Goal: Task Accomplishment & Management: Complete application form

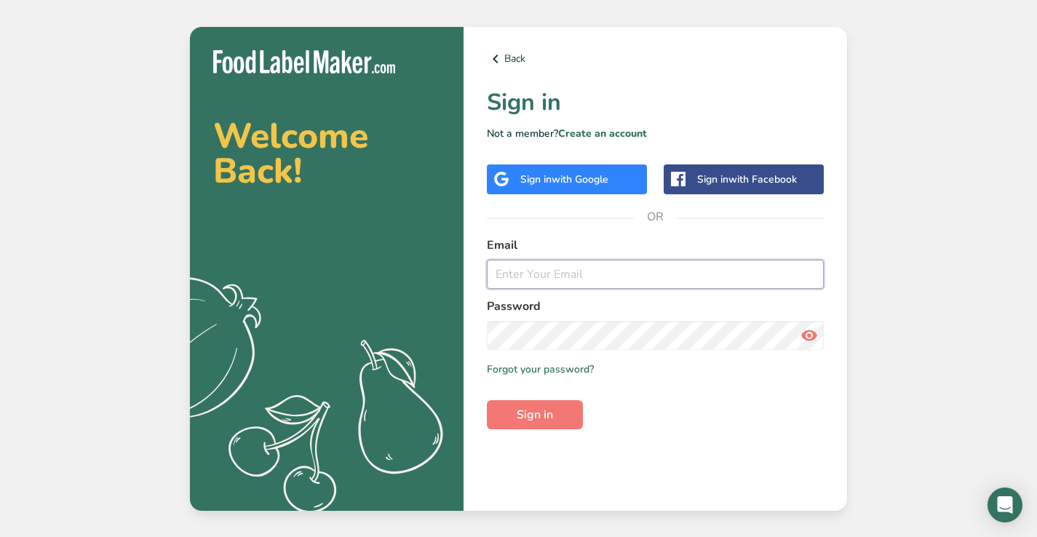
type input "info@makofoods.ca"
click at [535, 414] on button "Sign in" at bounding box center [535, 414] width 96 height 29
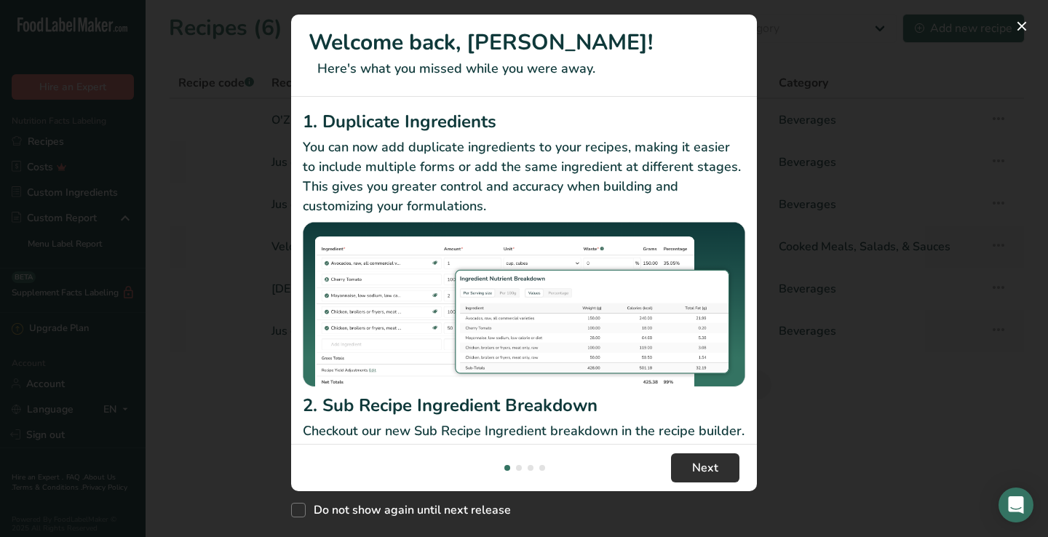
click at [709, 471] on span "Next" at bounding box center [705, 467] width 26 height 17
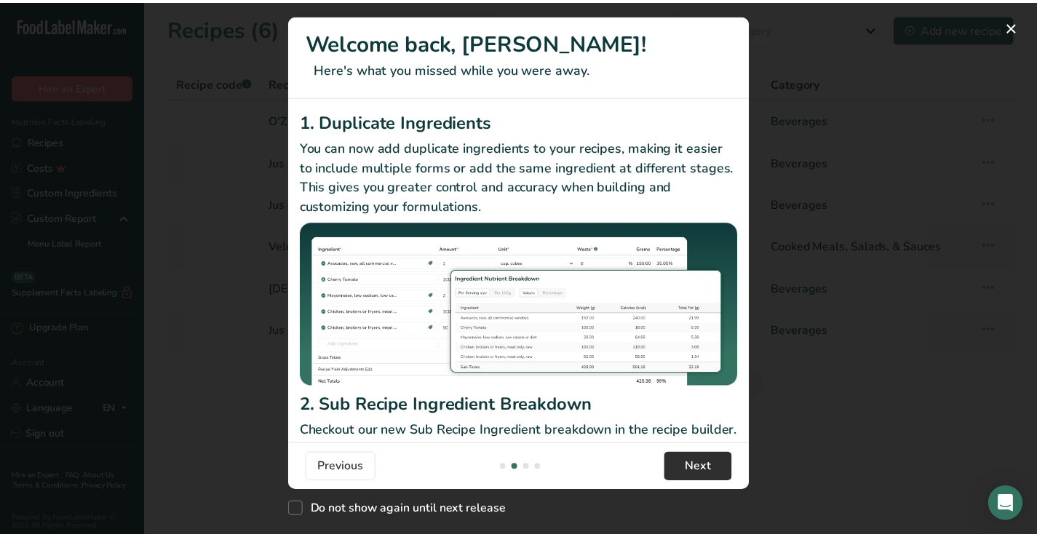
scroll to position [0, 466]
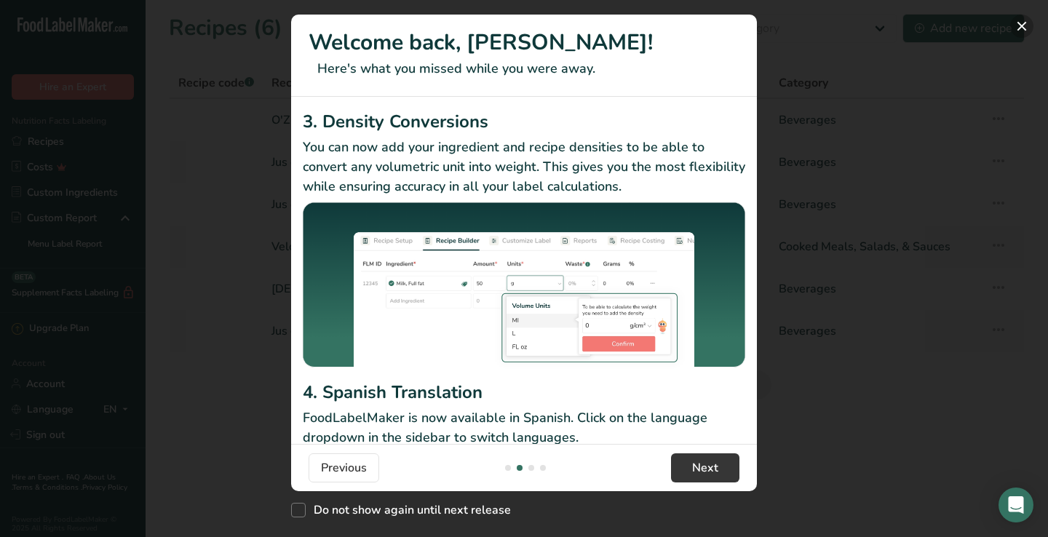
click at [1020, 31] on button "New Features" at bounding box center [1021, 26] width 23 height 23
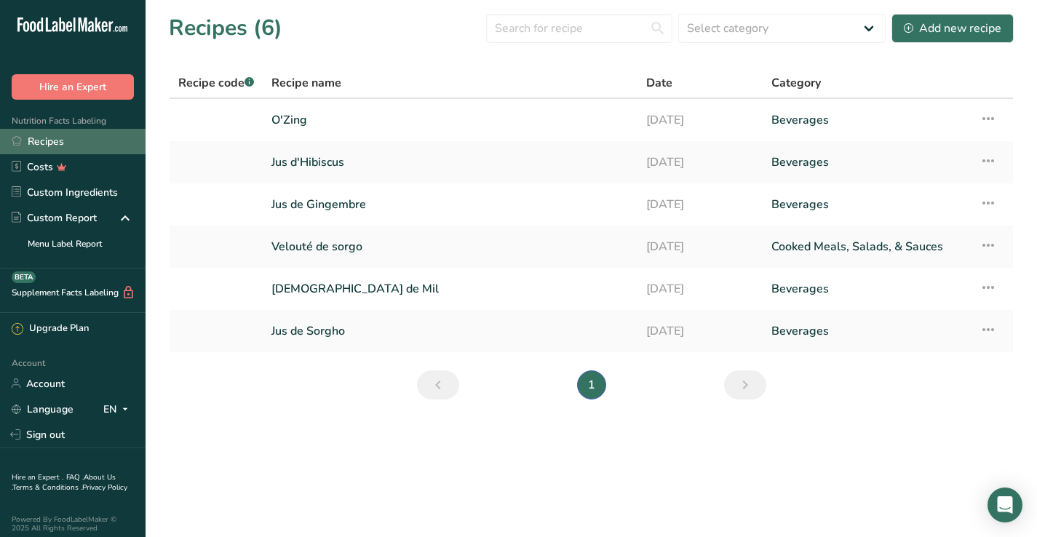
scroll to position [0, 0]
click at [971, 23] on div "Add new recipe" at bounding box center [953, 28] width 98 height 17
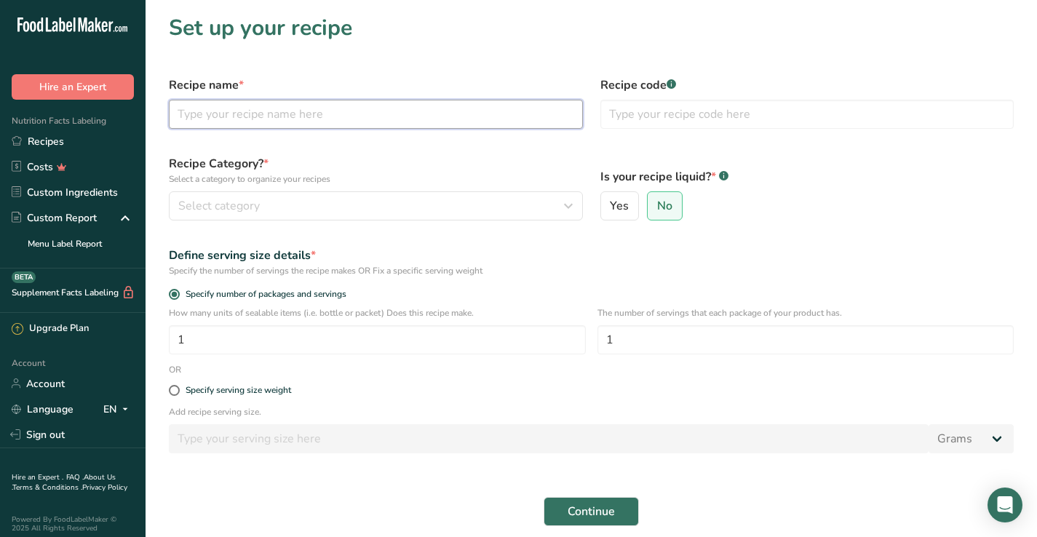
click at [368, 118] on input "text" at bounding box center [376, 114] width 414 height 29
type input "Farine de sorgho"
click at [427, 205] on div "Select category" at bounding box center [371, 205] width 387 height 17
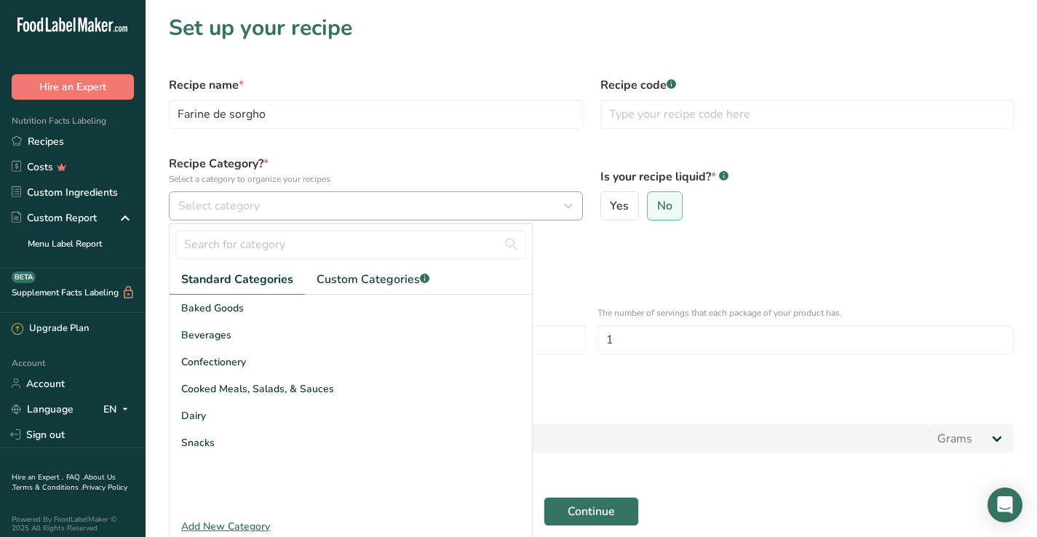
click at [416, 205] on div "Select category" at bounding box center [371, 205] width 387 height 17
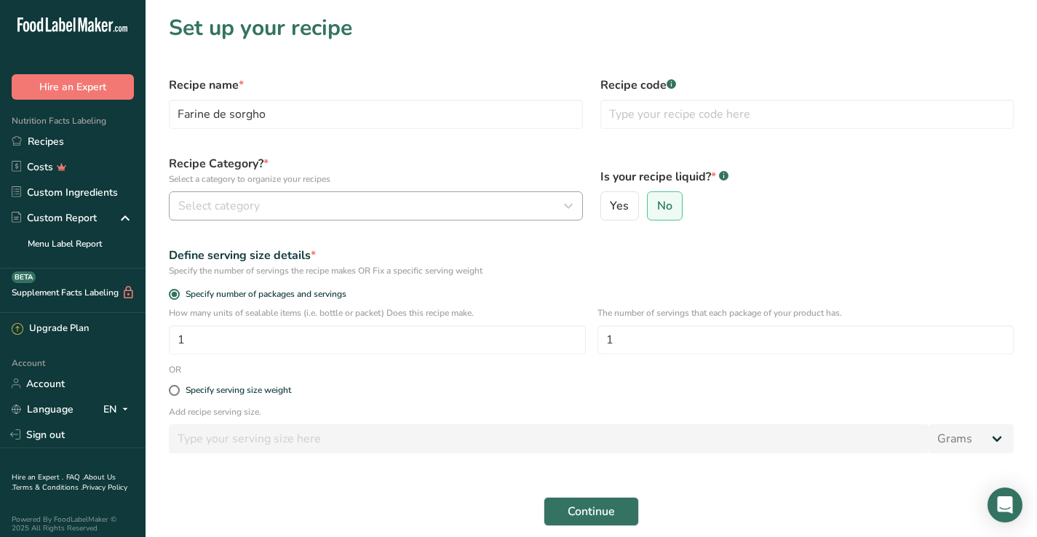
click at [416, 205] on div "Select category" at bounding box center [371, 205] width 387 height 17
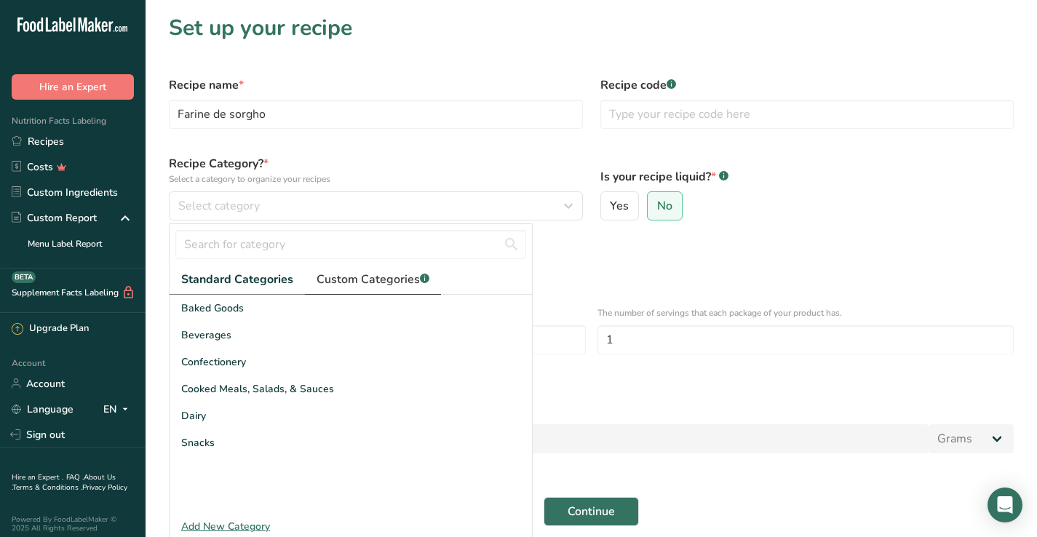
click at [376, 288] on span "Custom Categories .a-a{fill:#347362;}.b-a{fill:#fff;}" at bounding box center [373, 279] width 113 height 17
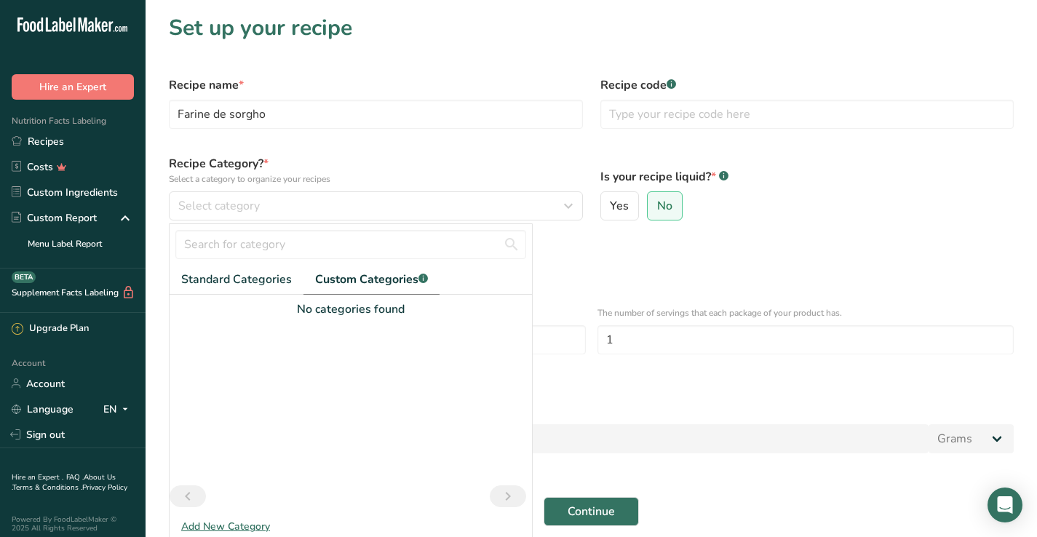
click at [232, 525] on div "Add New Category" at bounding box center [351, 526] width 363 height 15
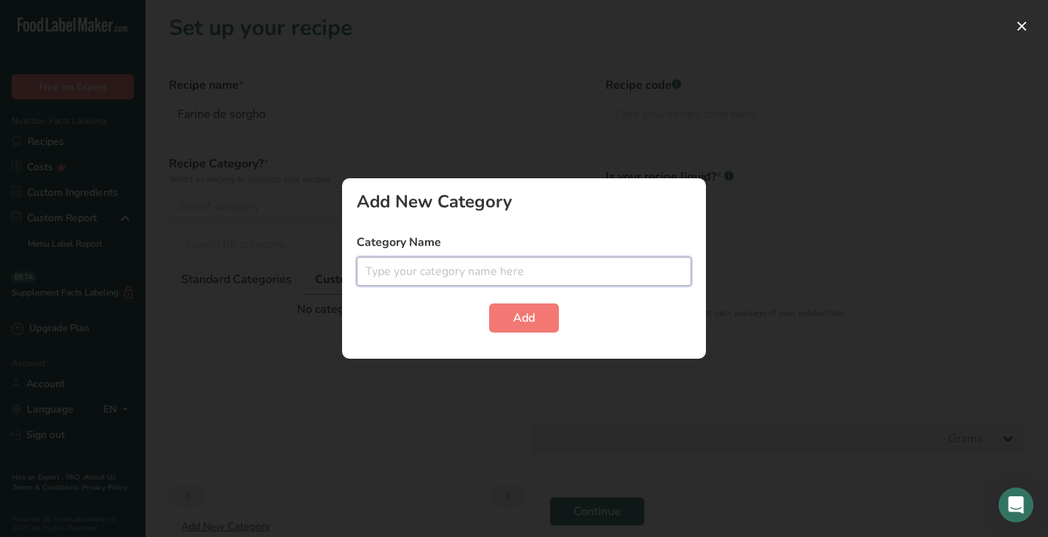
click at [475, 282] on input "text" at bounding box center [524, 271] width 335 height 29
type input "Farine"
click at [525, 312] on span "Add" at bounding box center [524, 317] width 22 height 17
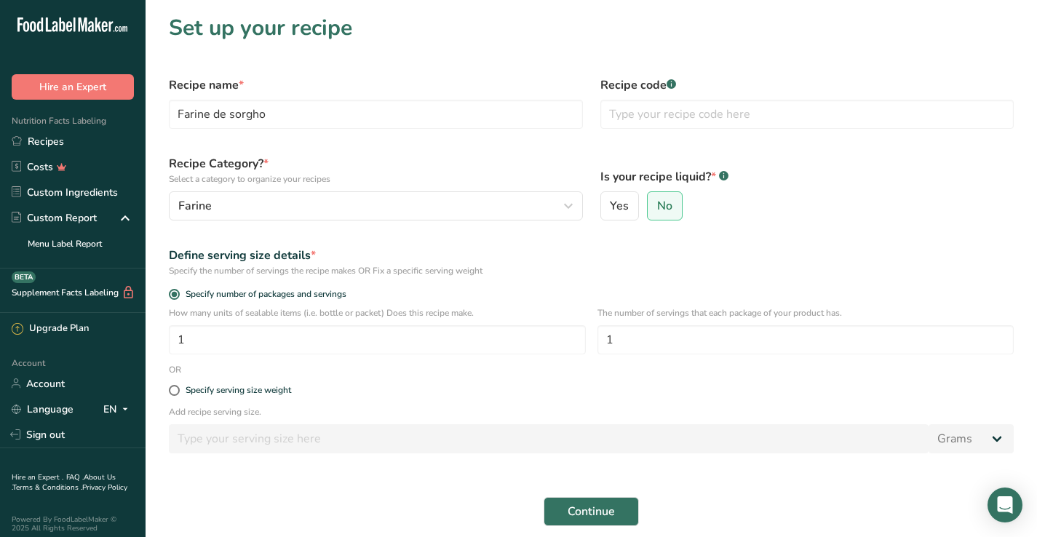
click at [167, 400] on div "Specify serving size weight" at bounding box center [591, 390] width 863 height 29
click at [174, 395] on span at bounding box center [174, 390] width 11 height 11
click at [174, 395] on input "Specify serving size weight" at bounding box center [173, 390] width 9 height 9
radio input "true"
radio input "false"
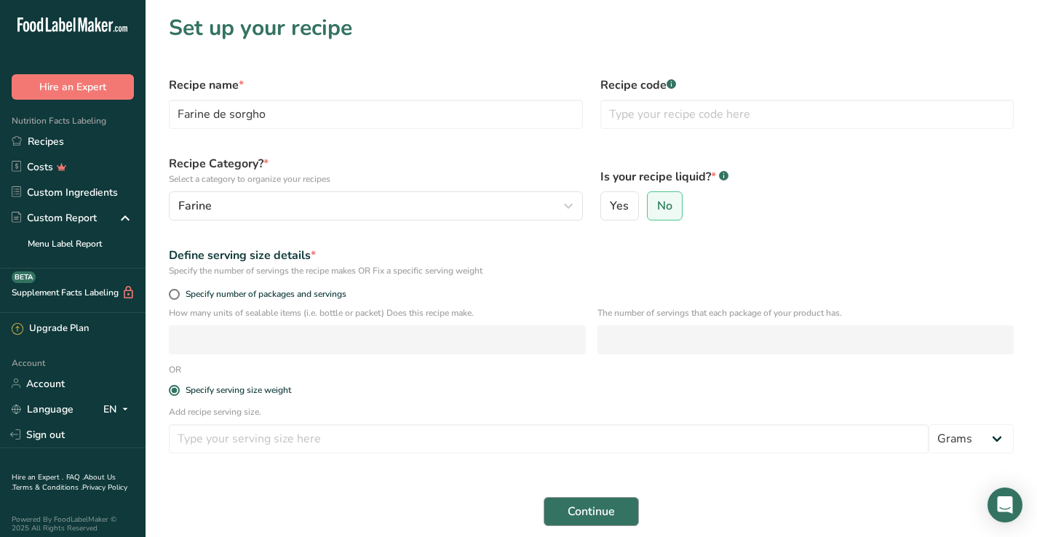
click at [607, 505] on span "Continue" at bounding box center [591, 511] width 47 height 17
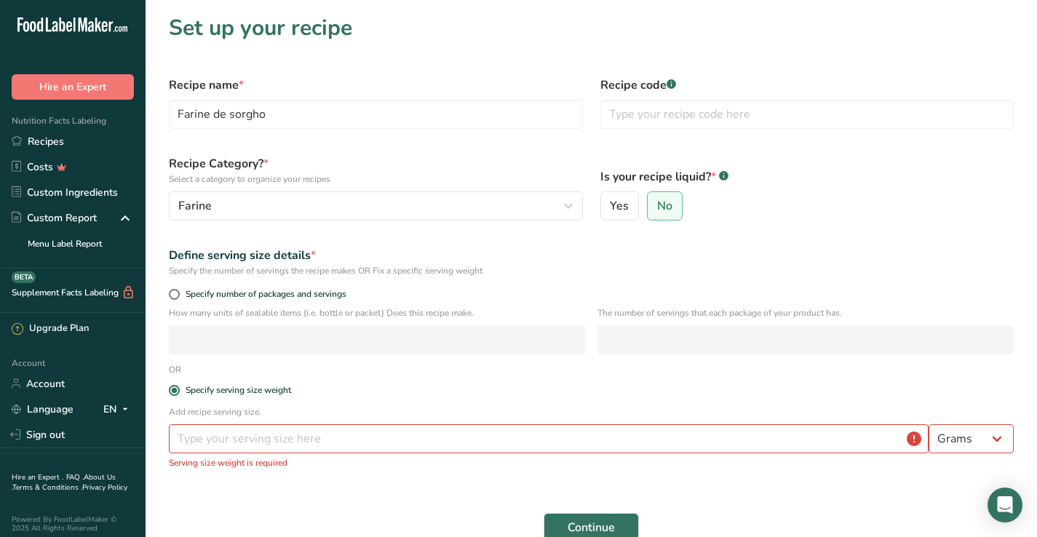
click at [516, 455] on div "Add recipe serving size. Grams kg mg mcg lb oz l mL fl oz tbsp tsp cup qt gallo…" at bounding box center [591, 441] width 863 height 73
click at [514, 443] on input "number" at bounding box center [549, 438] width 760 height 29
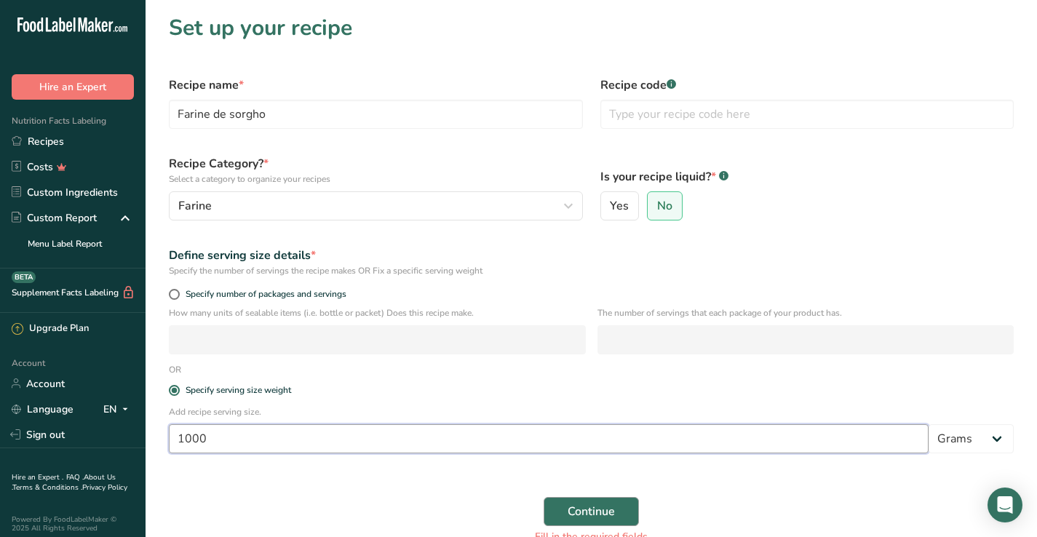
type input "1000"
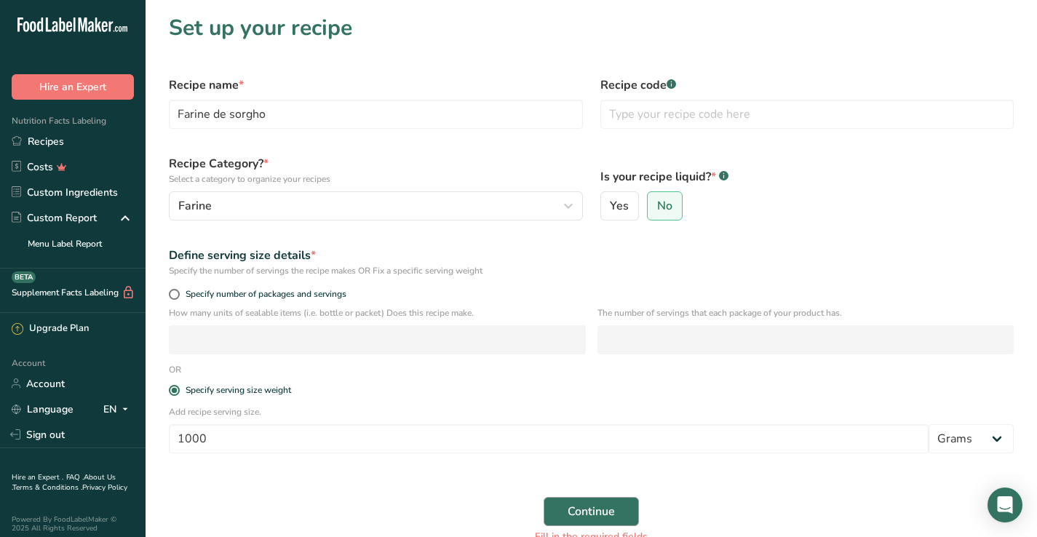
click at [581, 504] on span "Continue" at bounding box center [591, 511] width 47 height 17
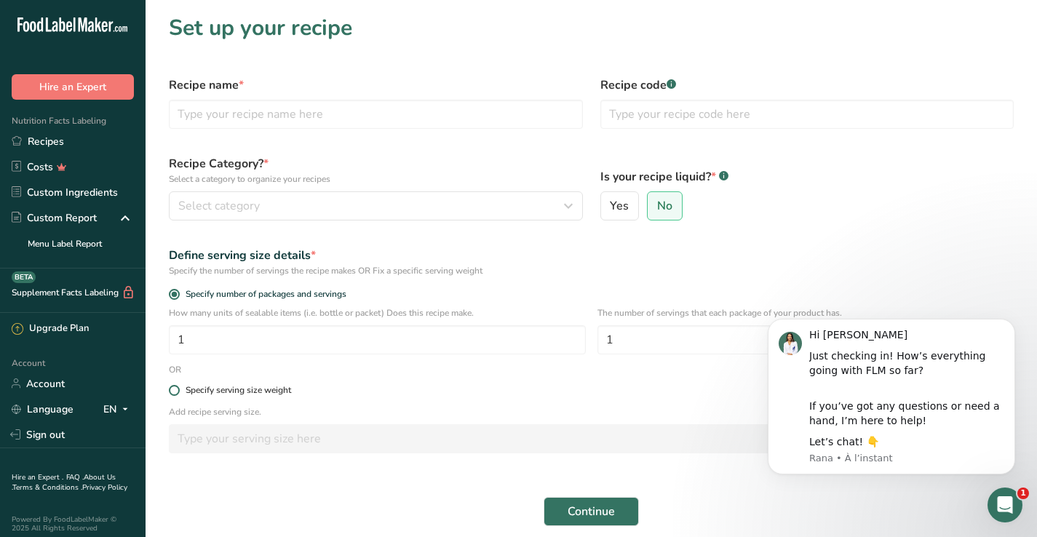
click at [175, 394] on span at bounding box center [174, 390] width 11 height 11
click at [175, 394] on input "Specify serving size weight" at bounding box center [173, 390] width 9 height 9
radio input "true"
radio input "false"
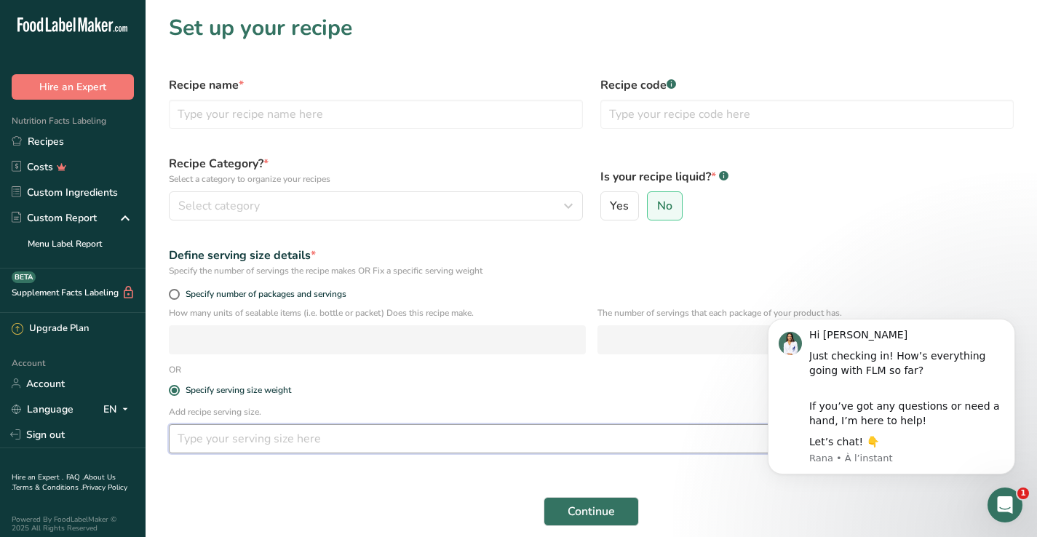
click at [201, 439] on input "number" at bounding box center [549, 438] width 760 height 29
type input "950"
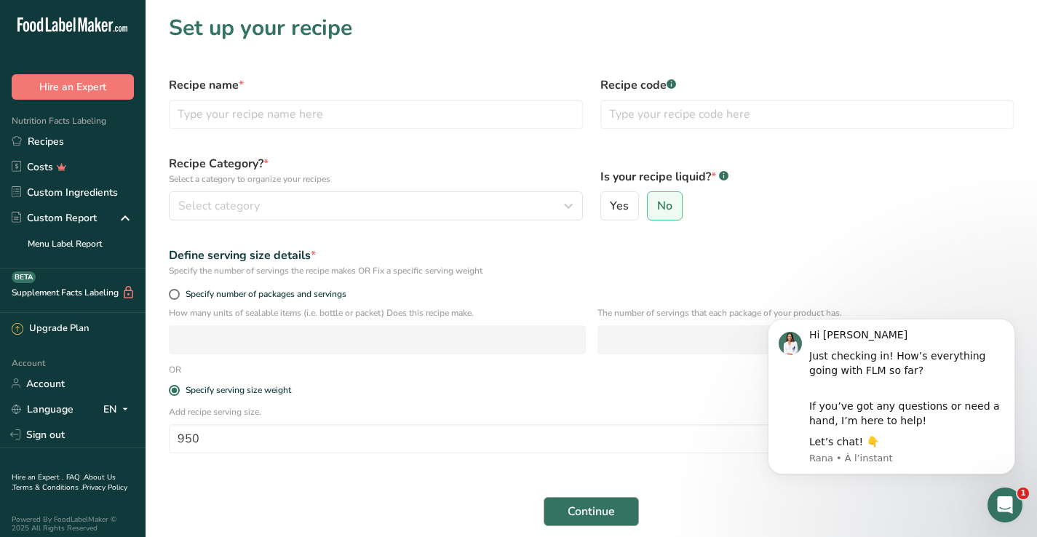
click at [590, 511] on span "Continue" at bounding box center [591, 511] width 47 height 17
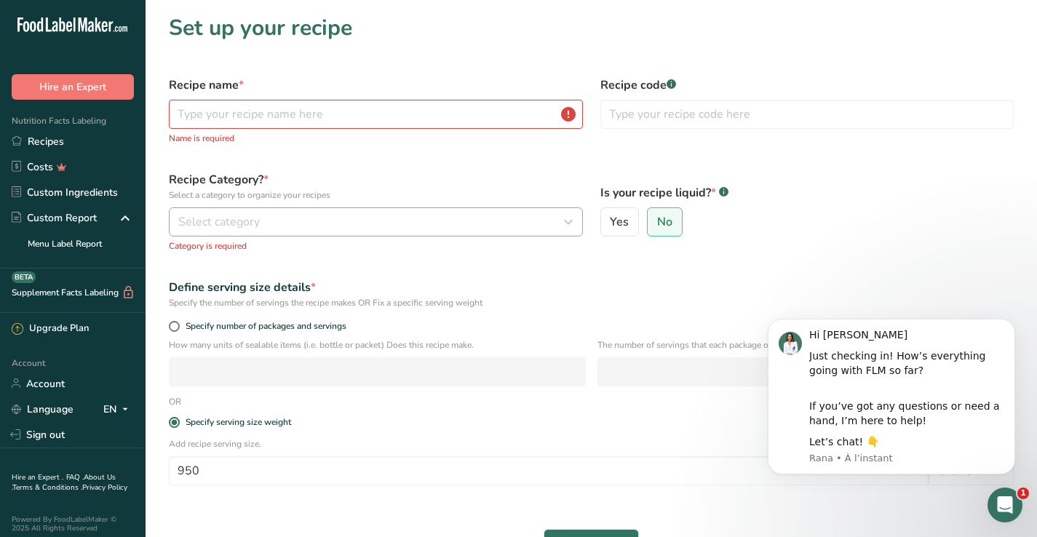
click at [427, 234] on button "Select category" at bounding box center [376, 221] width 414 height 29
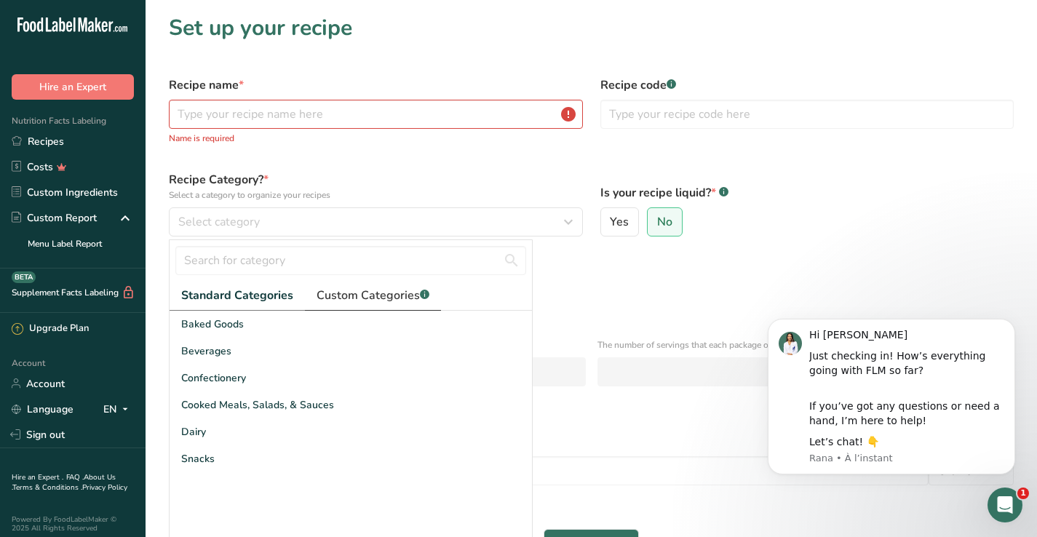
click at [374, 300] on span "Custom Categories .a-a{fill:#347362;}.b-a{fill:#fff;}" at bounding box center [373, 295] width 113 height 17
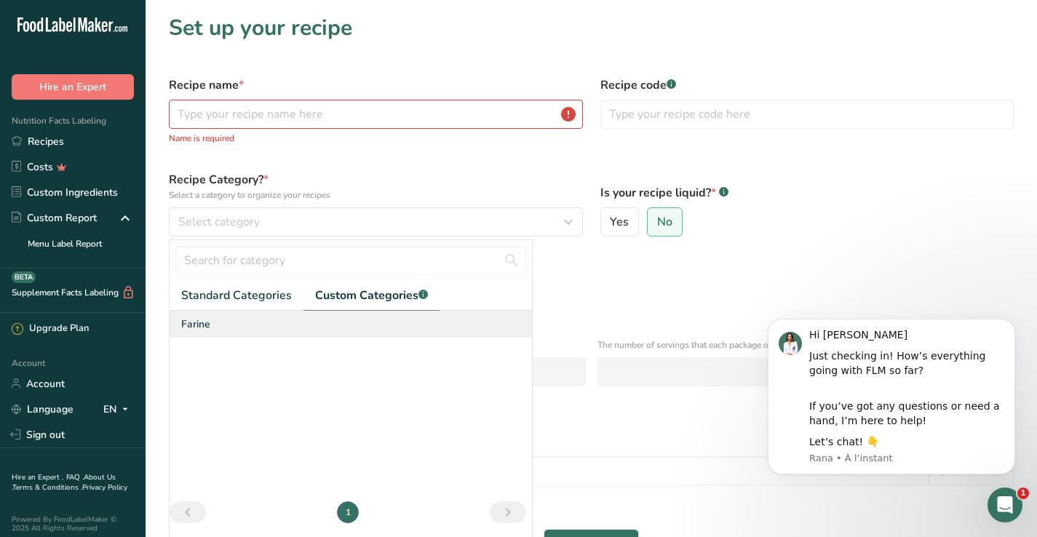
click at [223, 321] on div "Farine" at bounding box center [351, 324] width 363 height 27
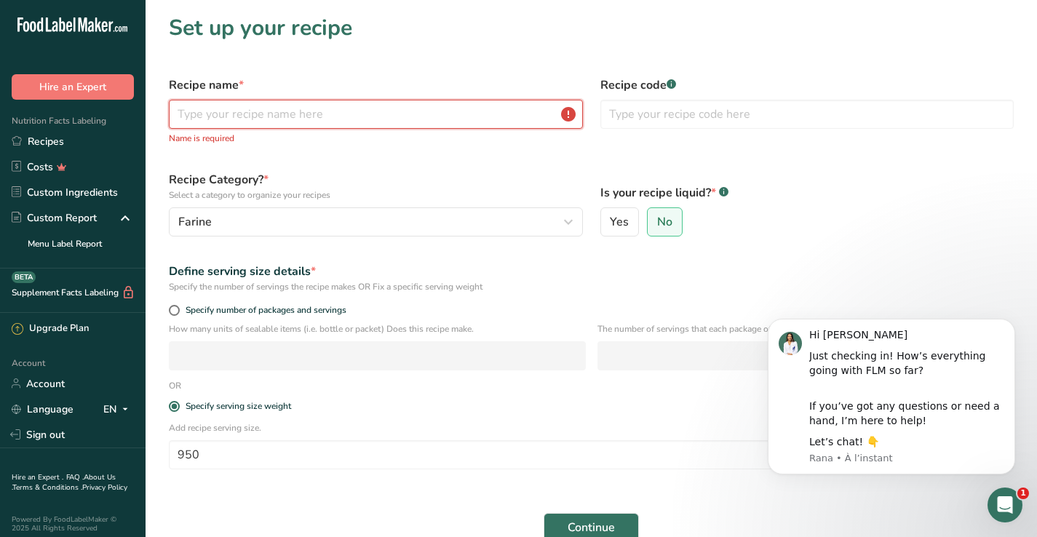
click at [288, 111] on input "text" at bounding box center [376, 114] width 414 height 29
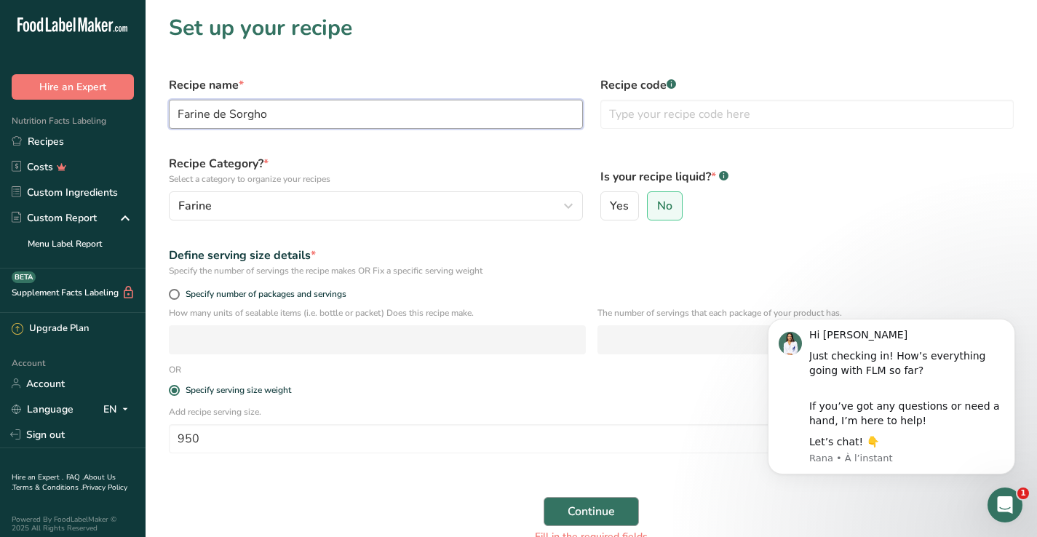
type input "Farine de Sorgho"
click at [599, 507] on span "Continue" at bounding box center [591, 511] width 47 height 17
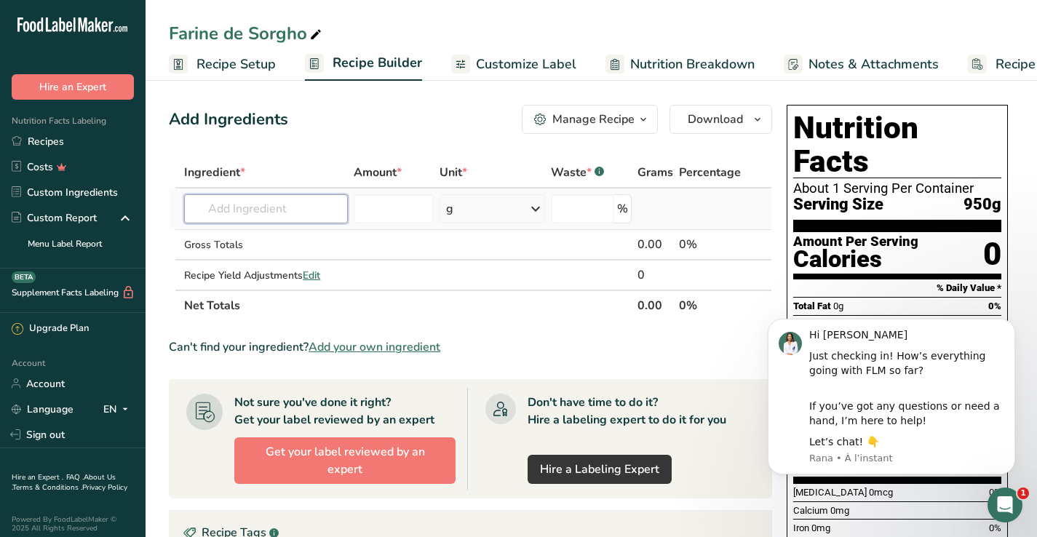
click at [314, 217] on input "text" at bounding box center [266, 208] width 164 height 29
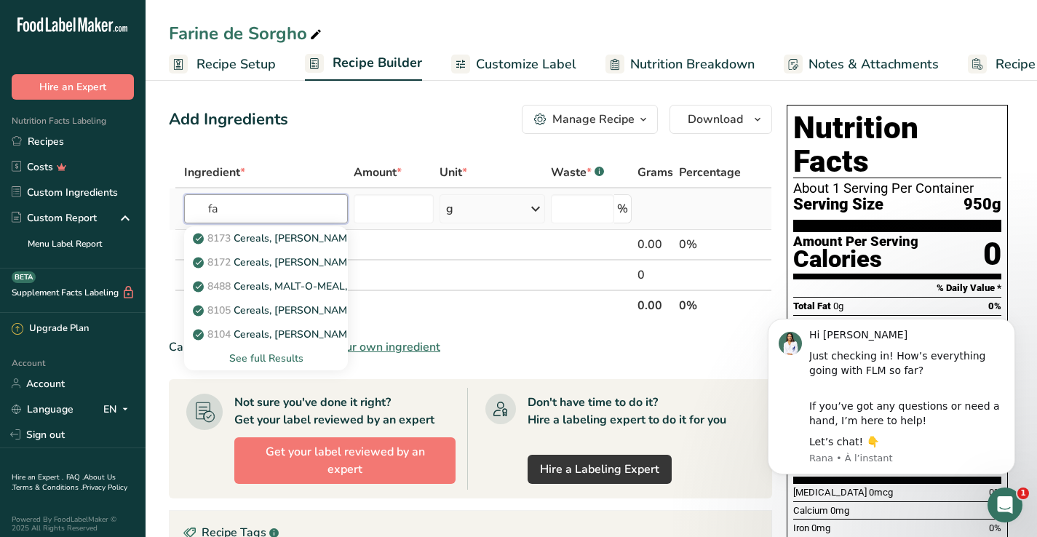
type input "f"
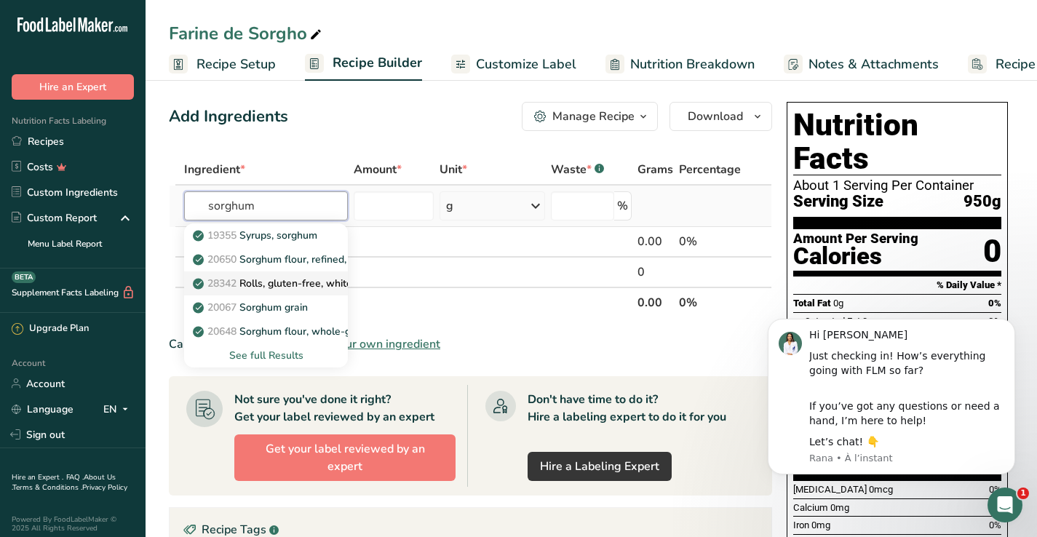
scroll to position [3, 0]
type input "sorghum"
click at [298, 331] on p "20648 Sorghum flour, whole-grain" at bounding box center [282, 331] width 173 height 15
type input "Sorghum flour, whole-grain"
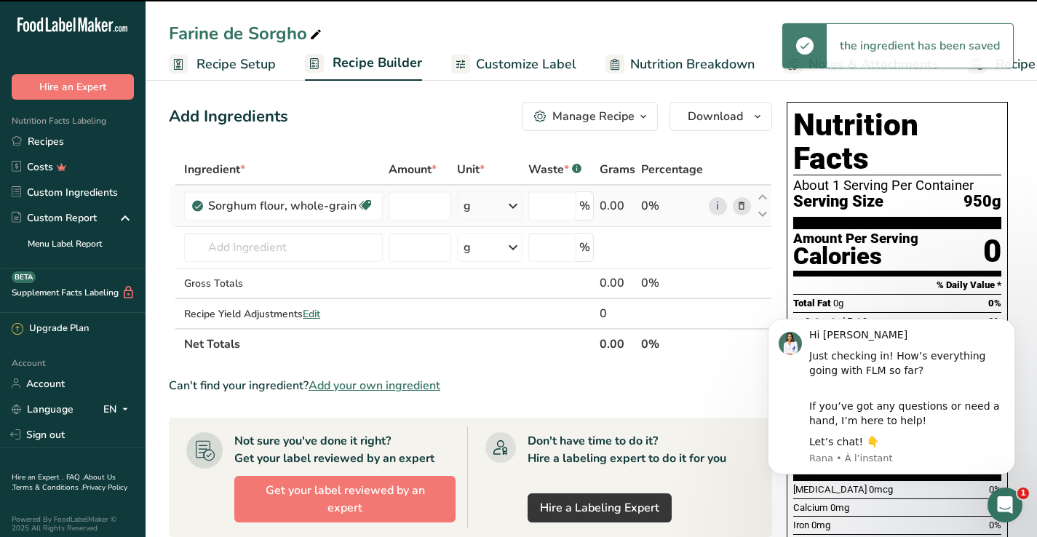
type input "0"
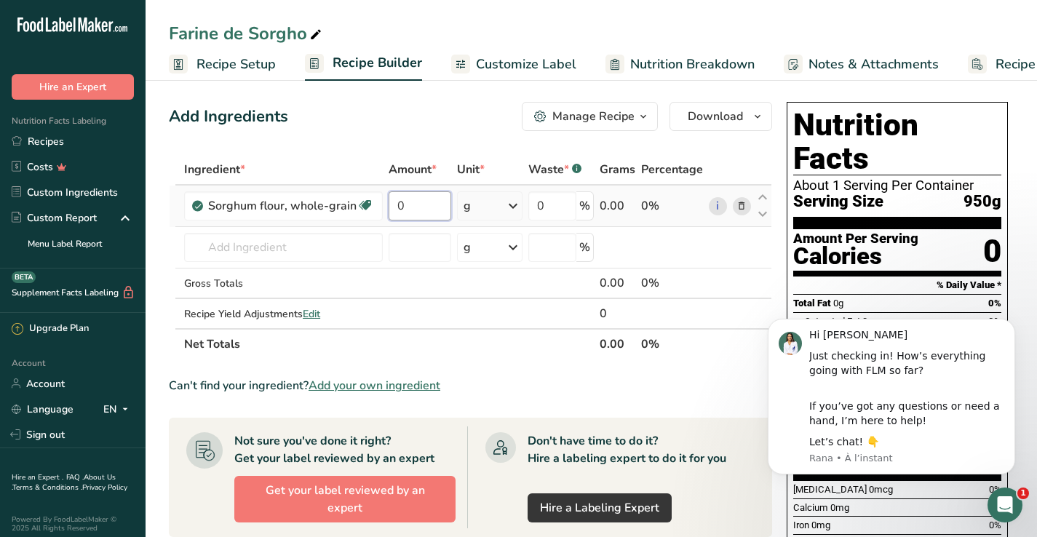
drag, startPoint x: 430, startPoint y: 205, endPoint x: 388, endPoint y: 205, distance: 42.2
click at [389, 205] on input "0" at bounding box center [420, 205] width 63 height 29
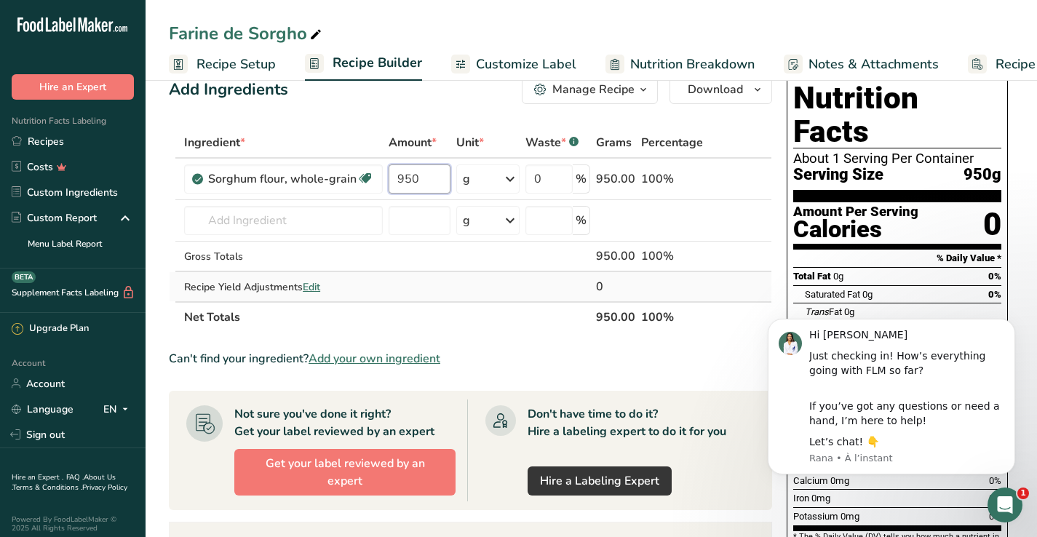
scroll to position [55, 0]
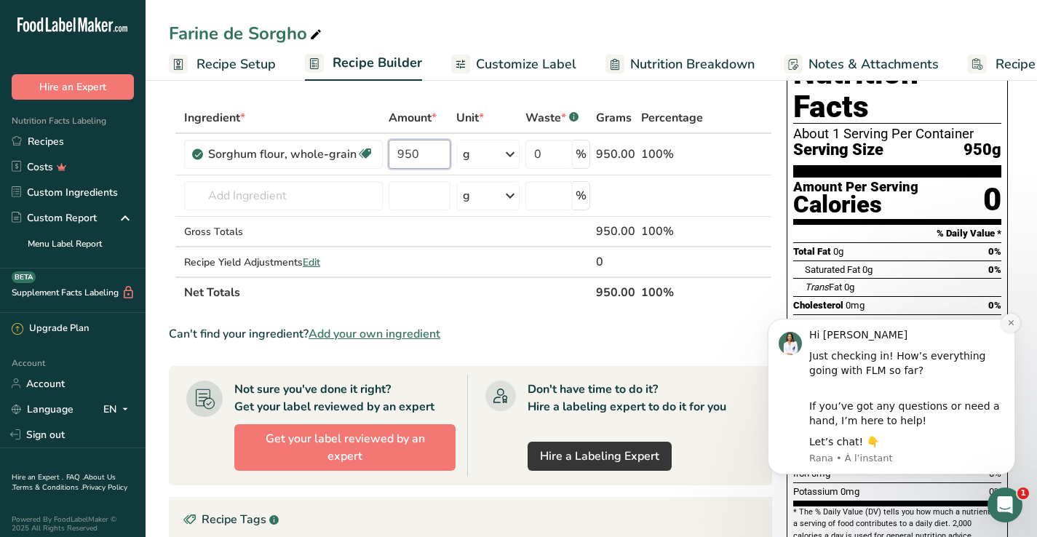
type input "950"
click at [1013, 325] on icon "Dismiss notification" at bounding box center [1010, 322] width 5 height 5
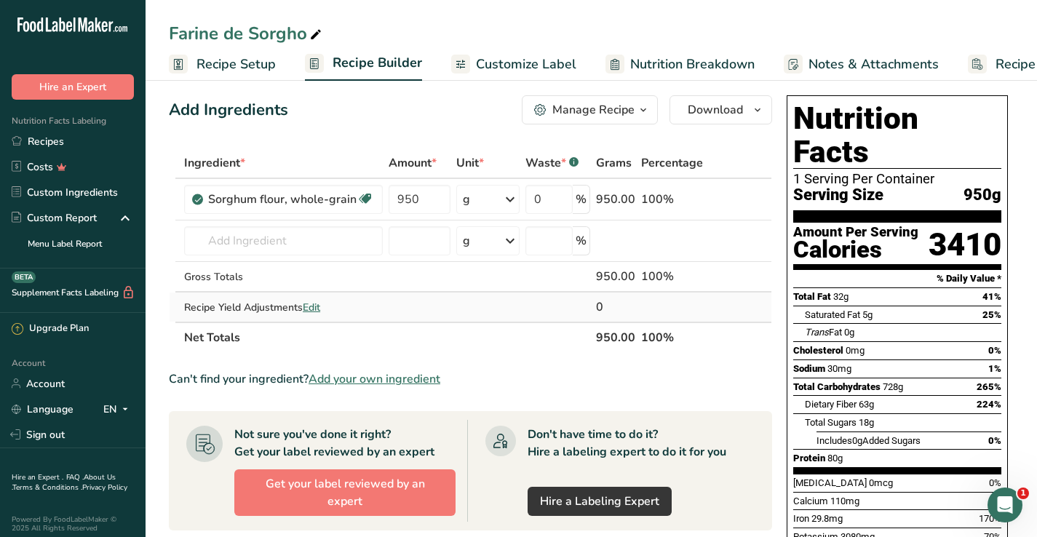
scroll to position [17, 0]
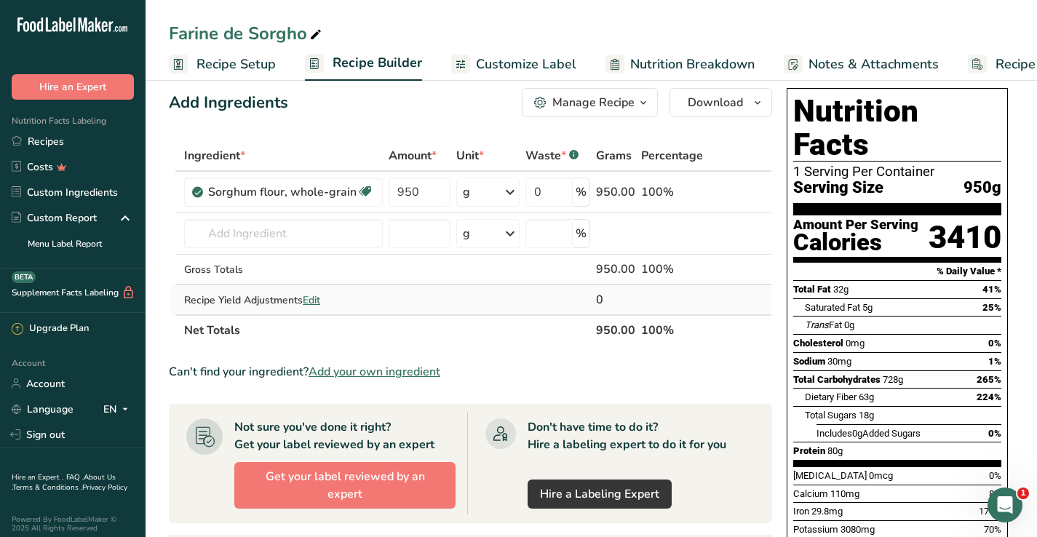
click at [320, 304] on span "Edit" at bounding box center [311, 300] width 17 height 14
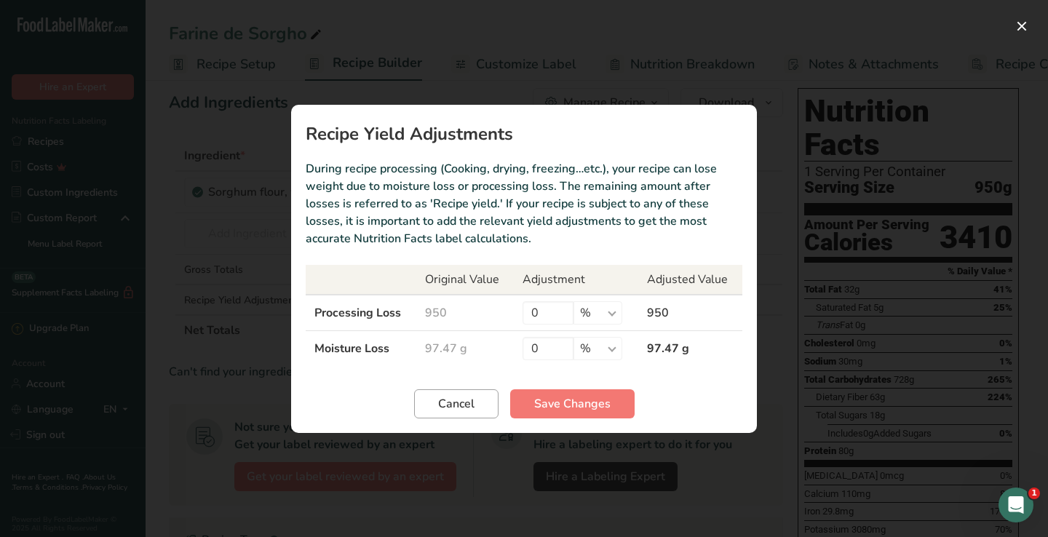
click at [467, 409] on span "Cancel" at bounding box center [456, 403] width 36 height 17
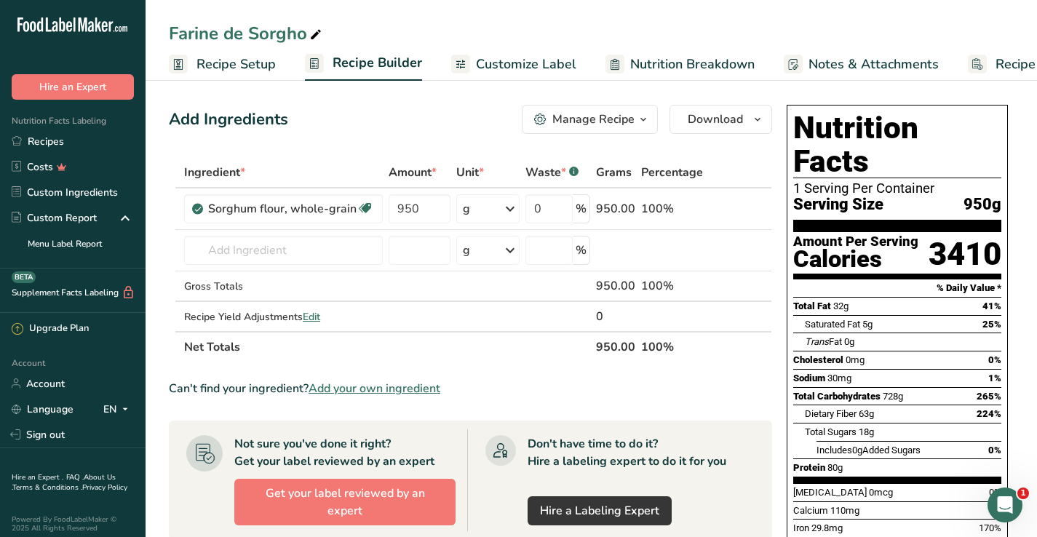
scroll to position [0, 0]
click at [254, 60] on span "Recipe Setup" at bounding box center [236, 65] width 79 height 20
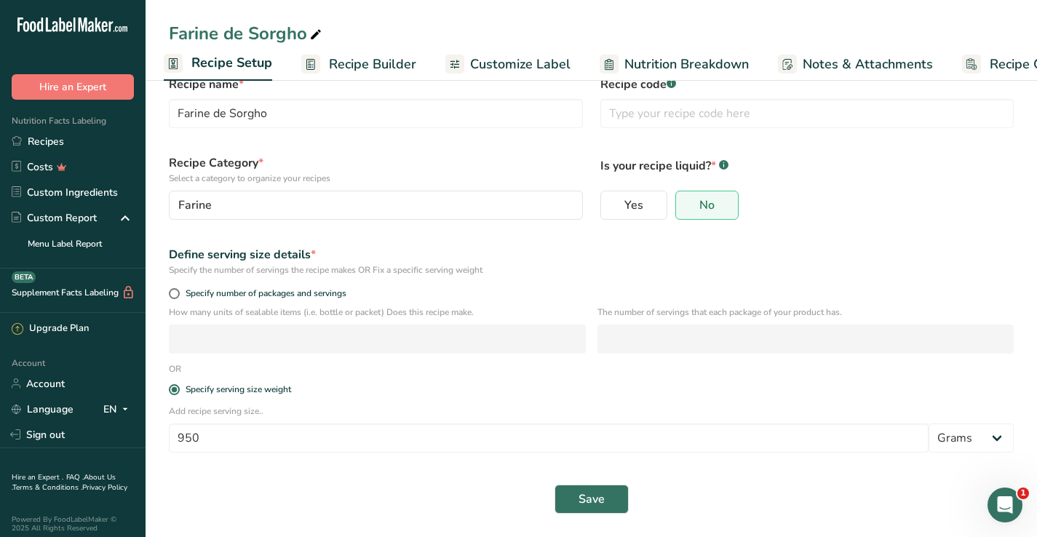
scroll to position [38, 0]
click at [175, 296] on span at bounding box center [174, 293] width 11 height 11
click at [175, 296] on input "Specify number of packages and servings" at bounding box center [173, 293] width 9 height 9
radio input "true"
radio input "false"
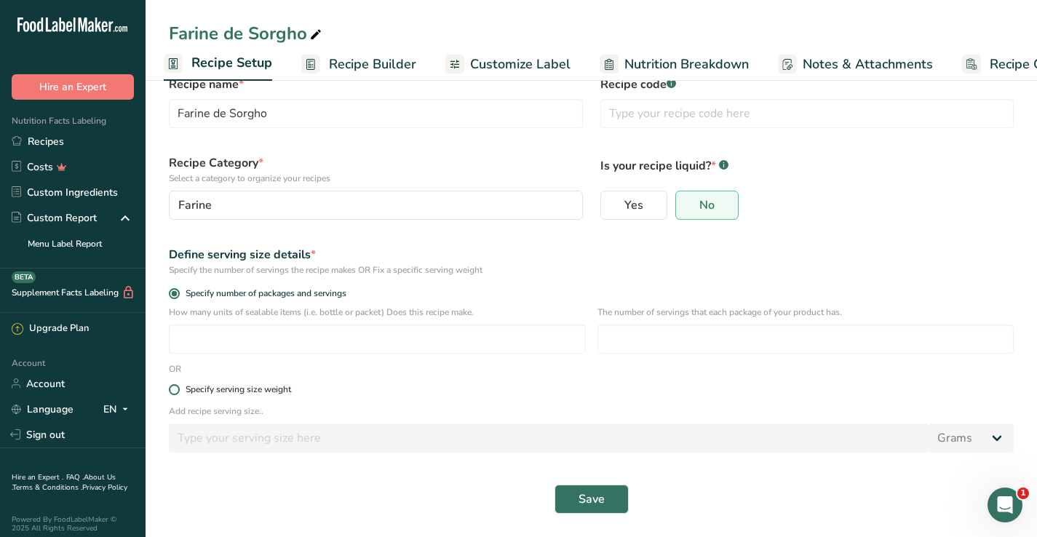
click at [179, 393] on label "Specify serving size weight" at bounding box center [591, 389] width 845 height 11
click at [178, 393] on input "Specify serving size weight" at bounding box center [173, 389] width 9 height 9
radio input "true"
radio input "false"
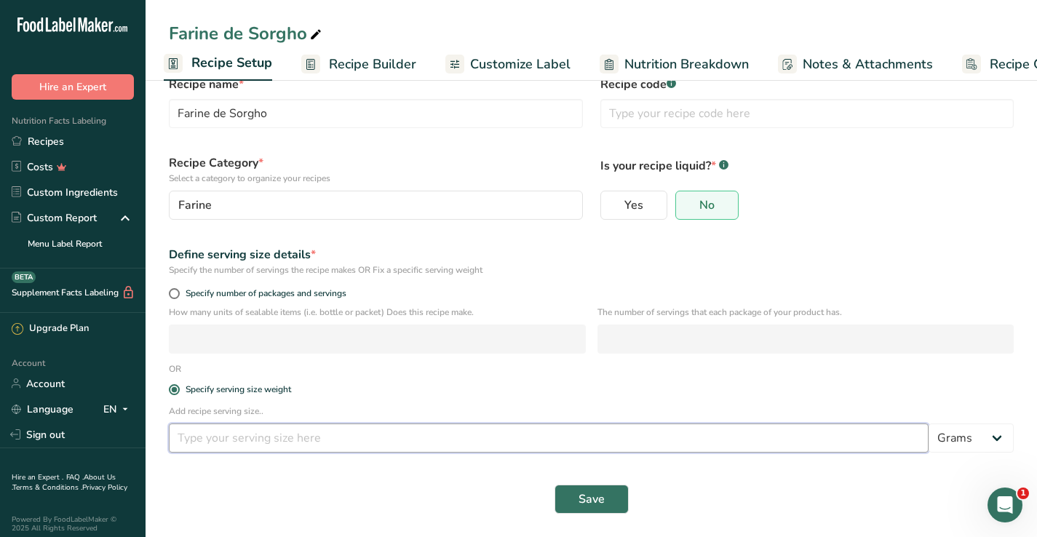
click at [202, 439] on input "number" at bounding box center [549, 438] width 760 height 29
type input "100"
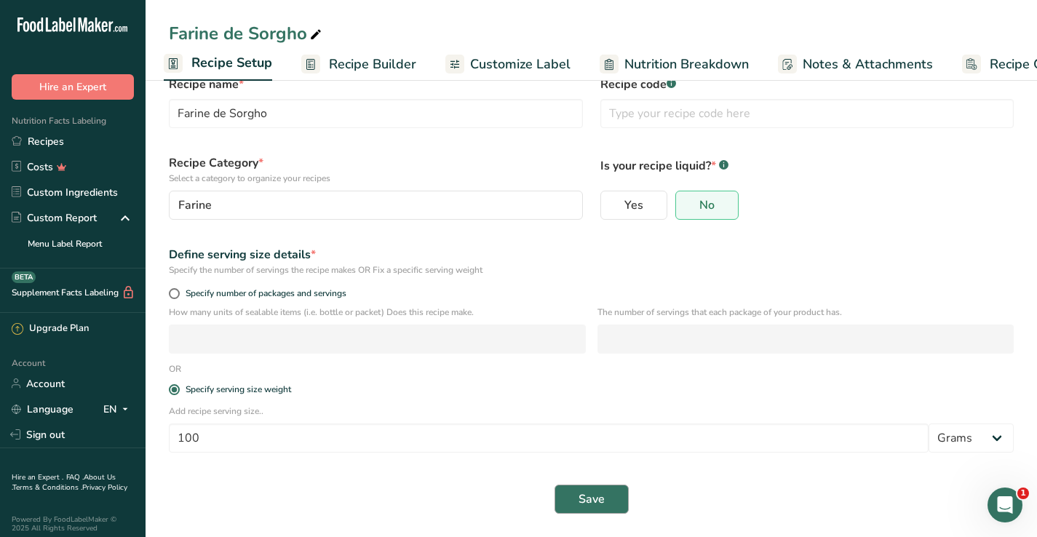
click at [610, 502] on button "Save" at bounding box center [592, 499] width 74 height 29
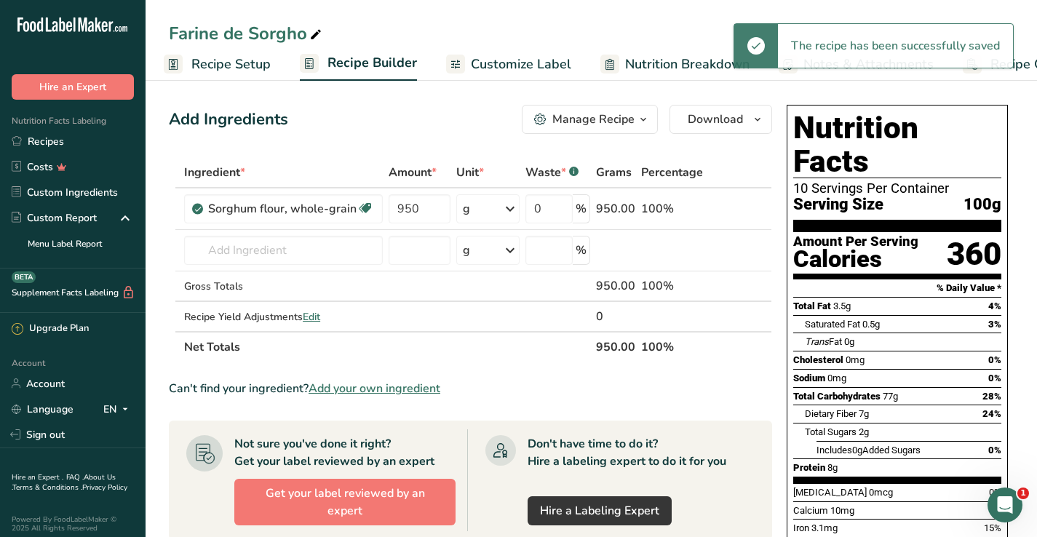
click at [394, 63] on span "Recipe Builder" at bounding box center [373, 63] width 90 height 20
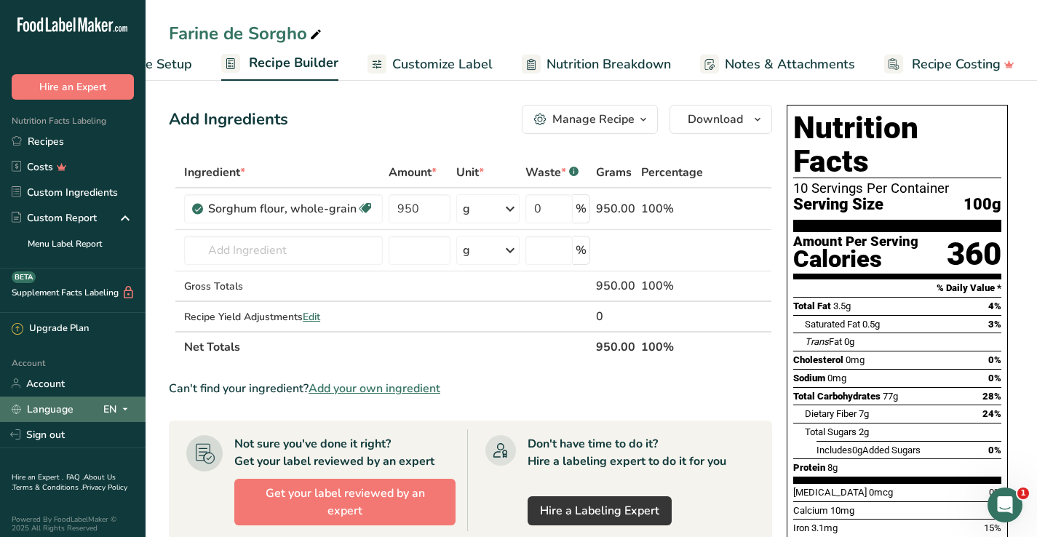
click at [116, 404] on span at bounding box center [124, 408] width 17 height 17
click at [119, 405] on icon at bounding box center [125, 409] width 12 height 18
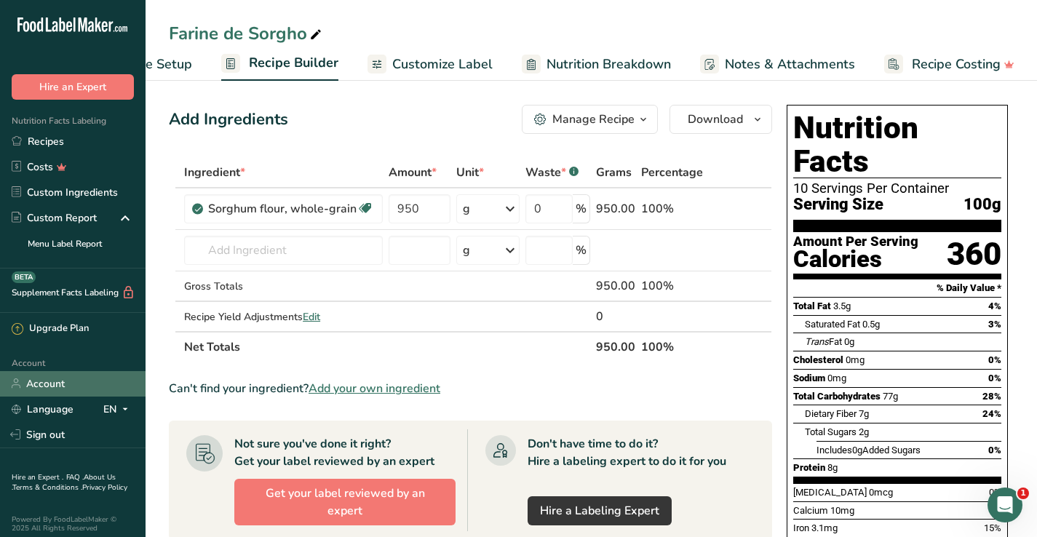
click at [43, 392] on link "Account" at bounding box center [73, 383] width 146 height 25
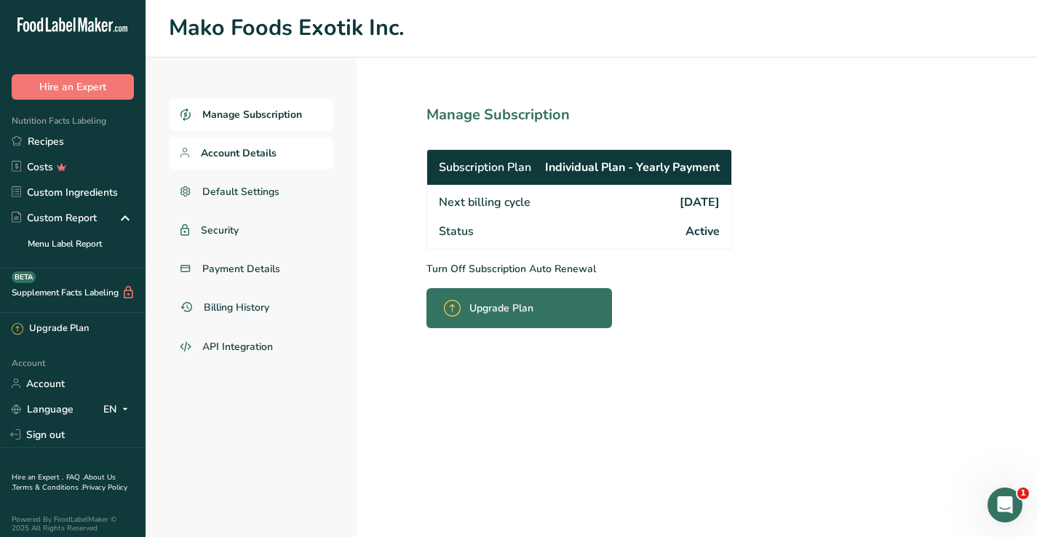
click at [250, 160] on link "Account Details" at bounding box center [251, 153] width 165 height 33
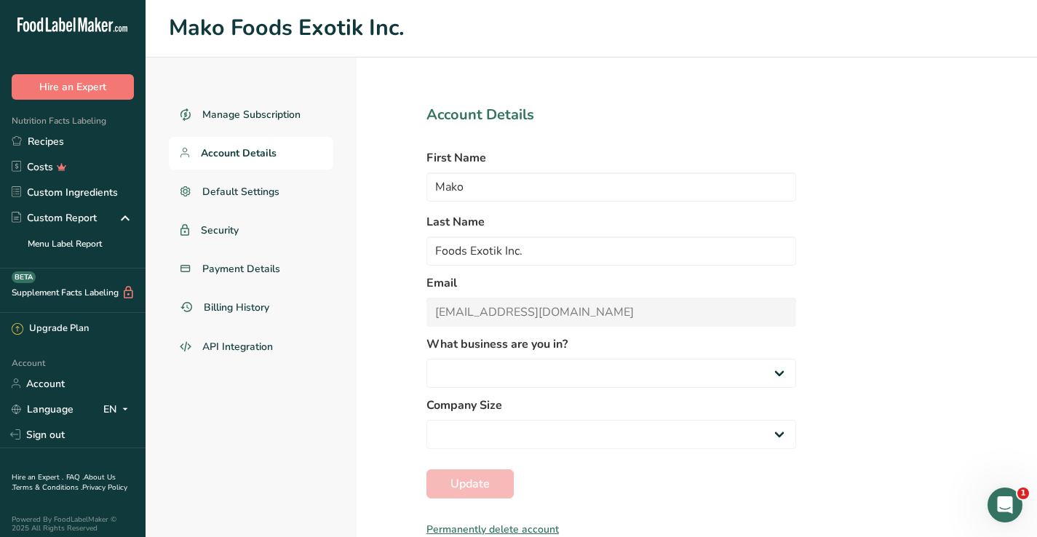
select select
click at [248, 206] on link "Default Settings" at bounding box center [251, 191] width 165 height 33
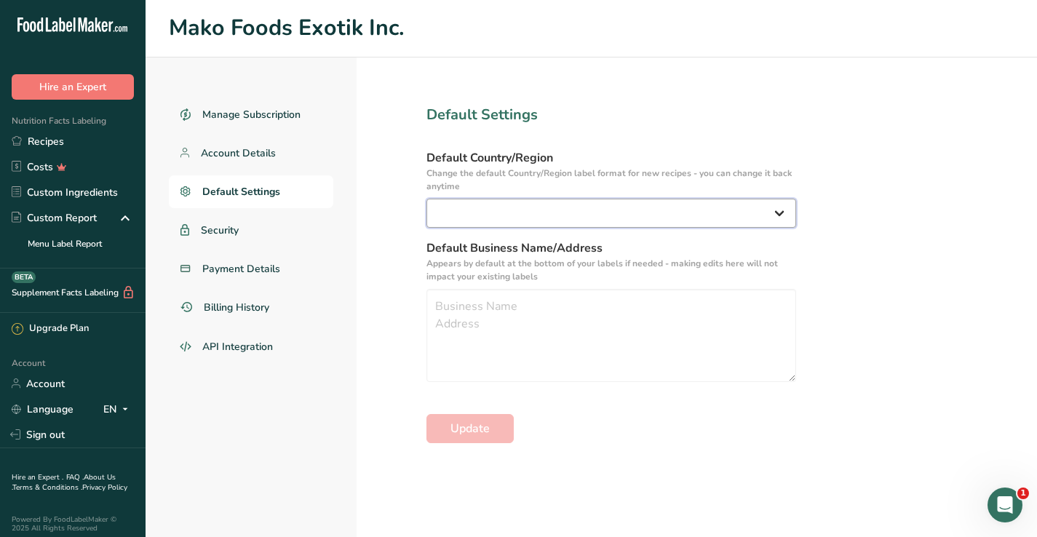
select select "CA"
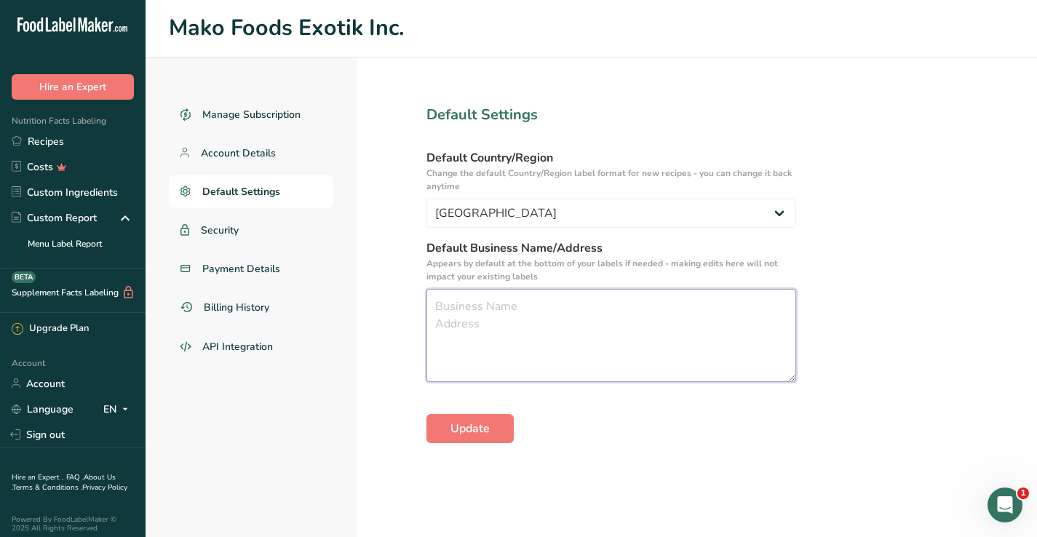
click at [698, 328] on textarea at bounding box center [612, 335] width 370 height 93
click at [499, 449] on section "Default Settings Default Country/Region Change the default Country/Region label…" at bounding box center [612, 298] width 510 height 480
click at [485, 435] on span "Update" at bounding box center [470, 428] width 39 height 17
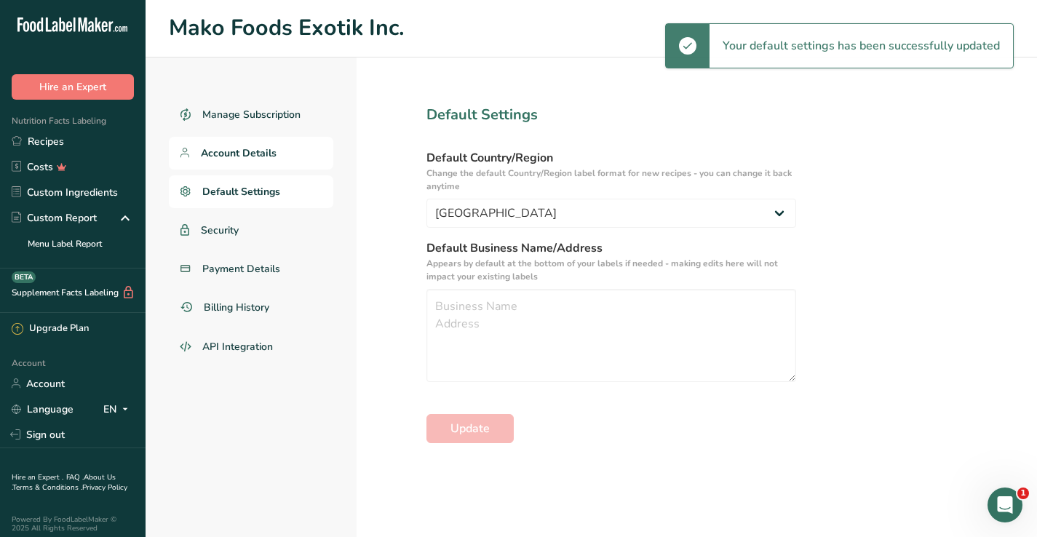
click at [245, 159] on span "Account Details" at bounding box center [239, 153] width 76 height 15
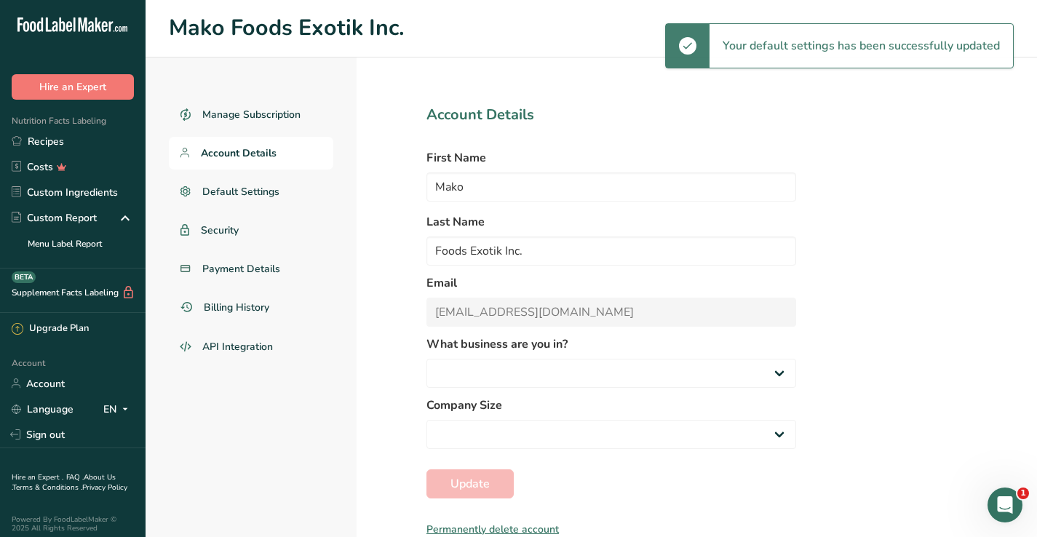
select select
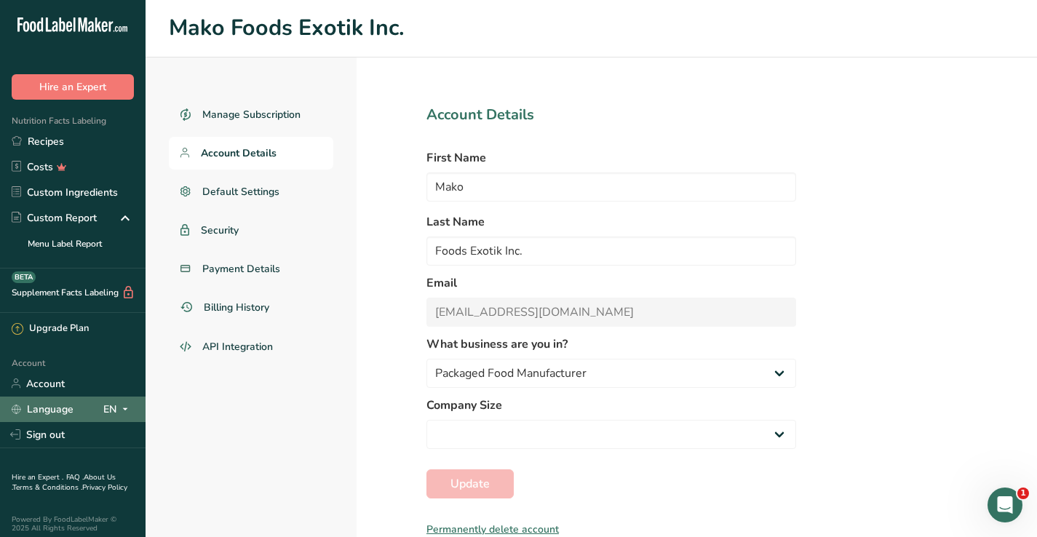
click at [119, 410] on icon at bounding box center [125, 409] width 12 height 18
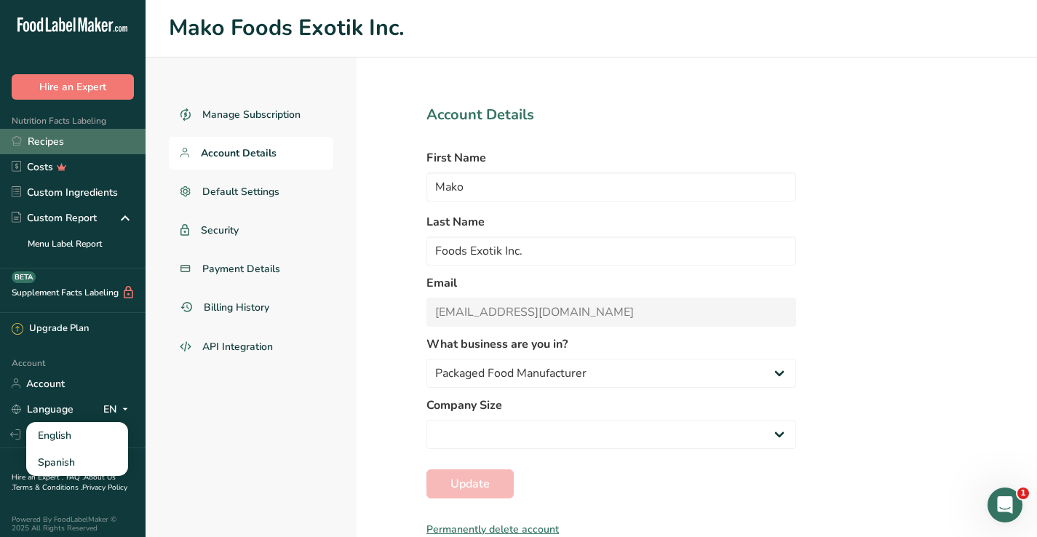
click at [47, 141] on link "Recipes" at bounding box center [73, 141] width 146 height 25
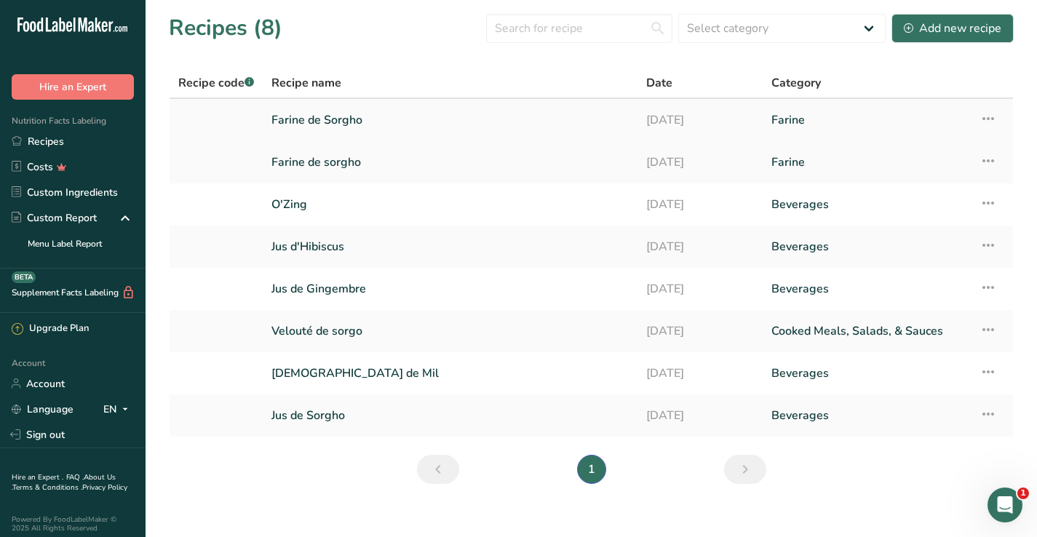
click at [314, 127] on link "Farine de Sorgho" at bounding box center [450, 120] width 357 height 31
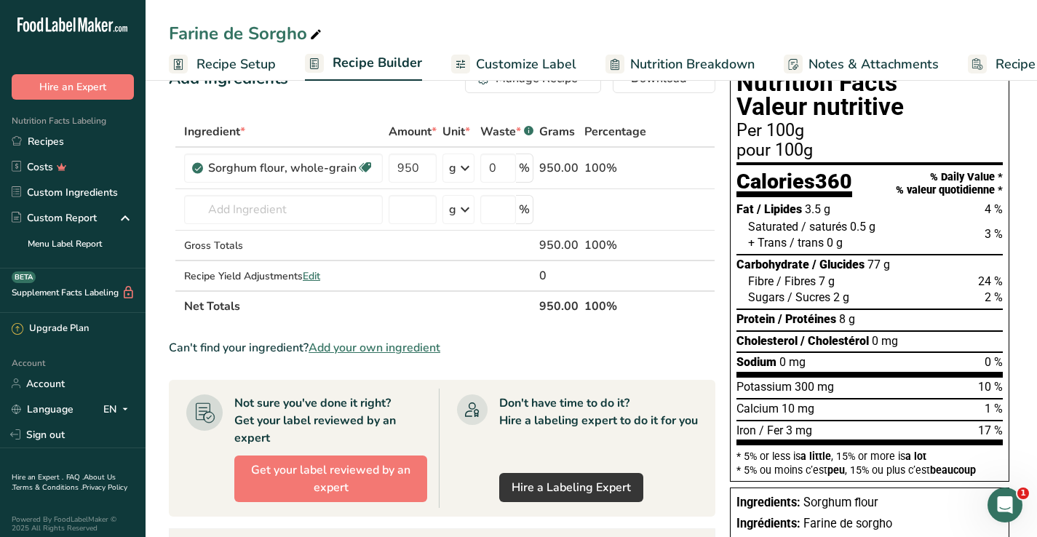
scroll to position [12, 0]
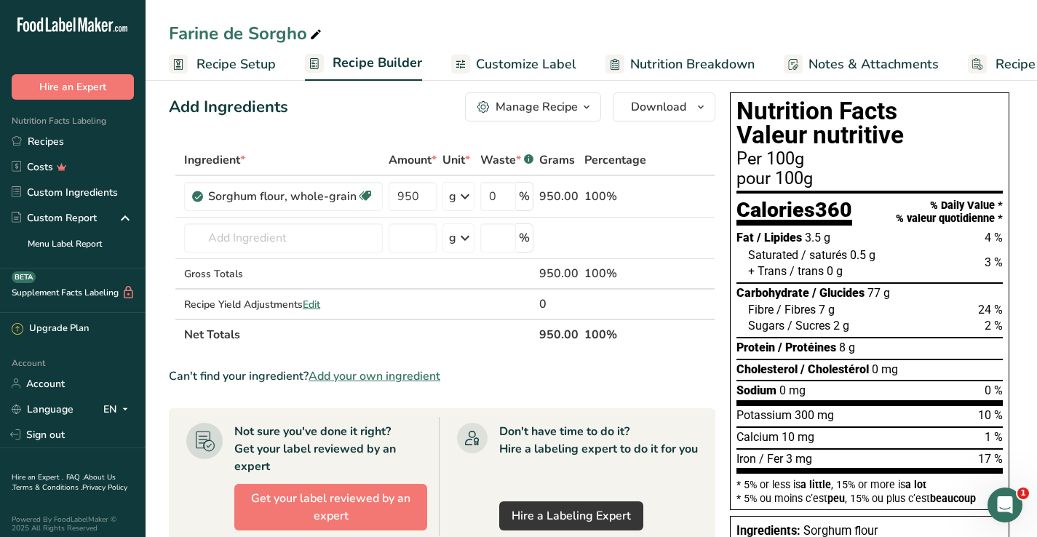
click at [240, 71] on span "Recipe Setup" at bounding box center [236, 65] width 79 height 20
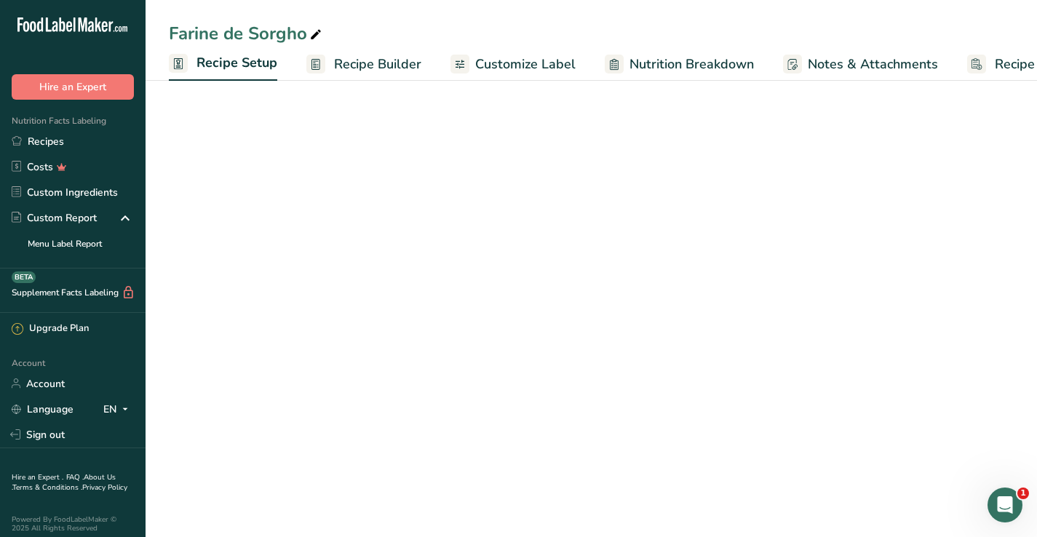
scroll to position [0, 5]
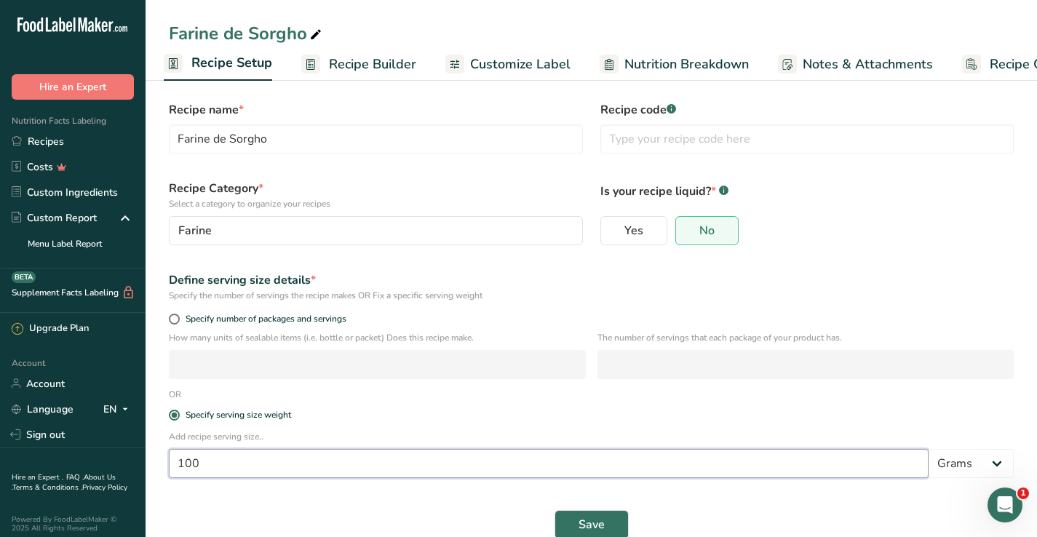
drag, startPoint x: 207, startPoint y: 459, endPoint x: 159, endPoint y: 451, distance: 48.1
click at [159, 451] on section "Recipe name * Farine de Sorgho Recipe code .a-a{fill:#347362;}.b-a{fill:#fff;} …" at bounding box center [592, 312] width 892 height 499
type input "30"
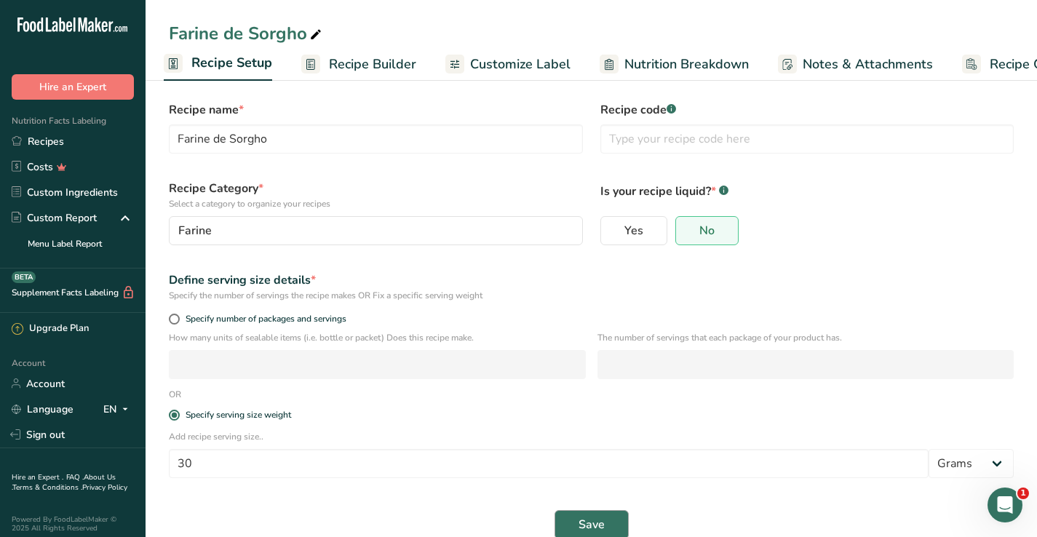
click at [590, 519] on span "Save" at bounding box center [592, 524] width 26 height 17
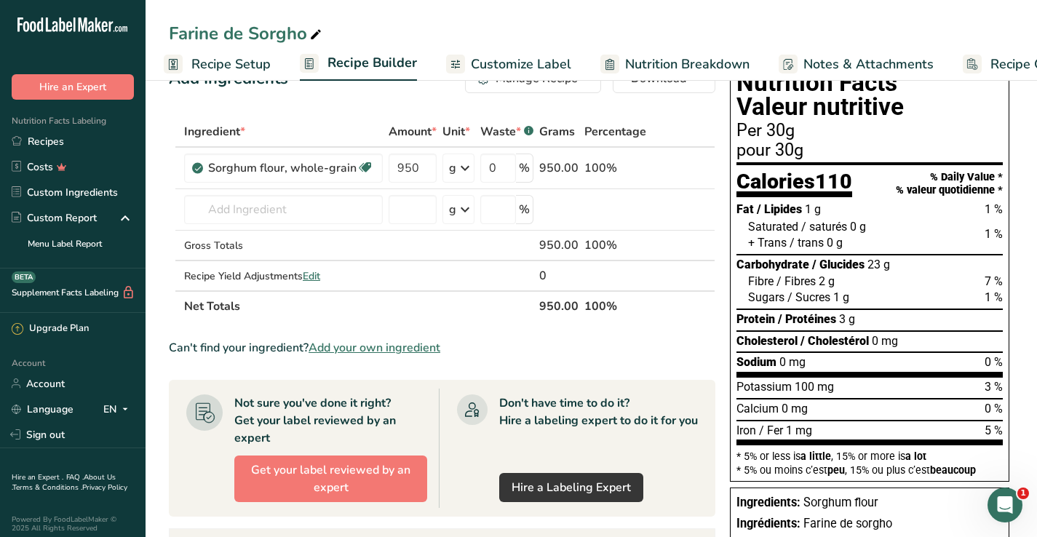
scroll to position [47, 0]
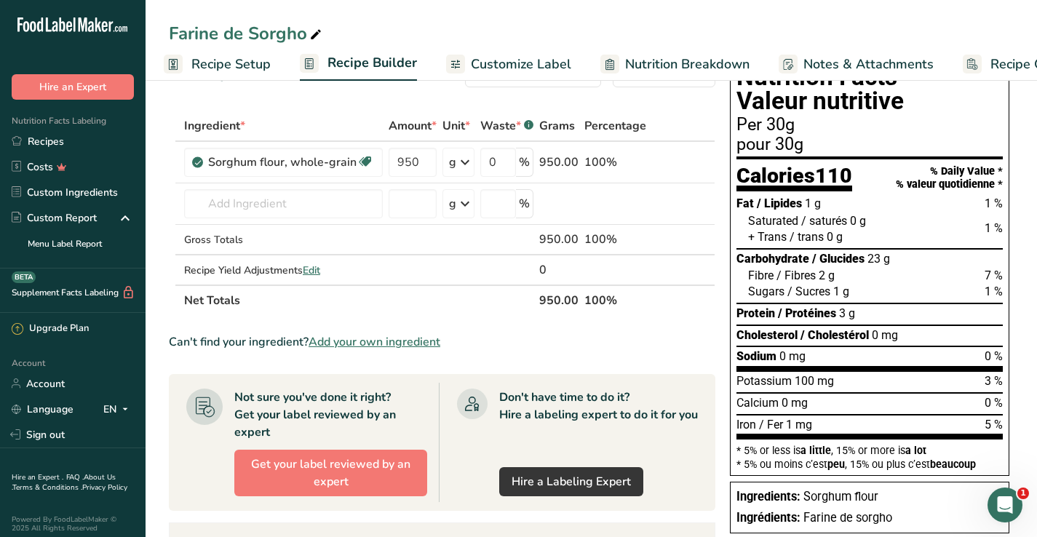
click at [555, 66] on span "Customize Label" at bounding box center [521, 65] width 100 height 20
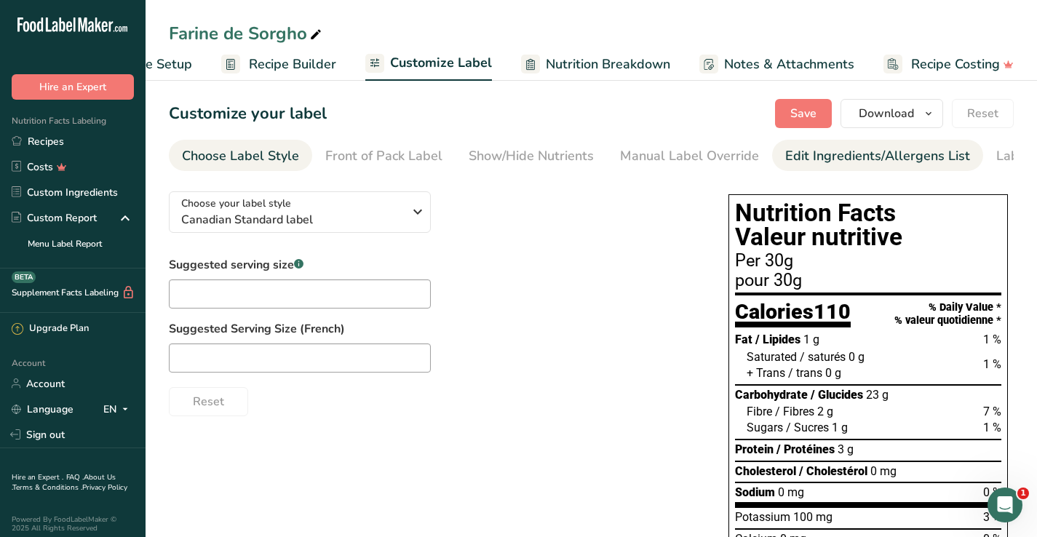
click at [815, 157] on div "Edit Ingredients/Allergens List" at bounding box center [877, 156] width 185 height 20
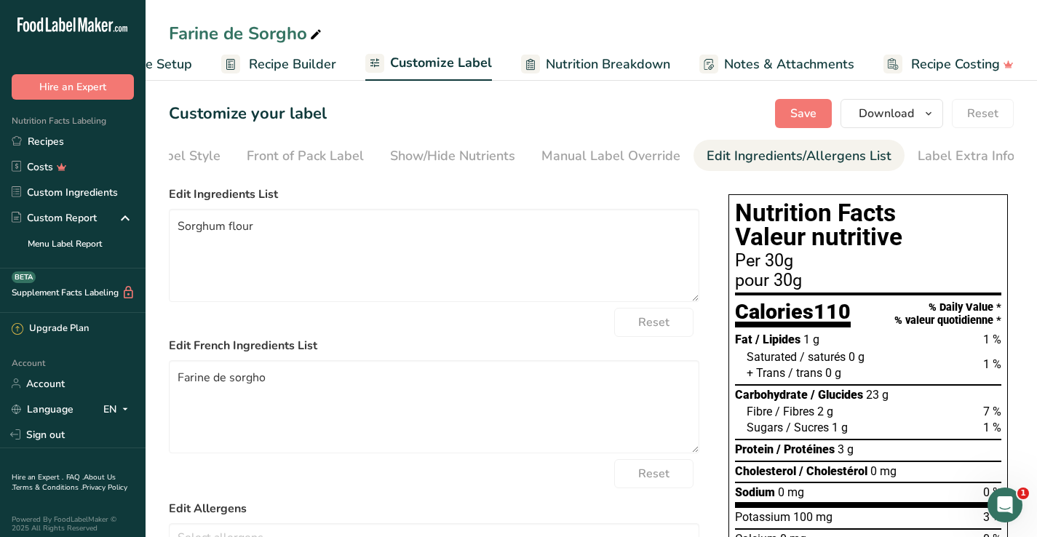
scroll to position [4, 0]
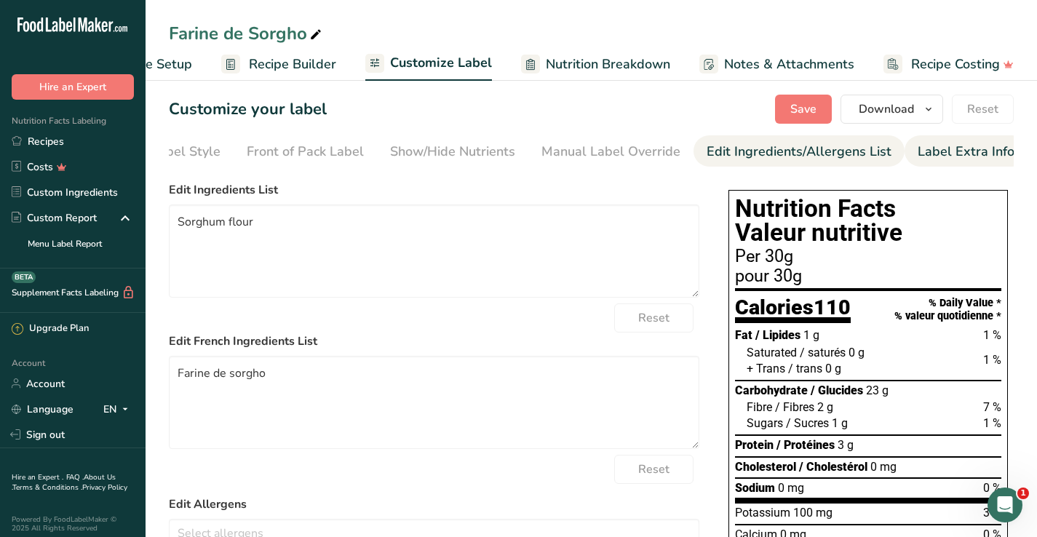
click at [943, 149] on div "Label Extra Info" at bounding box center [966, 152] width 97 height 20
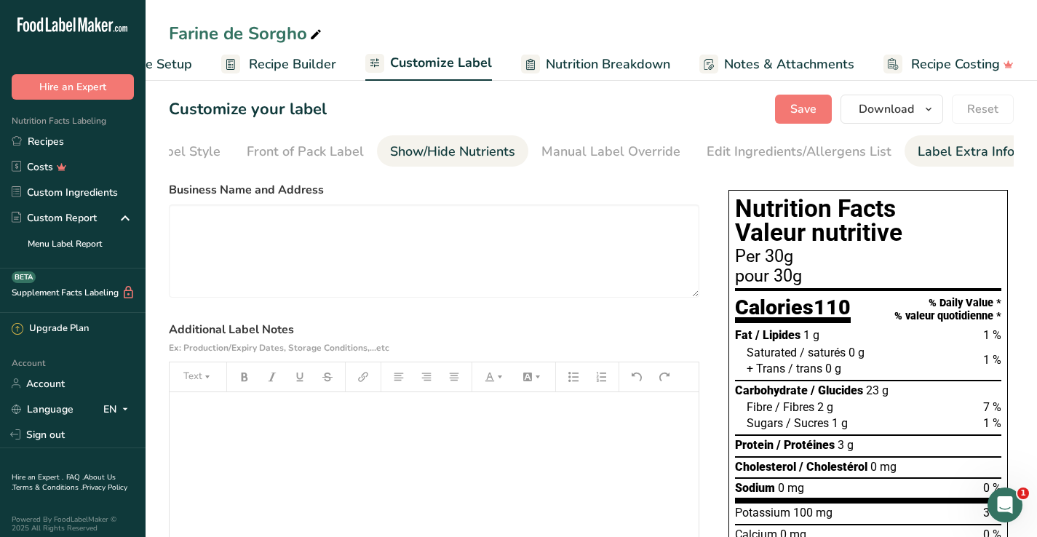
click at [497, 151] on div "Show/Hide Nutrients" at bounding box center [452, 152] width 125 height 20
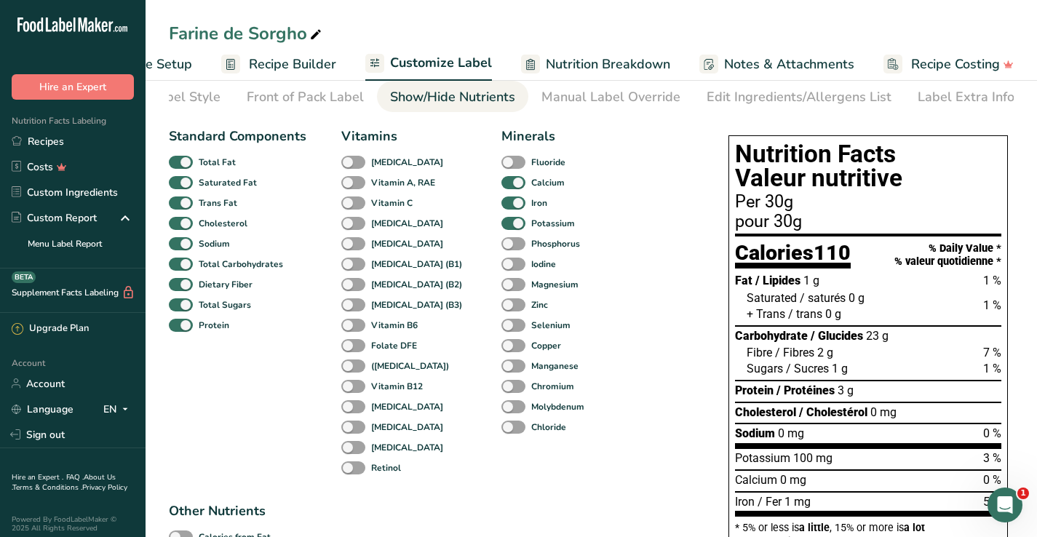
scroll to position [56, 0]
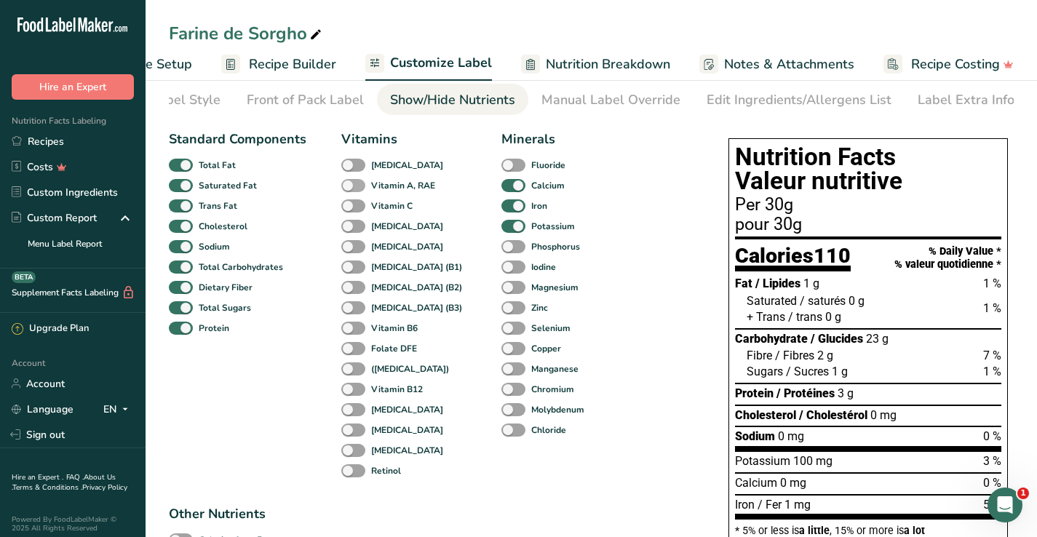
click at [355, 186] on span at bounding box center [353, 186] width 24 height 14
click at [351, 186] on input "Vitamin A, RAE" at bounding box center [345, 185] width 9 height 9
checkbox input "true"
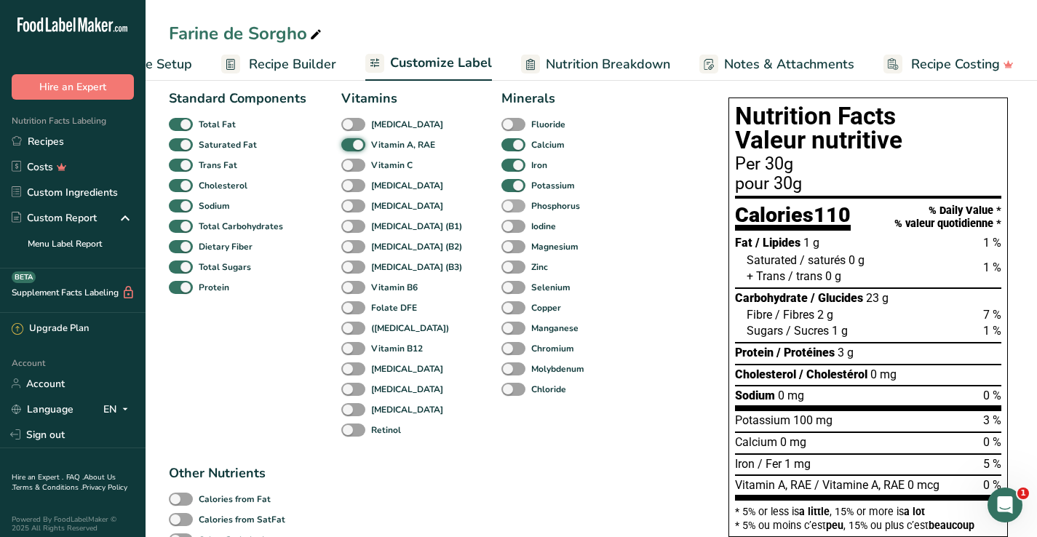
scroll to position [104, 0]
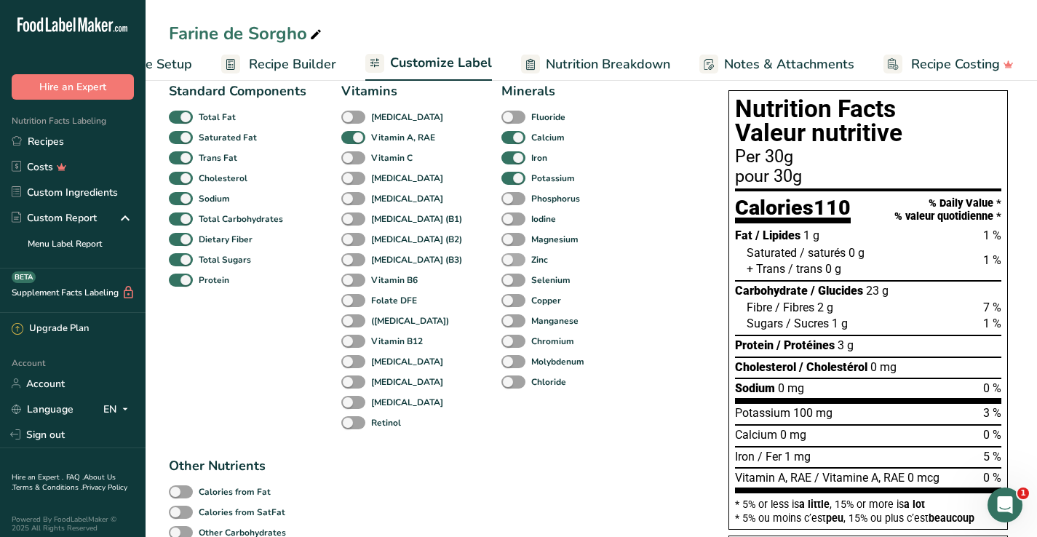
click at [502, 257] on span at bounding box center [514, 260] width 24 height 14
click at [502, 257] on input "Zinc" at bounding box center [506, 259] width 9 height 9
checkbox input "true"
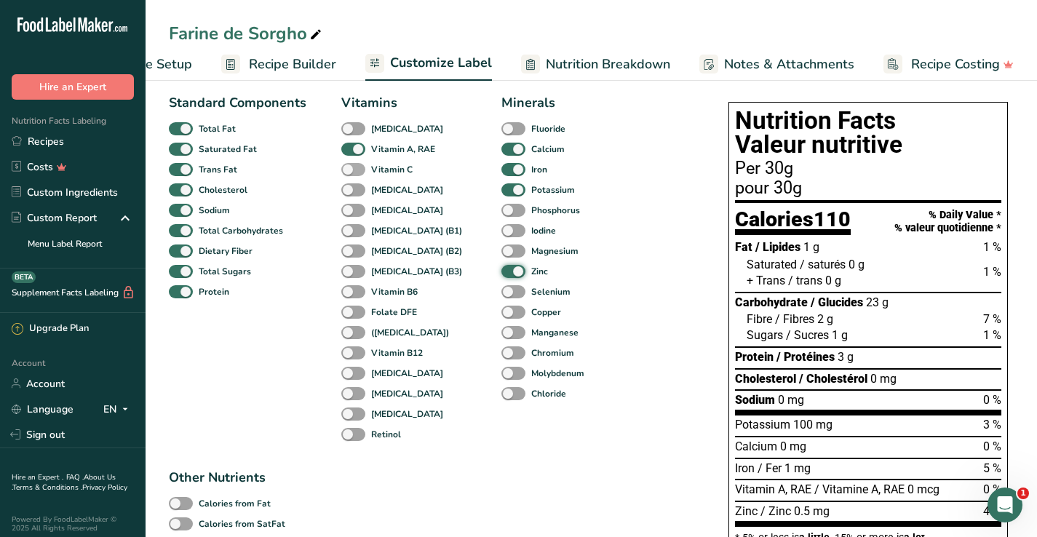
scroll to position [87, 0]
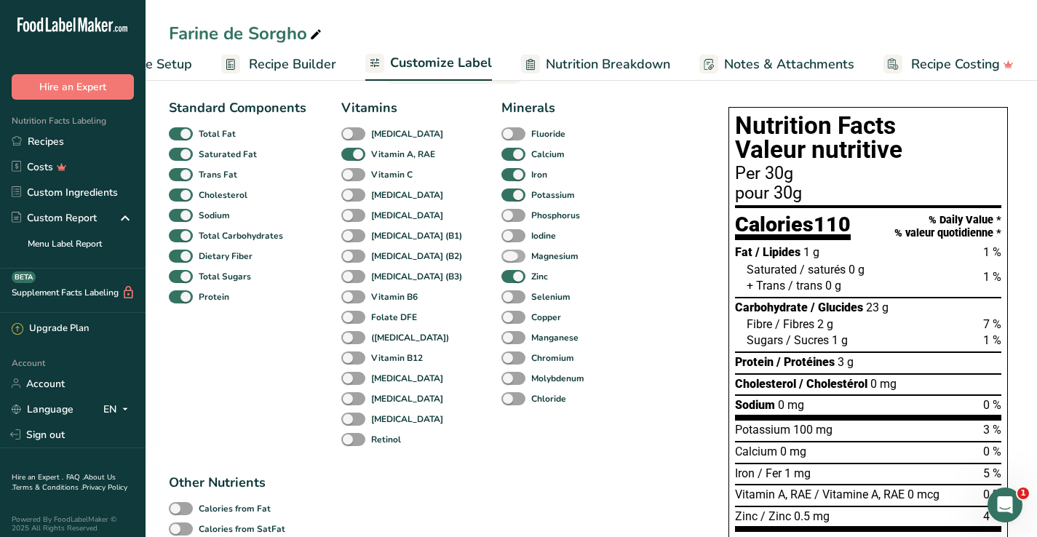
click at [502, 253] on span at bounding box center [514, 257] width 24 height 14
click at [502, 253] on input "Magnesium" at bounding box center [506, 255] width 9 height 9
checkbox input "true"
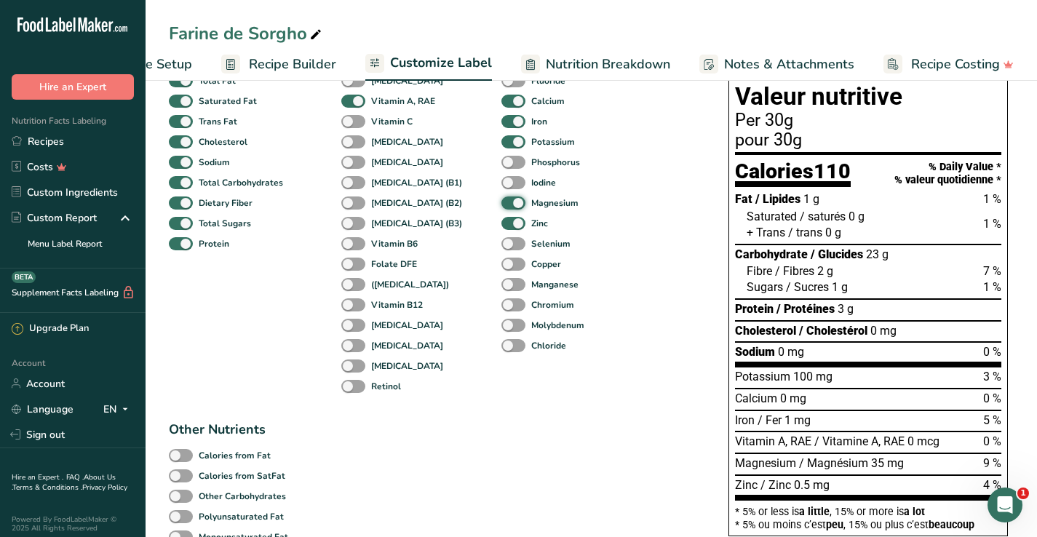
scroll to position [147, 0]
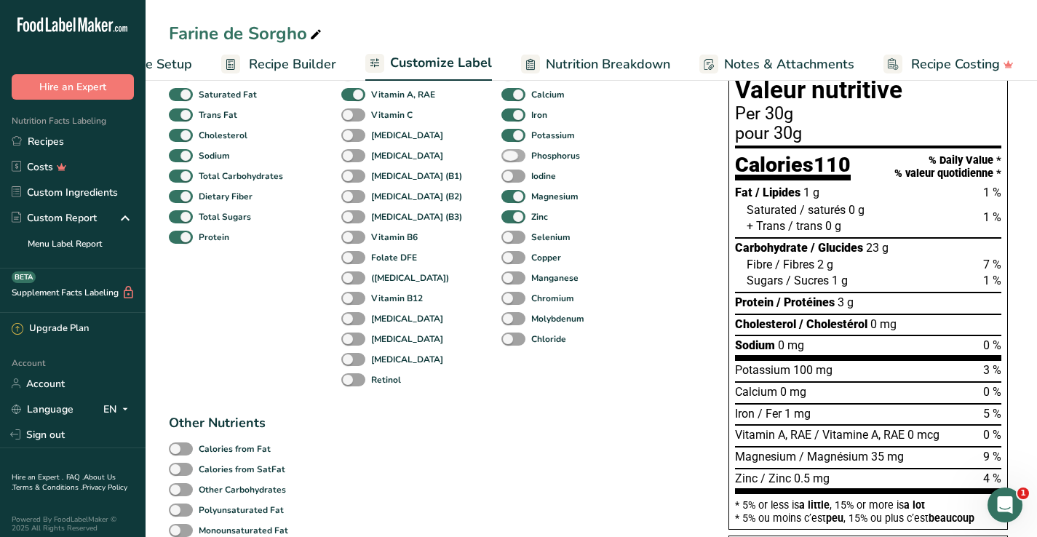
click at [502, 159] on span at bounding box center [514, 156] width 24 height 14
click at [502, 159] on input "Phosphorus" at bounding box center [506, 155] width 9 height 9
checkbox input "true"
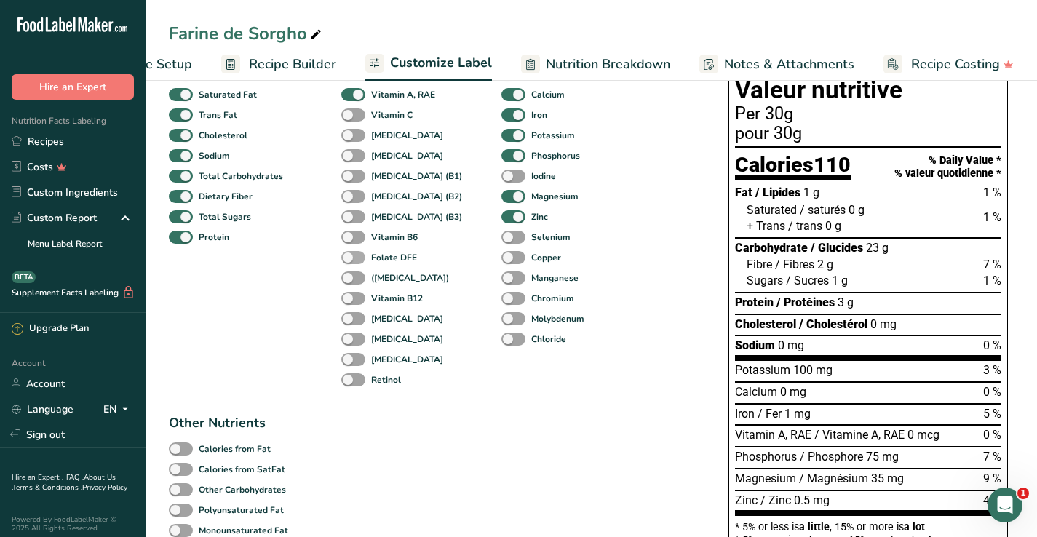
click at [362, 258] on span at bounding box center [353, 258] width 24 height 14
click at [351, 258] on input "Folate DFE" at bounding box center [345, 257] width 9 height 9
checkbox input "true"
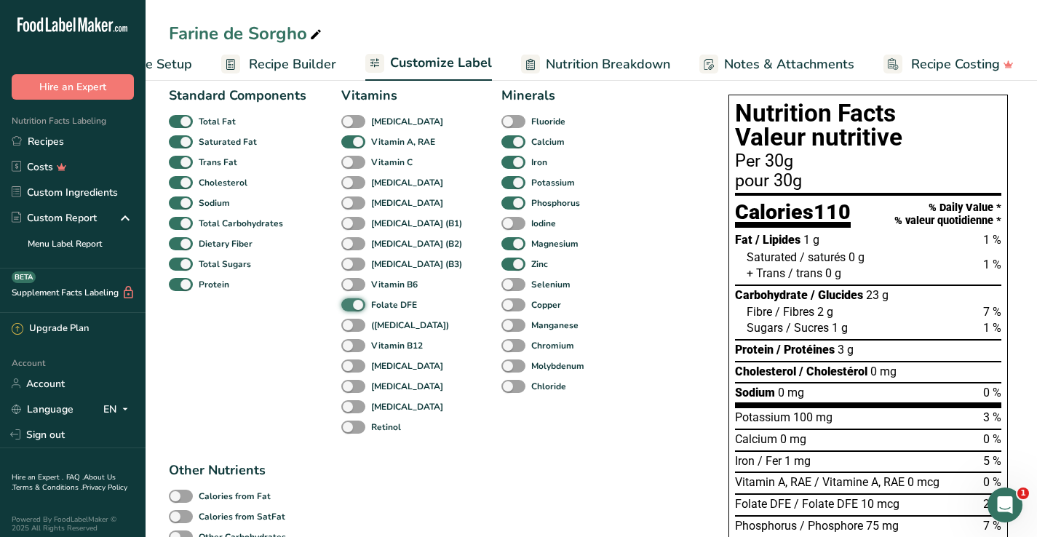
scroll to position [97, 0]
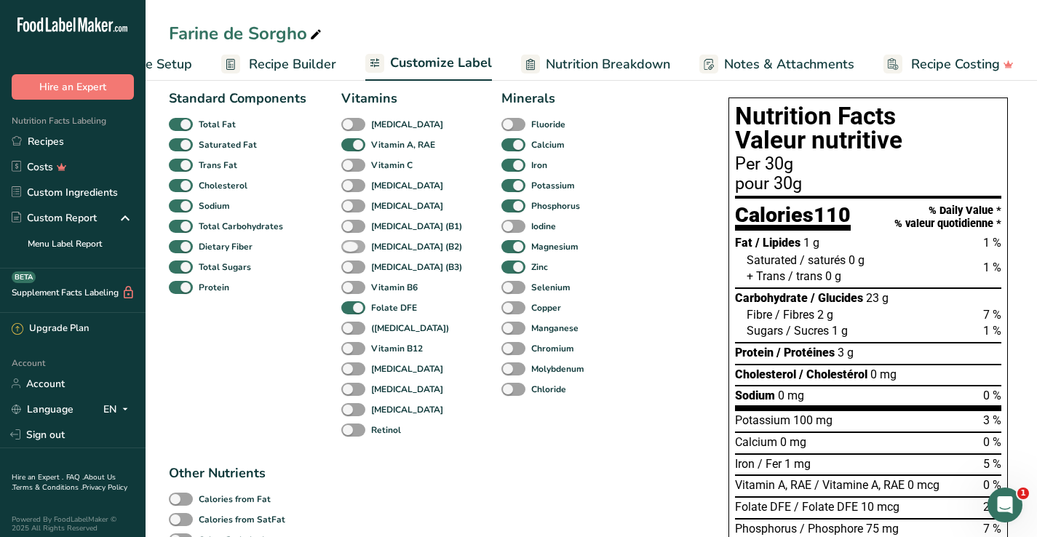
click at [355, 244] on span at bounding box center [353, 247] width 24 height 14
click at [351, 244] on input "[MEDICAL_DATA] (B2)" at bounding box center [345, 246] width 9 height 9
checkbox input "true"
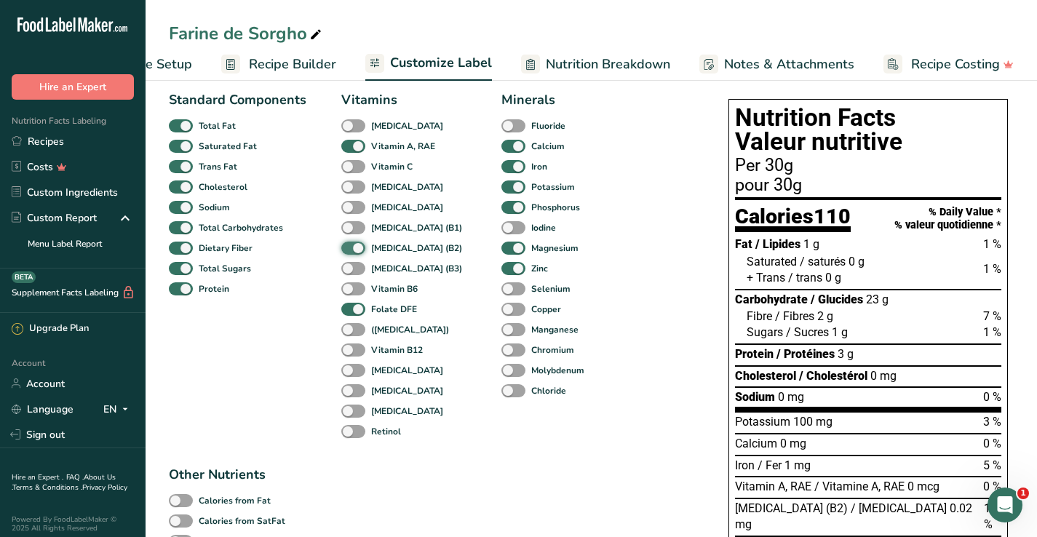
scroll to position [95, 0]
click at [502, 310] on span at bounding box center [514, 310] width 24 height 14
click at [502, 310] on input "Copper" at bounding box center [506, 308] width 9 height 9
checkbox input "true"
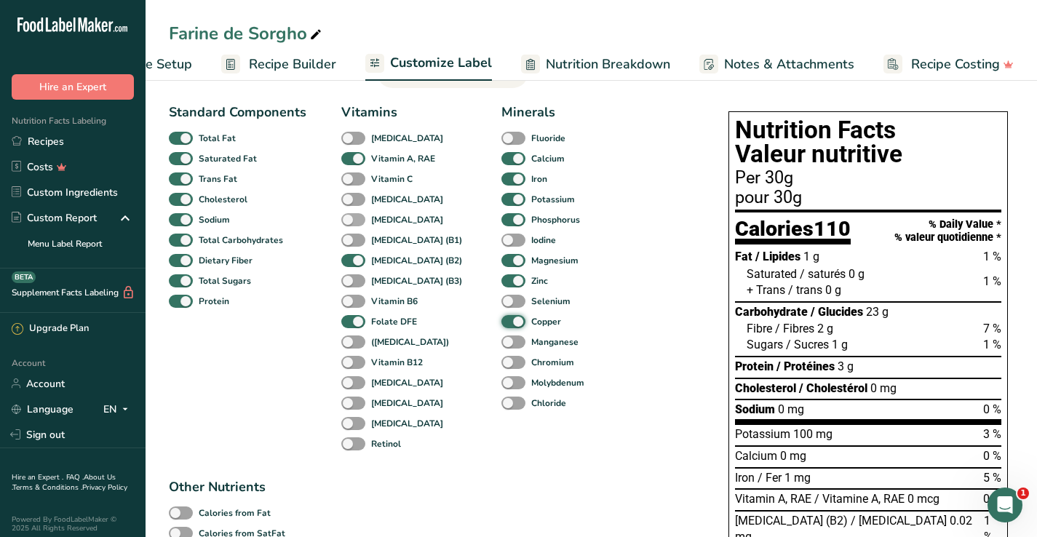
scroll to position [78, 0]
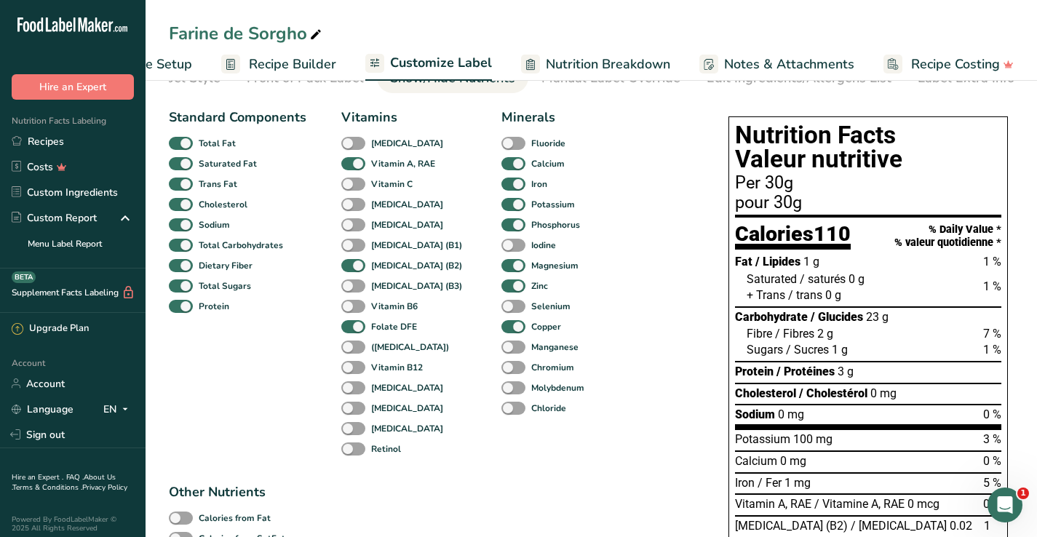
click at [502, 156] on div "Calcium" at bounding box center [513, 164] width 22 height 20
click at [502, 164] on span at bounding box center [514, 164] width 24 height 14
click at [502, 164] on input "Calcium" at bounding box center [506, 163] width 9 height 9
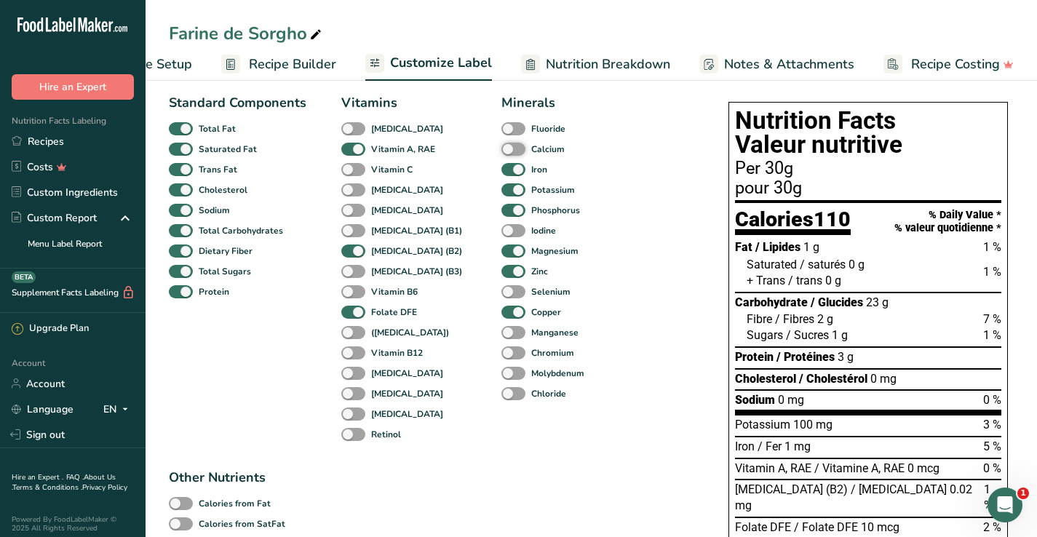
scroll to position [87, 0]
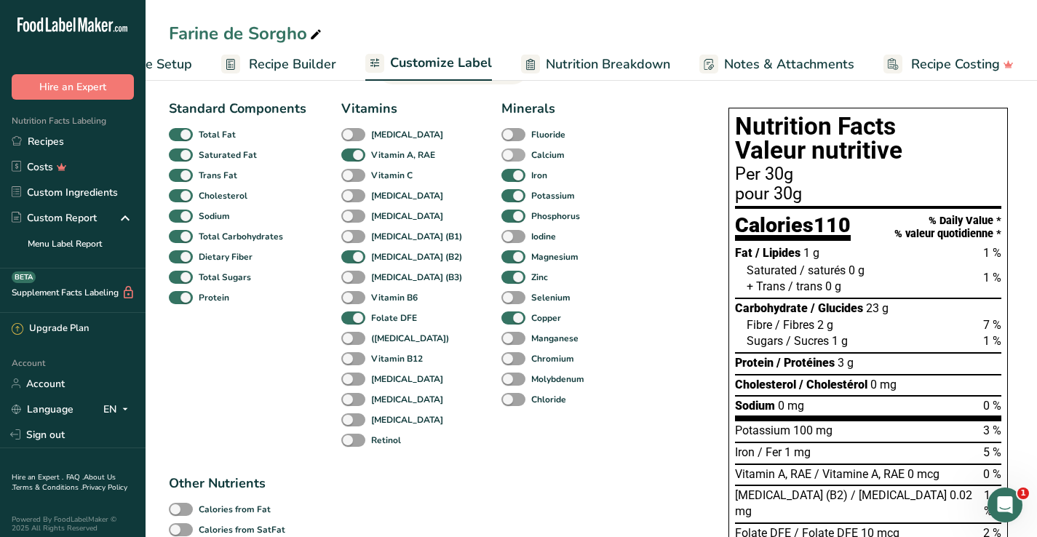
click at [502, 157] on span at bounding box center [514, 156] width 24 height 14
click at [502, 157] on input "Calcium" at bounding box center [506, 154] width 9 height 9
checkbox input "true"
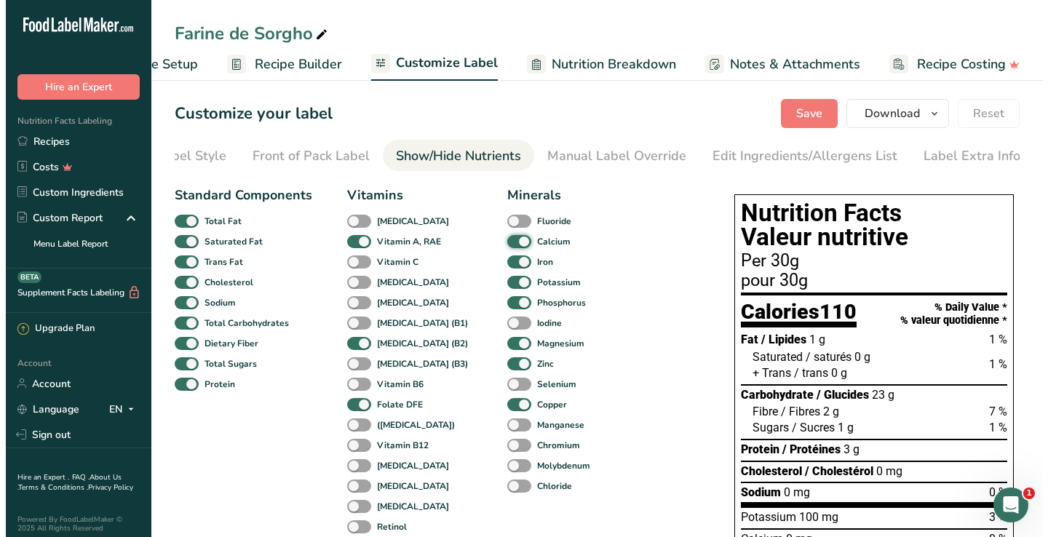
scroll to position [0, 0]
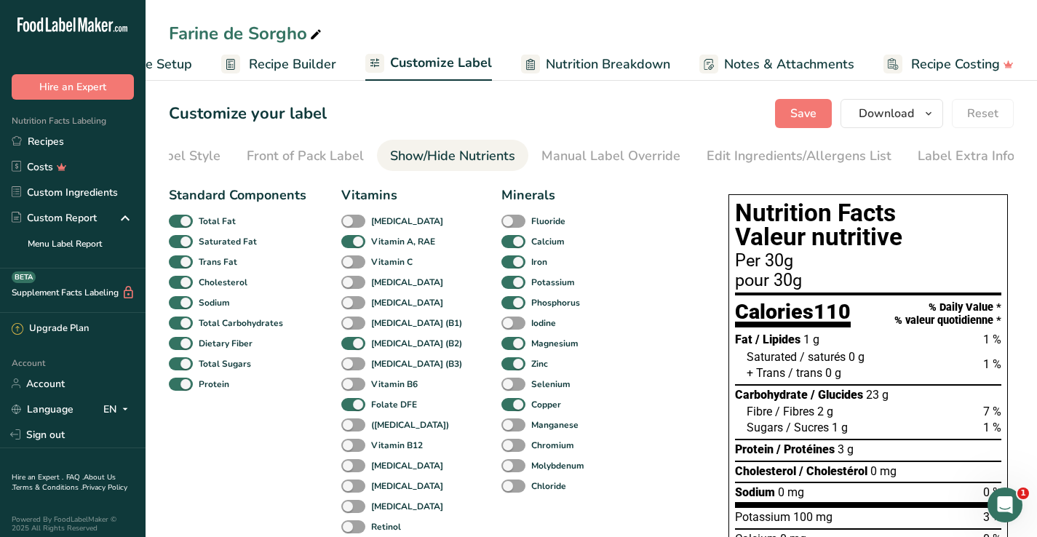
click at [285, 64] on span "Recipe Builder" at bounding box center [292, 65] width 87 height 20
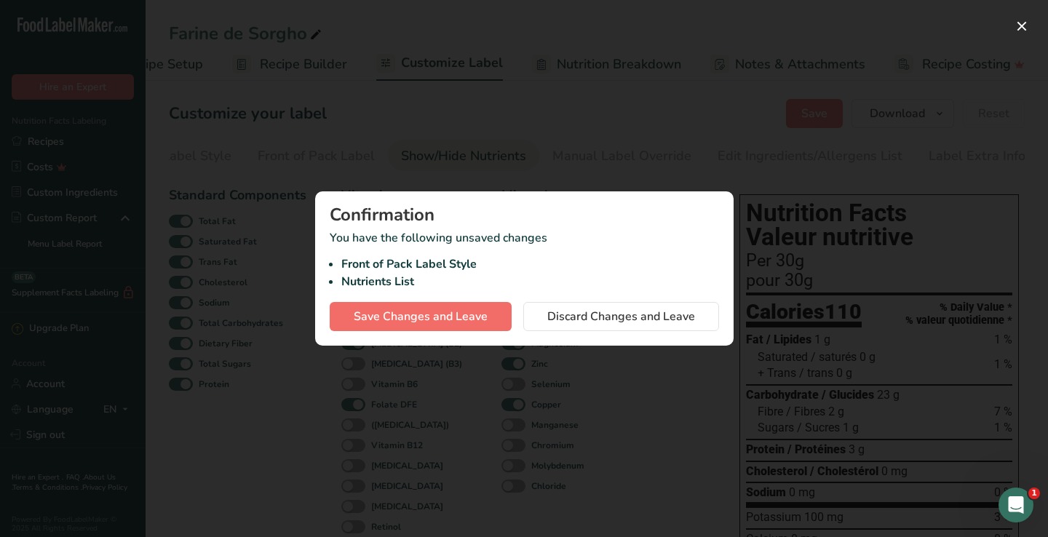
click at [471, 322] on span "Save Changes and Leave" at bounding box center [421, 316] width 134 height 17
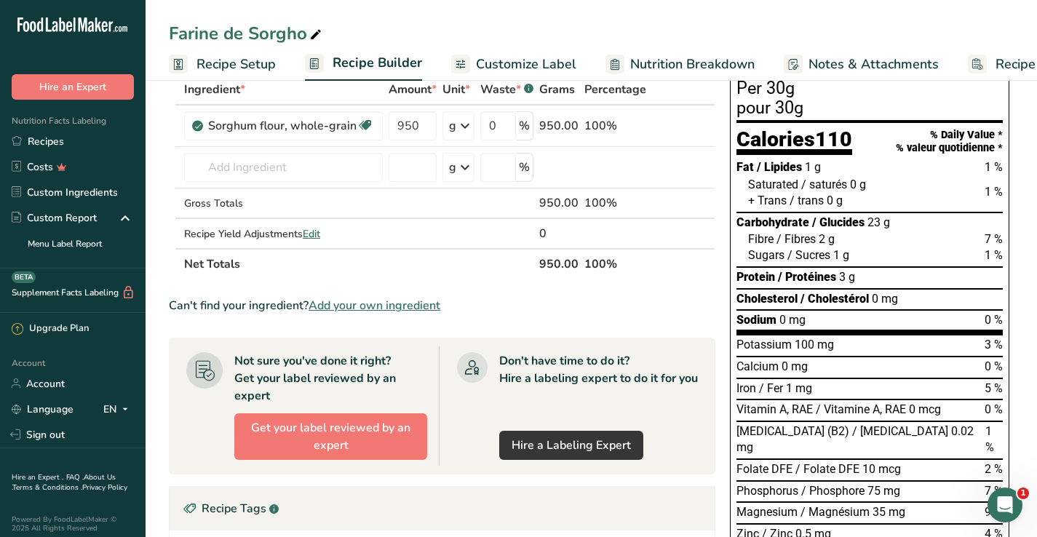
click at [244, 60] on span "Recipe Setup" at bounding box center [236, 65] width 79 height 20
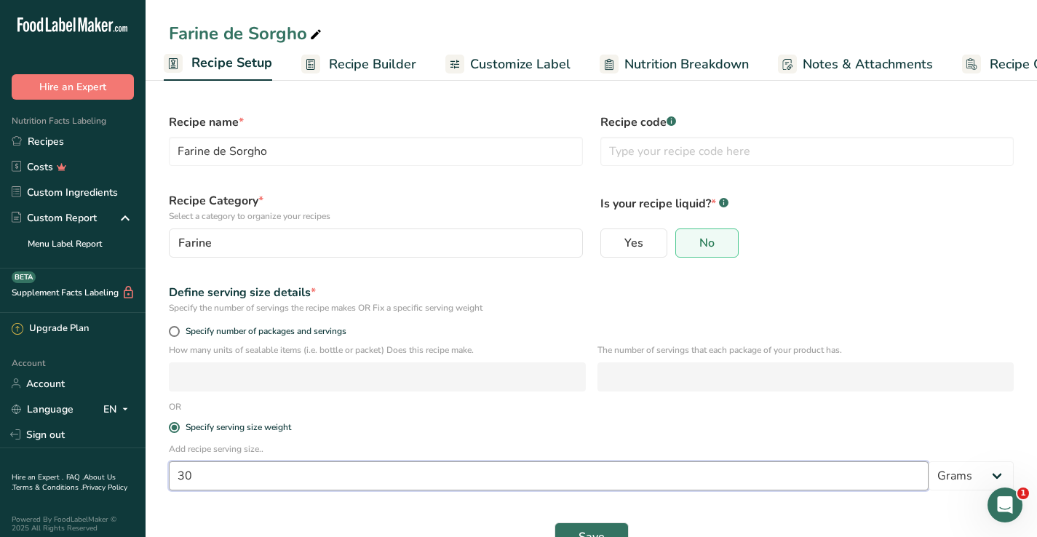
drag, startPoint x: 341, startPoint y: 468, endPoint x: 177, endPoint y: 460, distance: 164.7
click at [177, 460] on div "Add recipe serving size.. 30 Grams kg mg mcg lb oz l mL fl oz tbsp tsp cup qt g…" at bounding box center [591, 471] width 863 height 57
type input "100"
click at [579, 523] on button "Save" at bounding box center [592, 537] width 74 height 29
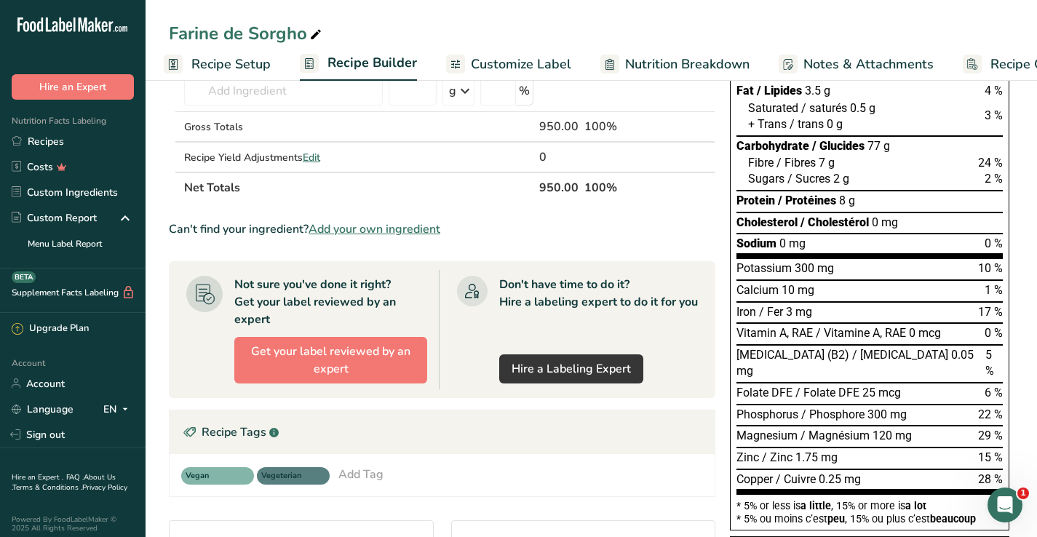
scroll to position [173, 0]
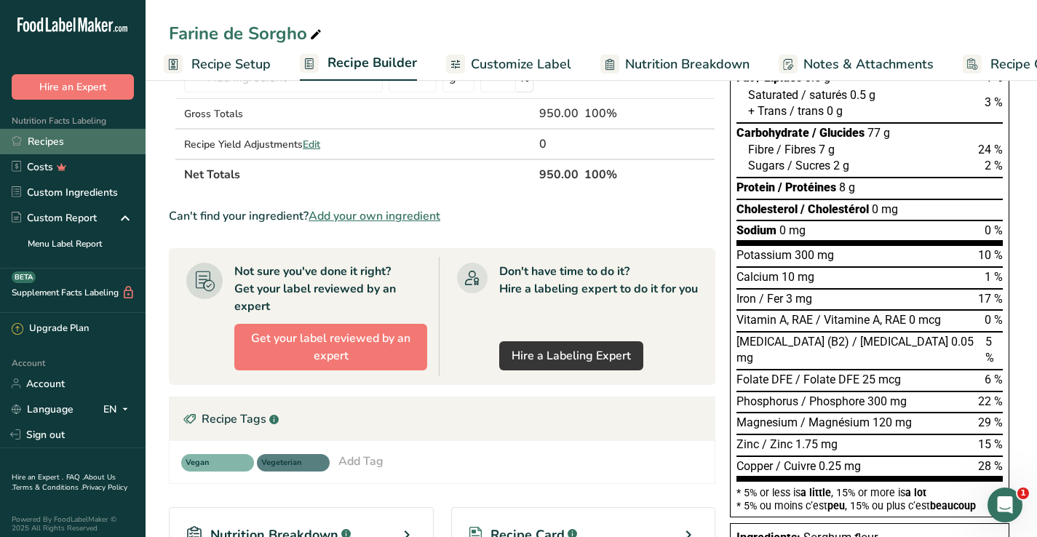
click at [68, 136] on link "Recipes" at bounding box center [73, 141] width 146 height 25
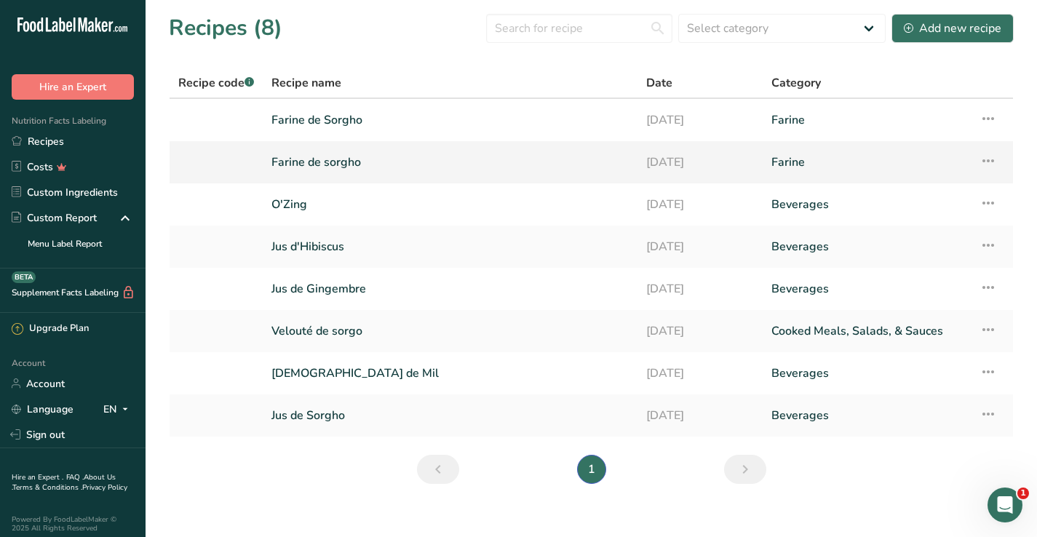
click at [353, 166] on link "Farine de sorgho" at bounding box center [450, 162] width 357 height 31
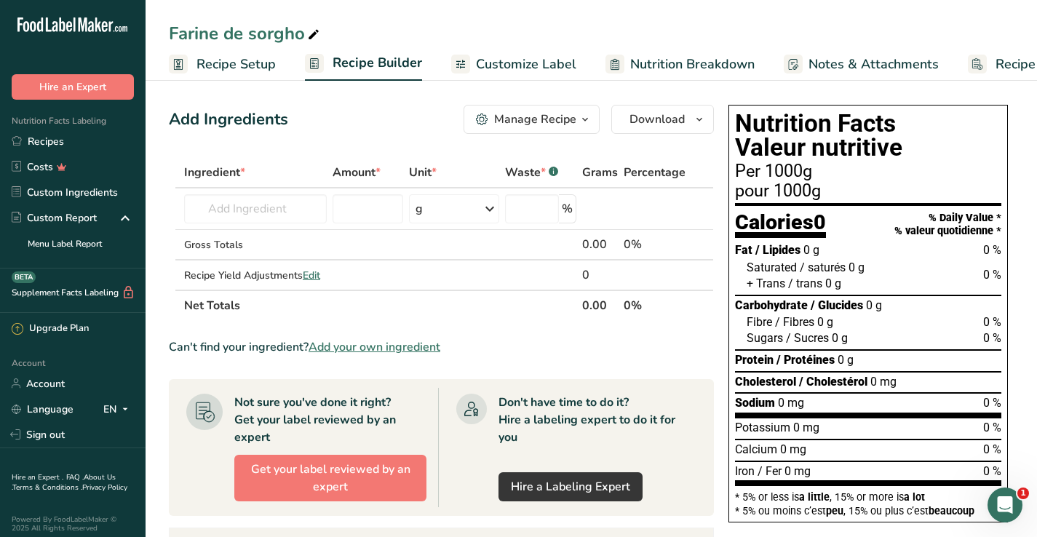
click at [245, 67] on span "Recipe Setup" at bounding box center [236, 65] width 79 height 20
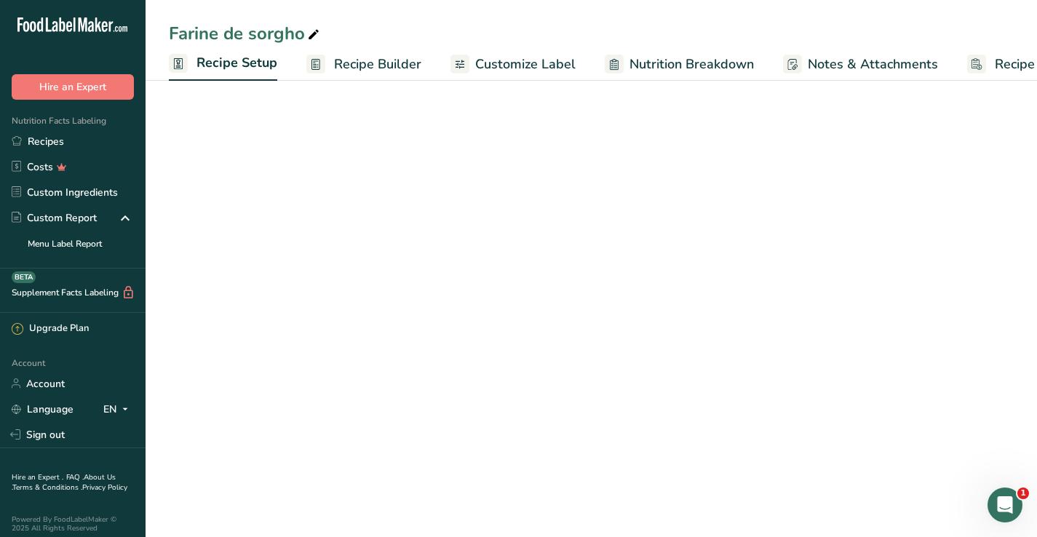
scroll to position [0, 5]
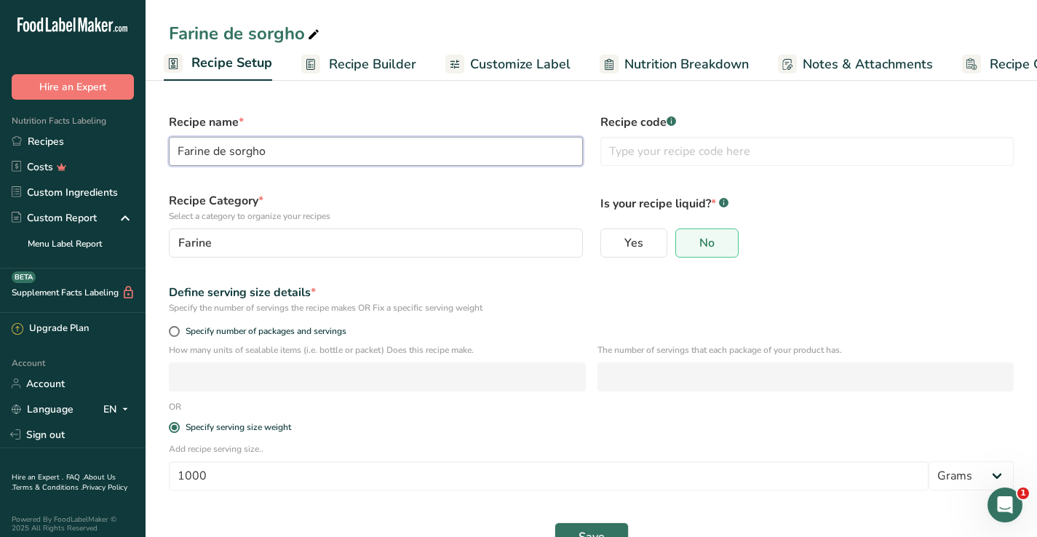
drag, startPoint x: 284, startPoint y: 147, endPoint x: 224, endPoint y: 149, distance: 59.7
click at [225, 149] on input "Farine de sorgho" at bounding box center [376, 151] width 414 height 29
type input "Farine de Quinoa"
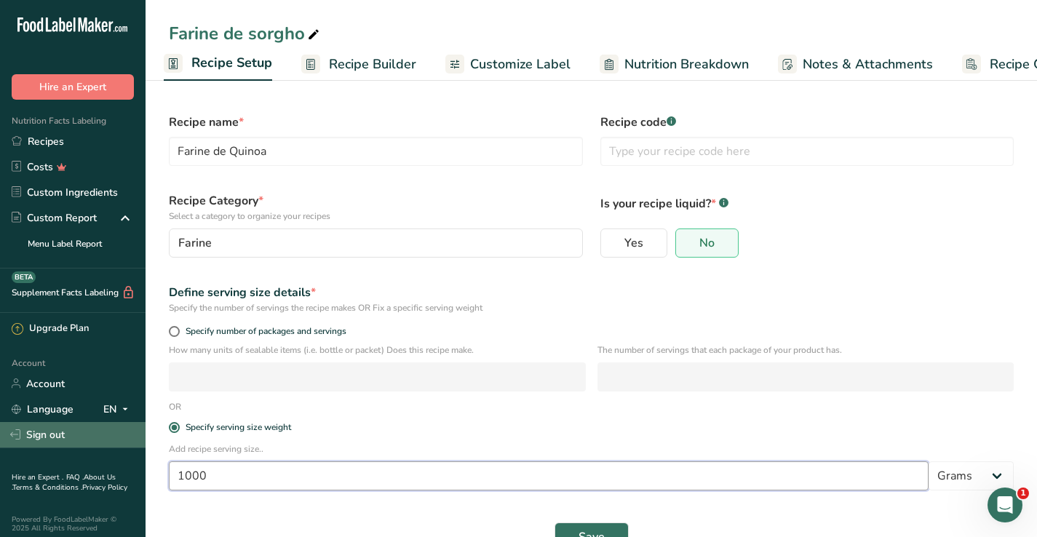
drag, startPoint x: 242, startPoint y: 489, endPoint x: 0, endPoint y: 435, distance: 247.8
click at [0, 435] on div ".a-20{fill:#fff;} Hire an Expert Nutrition Facts Labeling Recipes Costs Custom …" at bounding box center [518, 287] width 1037 height 575
type input "30"
click at [600, 532] on span "Save" at bounding box center [592, 537] width 26 height 17
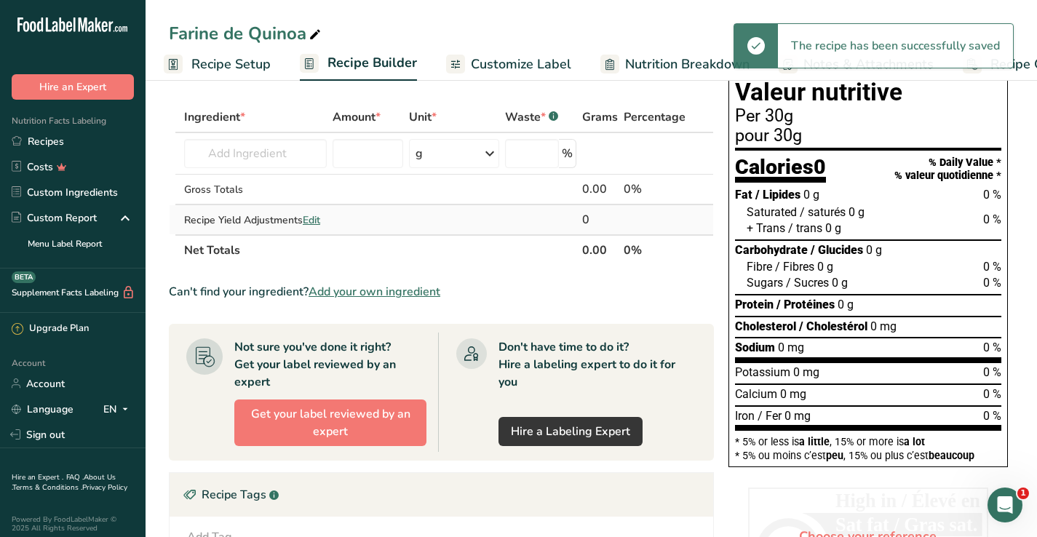
scroll to position [57, 0]
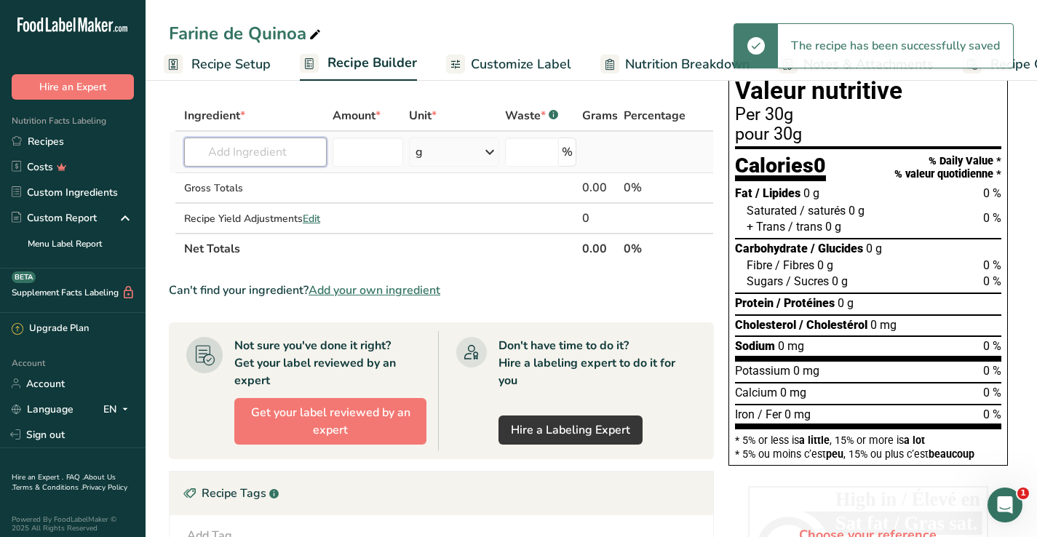
click at [290, 146] on input "text" at bounding box center [255, 152] width 143 height 29
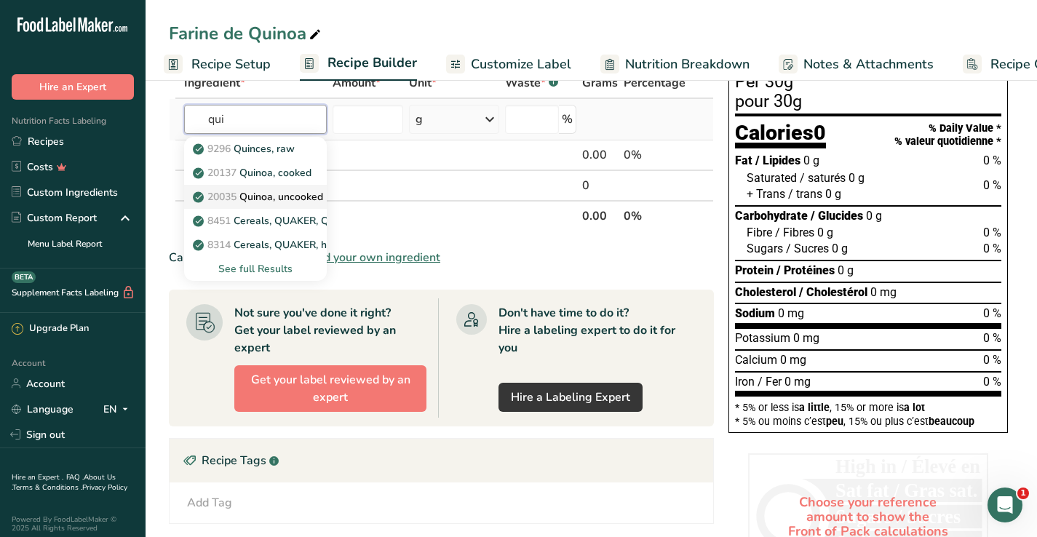
scroll to position [91, 0]
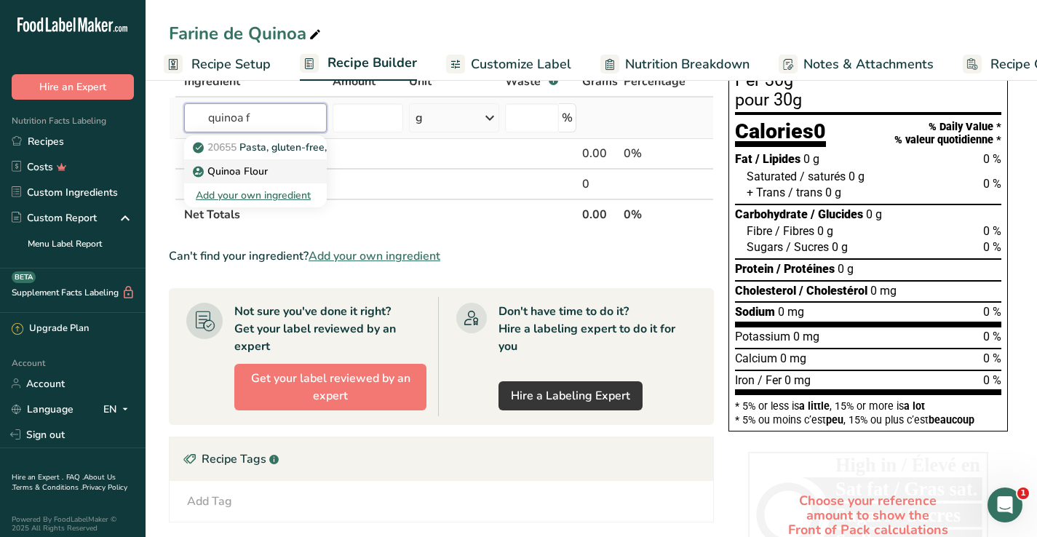
type input "quinoa f"
click at [254, 173] on p "Quinoa Flour" at bounding box center [232, 171] width 72 height 15
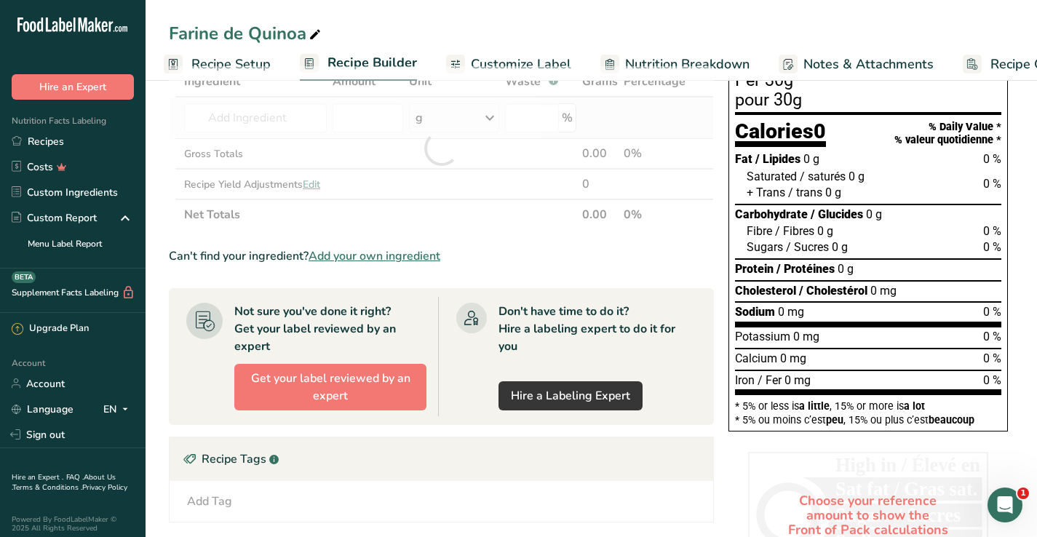
type input "Quinoa Flour"
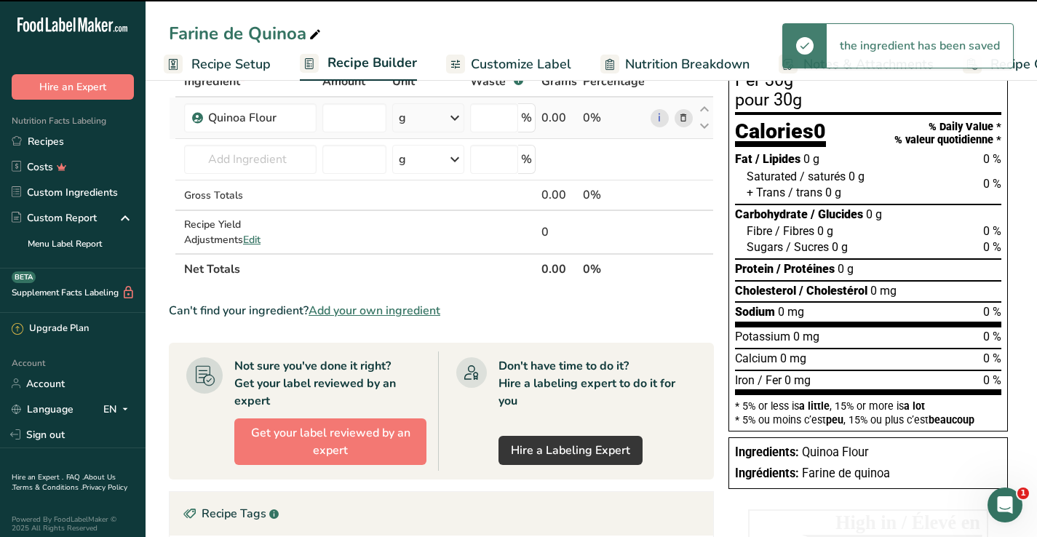
type input "0"
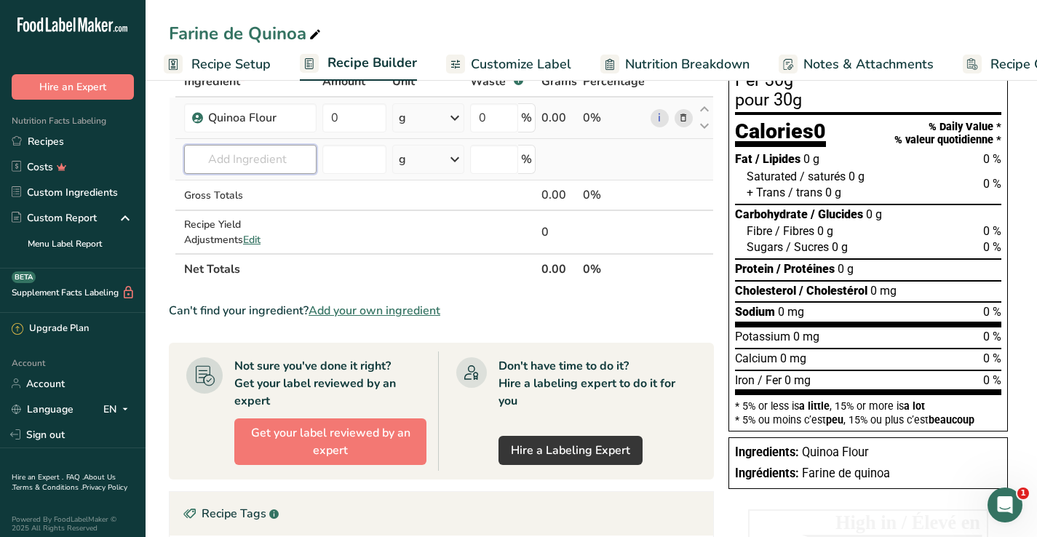
click at [268, 152] on input "text" at bounding box center [250, 159] width 132 height 29
click at [214, 167] on input "text" at bounding box center [250, 159] width 132 height 29
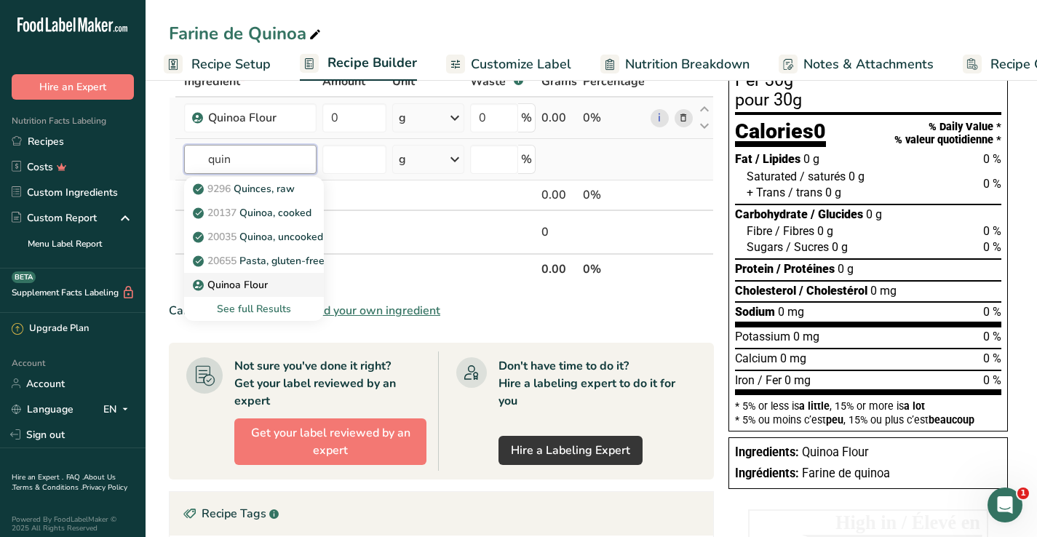
type input "quin"
click at [201, 282] on icon at bounding box center [198, 285] width 9 height 13
type input "Quinoa Flour"
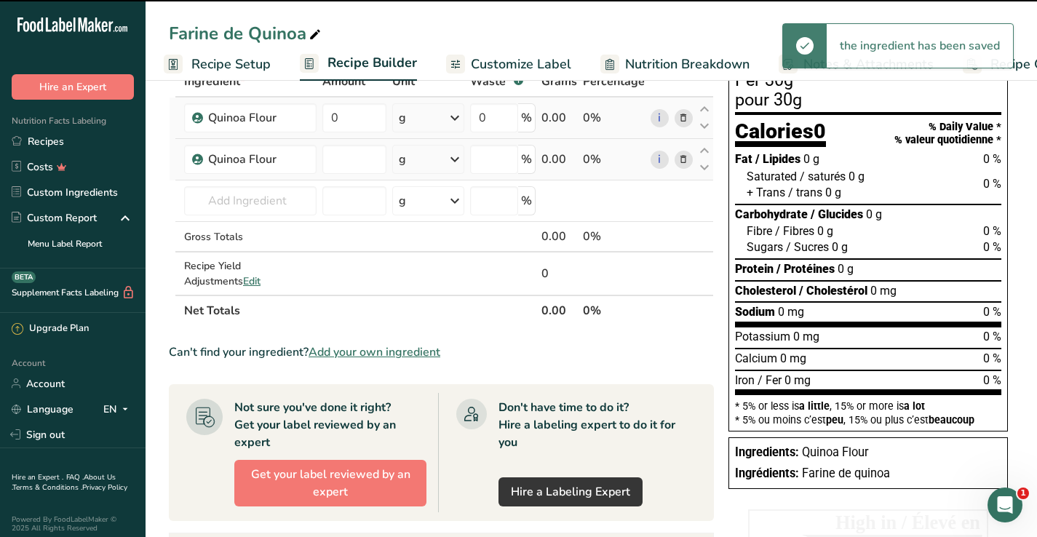
type input "0"
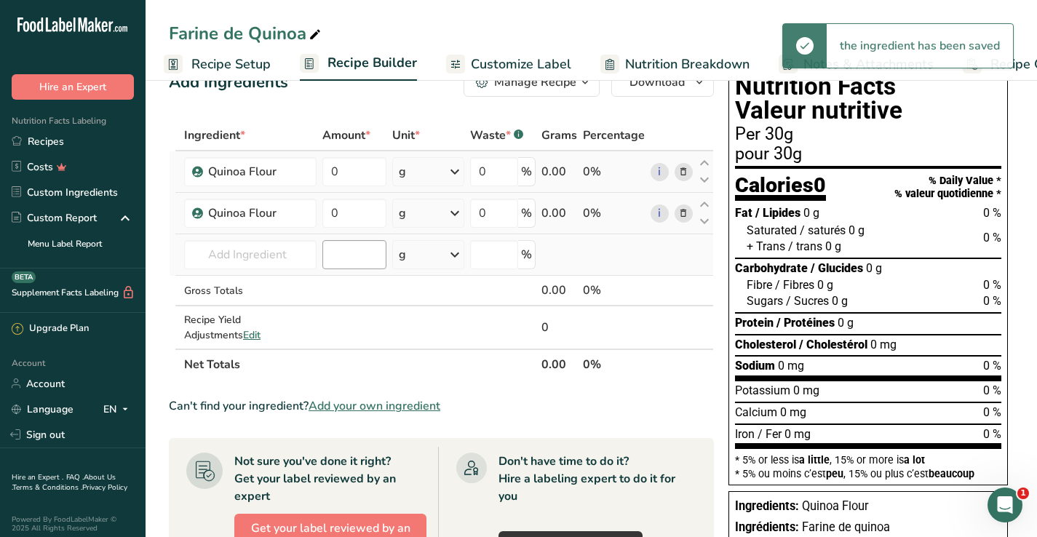
scroll to position [8, 0]
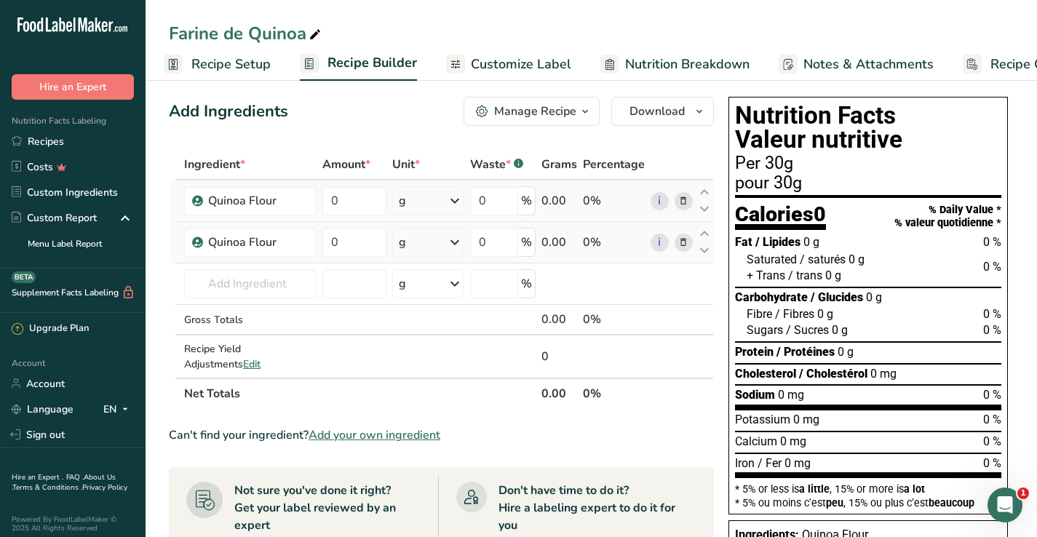
click at [686, 245] on icon at bounding box center [683, 242] width 10 height 15
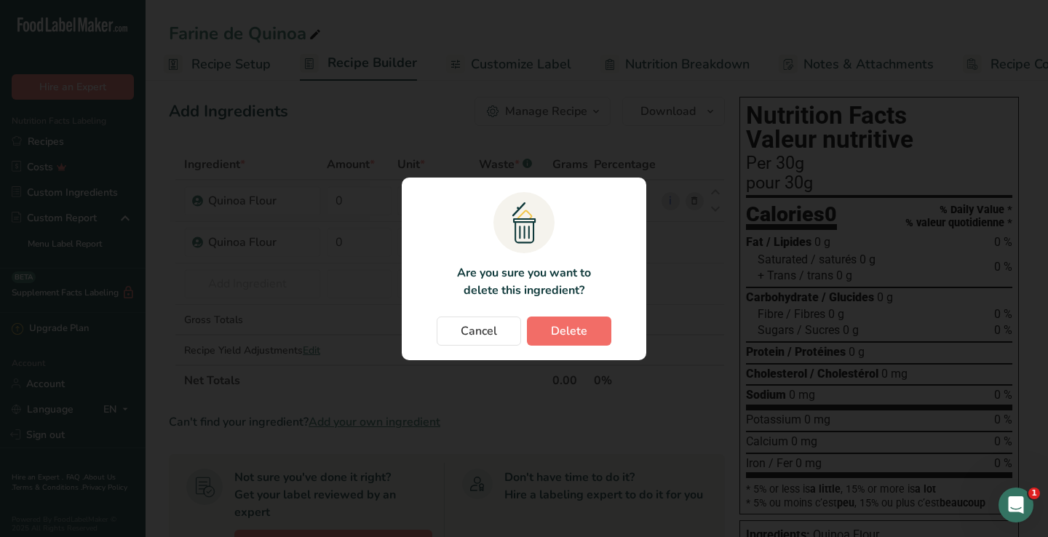
click at [577, 317] on button "Delete" at bounding box center [569, 331] width 84 height 29
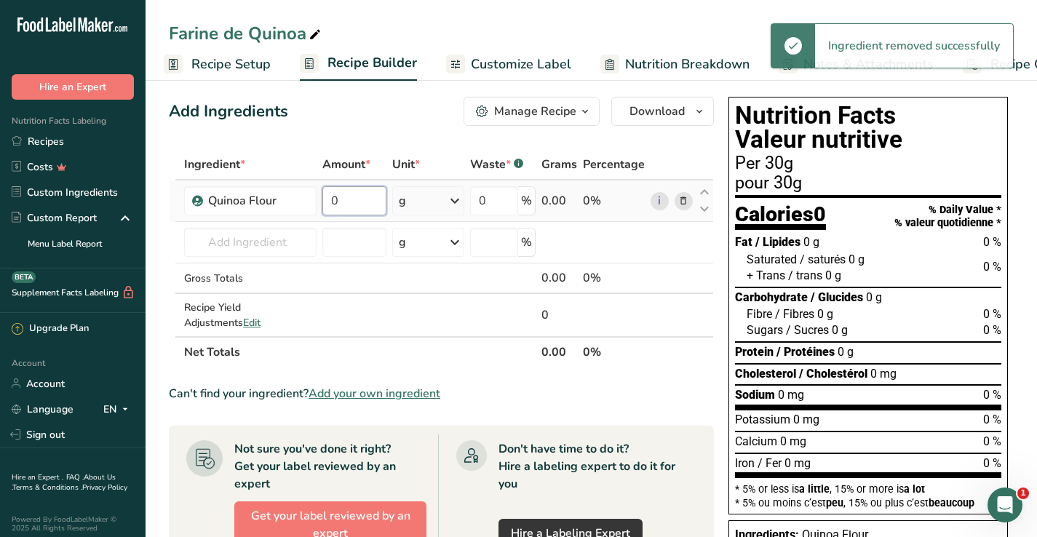
drag, startPoint x: 333, startPoint y: 194, endPoint x: 376, endPoint y: 198, distance: 43.2
click at [376, 198] on input "0" at bounding box center [353, 200] width 63 height 29
type input "9"
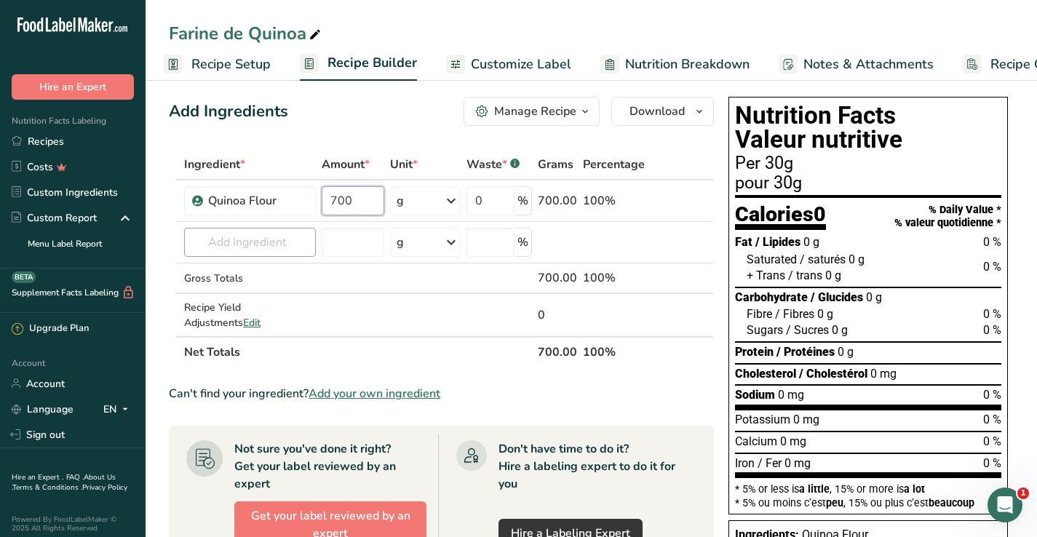
type input "700"
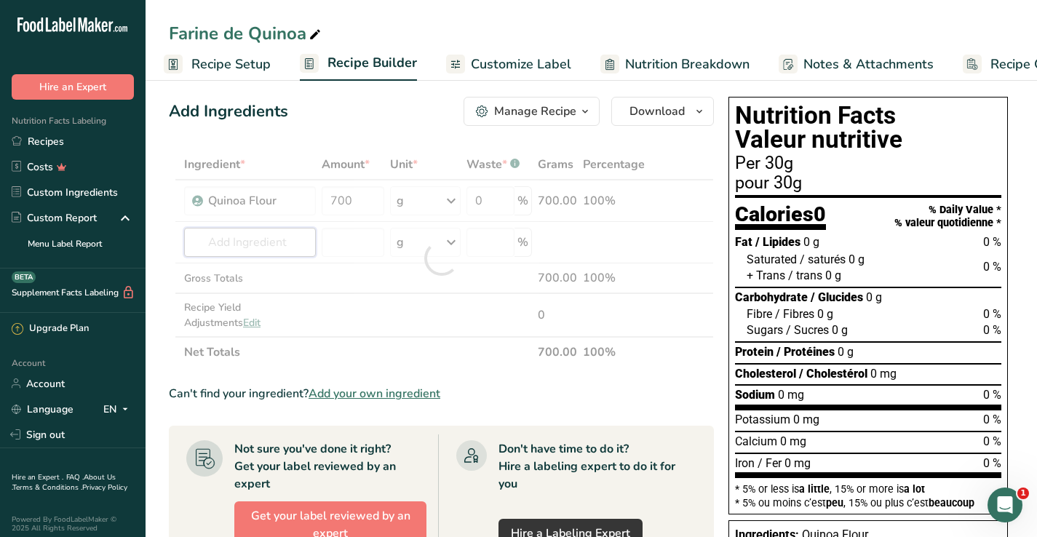
click at [250, 236] on div "Ingredient * Amount * Unit * Waste * .a-a{fill:#347362;}.b-a{fill:#fff;} Grams …" at bounding box center [441, 258] width 545 height 218
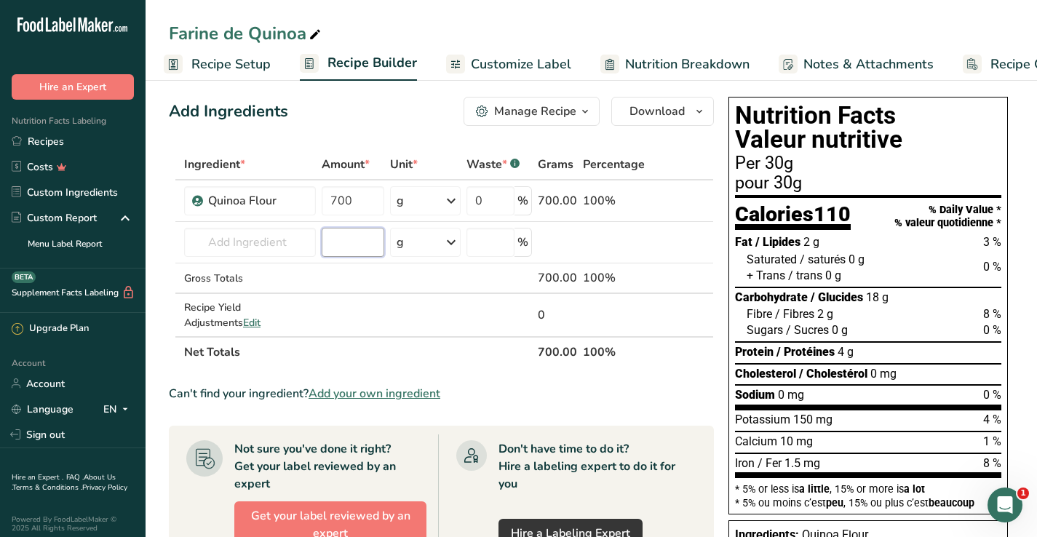
click at [324, 242] on input "number" at bounding box center [353, 242] width 63 height 29
click at [337, 237] on input "number" at bounding box center [353, 242] width 63 height 29
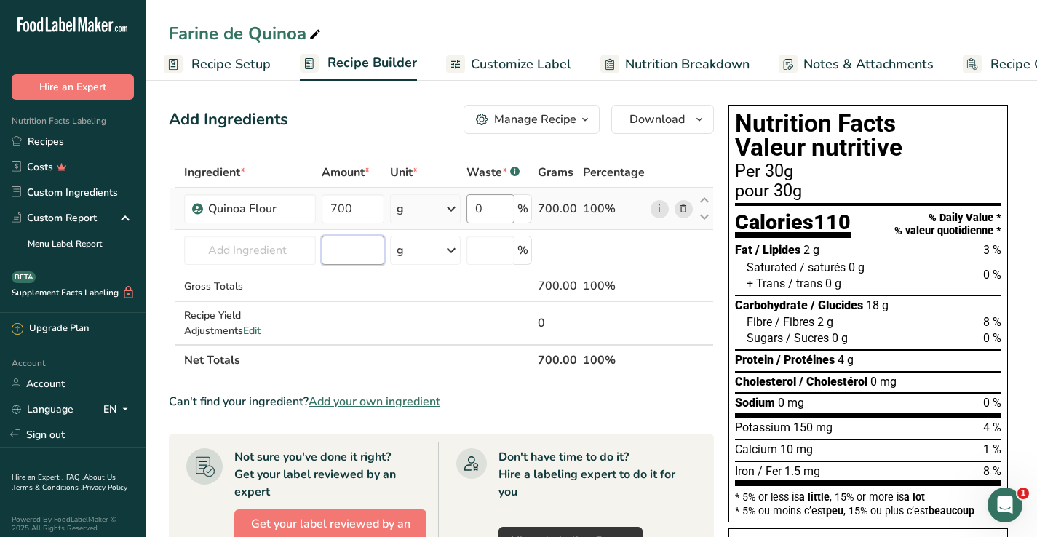
scroll to position [0, 0]
click at [501, 71] on span "Customize Label" at bounding box center [521, 65] width 100 height 20
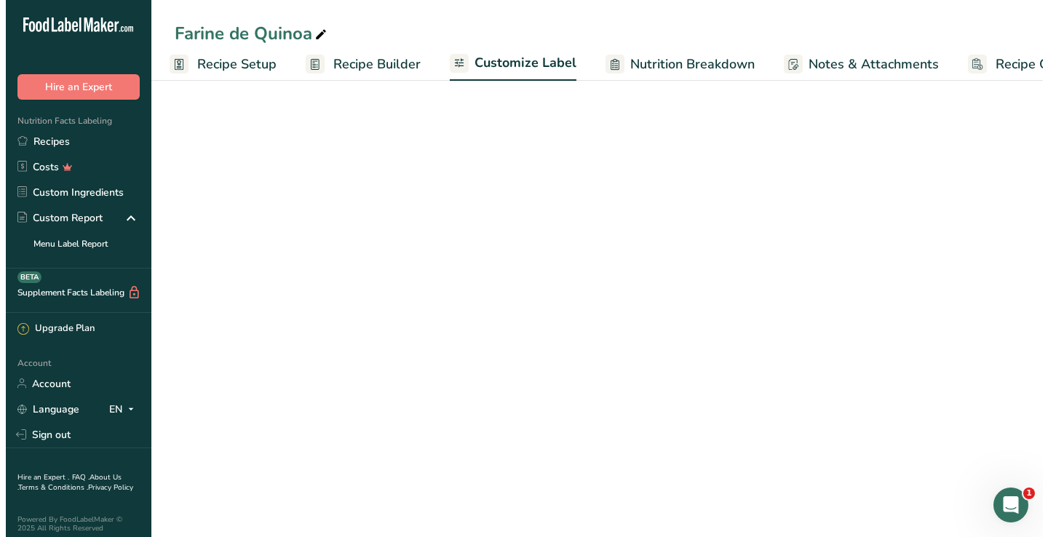
scroll to position [0, 84]
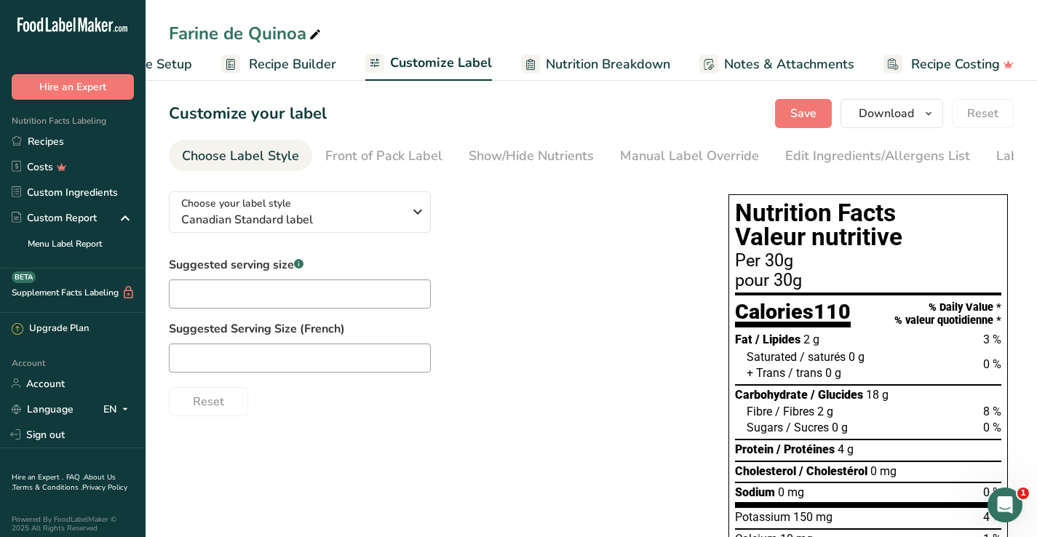
click at [568, 74] on link "Nutrition Breakdown" at bounding box center [595, 64] width 149 height 33
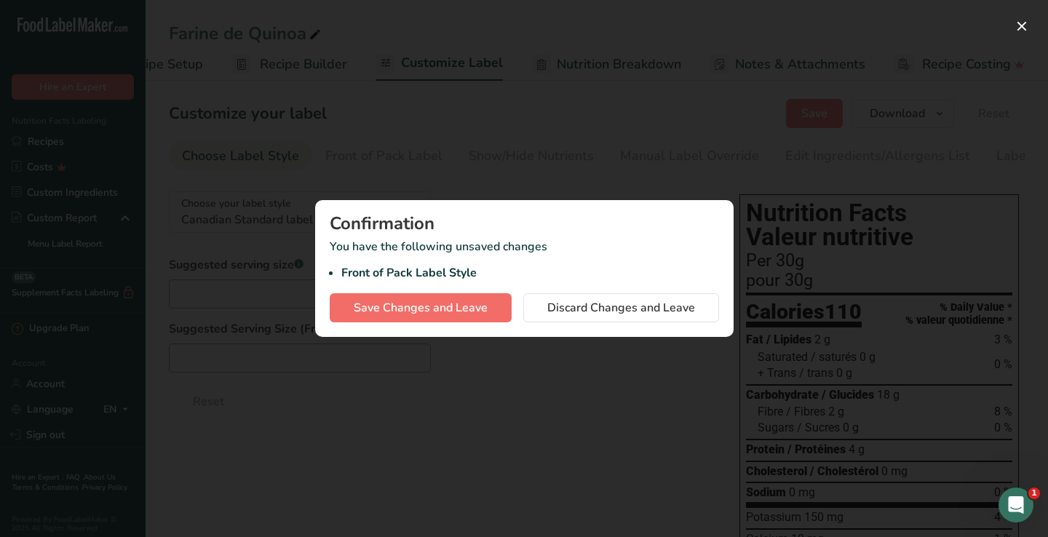
click at [468, 315] on span "Save Changes and Leave" at bounding box center [421, 307] width 134 height 17
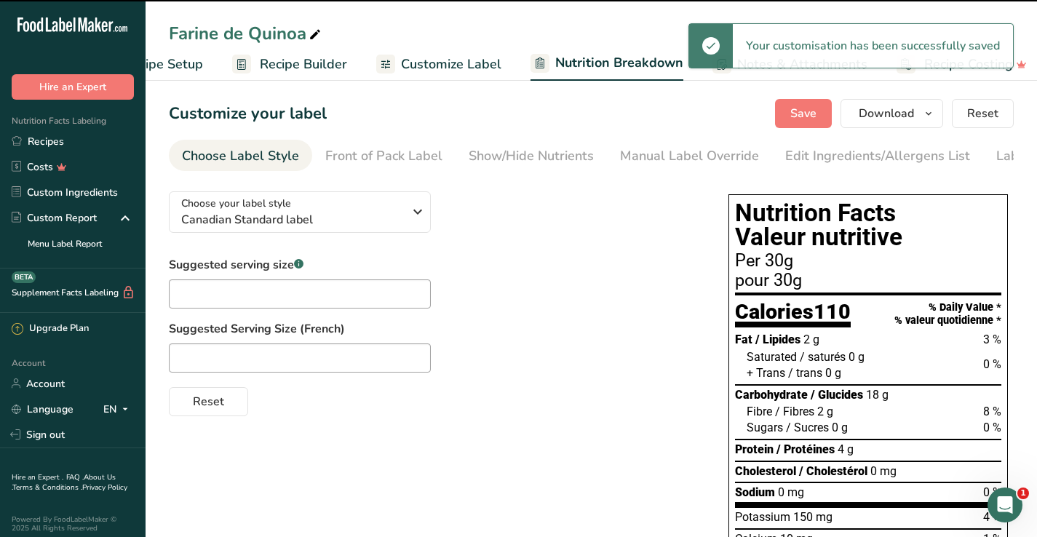
select select "Calories"
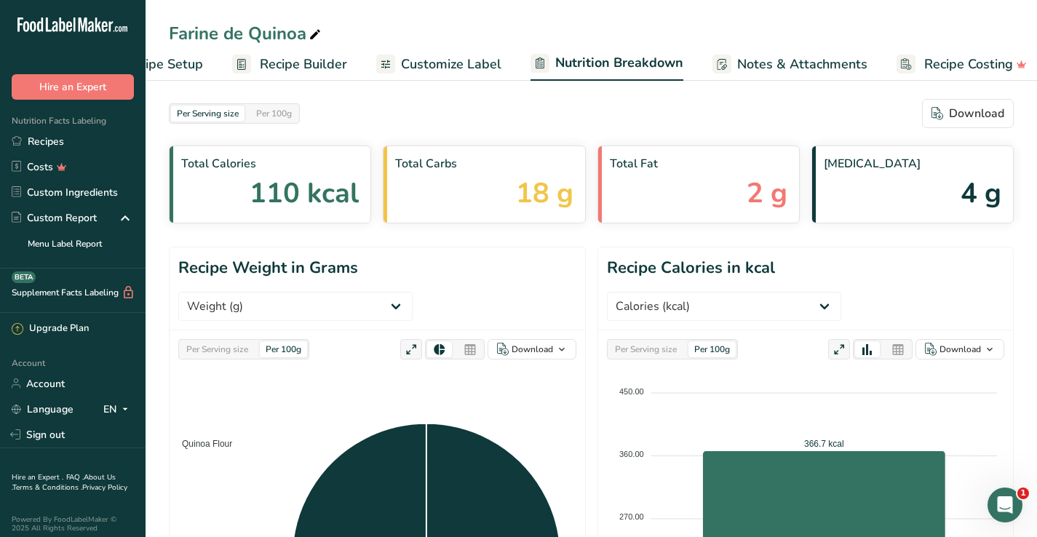
click at [542, 213] on span "18 g" at bounding box center [545, 193] width 58 height 41
click at [544, 200] on span "18 g" at bounding box center [545, 193] width 58 height 41
click at [763, 56] on span "Notes & Attachments" at bounding box center [802, 65] width 130 height 20
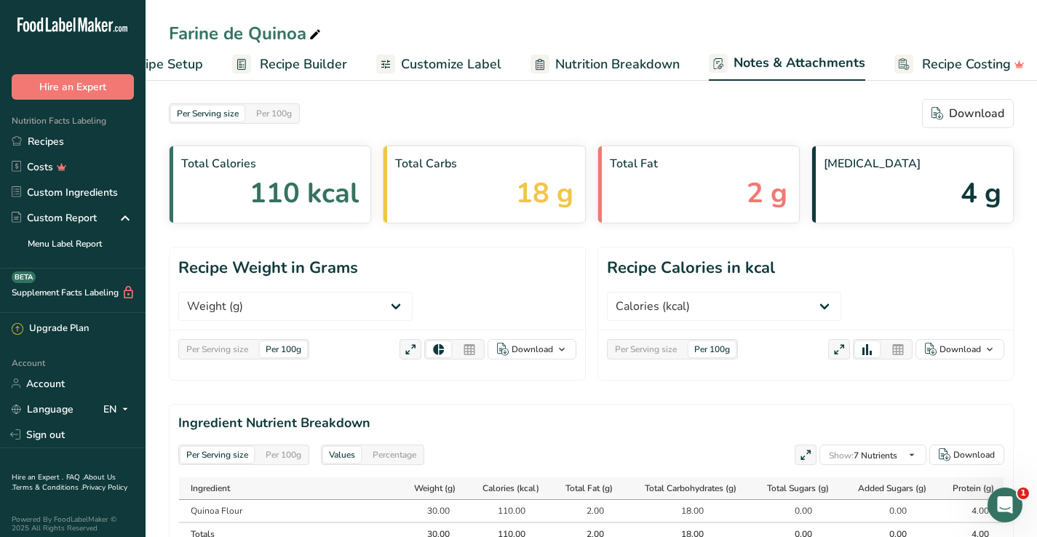
scroll to position [0, 84]
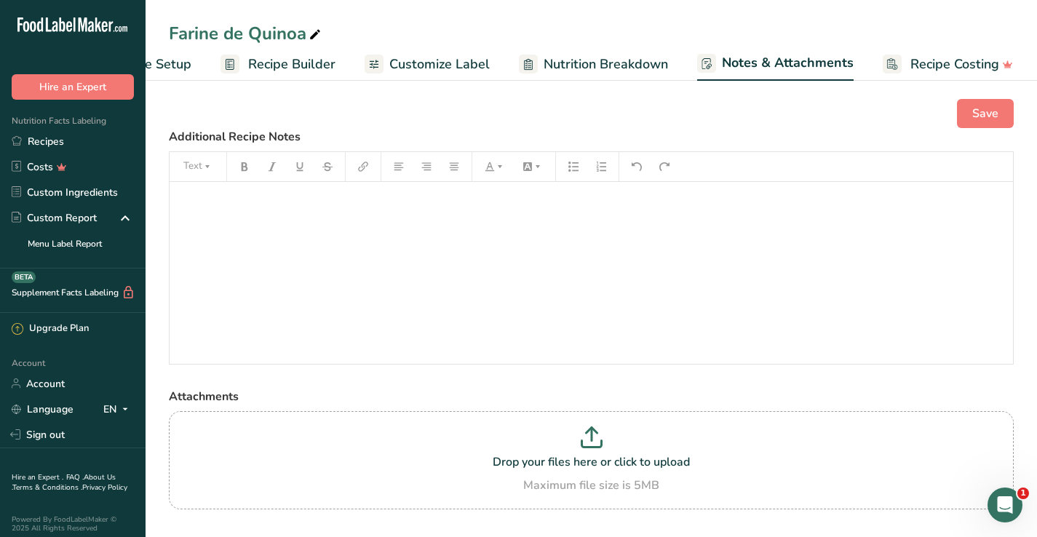
click at [651, 74] on span "Nutrition Breakdown" at bounding box center [606, 65] width 124 height 20
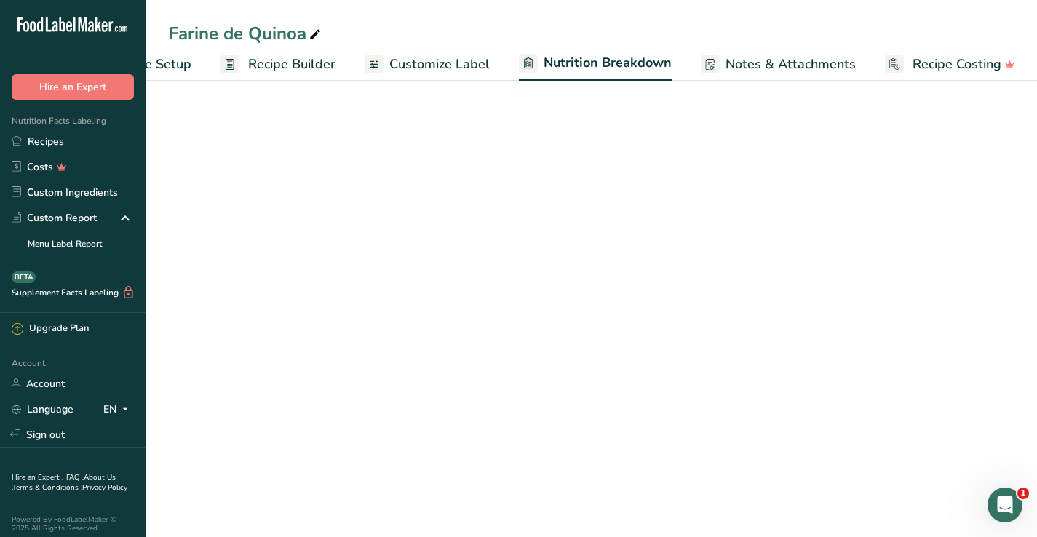
scroll to position [0, 85]
select select "Calories"
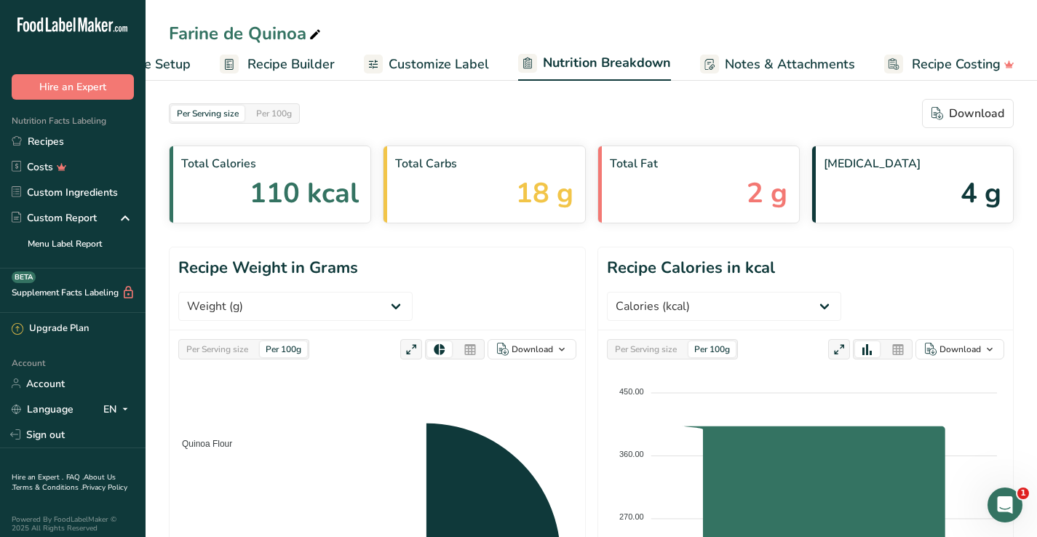
click at [652, 68] on span "Nutrition Breakdown" at bounding box center [607, 63] width 128 height 20
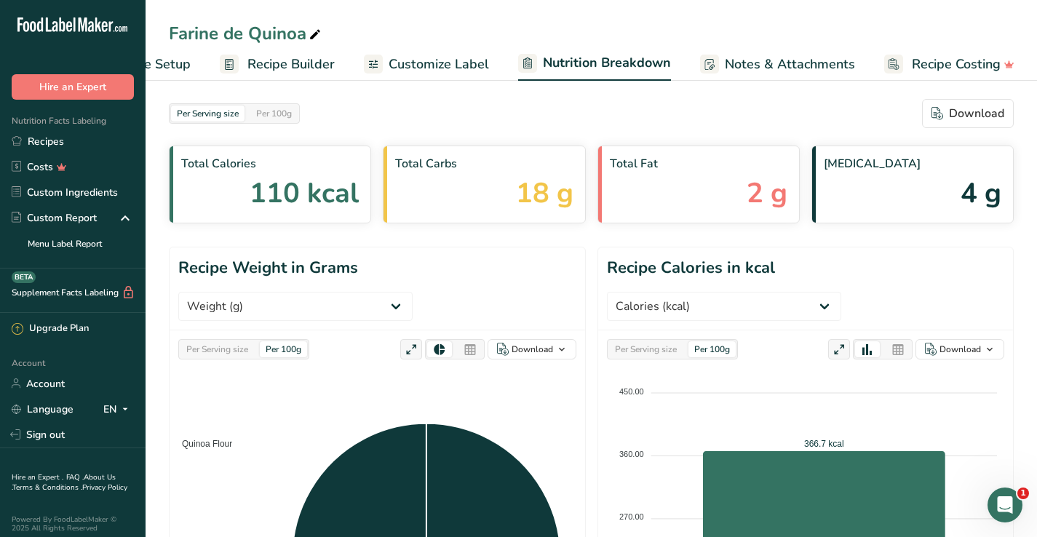
click at [488, 80] on ul "Recipe Setup Recipe Builder Customize Label Nutrition Breakdown Notes & Attachm…" at bounding box center [551, 64] width 983 height 34
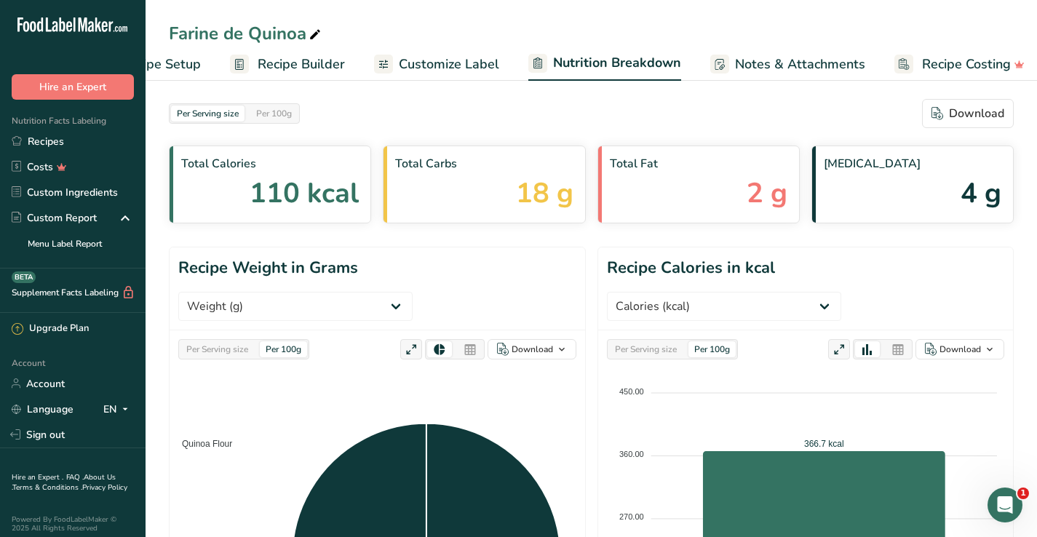
scroll to position [0, 76]
click at [941, 60] on span "Recipe Costing" at bounding box center [966, 65] width 89 height 20
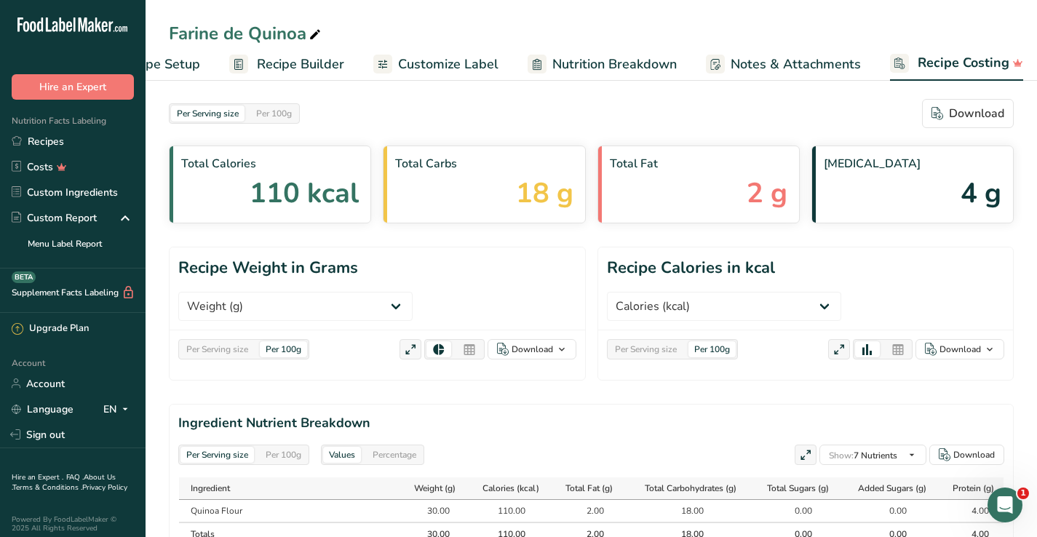
scroll to position [0, 84]
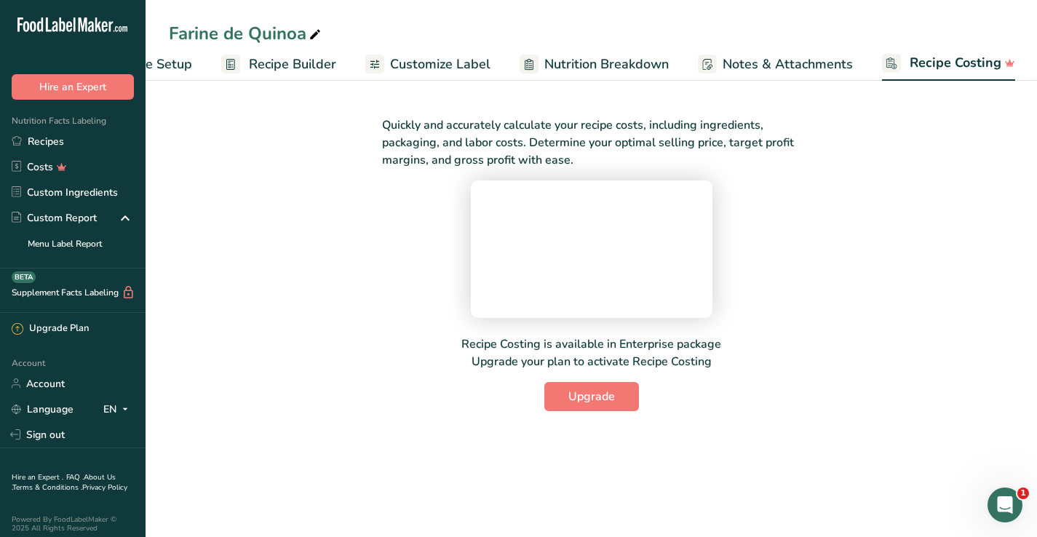
click at [835, 64] on span "Notes & Attachments" at bounding box center [788, 65] width 130 height 20
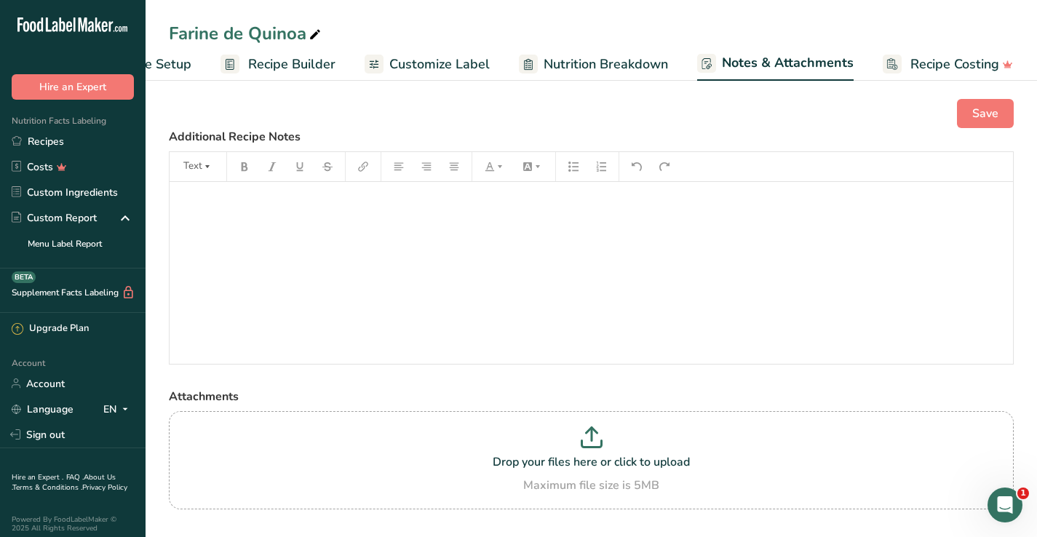
scroll to position [0, 84]
click at [638, 60] on span "Nutrition Breakdown" at bounding box center [607, 65] width 124 height 20
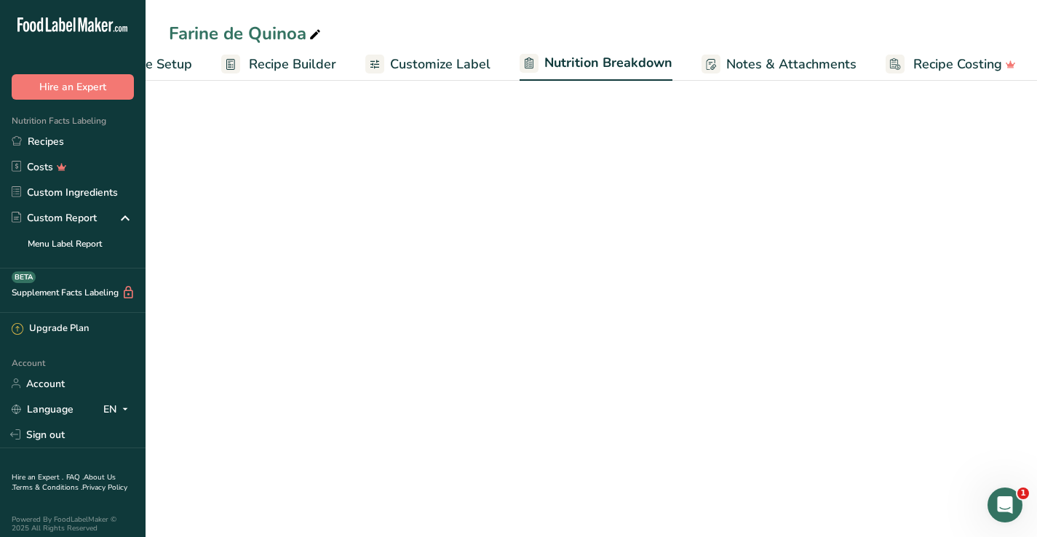
scroll to position [0, 85]
select select "Calories"
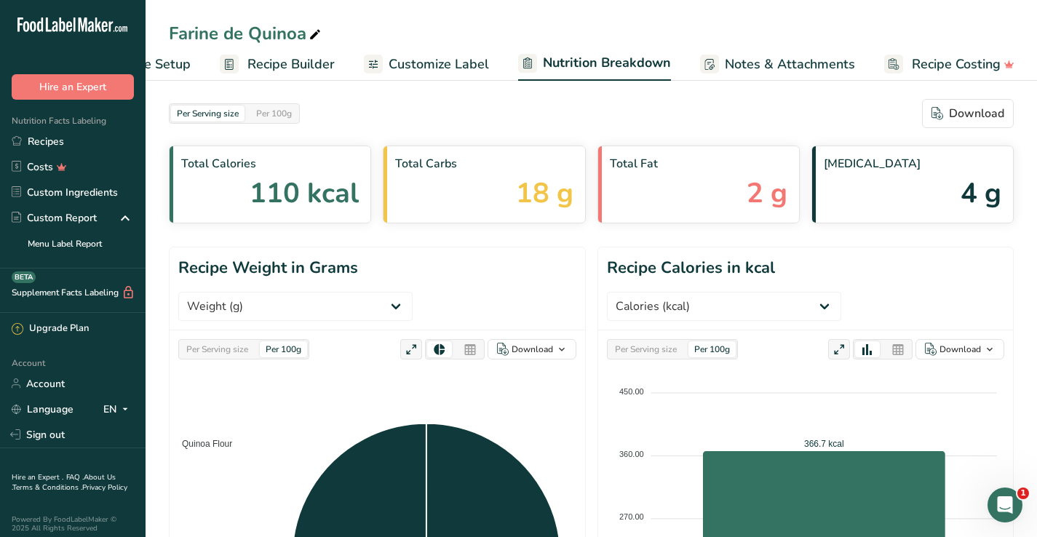
click at [408, 62] on span "Customize Label" at bounding box center [439, 65] width 100 height 20
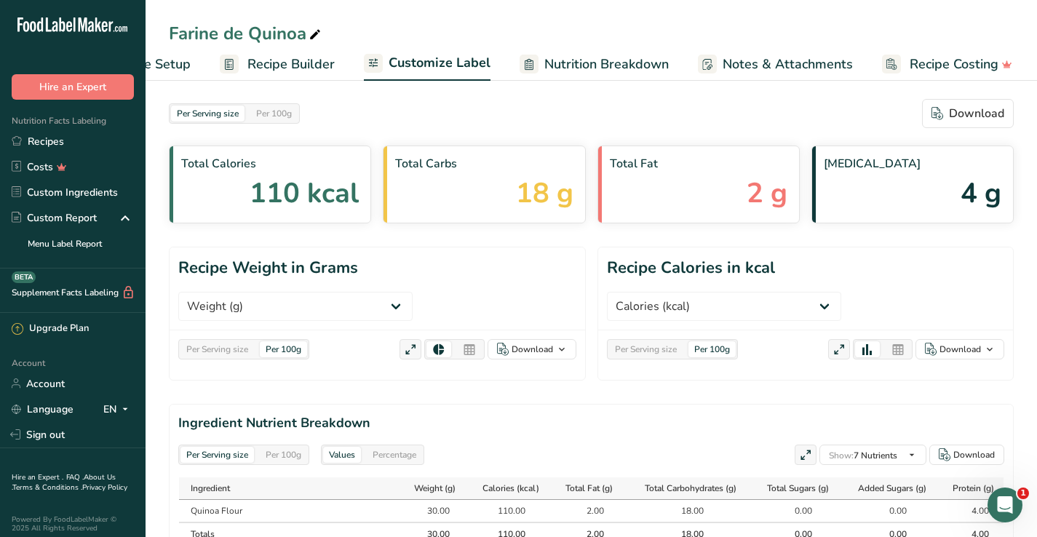
scroll to position [0, 84]
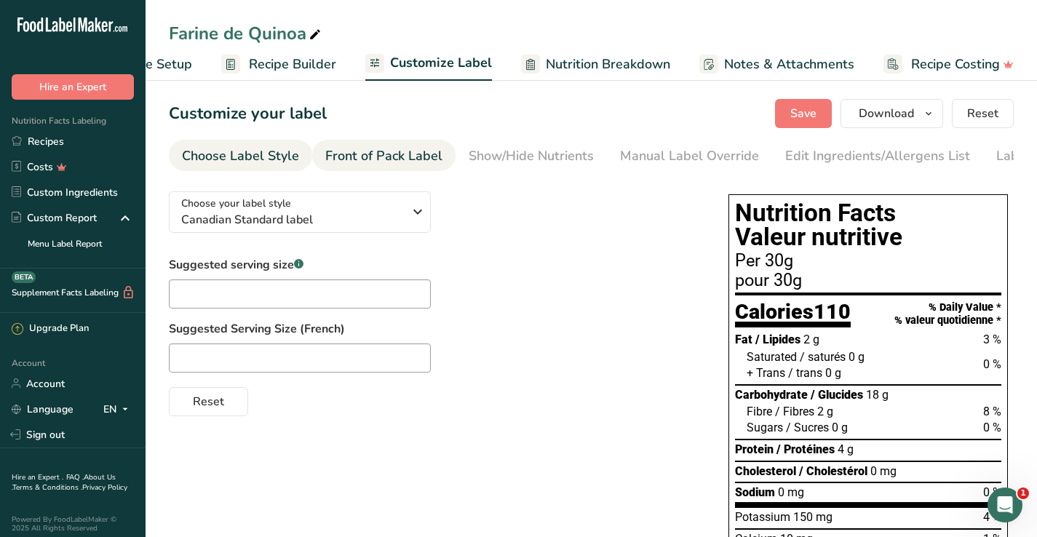
click at [424, 159] on div "Front of Pack Label" at bounding box center [383, 156] width 117 height 20
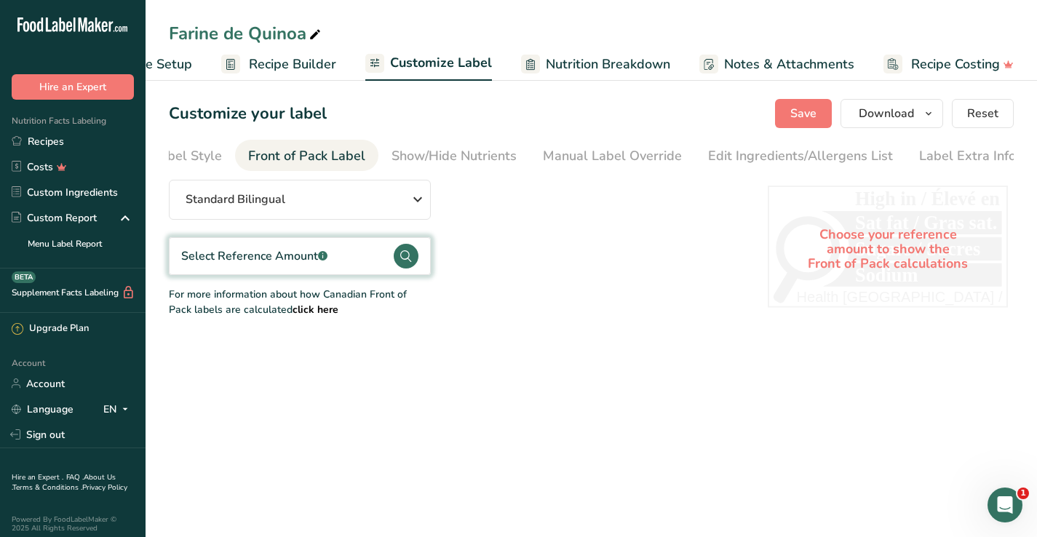
scroll to position [0, 79]
click at [471, 164] on div "Show/Hide Nutrients" at bounding box center [452, 156] width 125 height 20
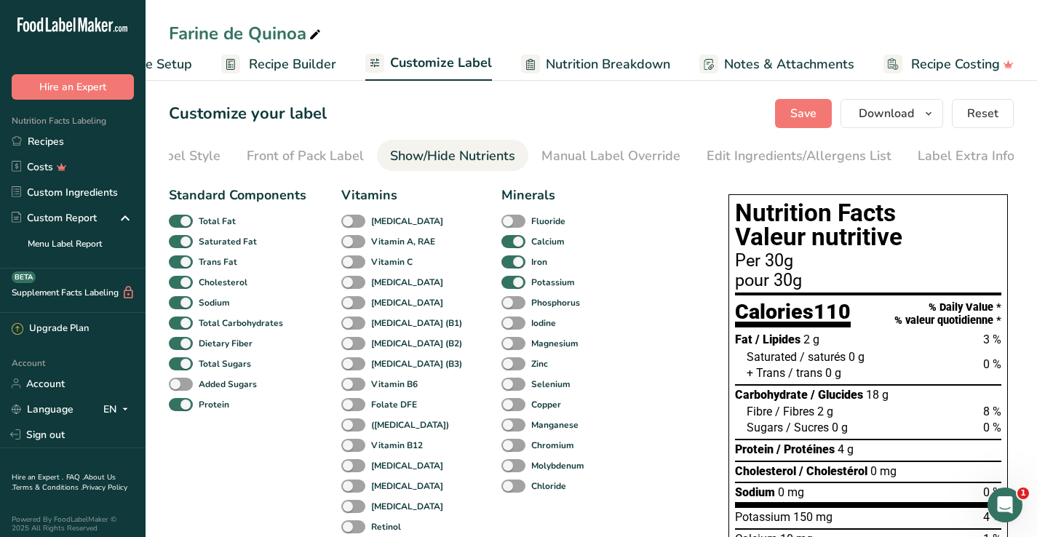
click at [832, 377] on div "+ Trans / trans 0 g" at bounding box center [794, 373] width 95 height 16
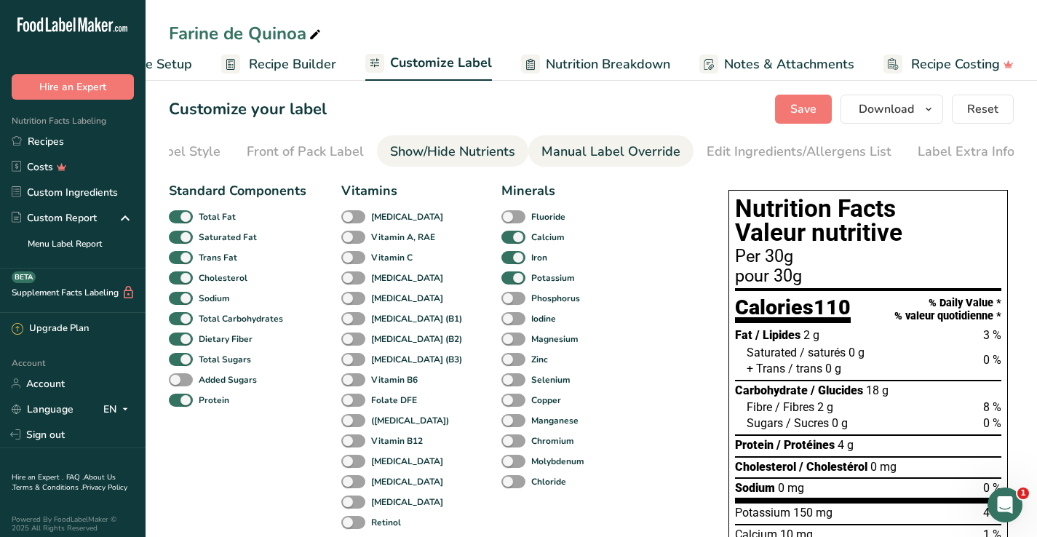
scroll to position [4, 0]
click at [531, 366] on b "Zinc" at bounding box center [539, 359] width 17 height 13
click at [506, 364] on input "Zinc" at bounding box center [506, 359] width 9 height 9
checkbox input "true"
click at [502, 344] on span at bounding box center [514, 340] width 24 height 14
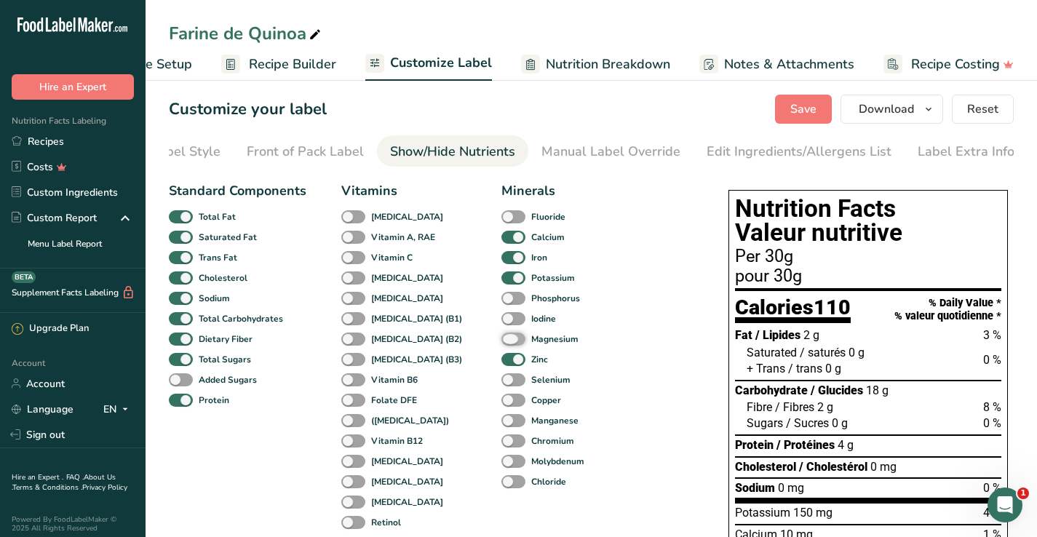
click at [502, 344] on input "Magnesium" at bounding box center [506, 338] width 9 height 9
checkbox input "true"
click at [502, 401] on span at bounding box center [514, 401] width 24 height 14
click at [502, 401] on input "Copper" at bounding box center [506, 399] width 9 height 9
checkbox input "true"
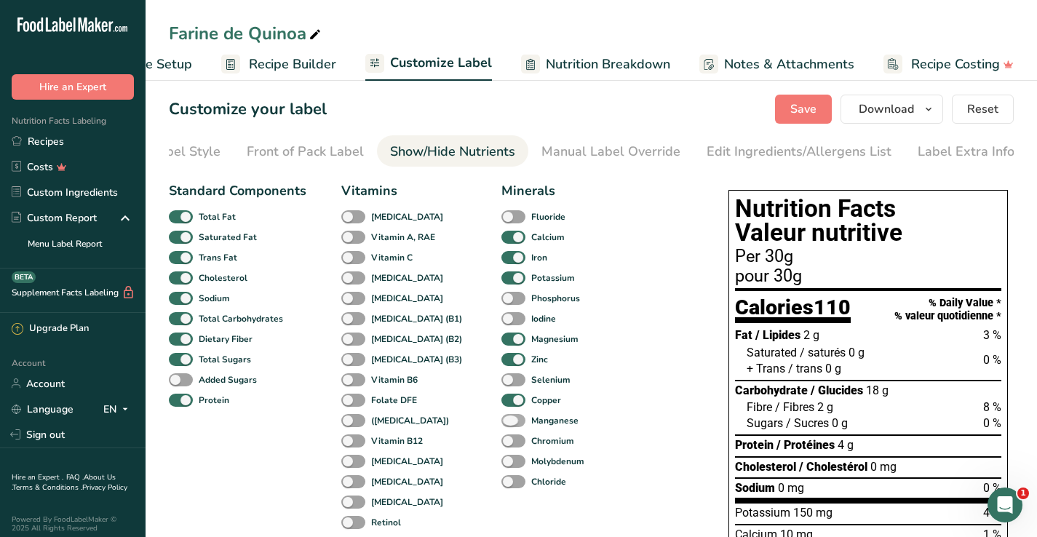
click at [502, 423] on span at bounding box center [514, 421] width 24 height 14
click at [502, 423] on input "Manganese" at bounding box center [506, 420] width 9 height 9
checkbox input "true"
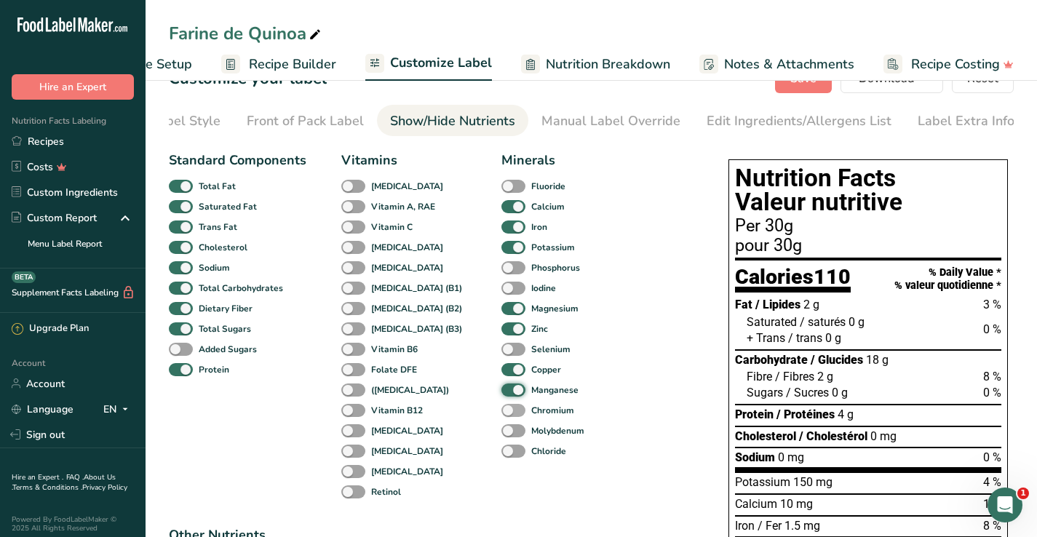
scroll to position [36, 0]
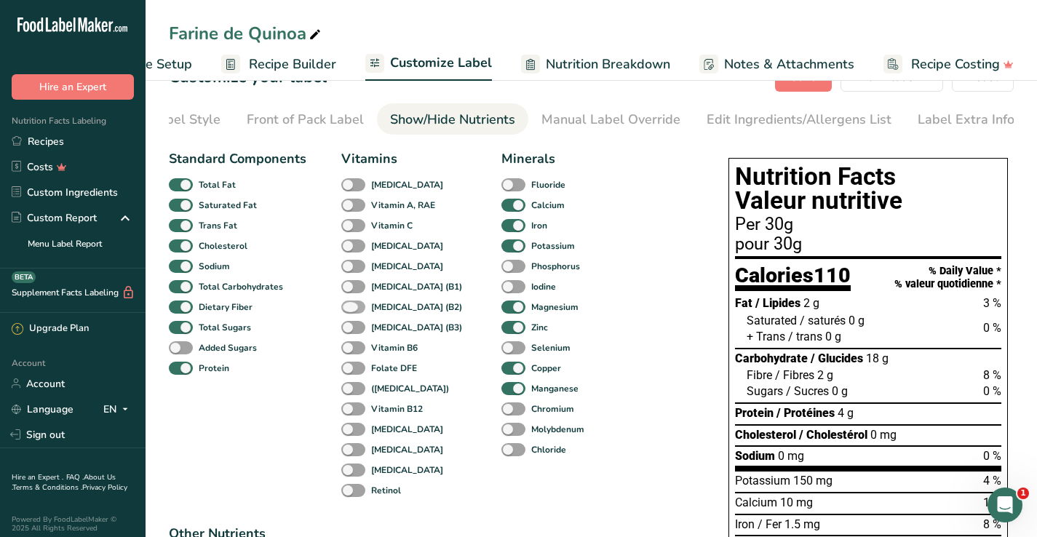
click at [392, 305] on b "[MEDICAL_DATA] (B2)" at bounding box center [416, 307] width 91 height 13
click at [351, 305] on input "[MEDICAL_DATA] (B2)" at bounding box center [345, 306] width 9 height 9
checkbox input "true"
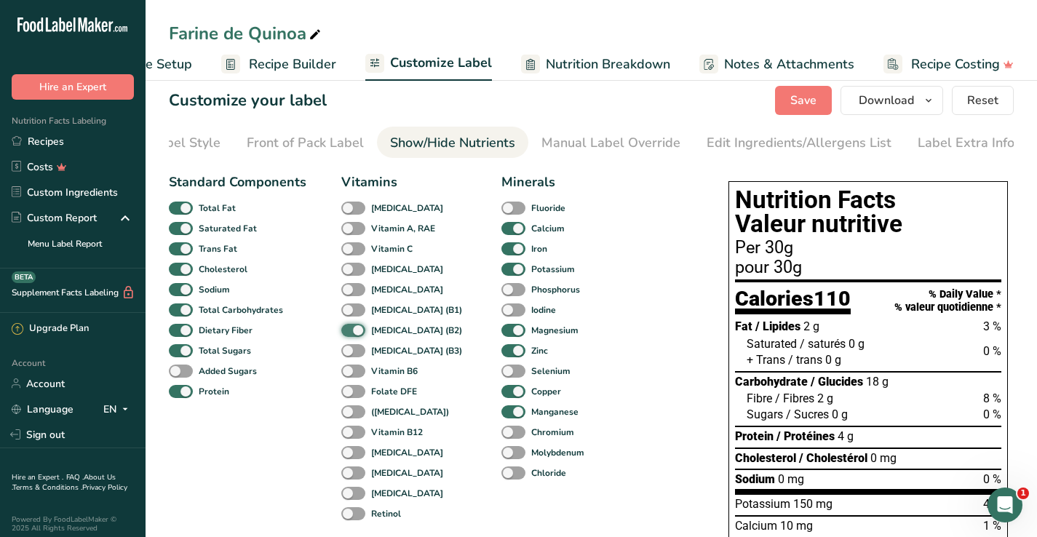
scroll to position [14, 0]
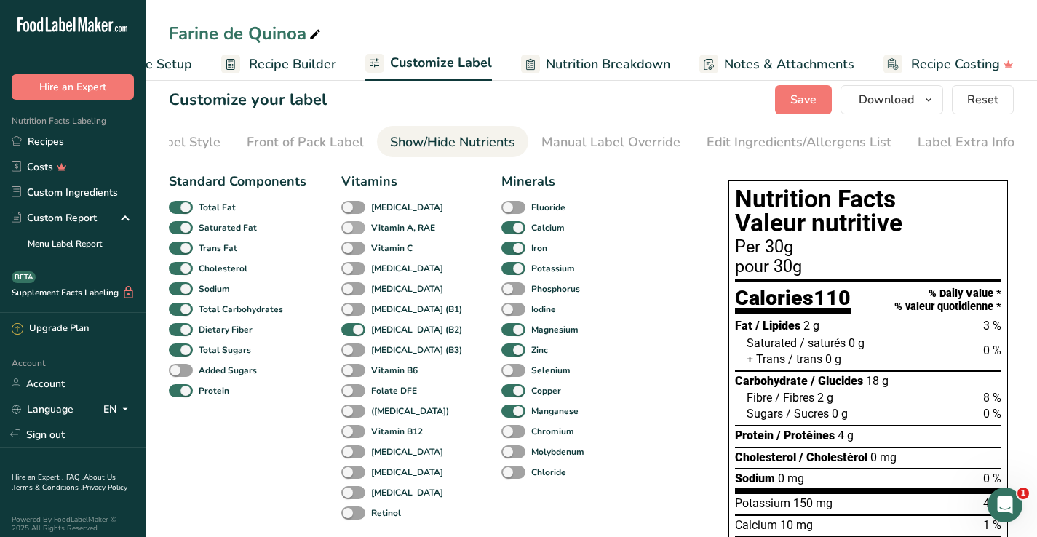
click at [357, 235] on span at bounding box center [353, 228] width 24 height 14
click at [351, 232] on input "Vitamin A, RAE" at bounding box center [345, 227] width 9 height 9
checkbox input "true"
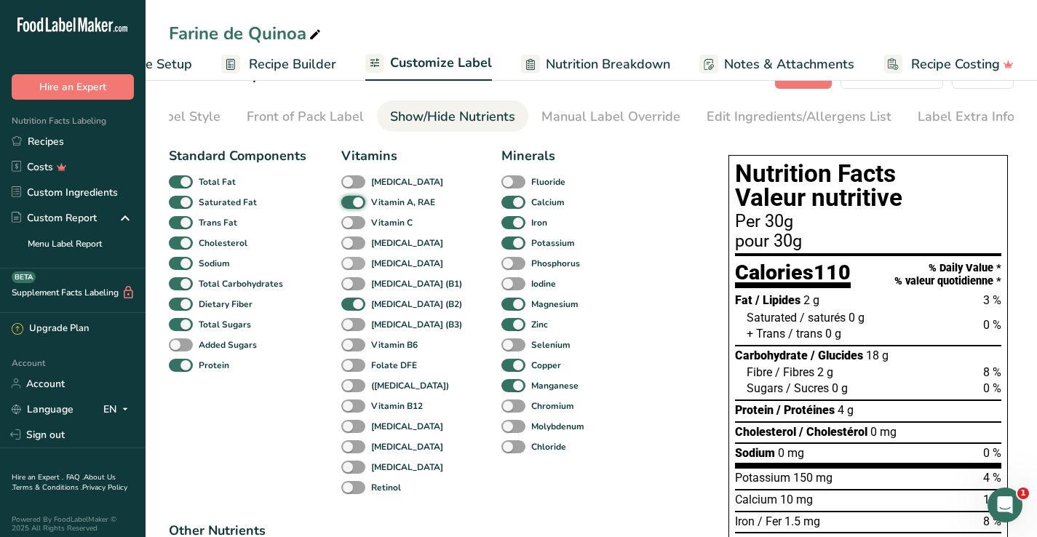
scroll to position [42, 0]
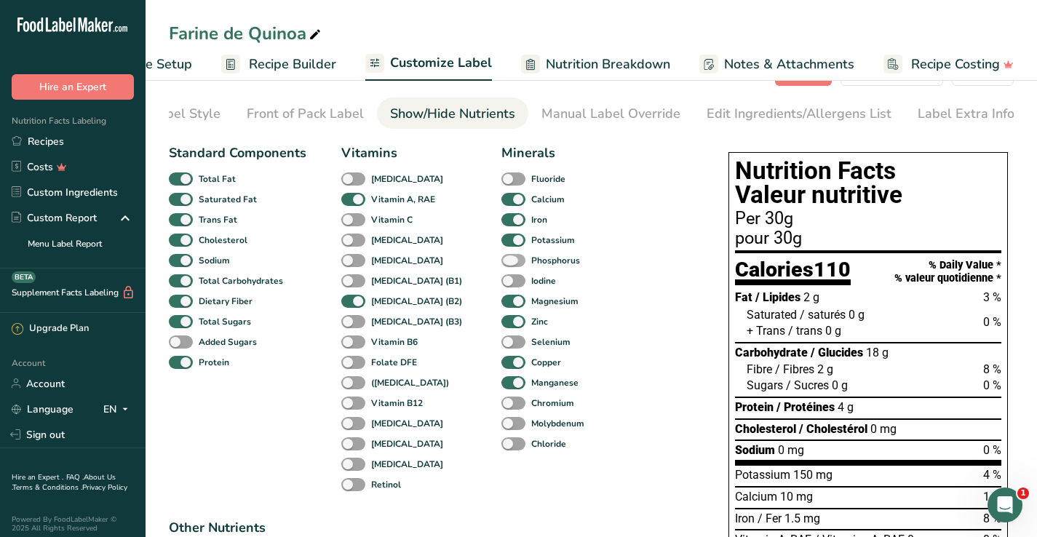
click at [502, 267] on span at bounding box center [514, 261] width 24 height 14
click at [502, 265] on input "Phosphorus" at bounding box center [506, 260] width 9 height 9
checkbox input "true"
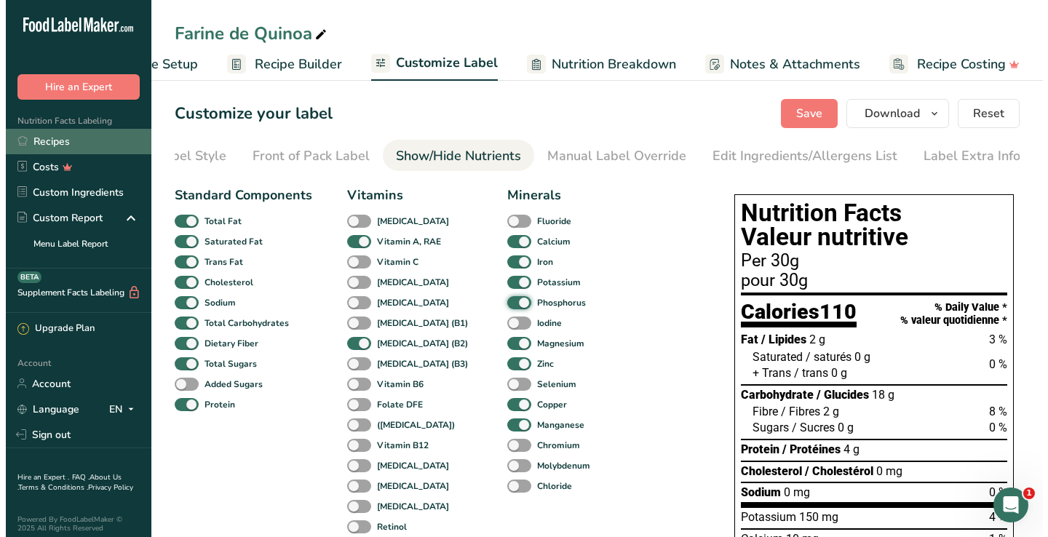
scroll to position [0, 0]
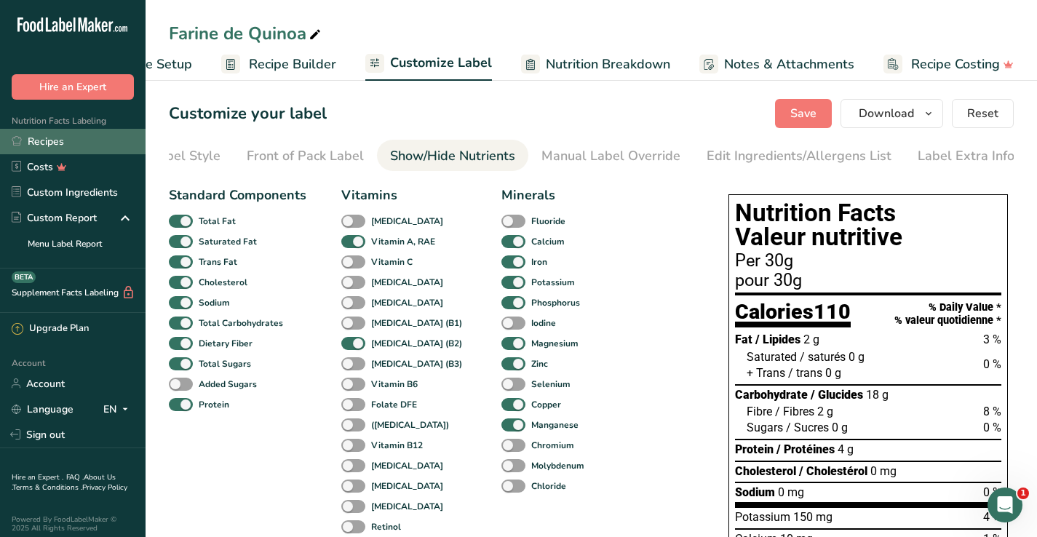
click at [76, 146] on link "Recipes" at bounding box center [73, 141] width 146 height 25
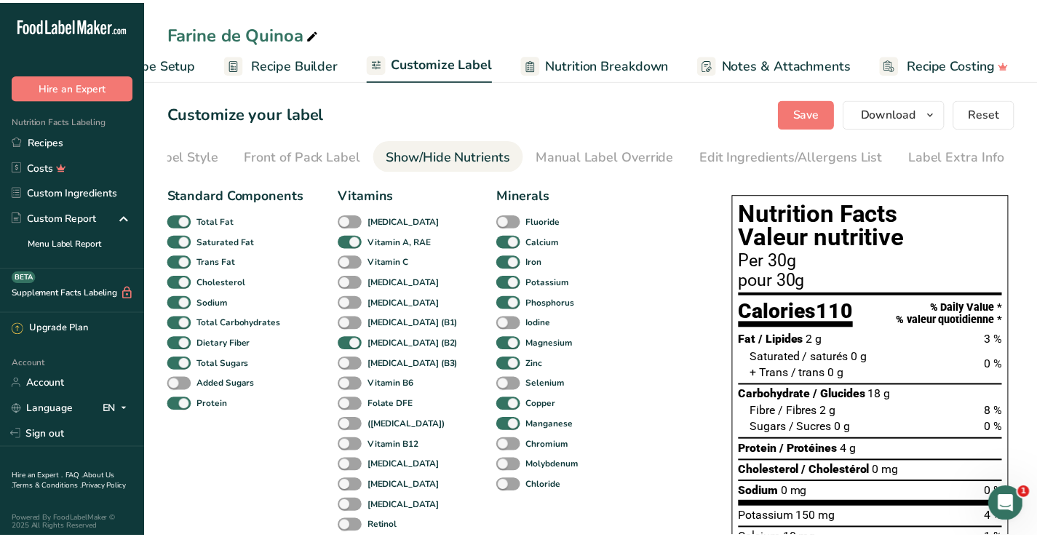
scroll to position [0, 73]
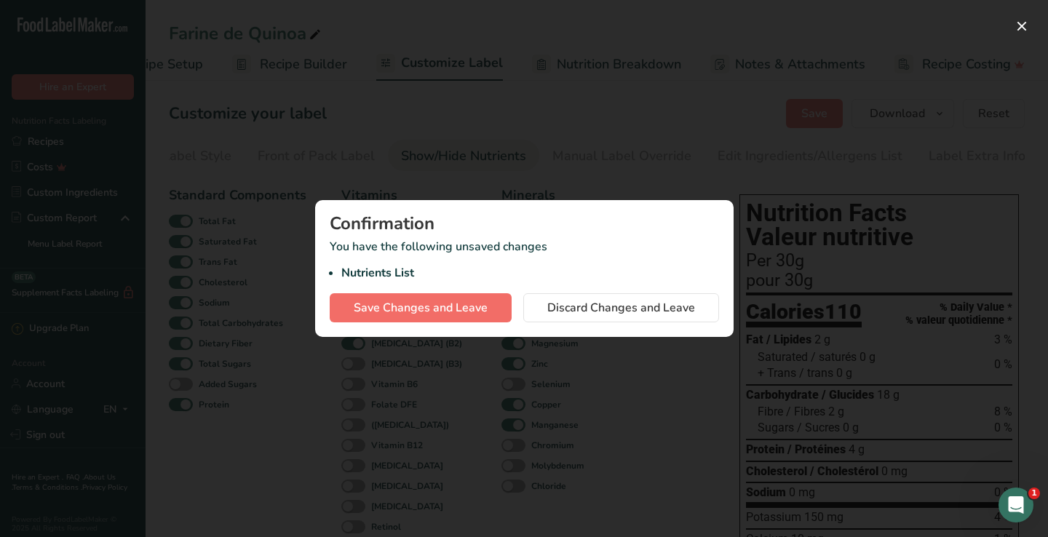
click at [464, 314] on span "Save Changes and Leave" at bounding box center [421, 307] width 134 height 17
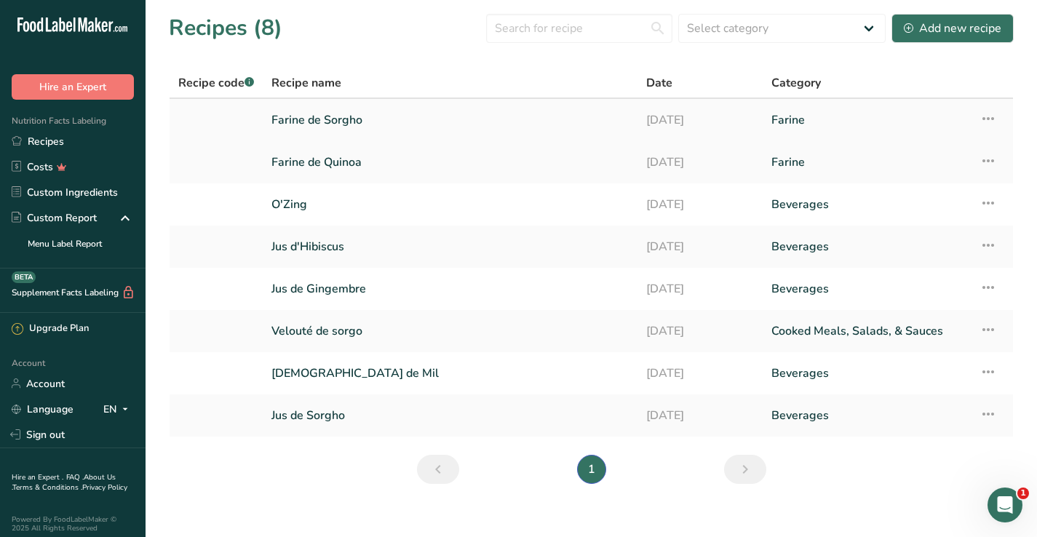
click at [339, 125] on link "Farine de Sorgho" at bounding box center [450, 120] width 357 height 31
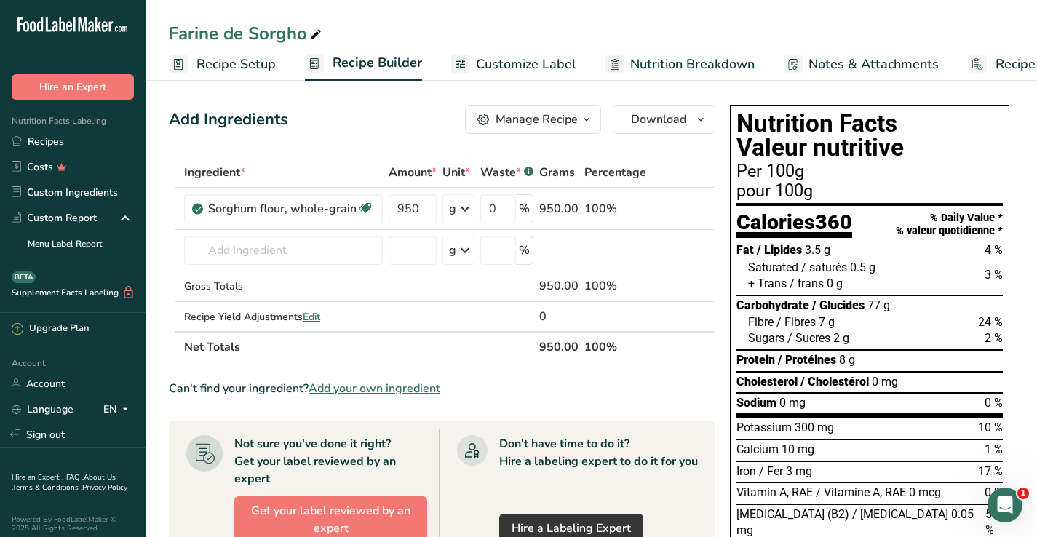
scroll to position [15, 0]
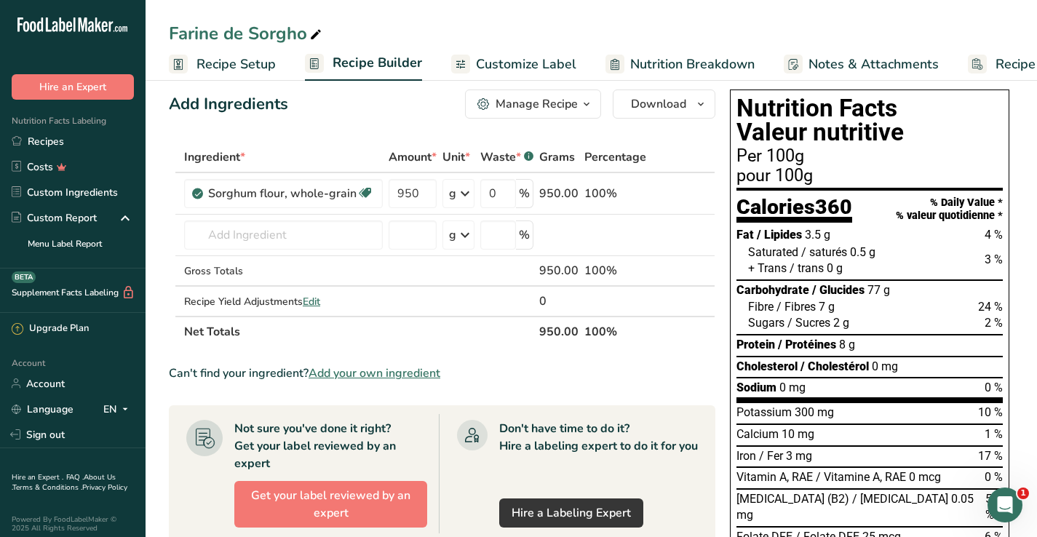
click at [246, 61] on span "Recipe Setup" at bounding box center [236, 65] width 79 height 20
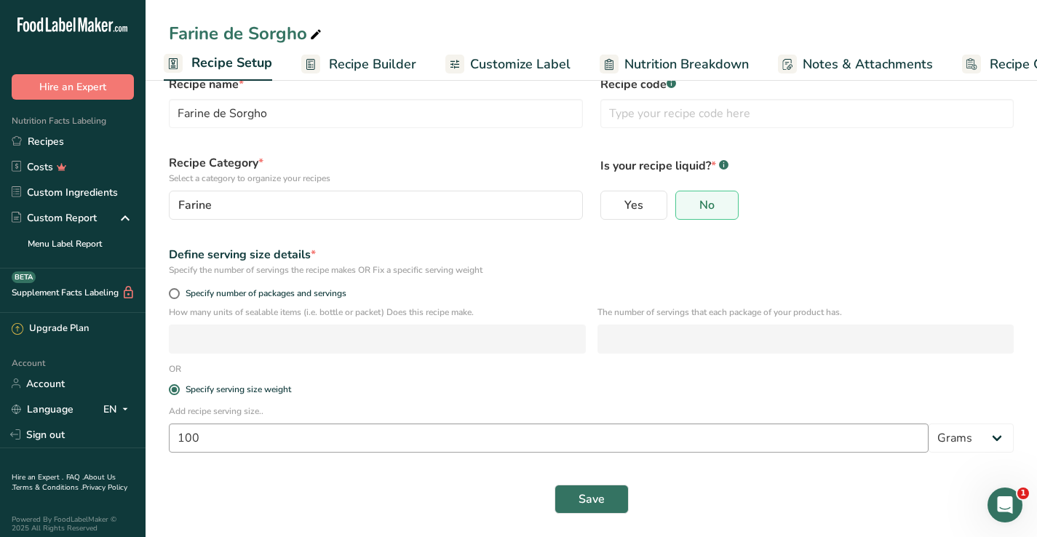
scroll to position [38, 0]
drag, startPoint x: 215, startPoint y: 439, endPoint x: 156, endPoint y: 428, distance: 60.0
click at [156, 429] on section "Recipe name * Farine de Sorgho Recipe code .a-a{fill:#347362;}.b-a{fill:#fff;} …" at bounding box center [592, 287] width 892 height 499
type input "30"
click at [591, 499] on button "Save" at bounding box center [592, 499] width 74 height 29
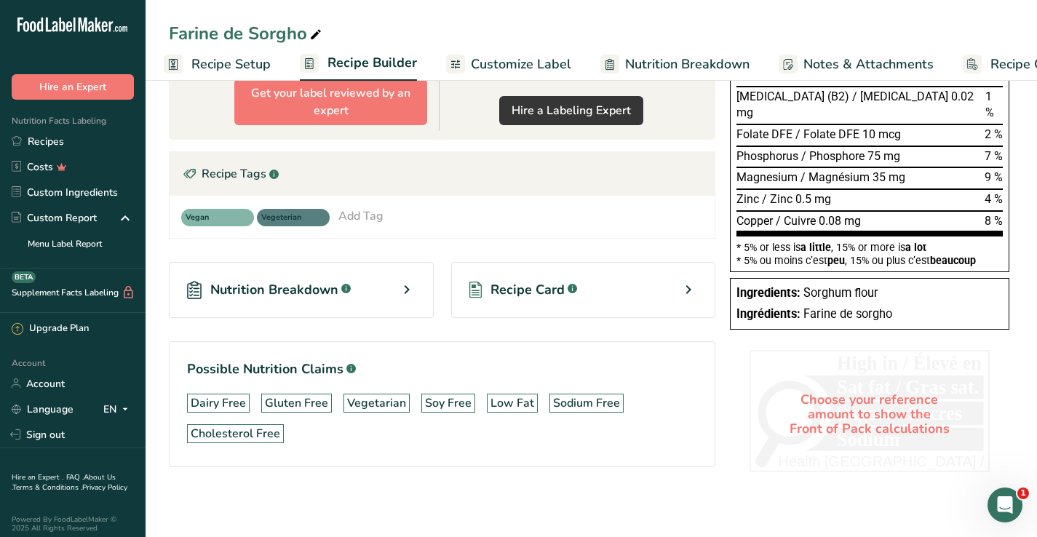
scroll to position [418, 0]
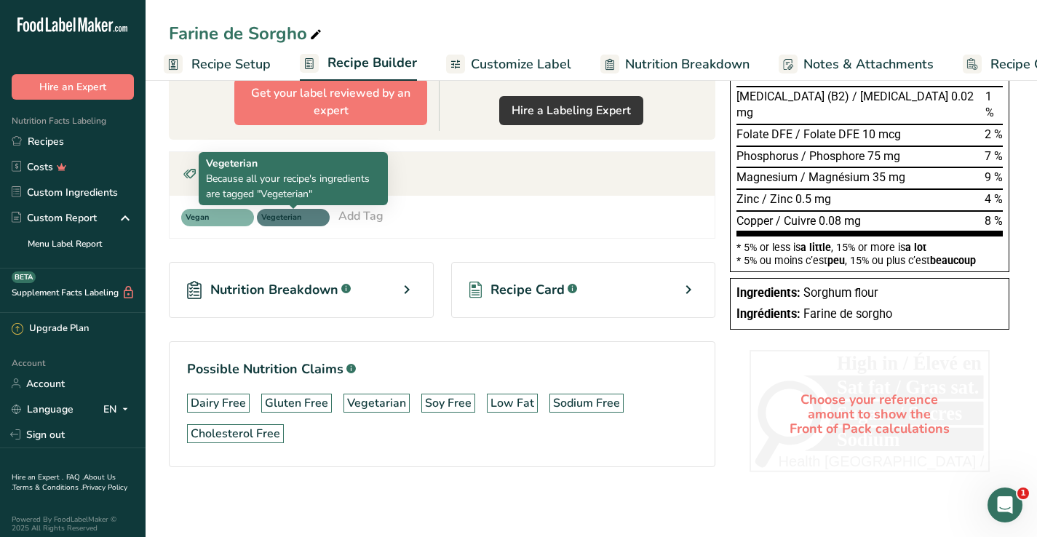
click at [306, 218] on span "Vegeterian" at bounding box center [286, 218] width 51 height 12
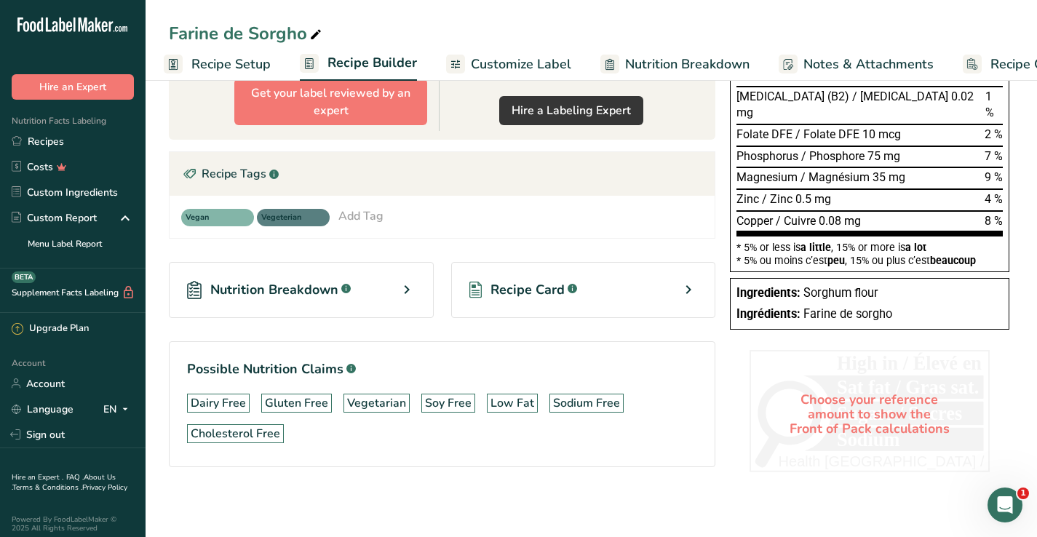
click at [309, 293] on span "Nutrition Breakdown" at bounding box center [274, 290] width 128 height 20
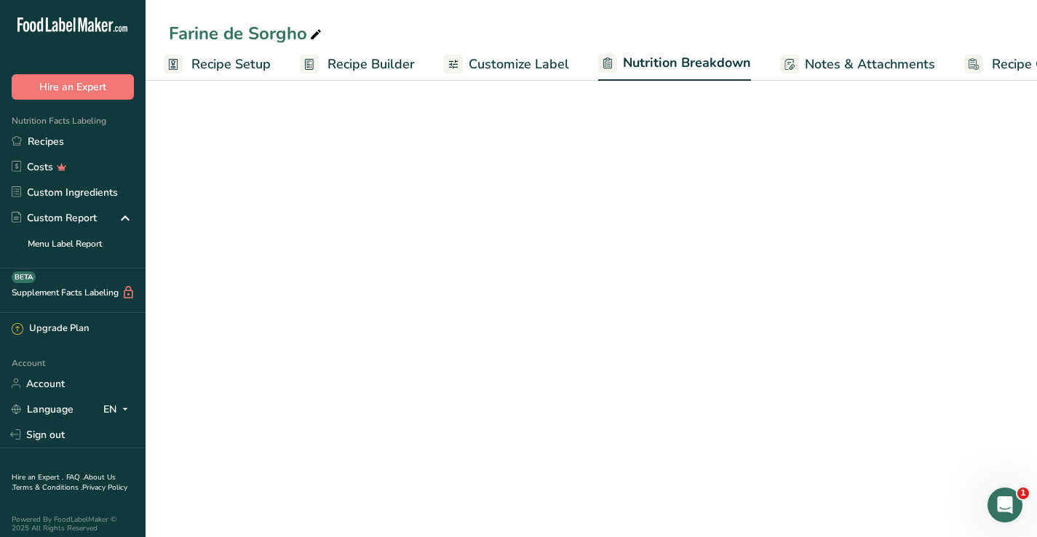
select select "Calories"
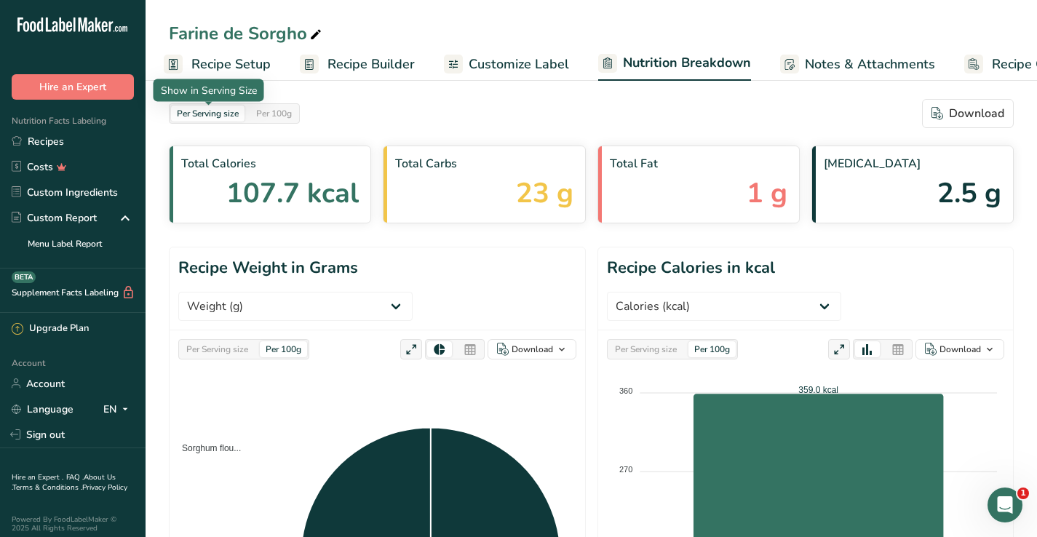
click at [234, 116] on div "Per Serving size" at bounding box center [208, 114] width 74 height 16
click at [282, 111] on div "Per 100g" at bounding box center [273, 114] width 47 height 16
click at [231, 112] on div "Per Serving size" at bounding box center [208, 114] width 74 height 16
click at [276, 111] on div "Per 100g" at bounding box center [273, 114] width 47 height 16
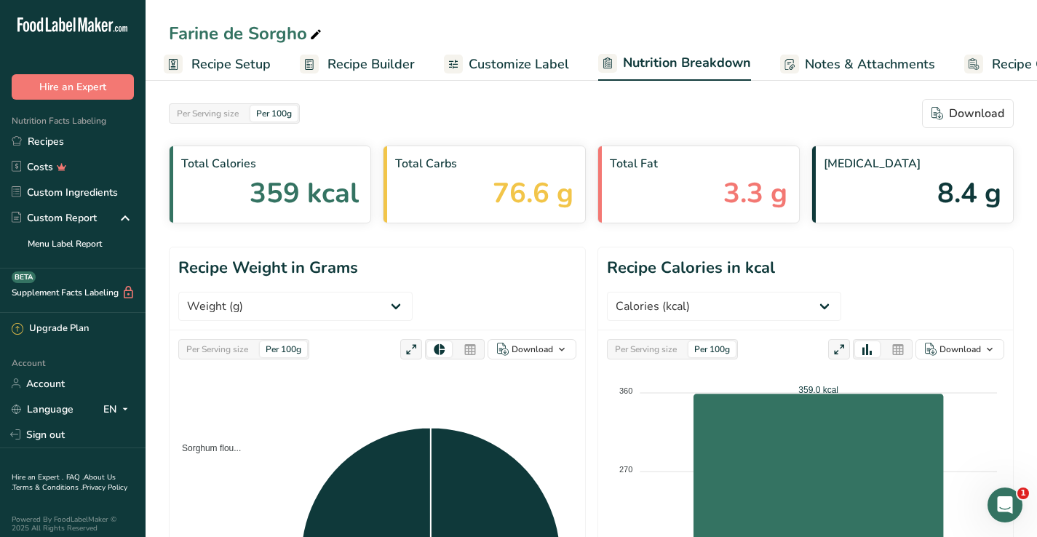
click at [553, 66] on span "Customize Label" at bounding box center [519, 65] width 100 height 20
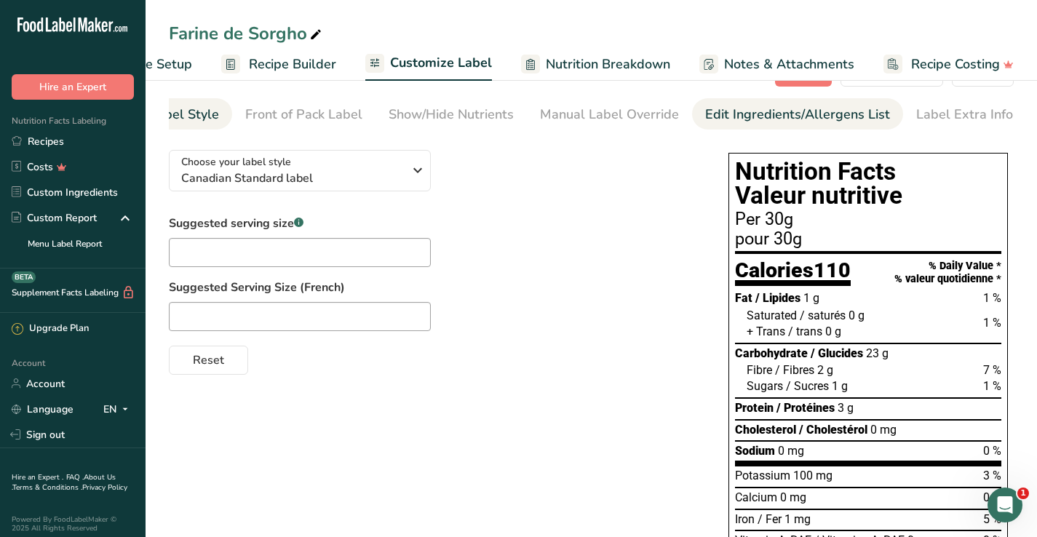
scroll to position [0, 79]
click at [808, 66] on span "Notes & Attachments" at bounding box center [789, 65] width 130 height 20
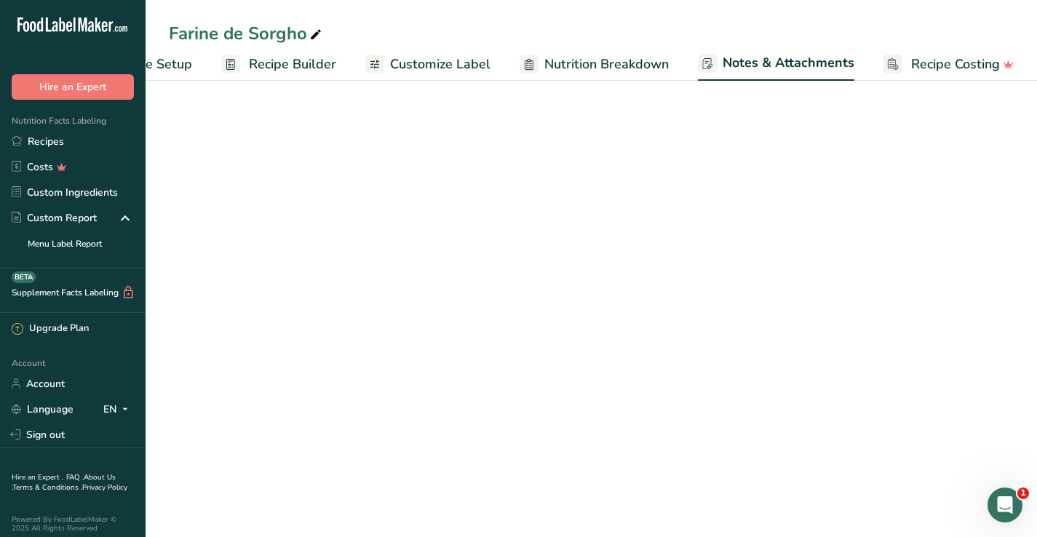
scroll to position [0, 84]
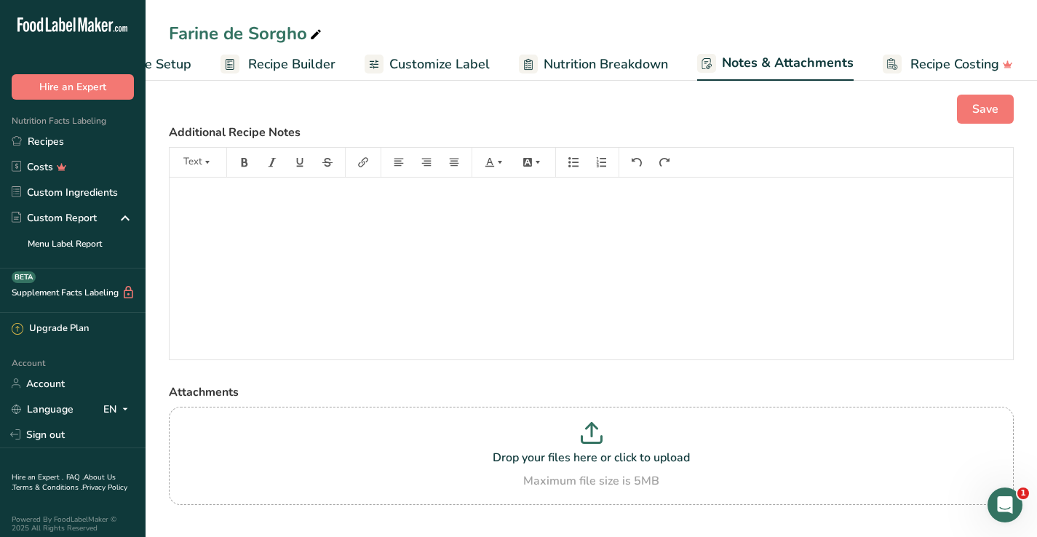
click at [652, 65] on span "Nutrition Breakdown" at bounding box center [606, 65] width 124 height 20
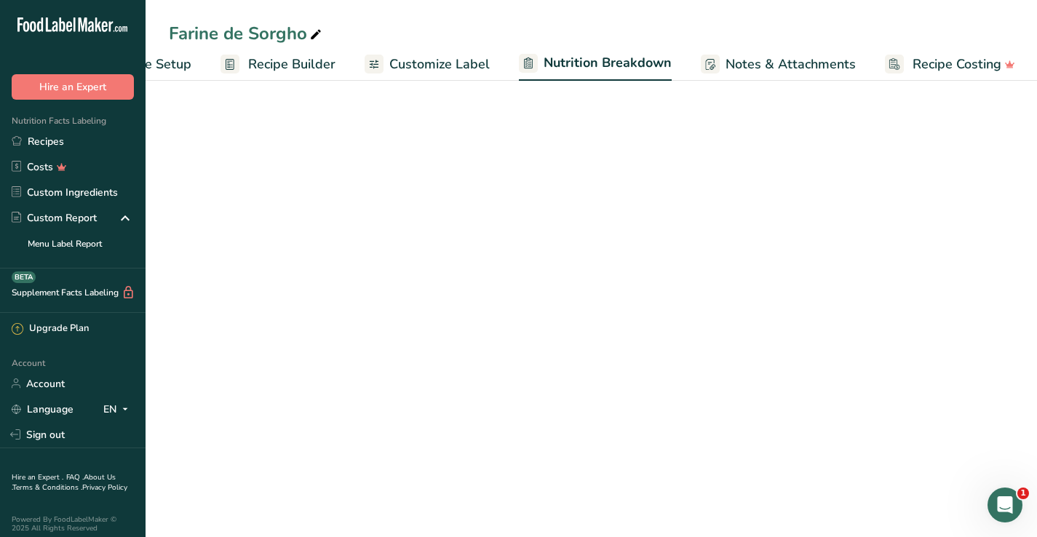
scroll to position [0, 85]
select select "Calories"
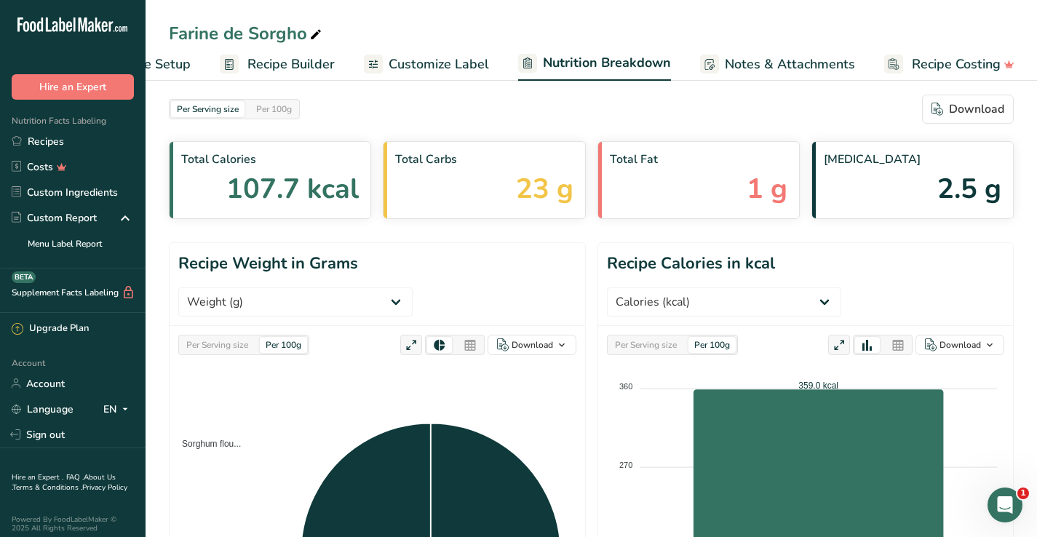
click at [428, 64] on span "Customize Label" at bounding box center [439, 65] width 100 height 20
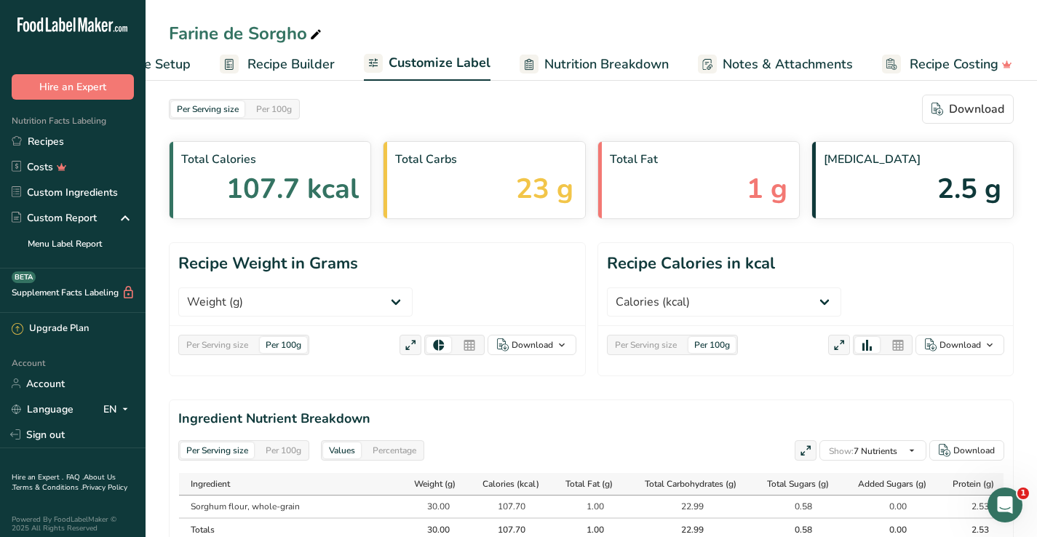
scroll to position [0, 84]
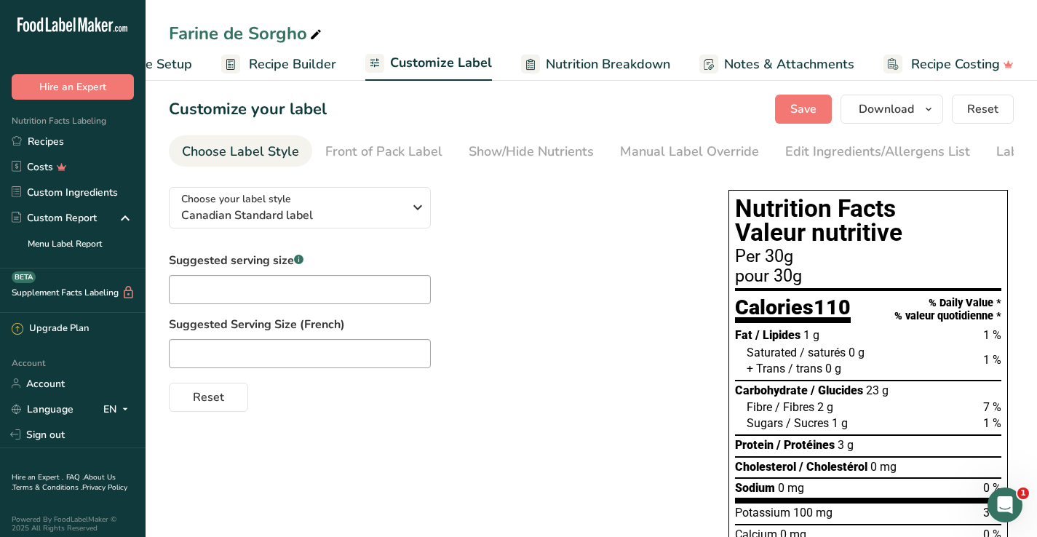
click at [909, 231] on h1 "Nutrition Facts Valeur nutritive" at bounding box center [868, 221] width 266 height 49
click at [820, 71] on span "Notes & Attachments" at bounding box center [789, 65] width 130 height 20
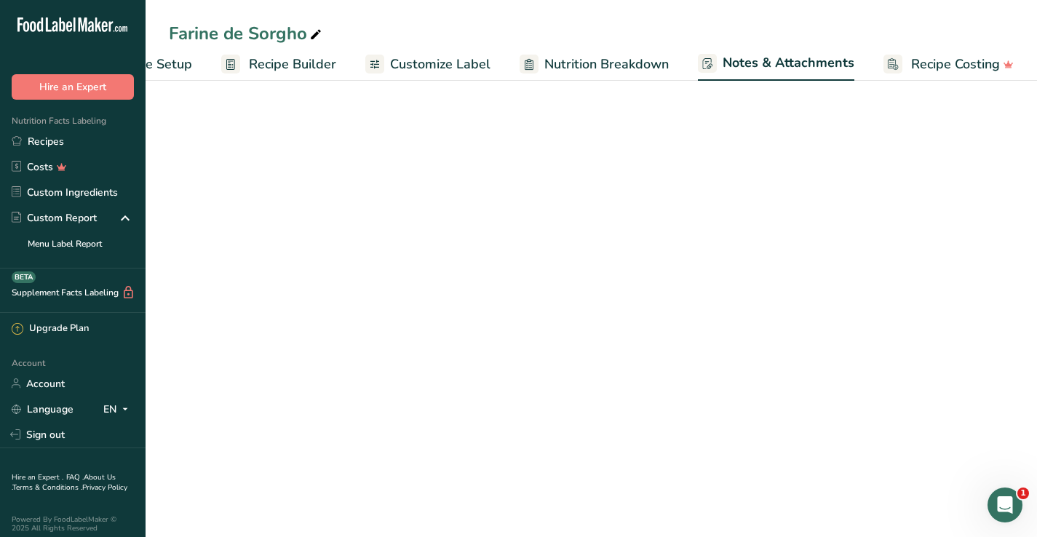
scroll to position [0, 84]
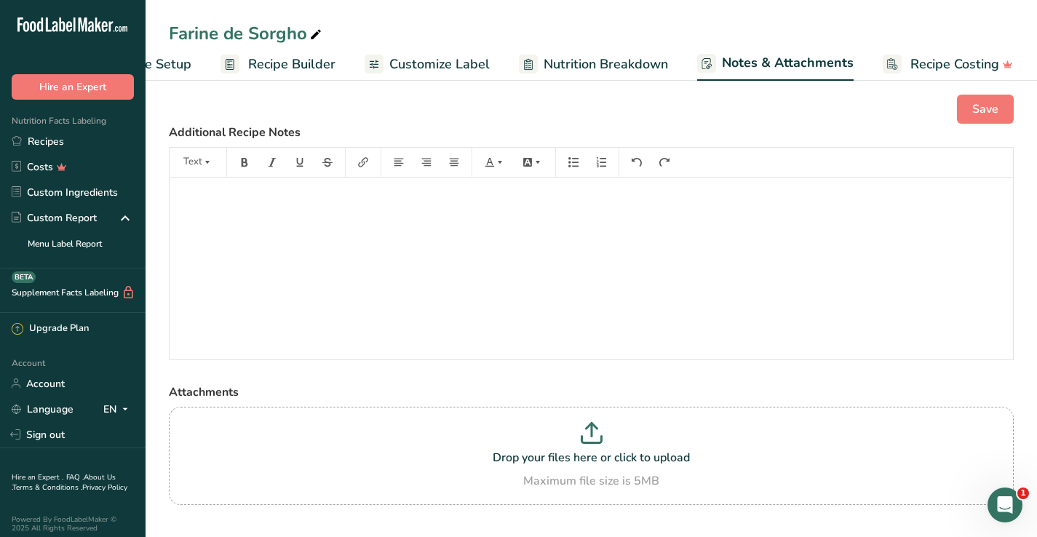
click at [636, 55] on span "Nutrition Breakdown" at bounding box center [606, 65] width 124 height 20
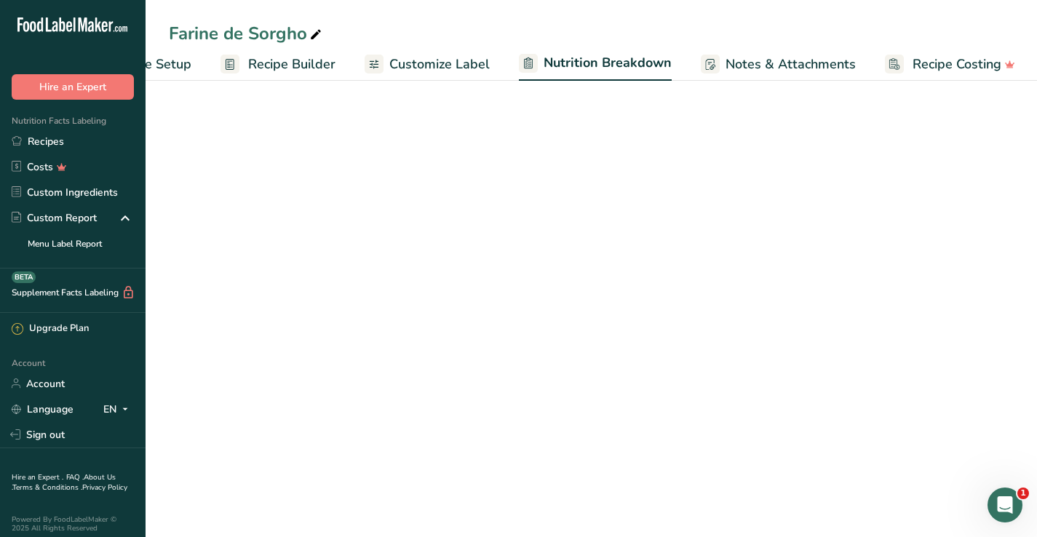
scroll to position [0, 85]
select select "Calories"
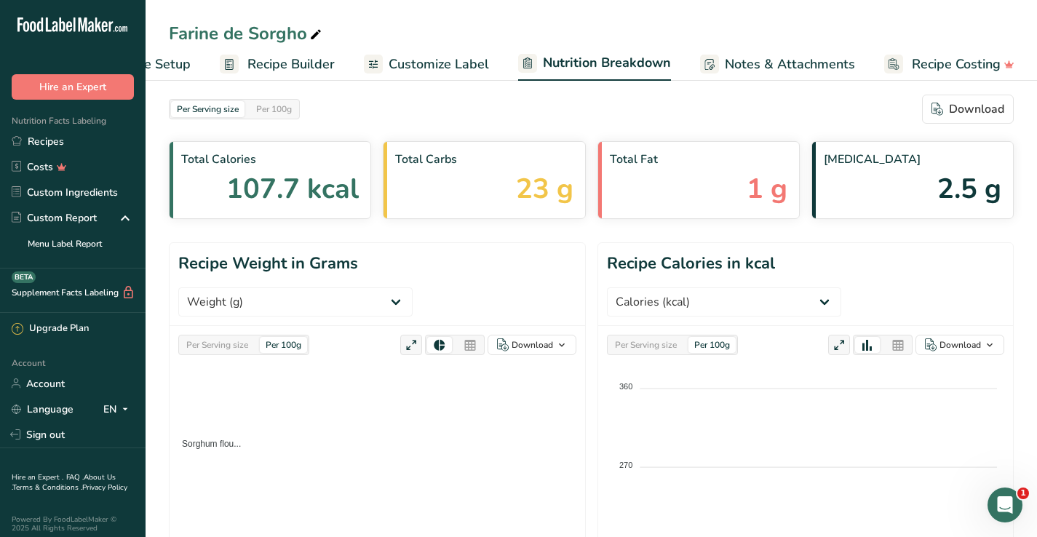
scroll to position [0, 0]
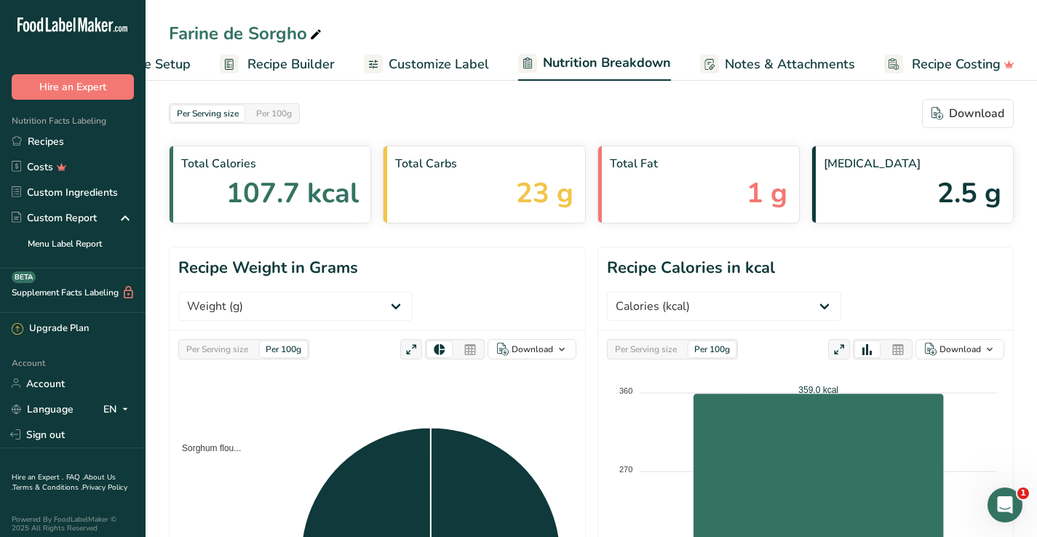
click at [482, 63] on span "Customize Label" at bounding box center [439, 65] width 100 height 20
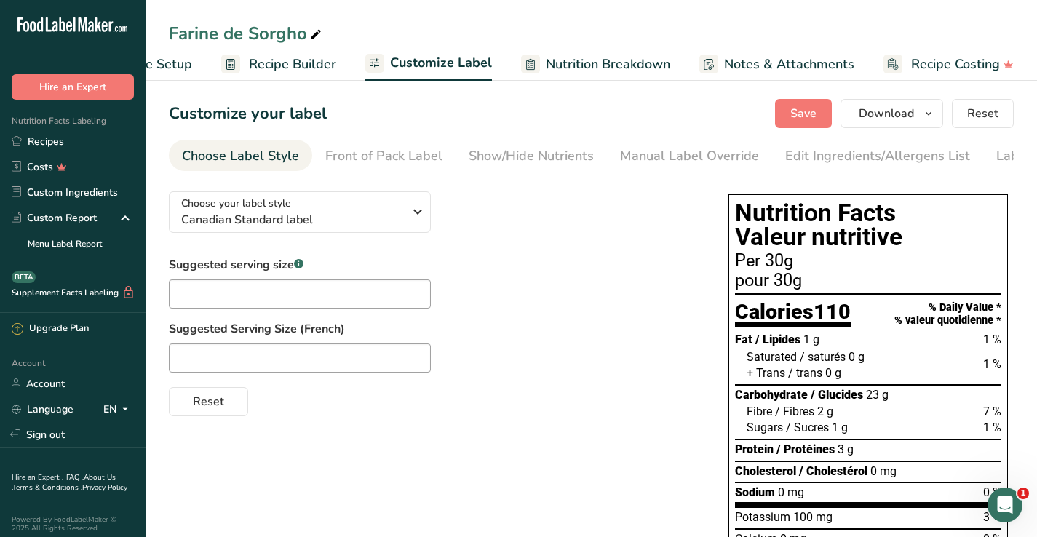
scroll to position [3, 0]
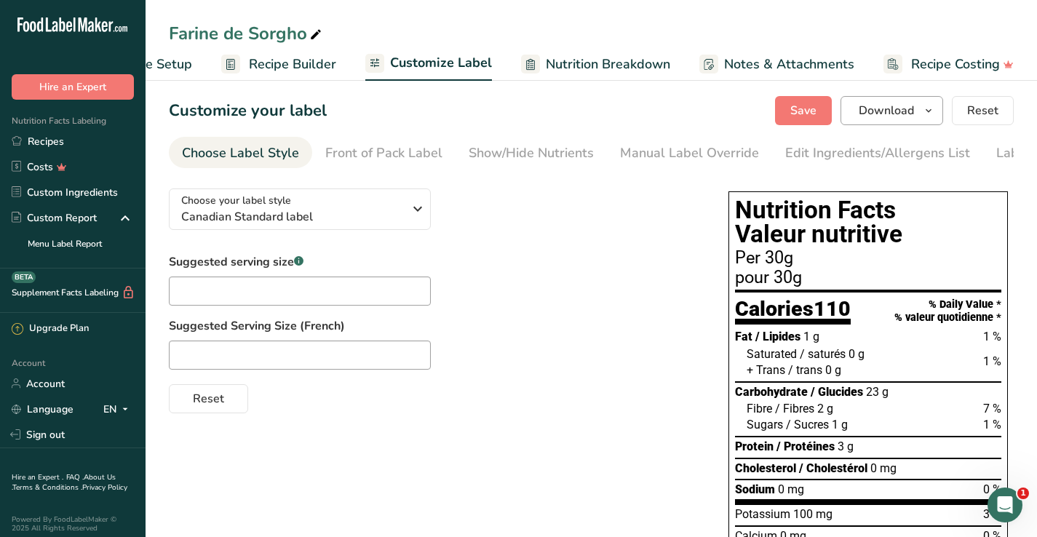
click at [930, 108] on icon "button" at bounding box center [929, 111] width 12 height 18
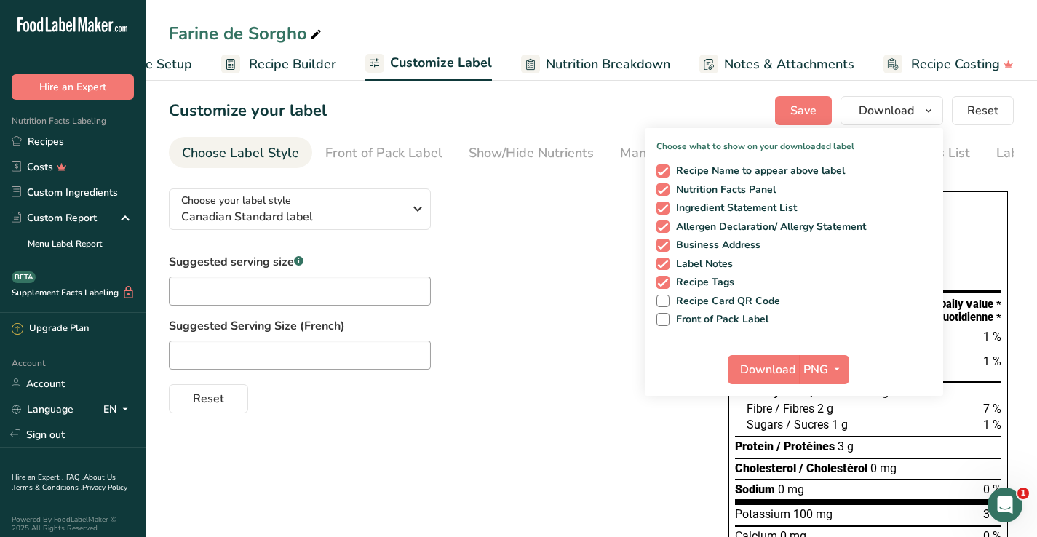
click at [699, 396] on div "Reset" at bounding box center [434, 396] width 531 height 35
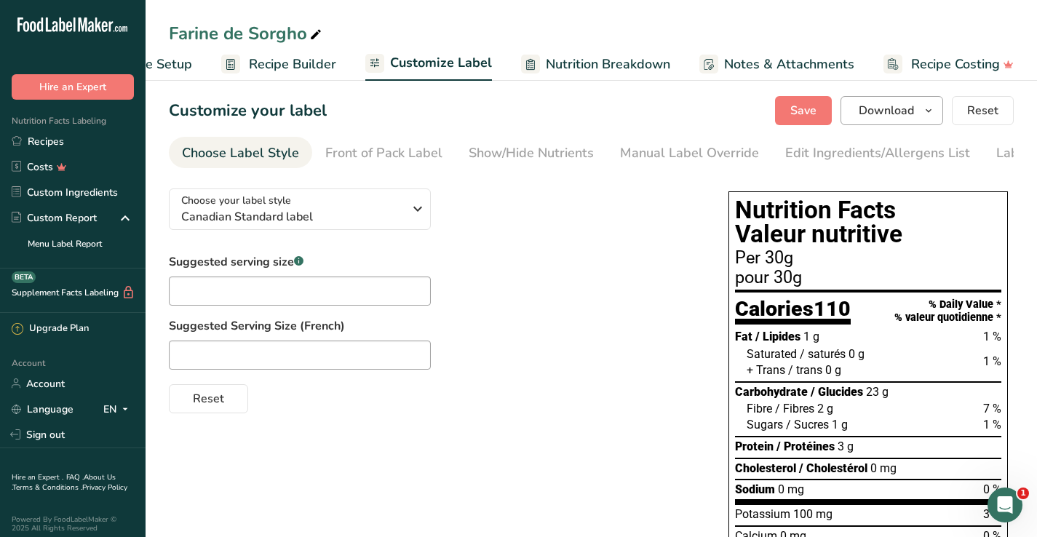
click at [921, 109] on span "button" at bounding box center [928, 110] width 17 height 17
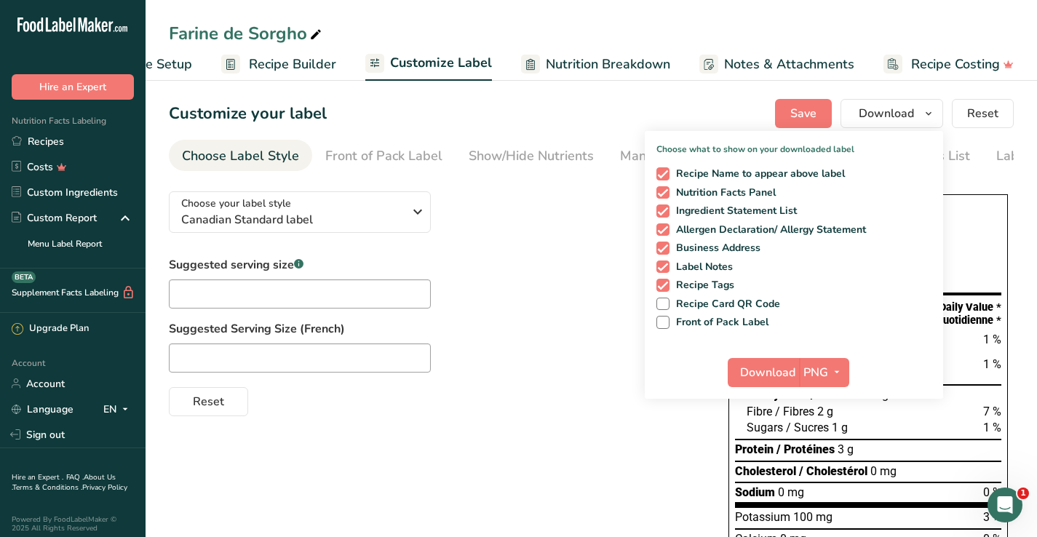
scroll to position [0, 0]
click at [494, 287] on div "Suggested serving size .a-a{fill:#347362;}.b-a{fill:#fff;} Suggested Serving Si…" at bounding box center [434, 336] width 531 height 160
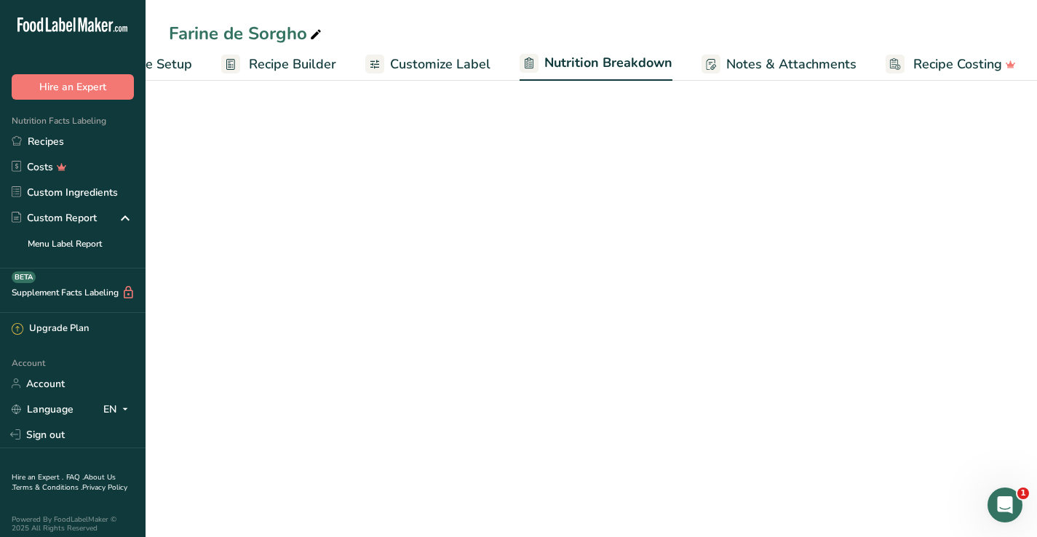
select select "Calories"
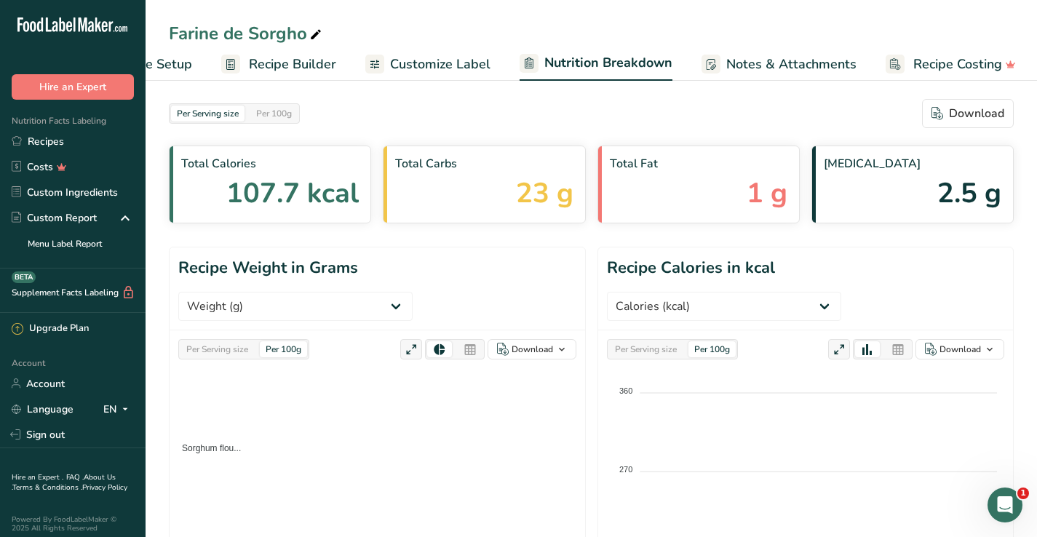
click at [185, 69] on span "Recipe Setup" at bounding box center [152, 65] width 79 height 20
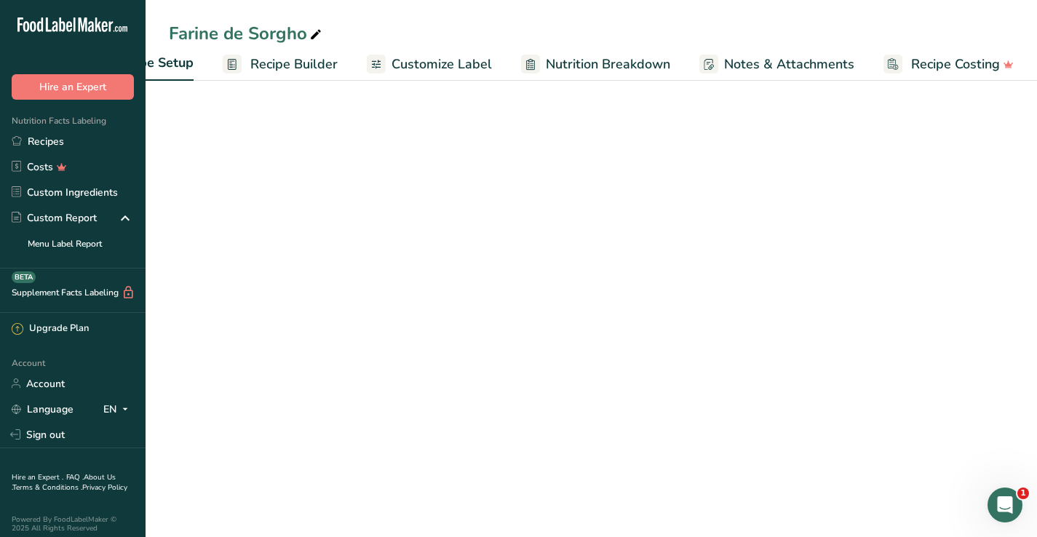
scroll to position [0, 5]
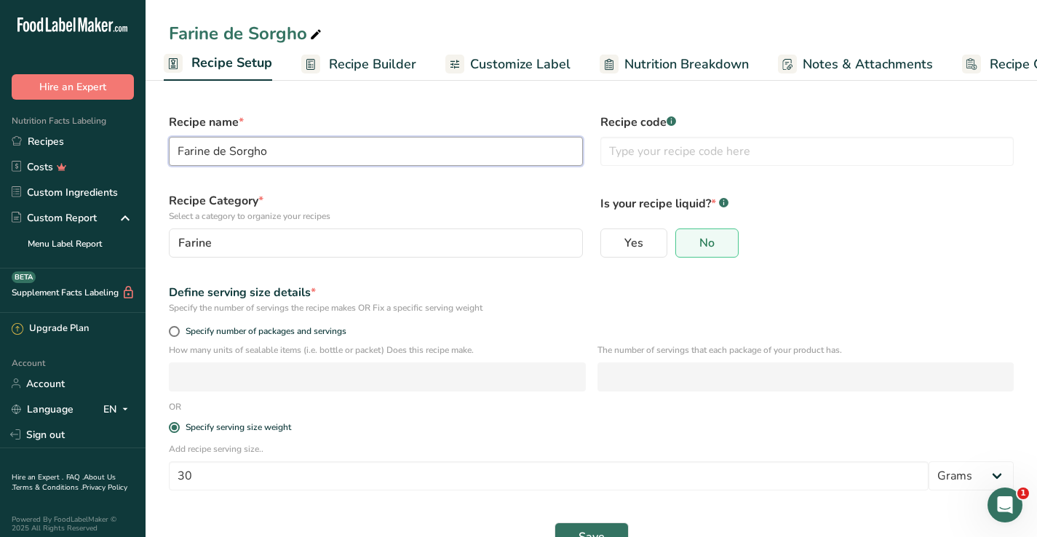
click at [300, 156] on input "Farine de Sorgho" at bounding box center [376, 151] width 414 height 29
type input "Farine de Sorgho biologique"
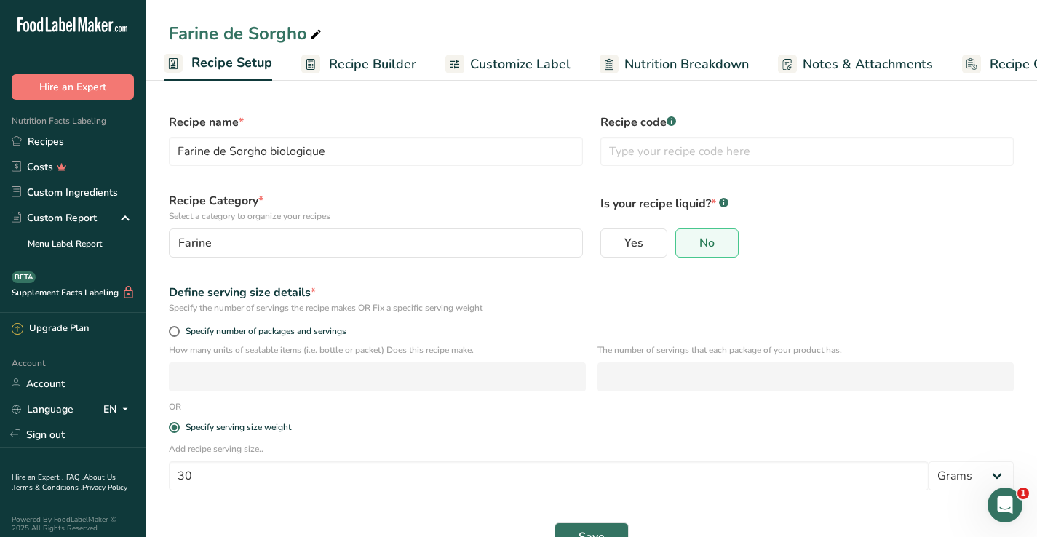
click at [531, 55] on span "Customize Label" at bounding box center [520, 65] width 100 height 20
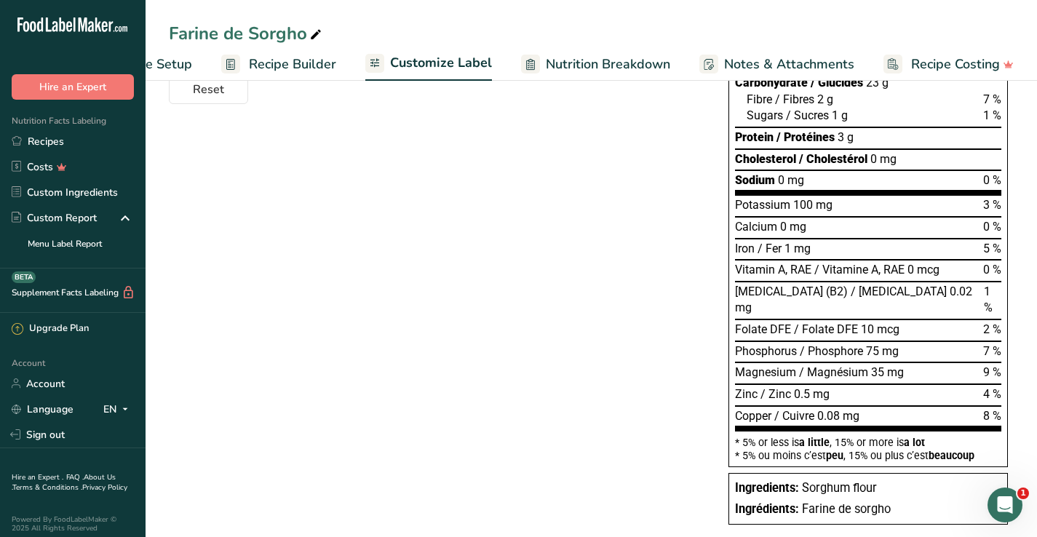
scroll to position [299, 0]
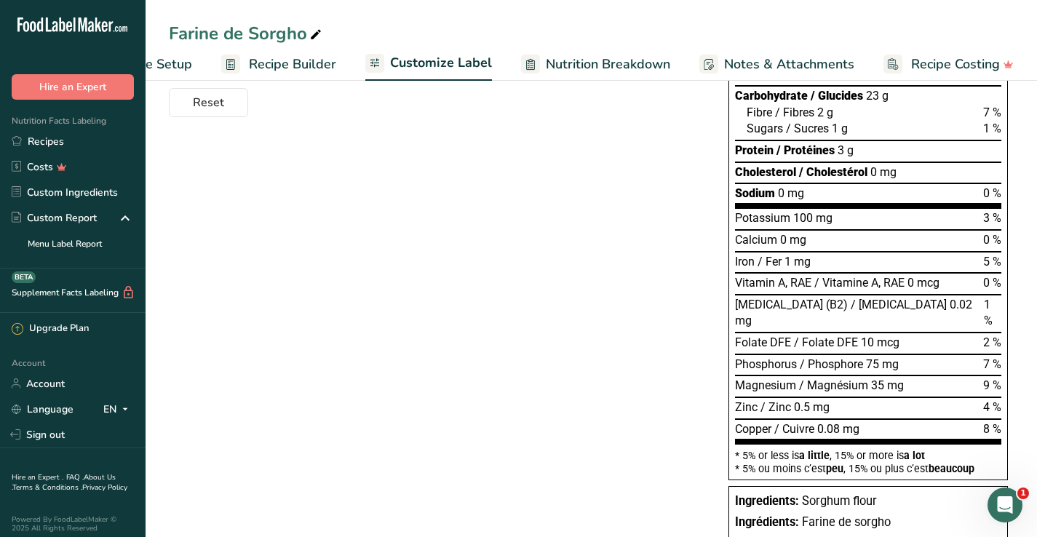
click at [874, 494] on span "Sorghum flour" at bounding box center [839, 501] width 75 height 14
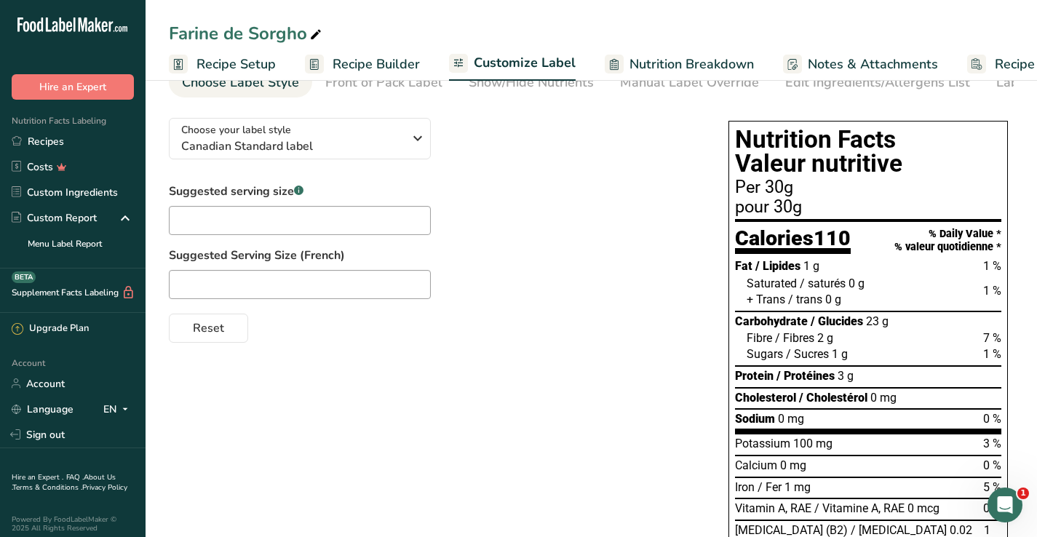
scroll to position [0, 0]
click at [360, 68] on span "Recipe Builder" at bounding box center [376, 65] width 87 height 20
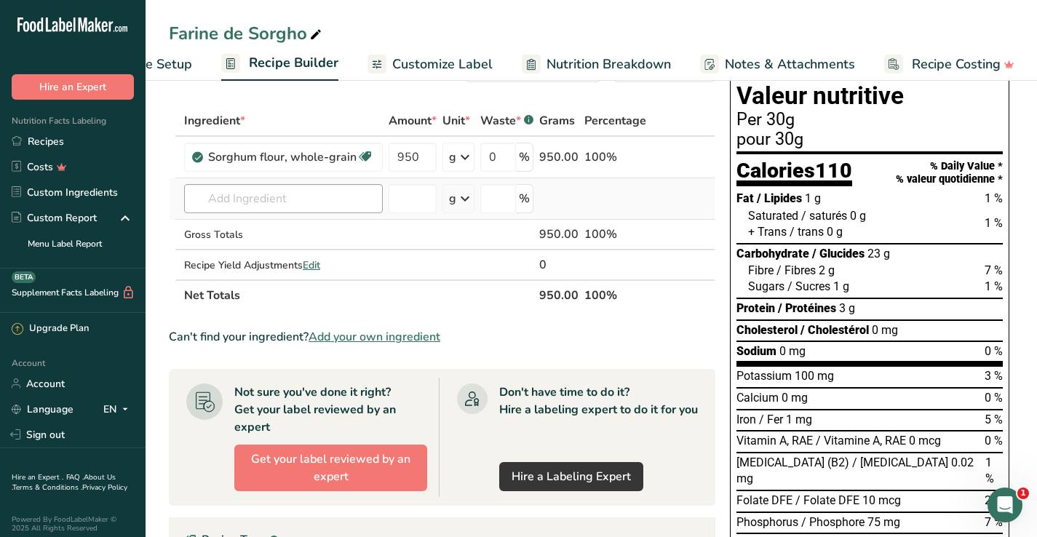
scroll to position [45, 0]
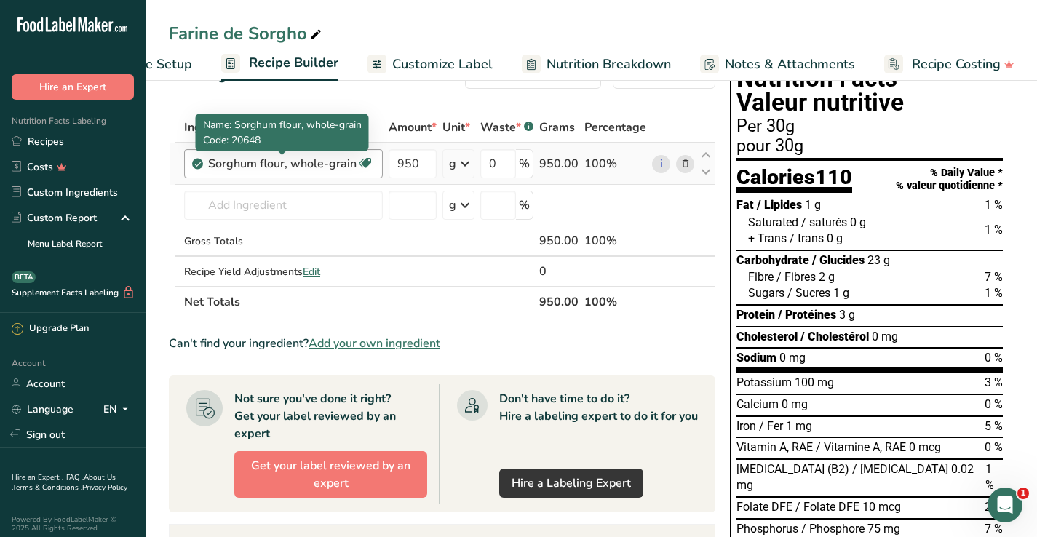
click at [243, 162] on div "Sorghum flour, whole-grain" at bounding box center [282, 163] width 149 height 17
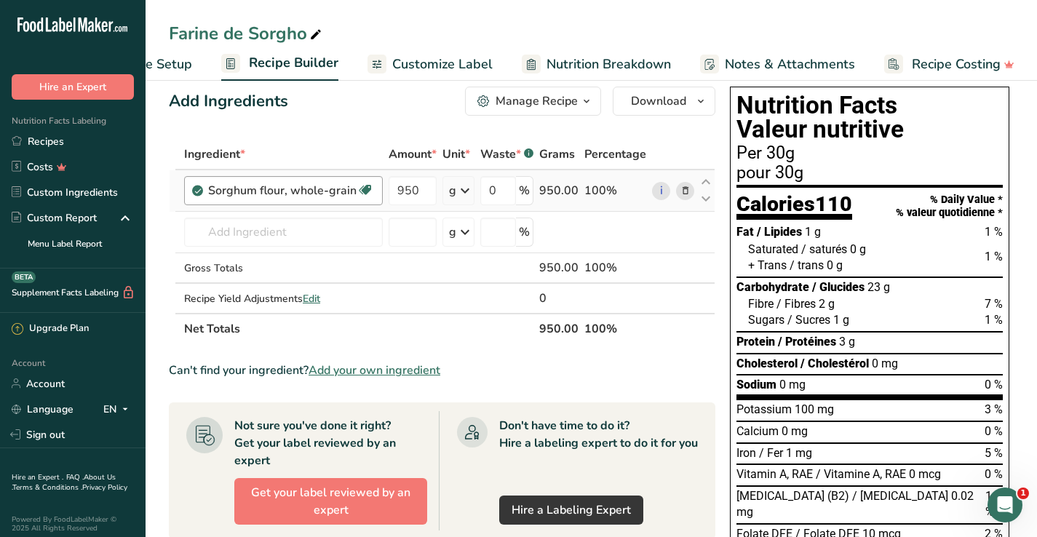
scroll to position [4, 0]
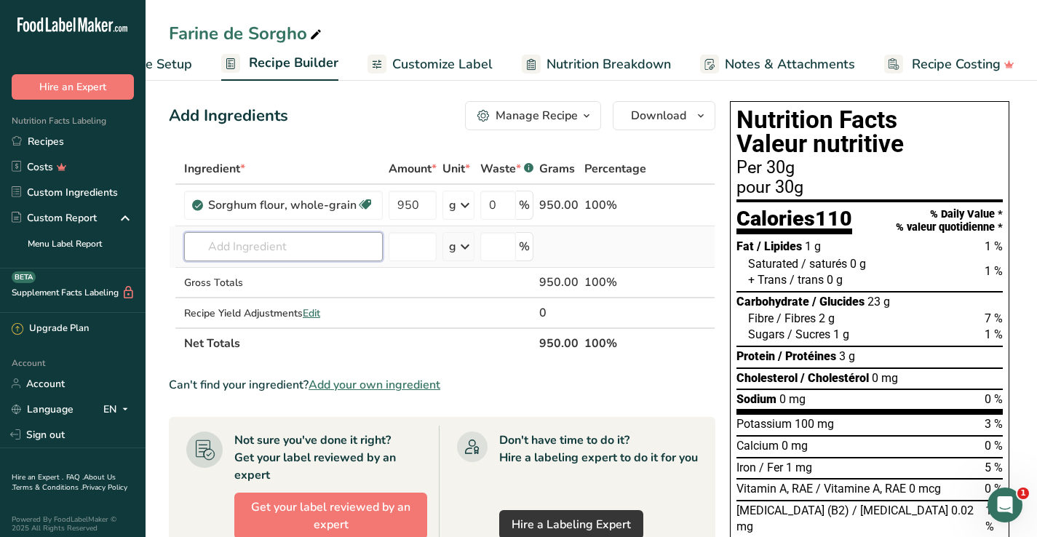
click at [246, 241] on input "text" at bounding box center [283, 246] width 199 height 29
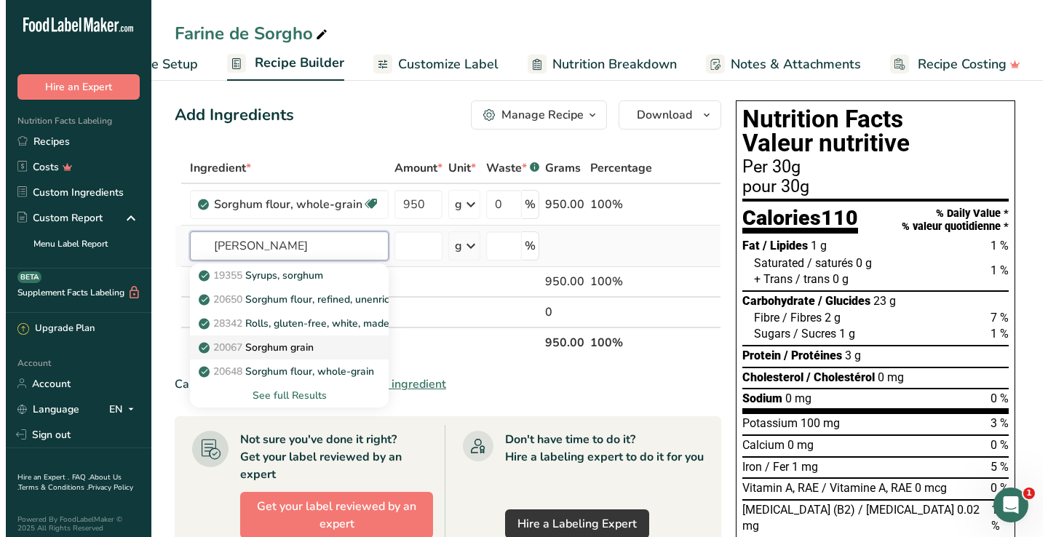
scroll to position [4, 0]
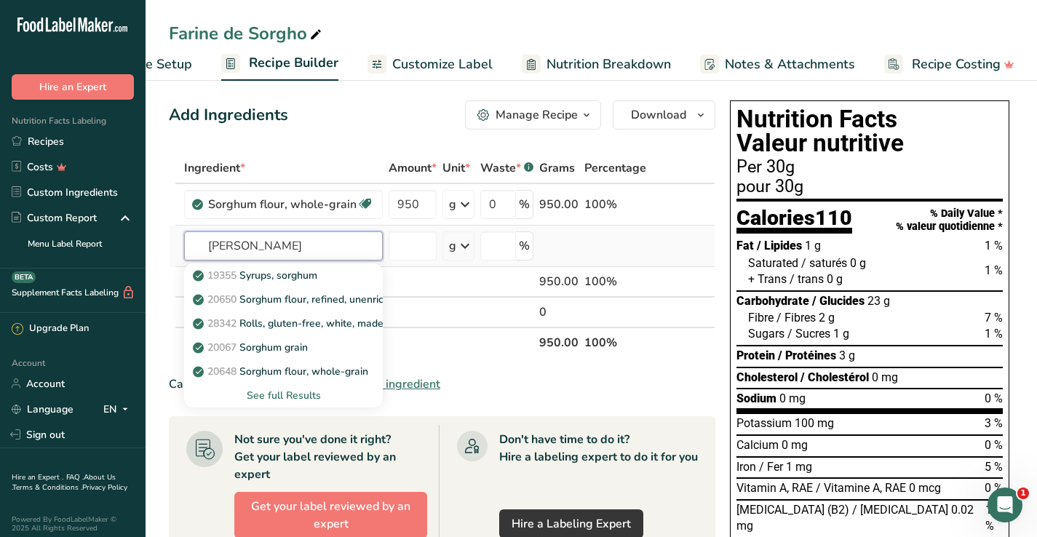
type input "sorg"
click at [295, 396] on div "See full Results" at bounding box center [283, 395] width 175 height 15
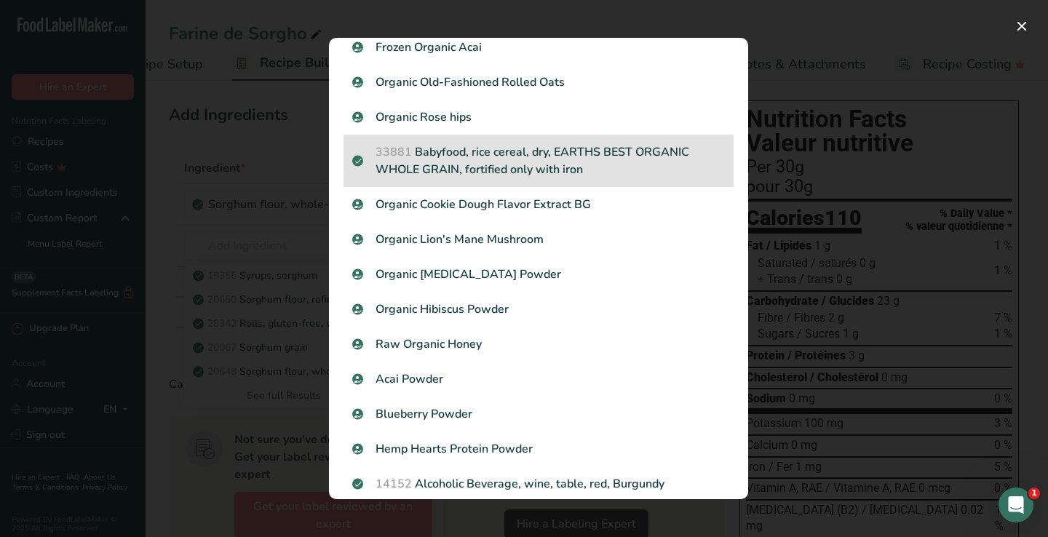
scroll to position [1361, 0]
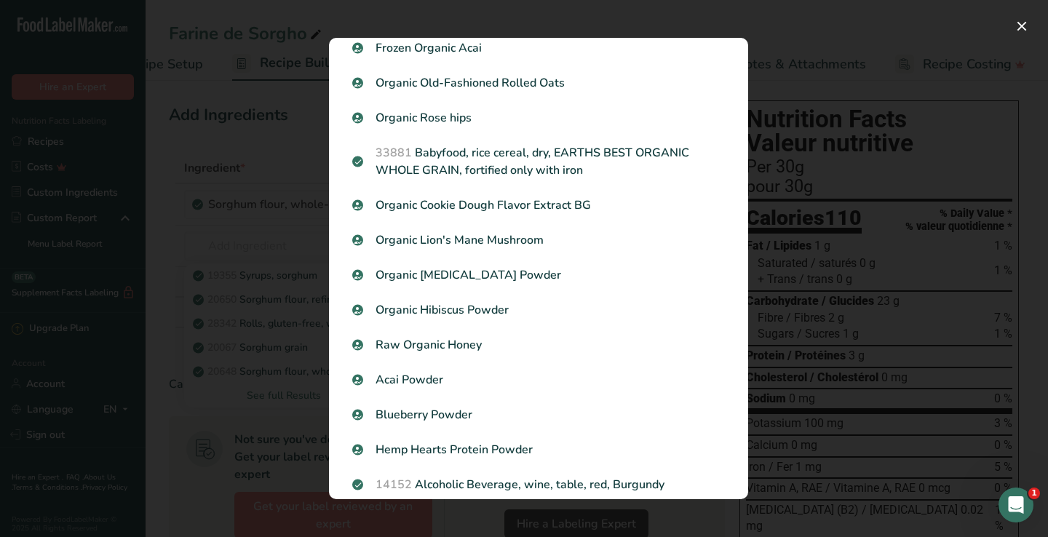
click at [321, 228] on div "Search Results 19355 Syrups, sorghum 20650 Sorghum flour, refined, unenriched 2…" at bounding box center [539, 269] width 466 height 508
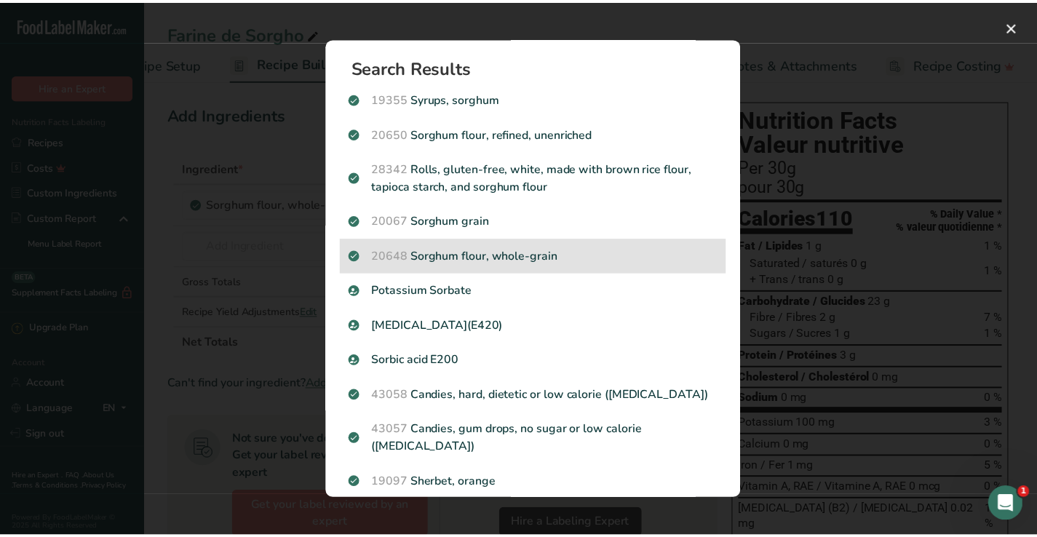
scroll to position [0, 0]
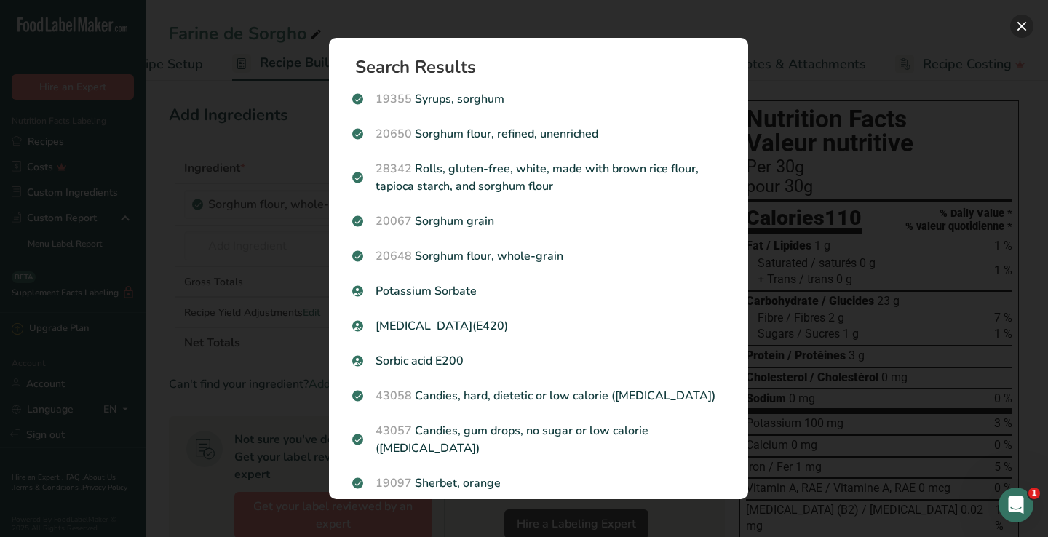
click at [1021, 33] on button "Search results modal" at bounding box center [1021, 26] width 23 height 23
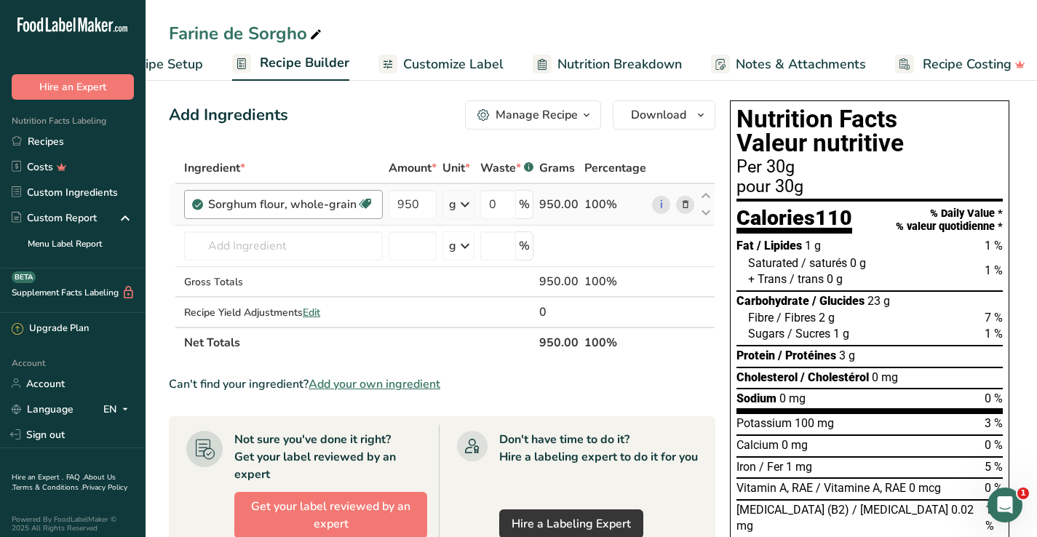
scroll to position [16, 0]
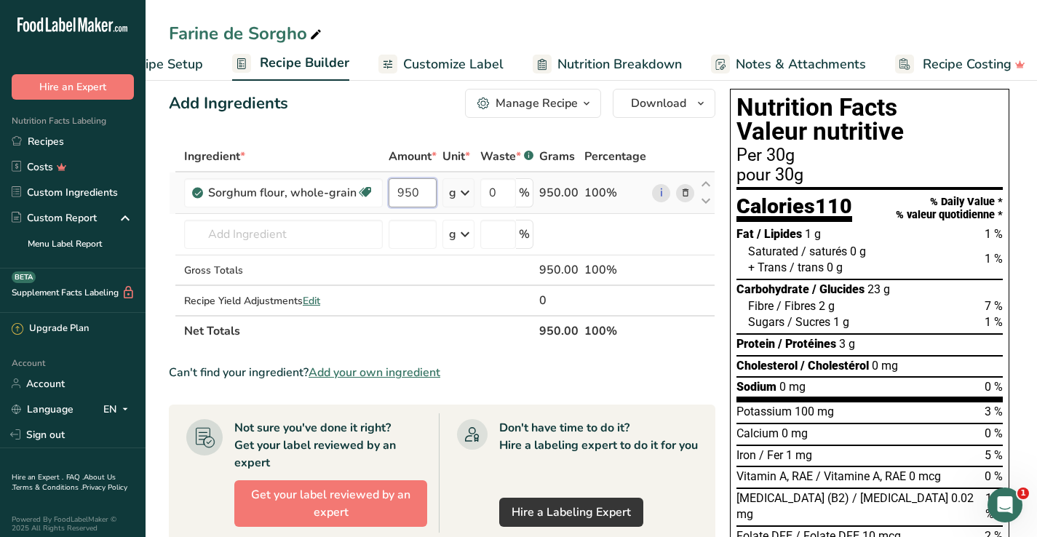
drag, startPoint x: 421, startPoint y: 189, endPoint x: 405, endPoint y: 189, distance: 16.0
click at [405, 189] on input "950" at bounding box center [413, 192] width 48 height 29
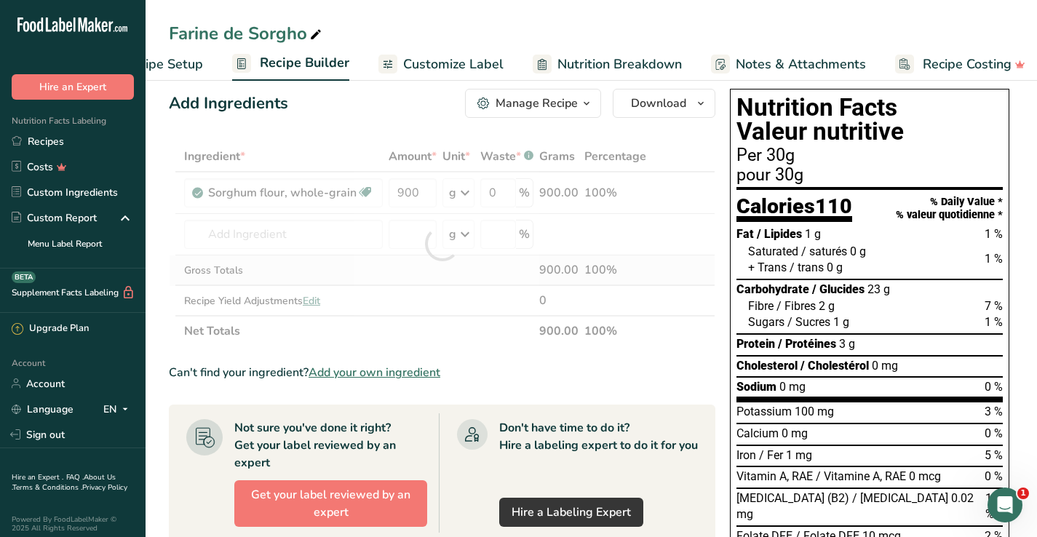
click at [394, 264] on div "Ingredient * Amount * Unit * Waste * .a-a{fill:#347362;}.b-a{fill:#fff;} Grams …" at bounding box center [442, 243] width 547 height 205
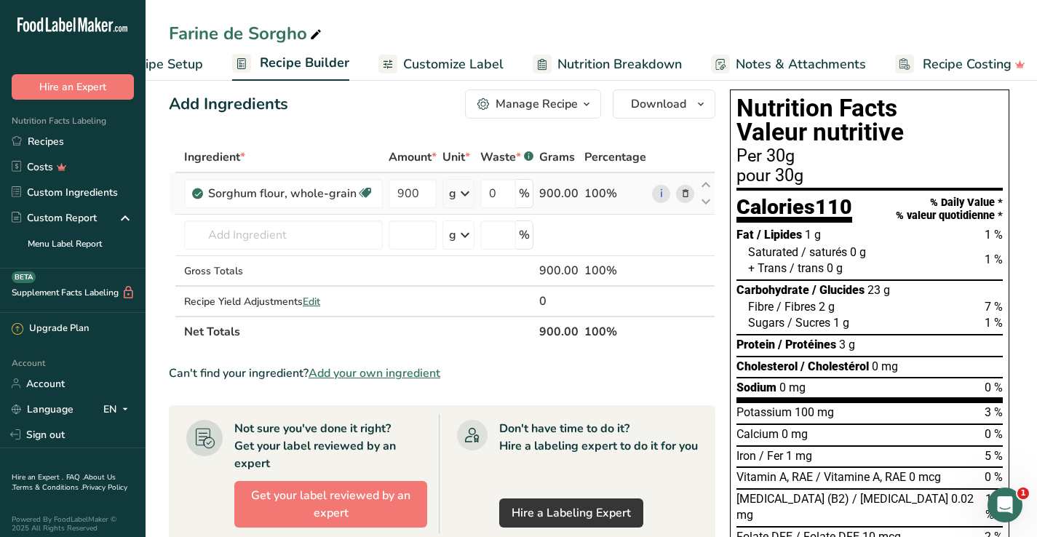
scroll to position [11, 0]
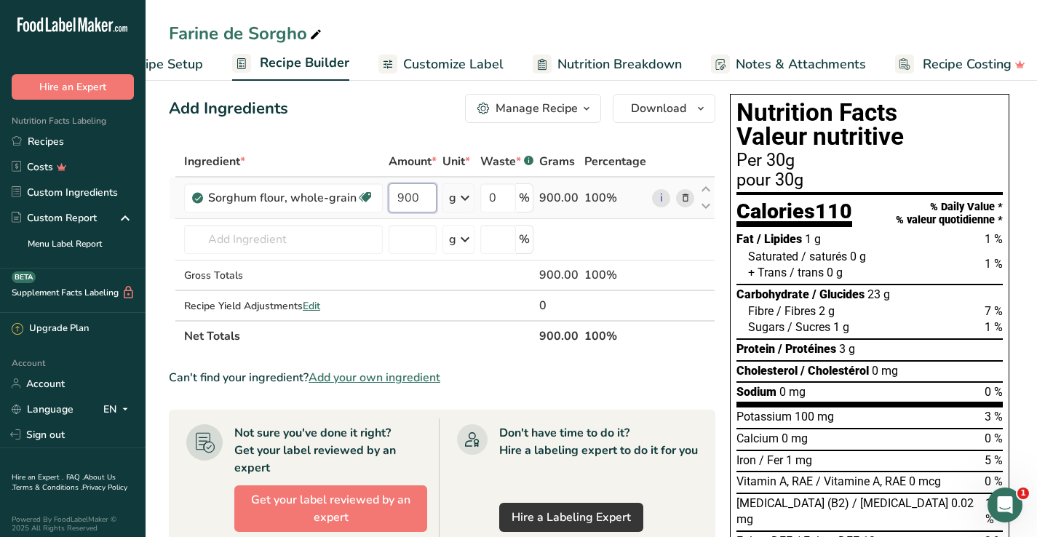
drag, startPoint x: 424, startPoint y: 196, endPoint x: 384, endPoint y: 186, distance: 42.0
click at [384, 188] on tr "Sorghum flour, whole-grain Dairy free Gluten free Vegan Vegetarian Soy free 900…" at bounding box center [442, 198] width 545 height 41
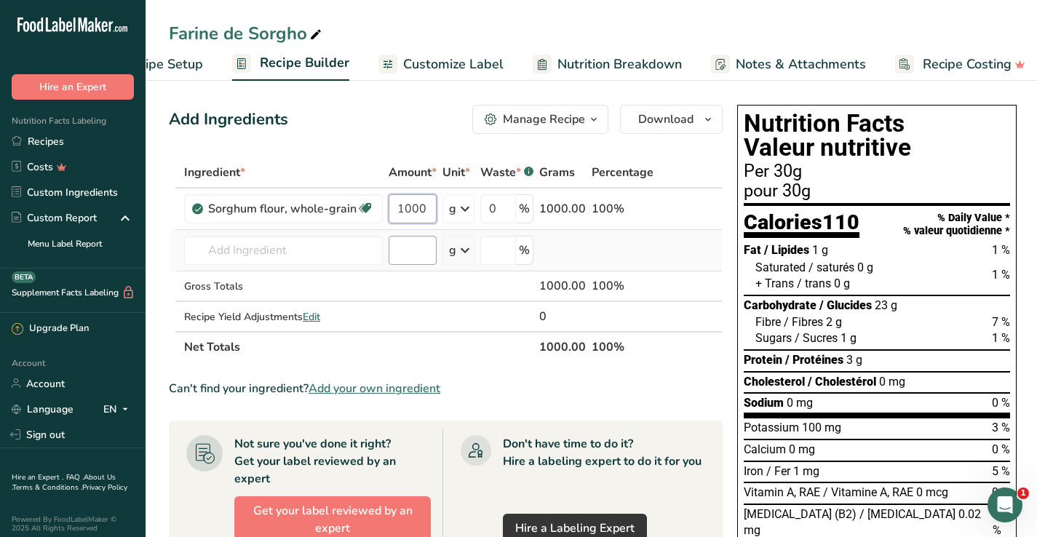
scroll to position [0, 0]
type input "1000"
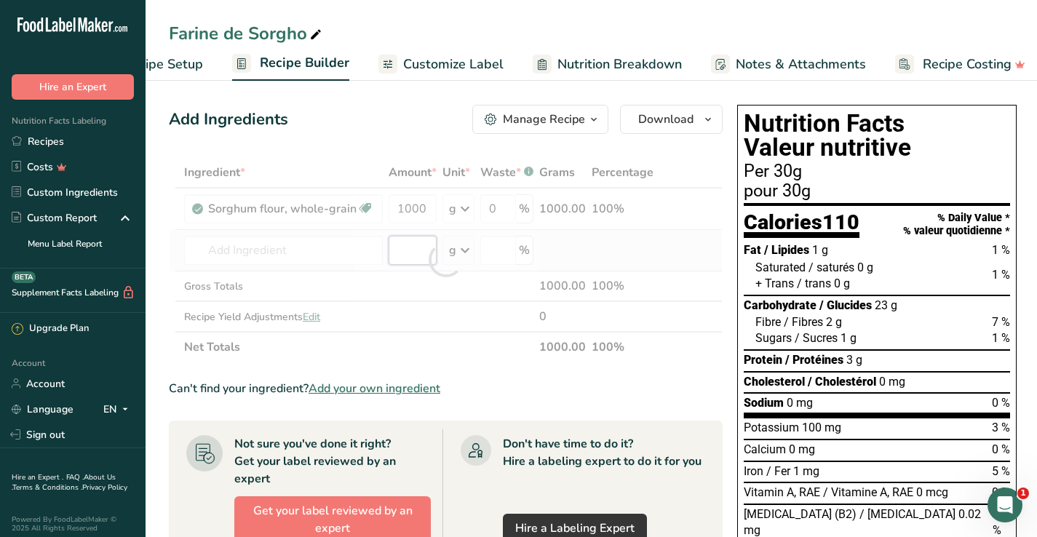
click at [411, 258] on div "Ingredient * Amount * Unit * Waste * .a-a{fill:#347362;}.b-a{fill:#fff;} Grams …" at bounding box center [446, 259] width 554 height 205
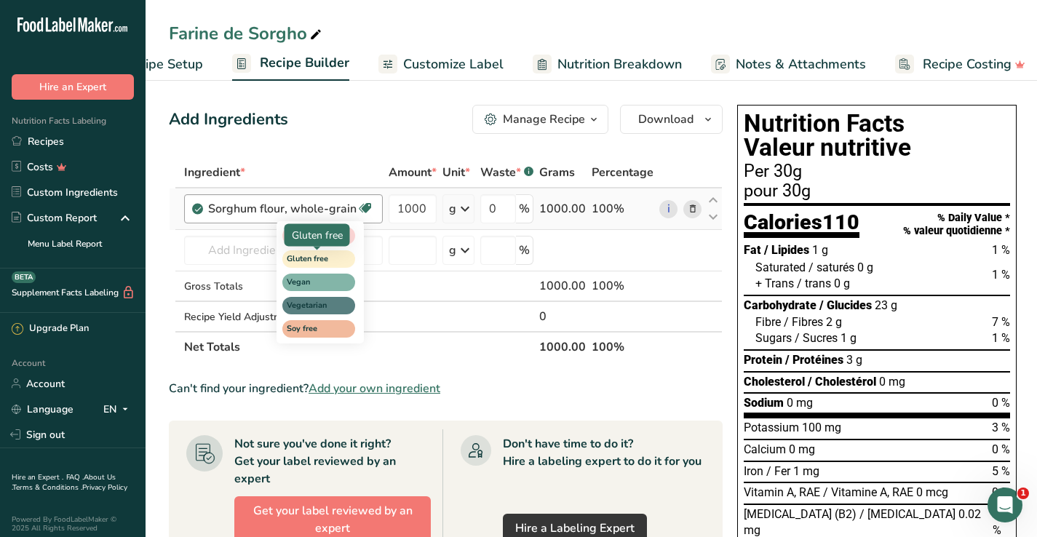
click at [323, 259] on span "Gluten free" at bounding box center [312, 259] width 51 height 12
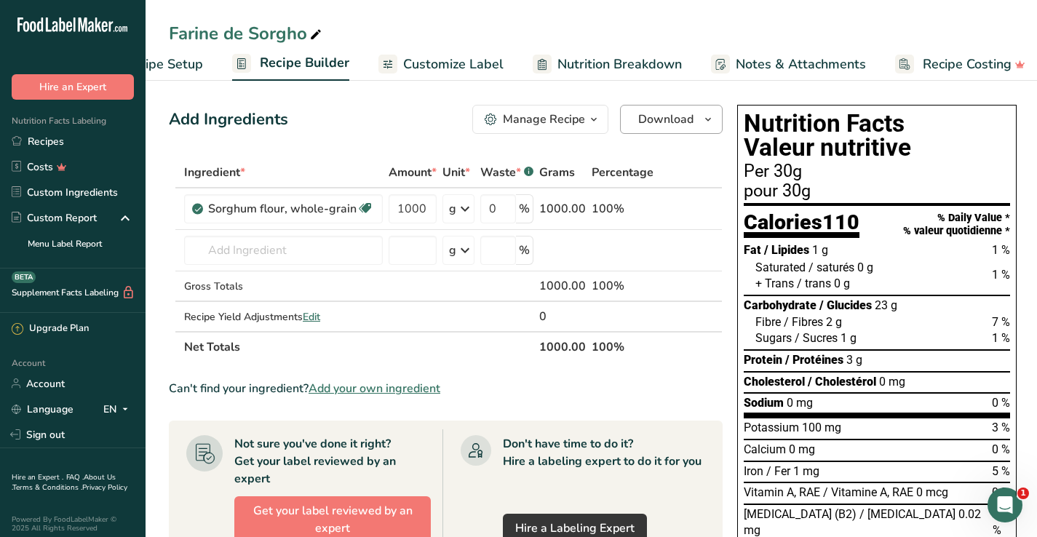
click at [702, 122] on icon "button" at bounding box center [708, 120] width 12 height 18
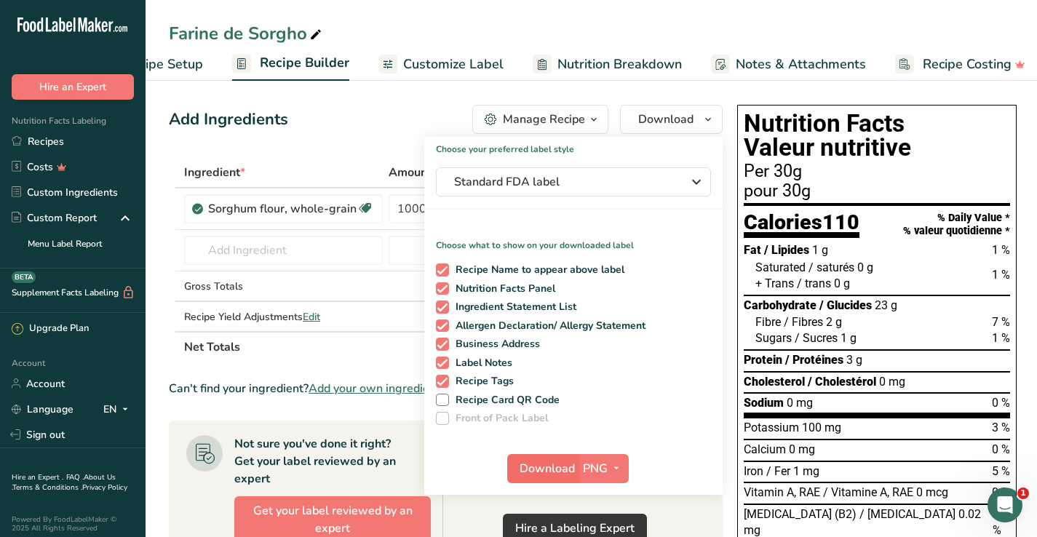
click at [545, 472] on span "Download" at bounding box center [547, 468] width 55 height 17
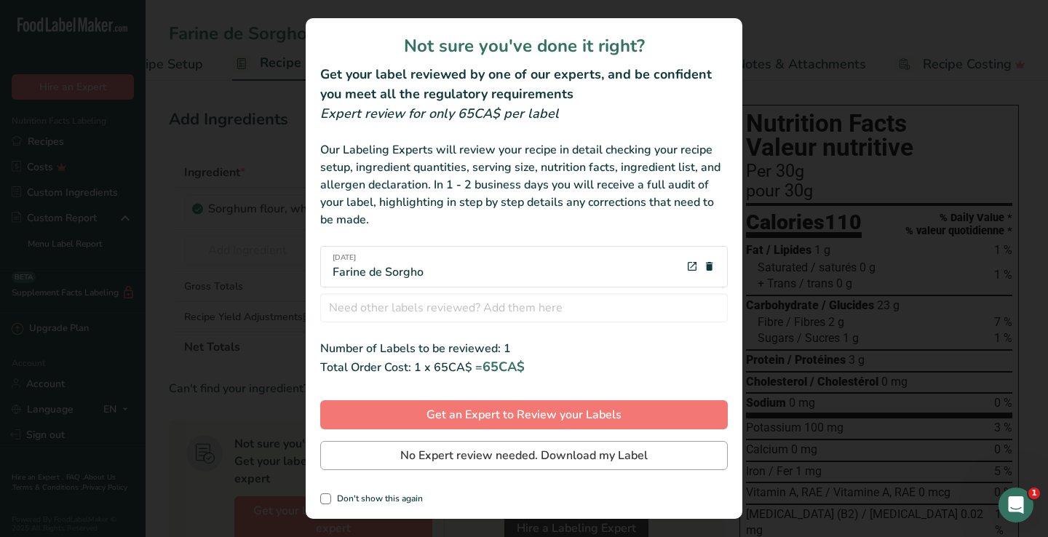
click at [469, 462] on span "No Expert review needed. Download my Label" at bounding box center [524, 455] width 248 height 17
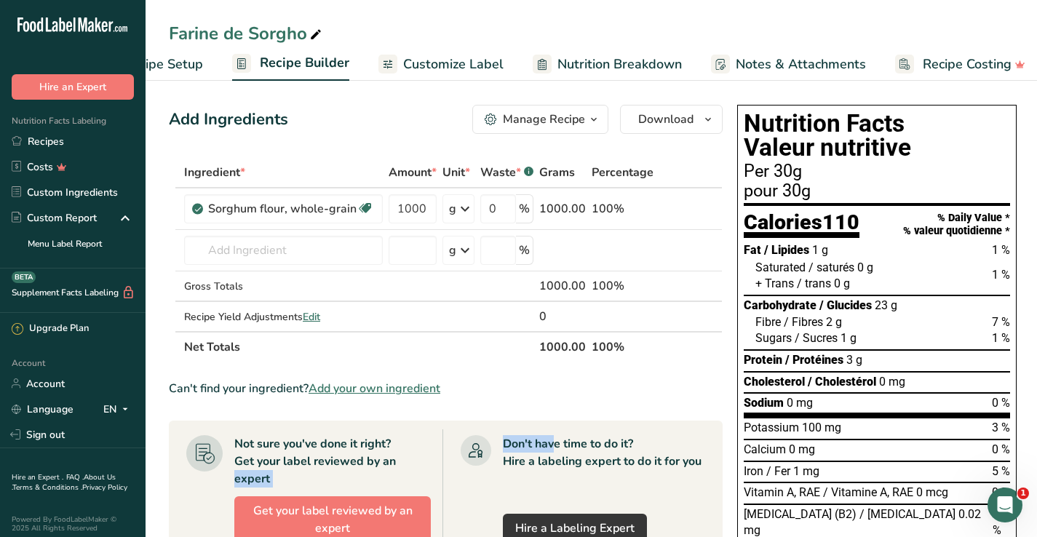
click at [325, 459] on section "Not sure you've done it right? Get your label reviewed by an expert Get your la…" at bounding box center [446, 489] width 554 height 137
click at [55, 245] on link "Menu Label Report" at bounding box center [73, 243] width 146 height 25
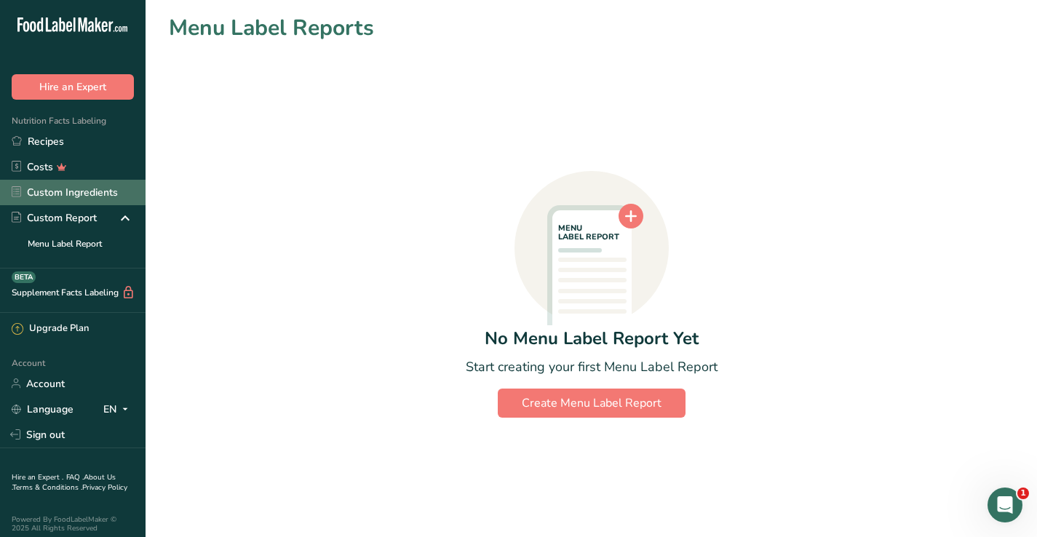
click at [67, 194] on link "Custom Ingredients" at bounding box center [73, 192] width 146 height 25
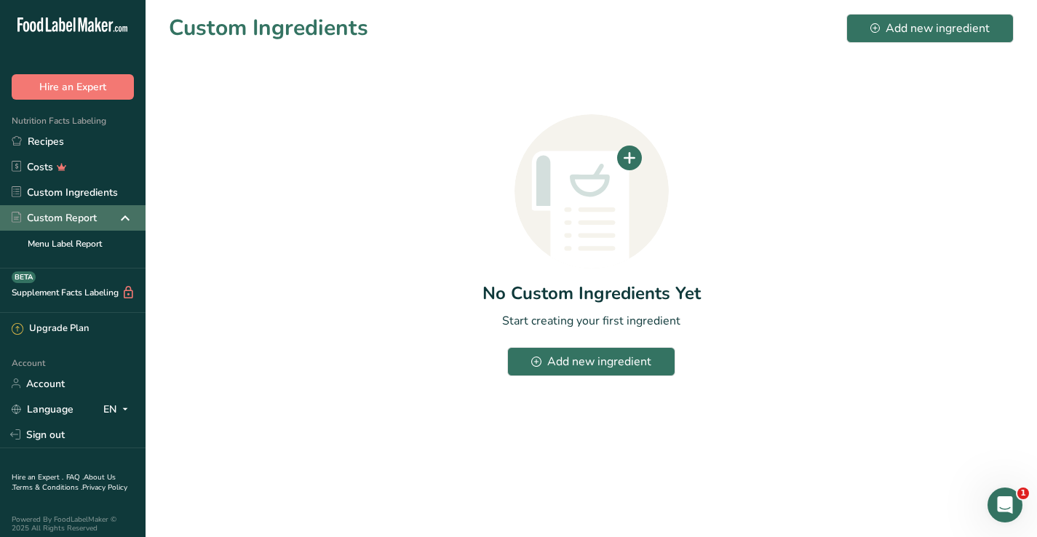
click at [68, 221] on div "Custom Report" at bounding box center [54, 217] width 85 height 15
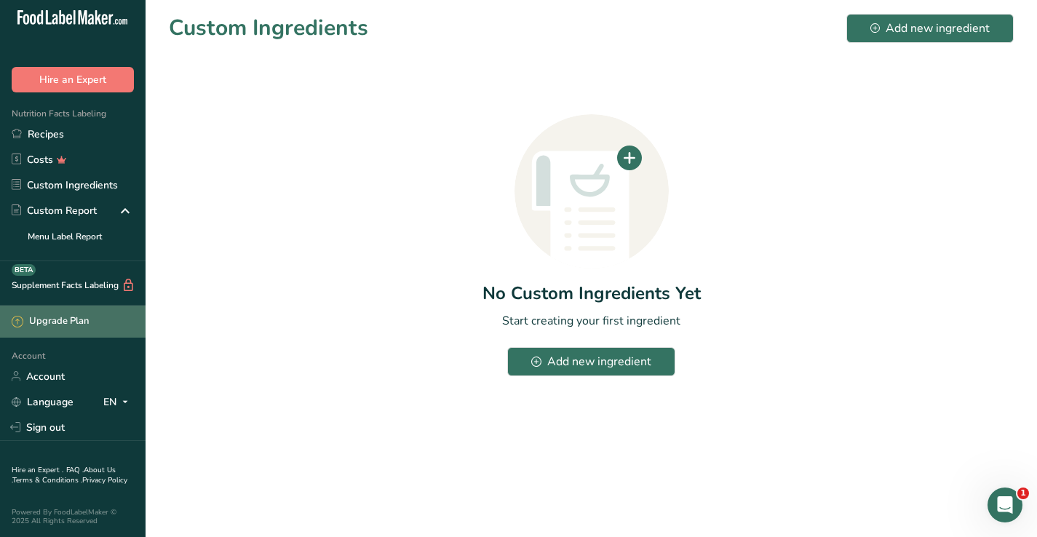
scroll to position [17, 0]
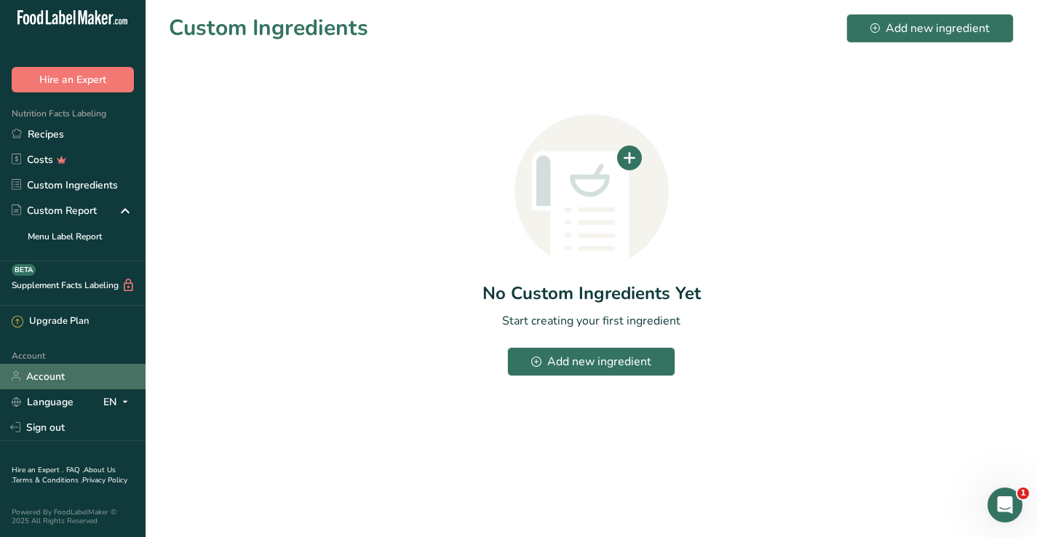
click at [49, 371] on link "Account" at bounding box center [73, 376] width 146 height 25
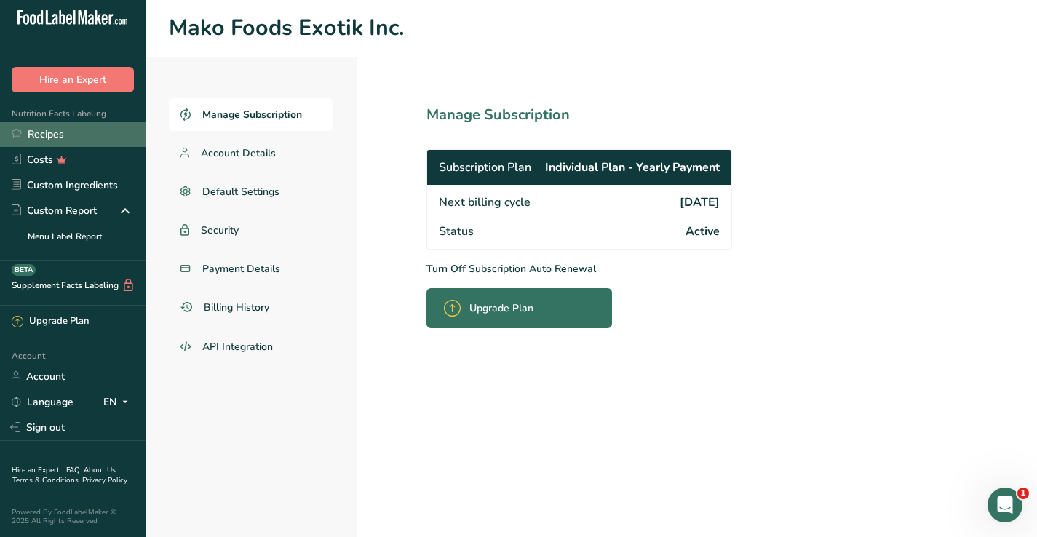
click at [63, 128] on link "Recipes" at bounding box center [73, 134] width 146 height 25
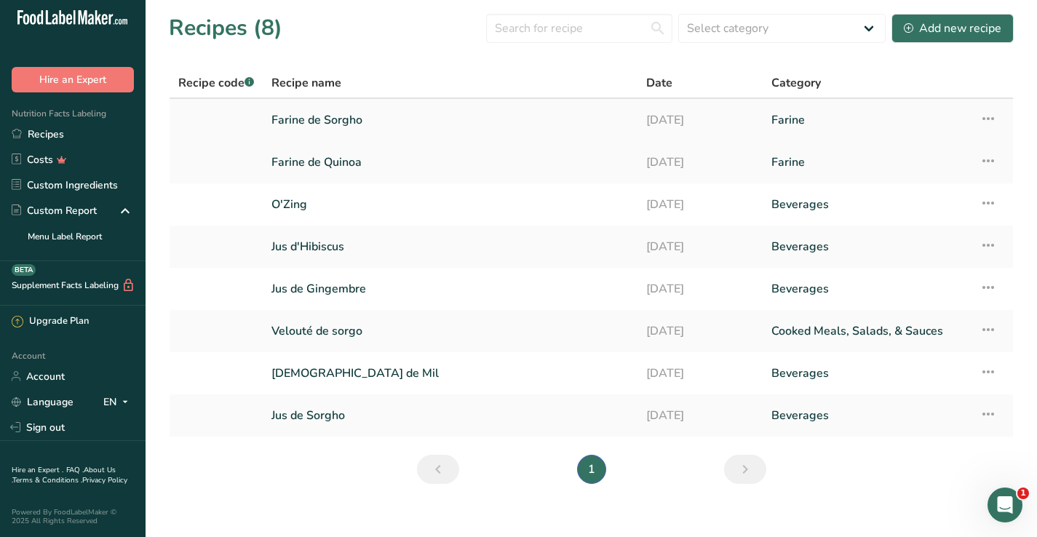
click at [340, 114] on link "Farine de Sorgho" at bounding box center [450, 120] width 357 height 31
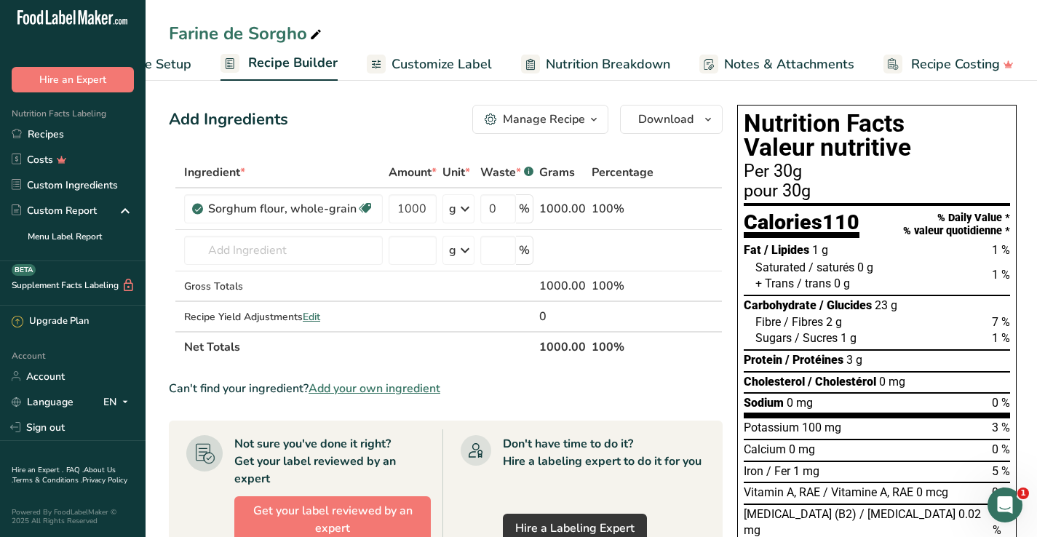
scroll to position [0, 84]
click at [947, 70] on span "Recipe Costing" at bounding box center [956, 65] width 89 height 20
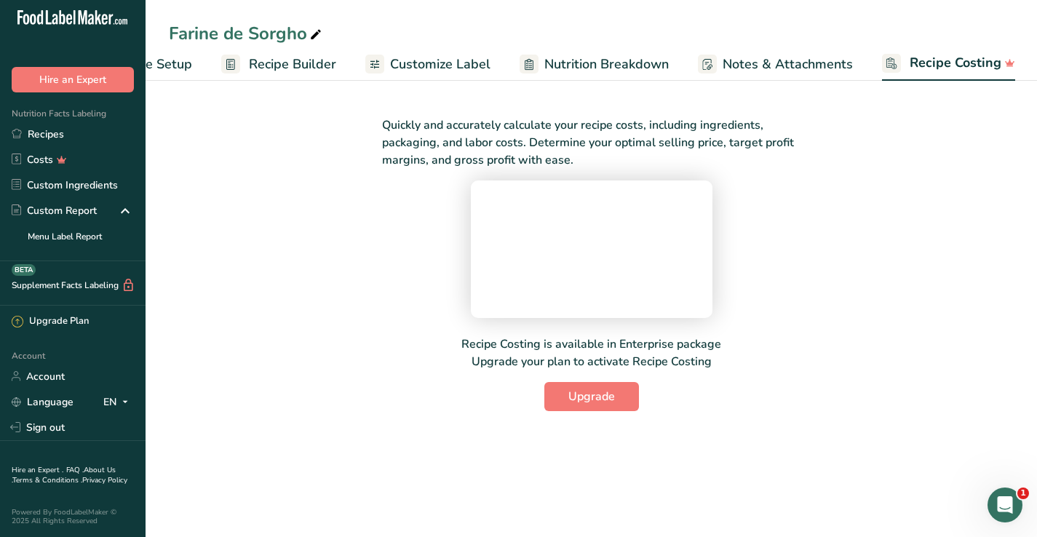
click at [778, 72] on span "Notes & Attachments" at bounding box center [788, 65] width 130 height 20
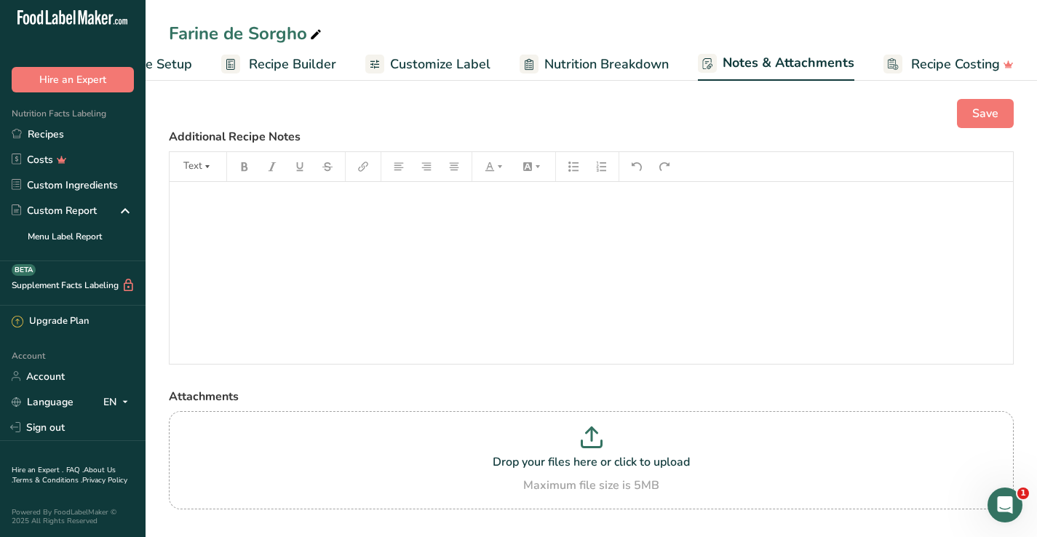
scroll to position [0, 84]
click at [621, 66] on span "Nutrition Breakdown" at bounding box center [606, 65] width 124 height 20
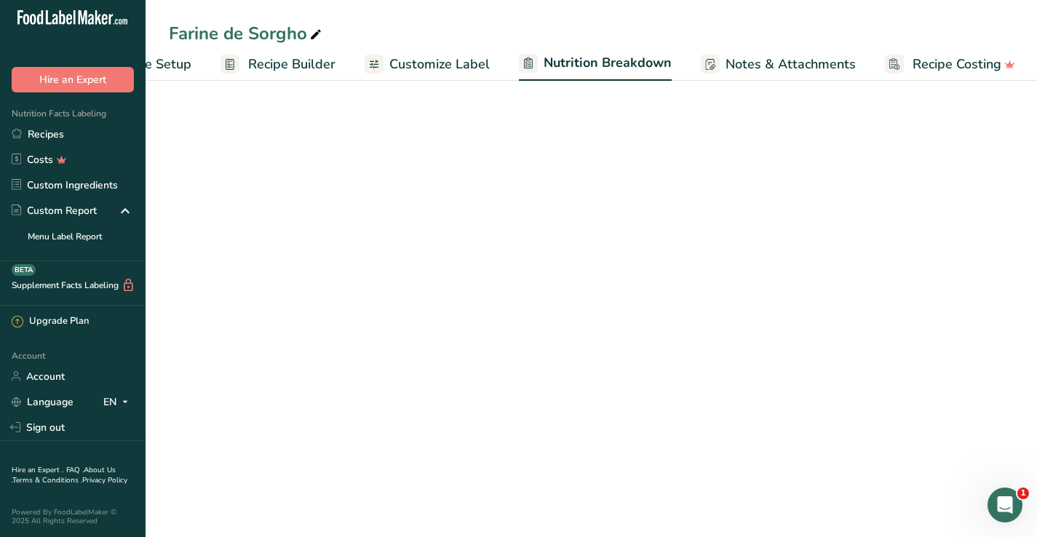
scroll to position [0, 85]
select select "Calories"
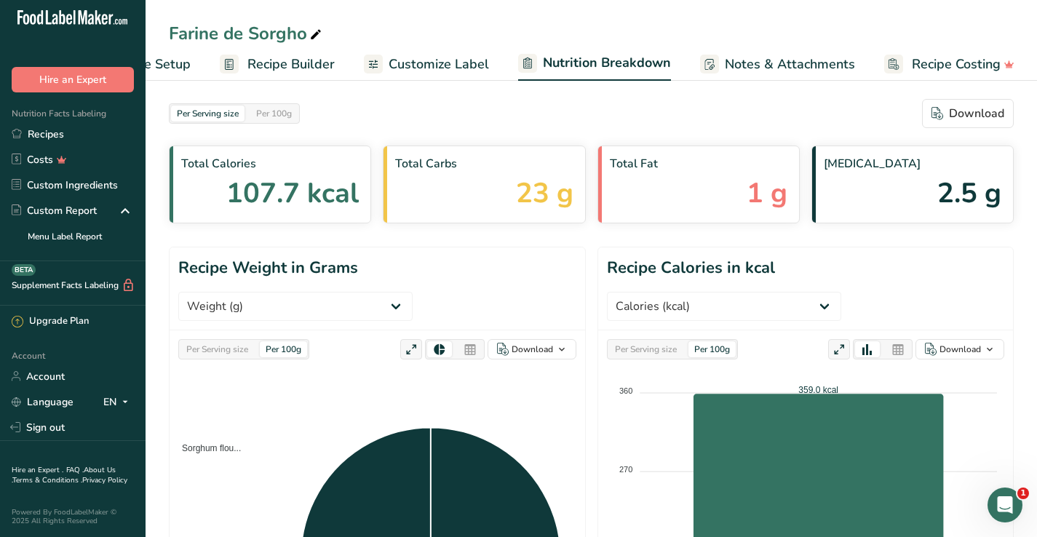
scroll to position [0, 0]
click at [470, 62] on span "Customize Label" at bounding box center [439, 65] width 100 height 20
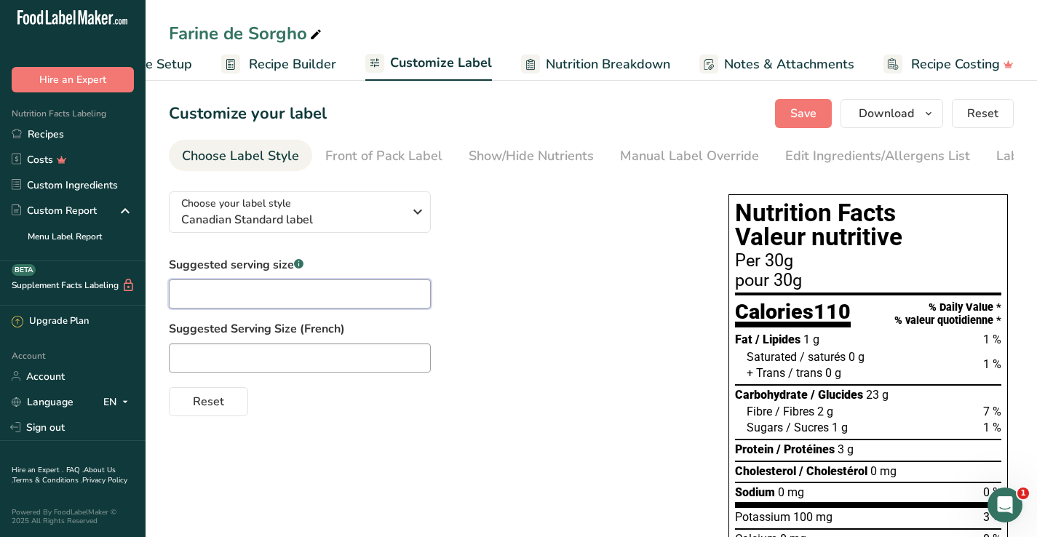
click at [406, 300] on input "text" at bounding box center [300, 294] width 262 height 29
click at [297, 298] on input "text" at bounding box center [300, 294] width 262 height 29
type input "1"
type input "3"
type input "1"
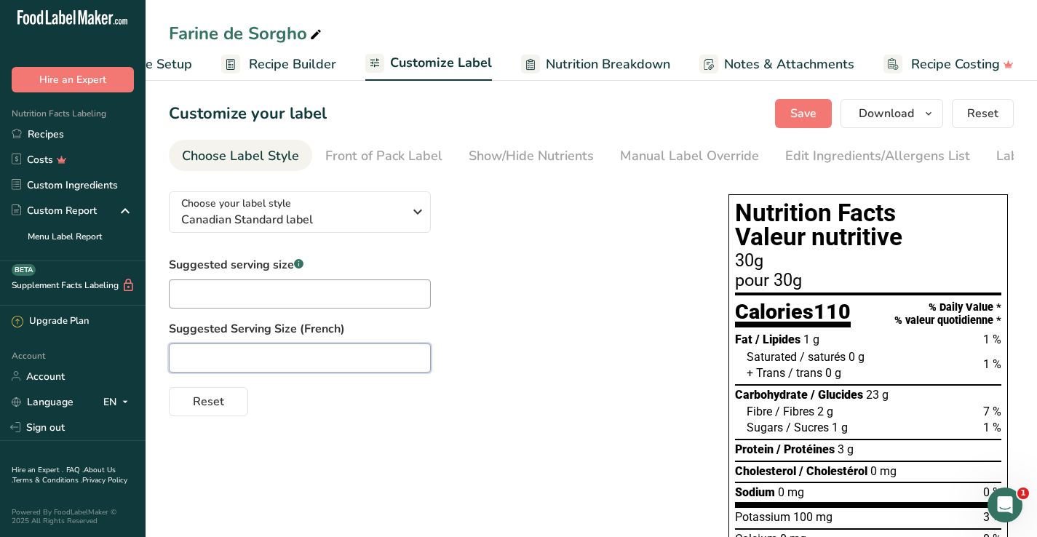
click at [250, 371] on input "text" at bounding box center [300, 358] width 262 height 29
click at [369, 224] on span "Canadian Standard label" at bounding box center [292, 219] width 222 height 17
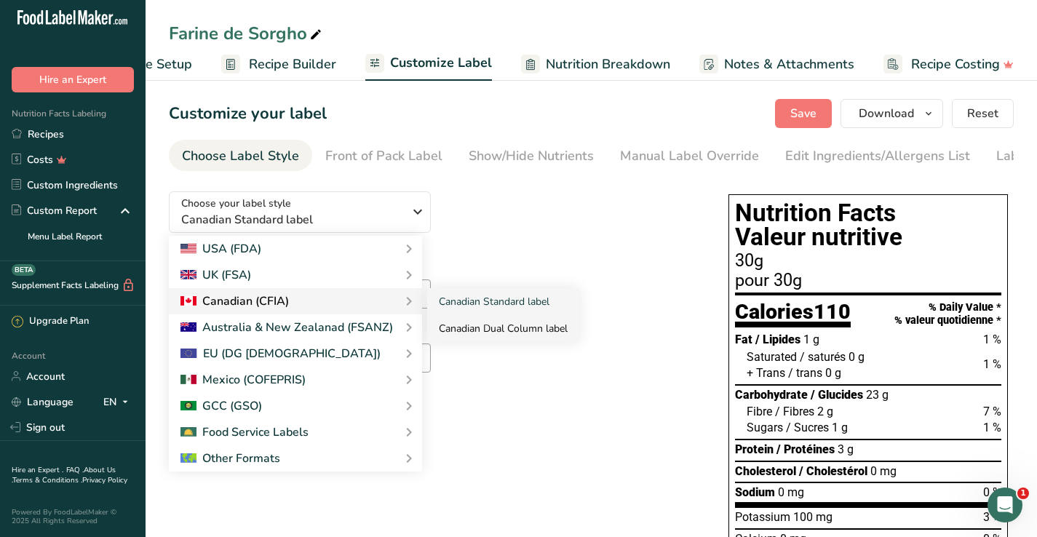
click at [462, 331] on link "Canadian Dual Column label" at bounding box center [503, 328] width 152 height 27
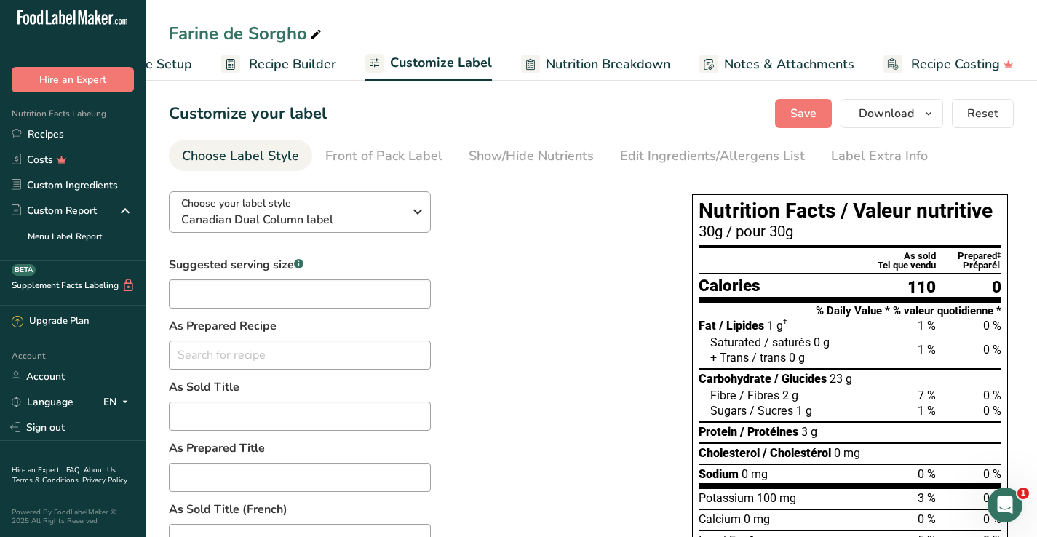
click at [322, 218] on span "Canadian Dual Column label" at bounding box center [292, 219] width 222 height 17
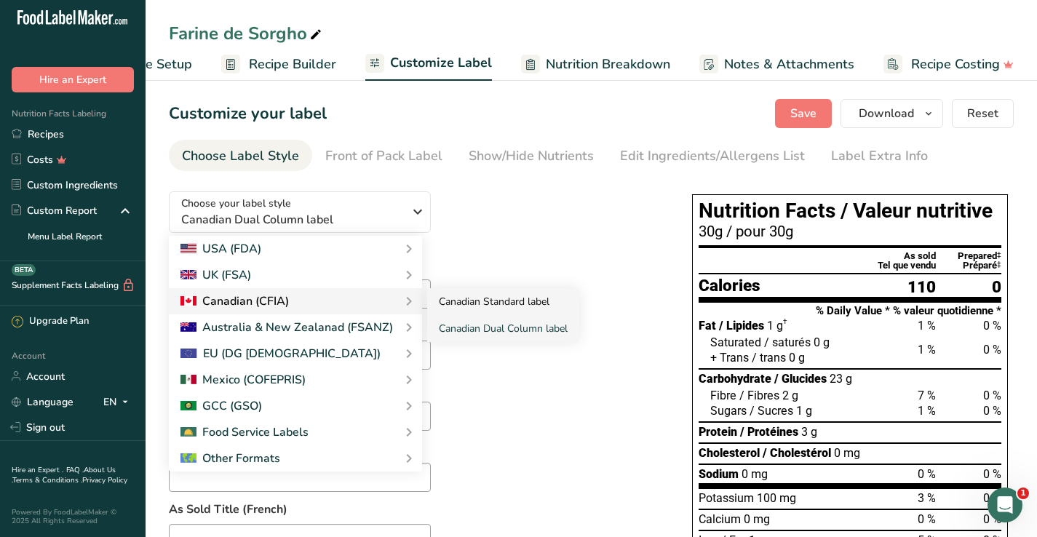
click at [471, 300] on link "Canadian Standard label" at bounding box center [503, 301] width 152 height 27
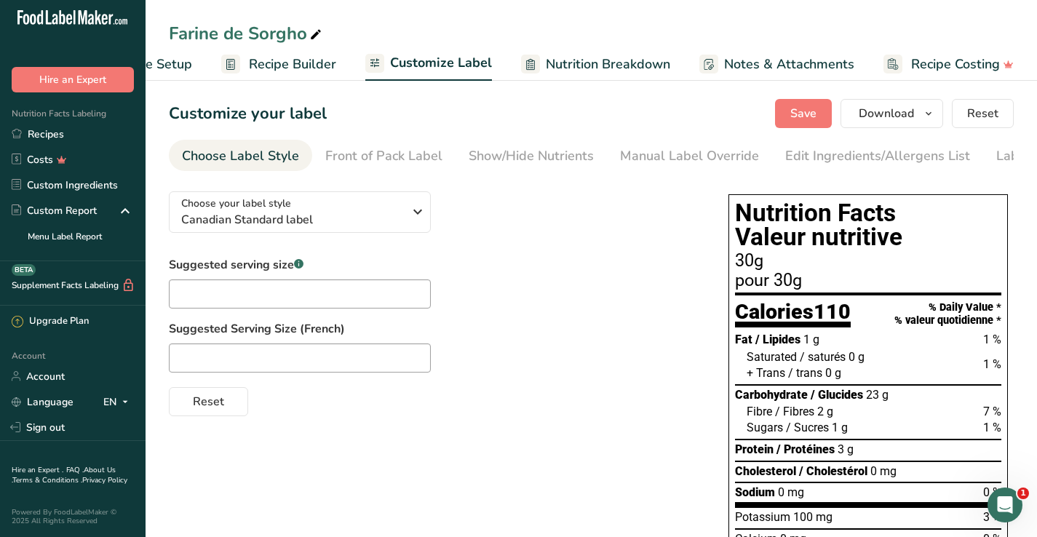
click at [800, 267] on div "30g" at bounding box center [868, 261] width 266 height 17
click at [738, 269] on div "30g" at bounding box center [868, 261] width 266 height 17
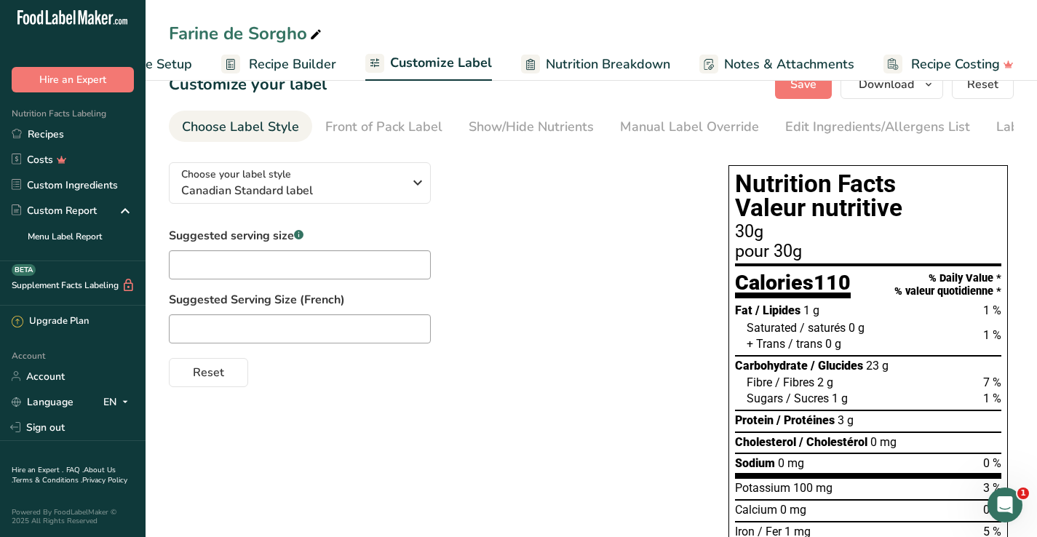
scroll to position [26, 0]
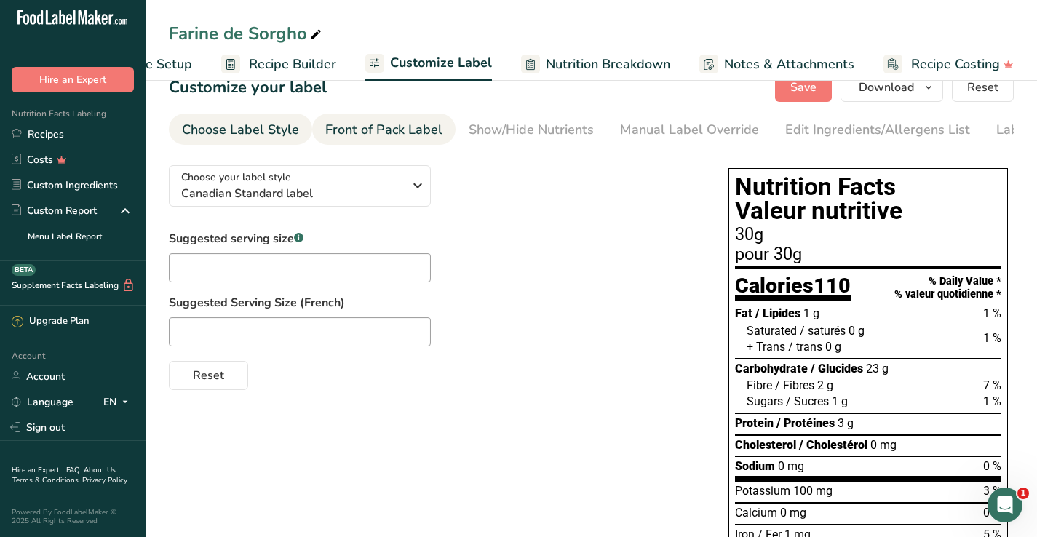
click at [392, 120] on div "Front of Pack Label" at bounding box center [383, 130] width 117 height 20
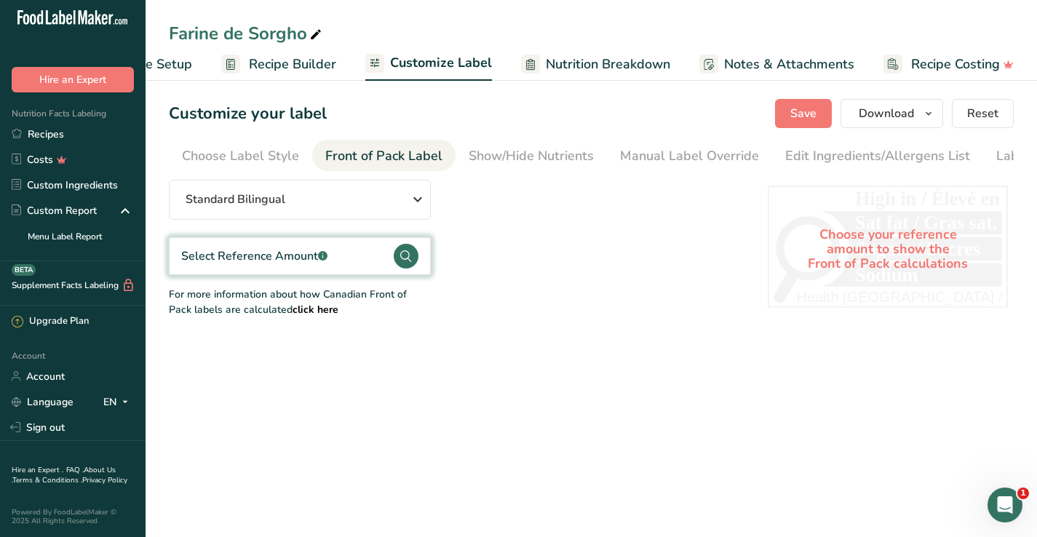
scroll to position [0, 79]
click at [220, 191] on button "Standard Bilingual" at bounding box center [300, 200] width 262 height 40
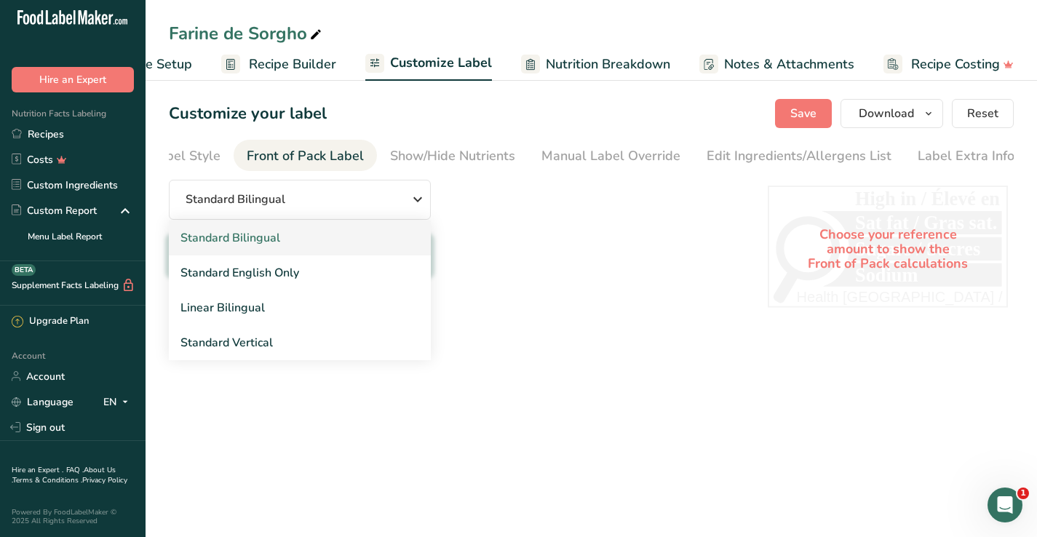
click at [248, 237] on link "Standard Bilingual" at bounding box center [300, 238] width 262 height 35
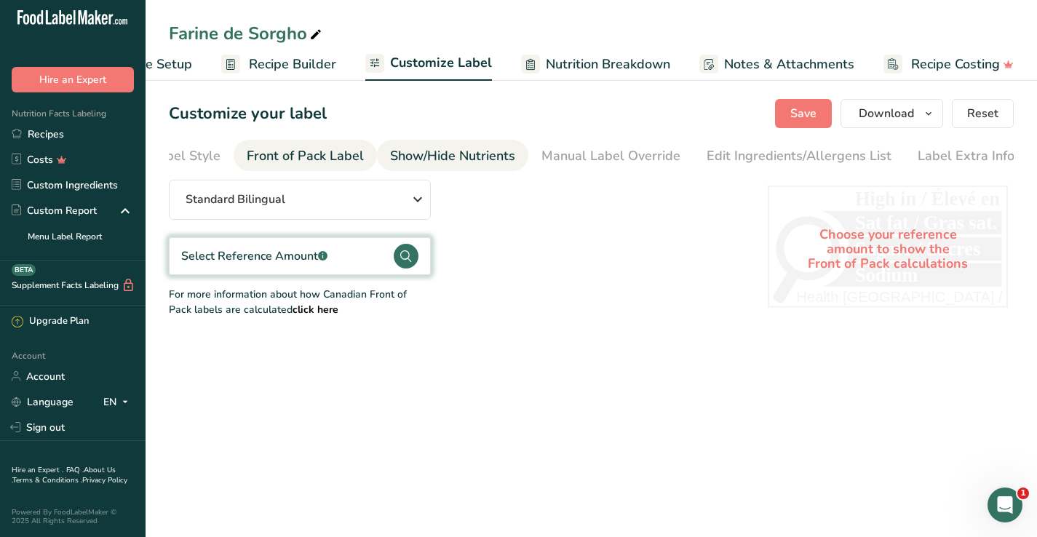
click at [434, 151] on div "Show/Hide Nutrients" at bounding box center [452, 156] width 125 height 20
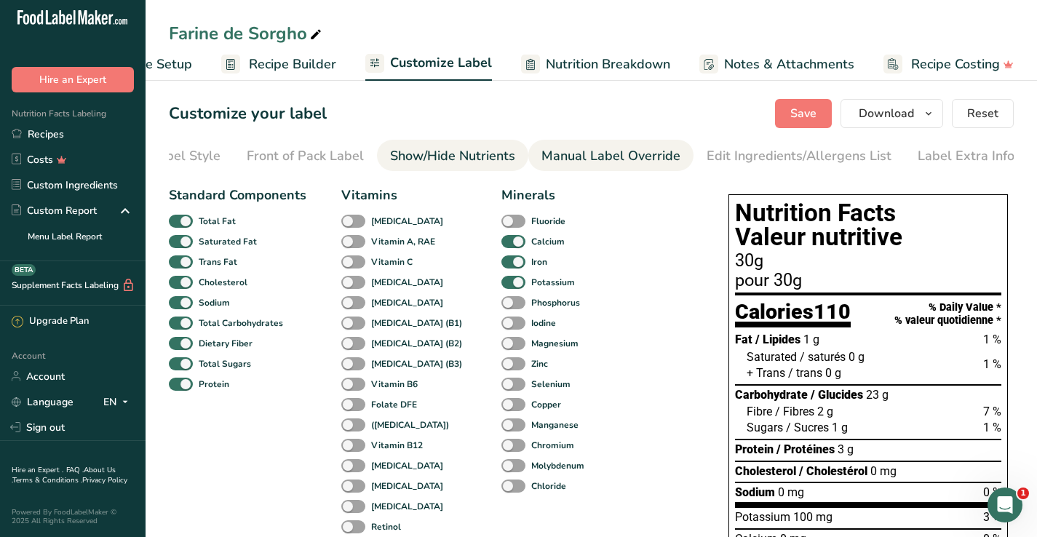
click at [574, 143] on link "Manual Label Override" at bounding box center [611, 156] width 139 height 33
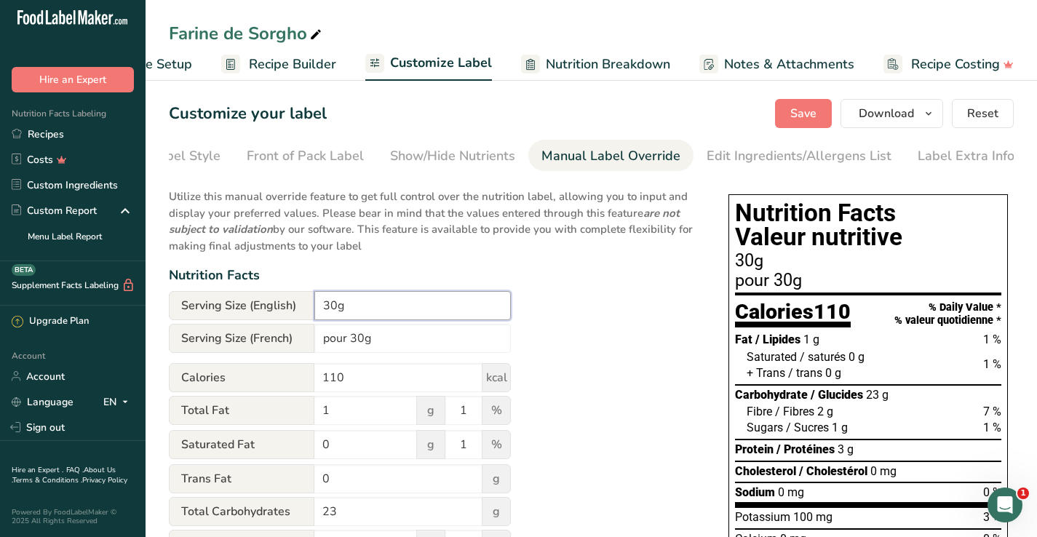
click at [320, 309] on input "30g" at bounding box center [412, 305] width 197 height 29
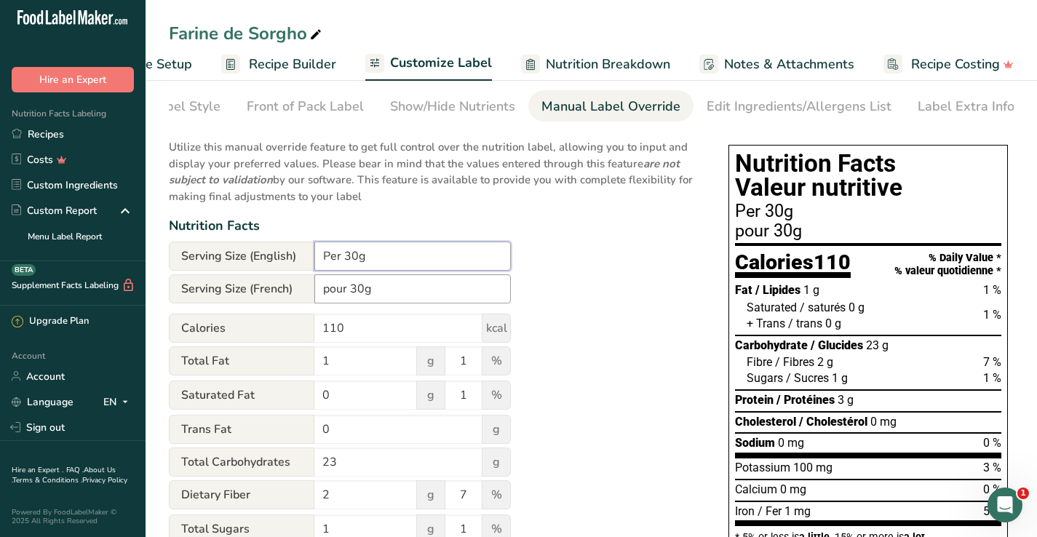
scroll to position [53, 0]
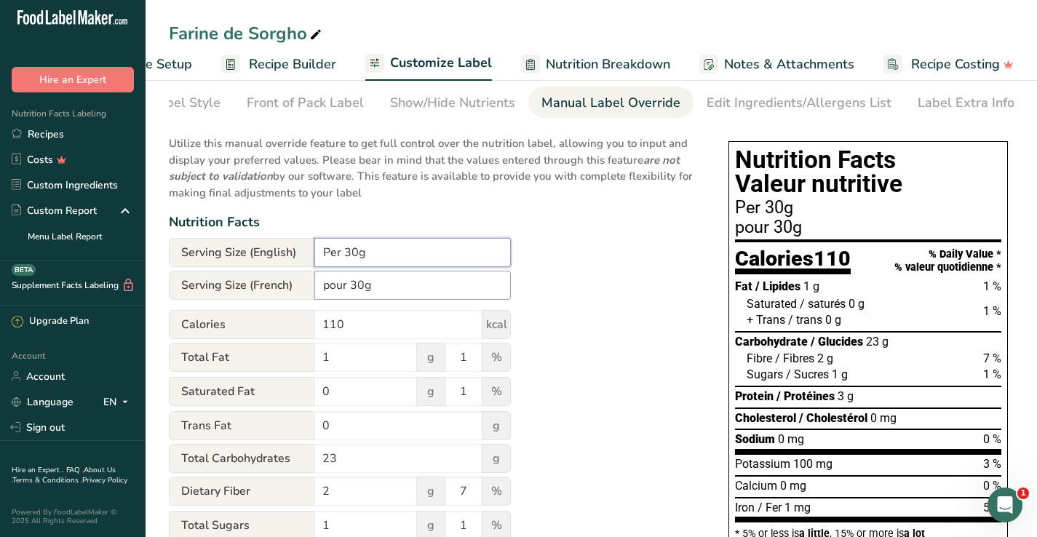
type input "Per 30g"
click at [356, 290] on input "pour 30g" at bounding box center [412, 285] width 197 height 29
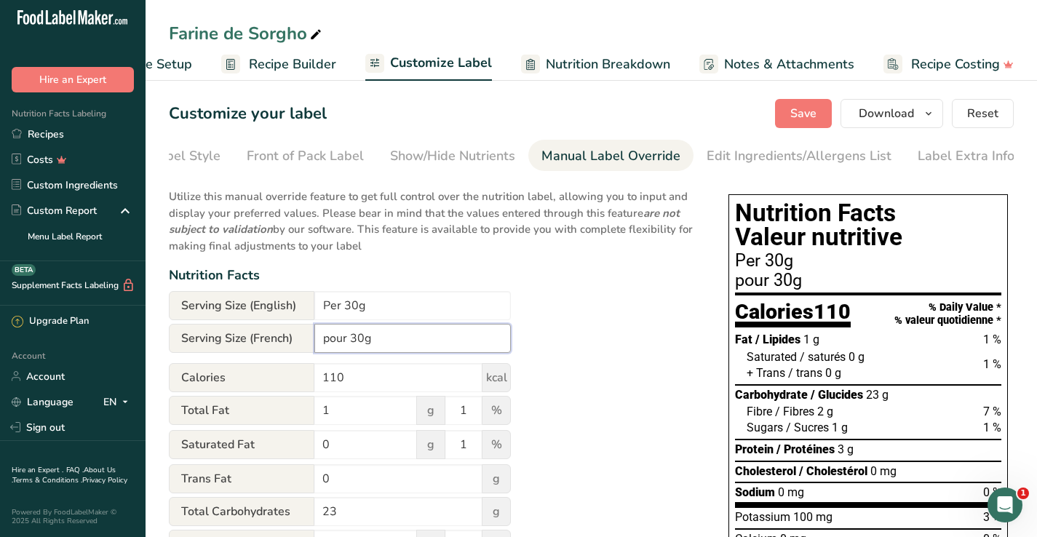
scroll to position [0, 0]
click at [942, 116] on button "Download" at bounding box center [892, 113] width 103 height 29
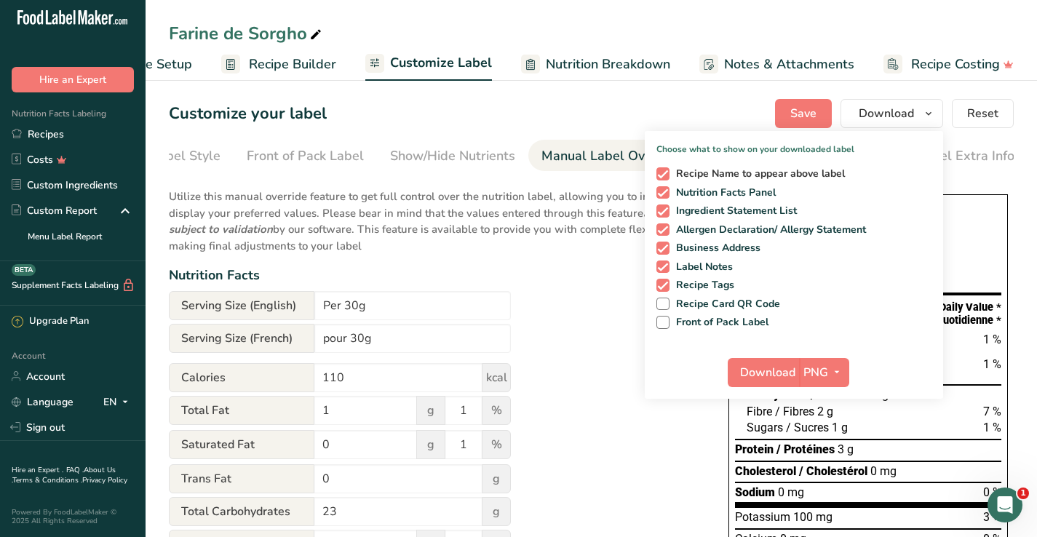
click at [668, 175] on span at bounding box center [663, 173] width 13 height 13
click at [666, 175] on input "Recipe Name to appear above label" at bounding box center [661, 173] width 9 height 9
checkbox input "false"
click at [670, 197] on span "Nutrition Facts Panel" at bounding box center [723, 192] width 107 height 13
click at [666, 197] on input "Nutrition Facts Panel" at bounding box center [661, 192] width 9 height 9
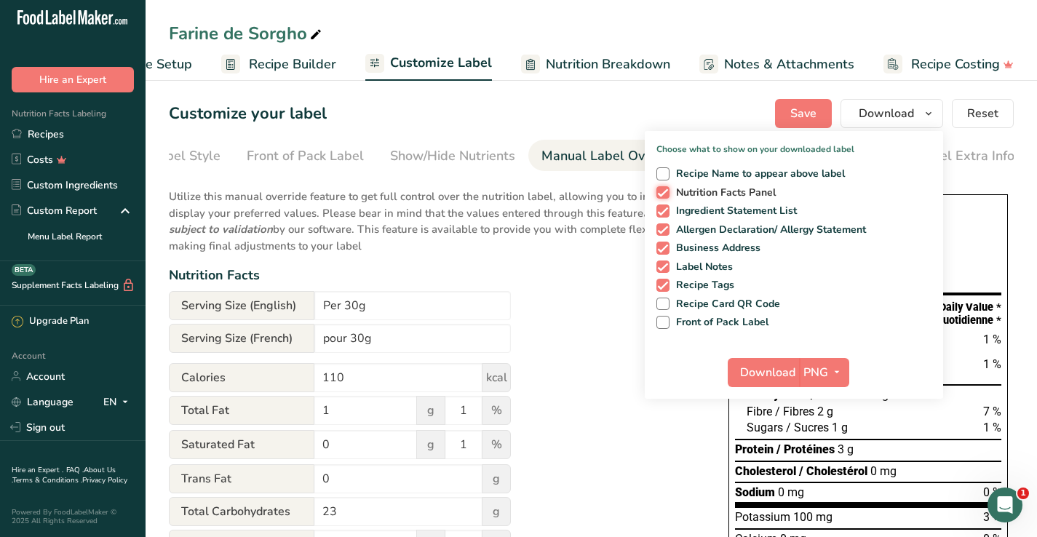
checkbox input "false"
click at [749, 361] on button "Download" at bounding box center [763, 372] width 71 height 29
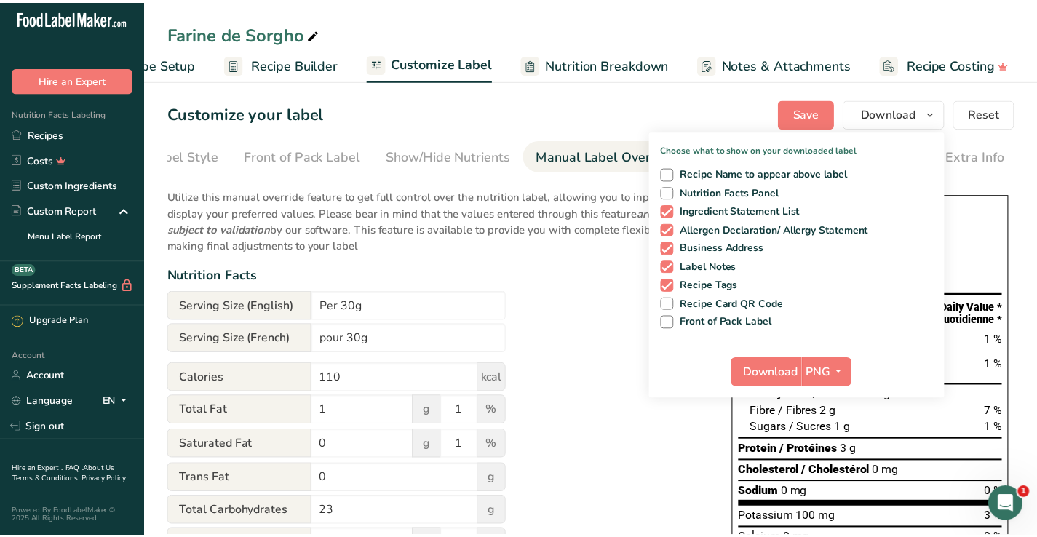
scroll to position [0, 73]
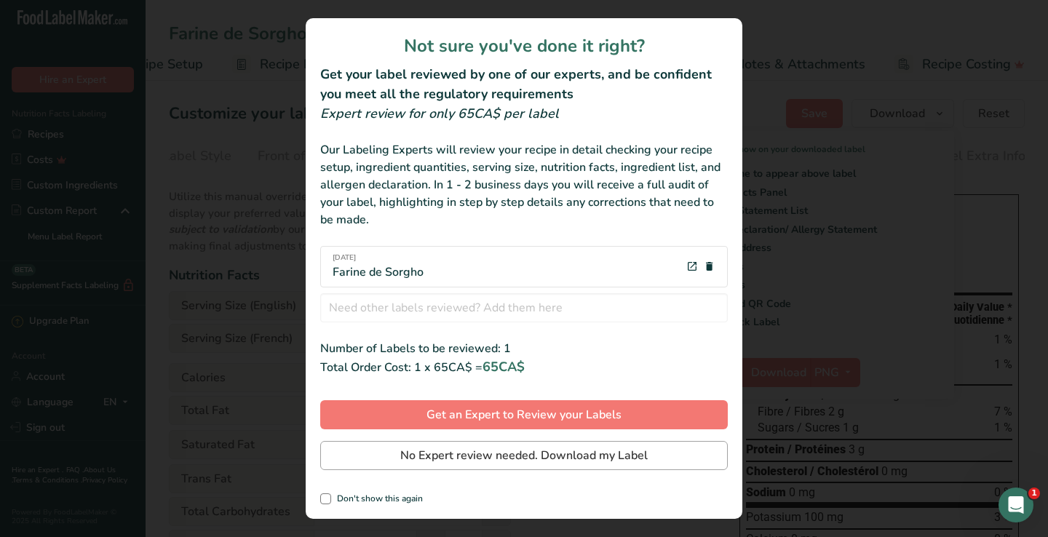
click at [496, 459] on span "No Expert review needed. Download my Label" at bounding box center [524, 455] width 248 height 17
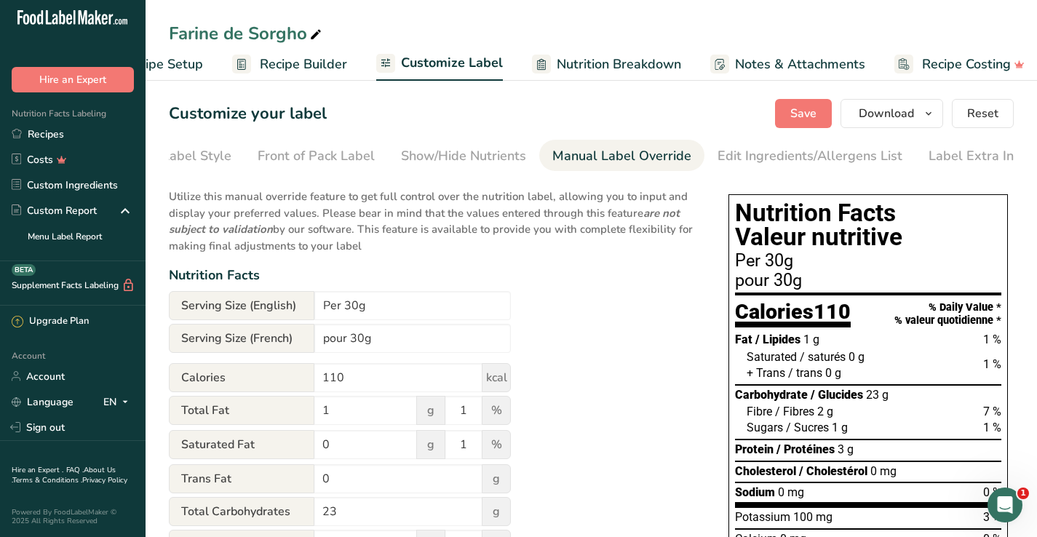
scroll to position [0, 0]
click at [928, 114] on icon "button" at bounding box center [929, 114] width 12 height 18
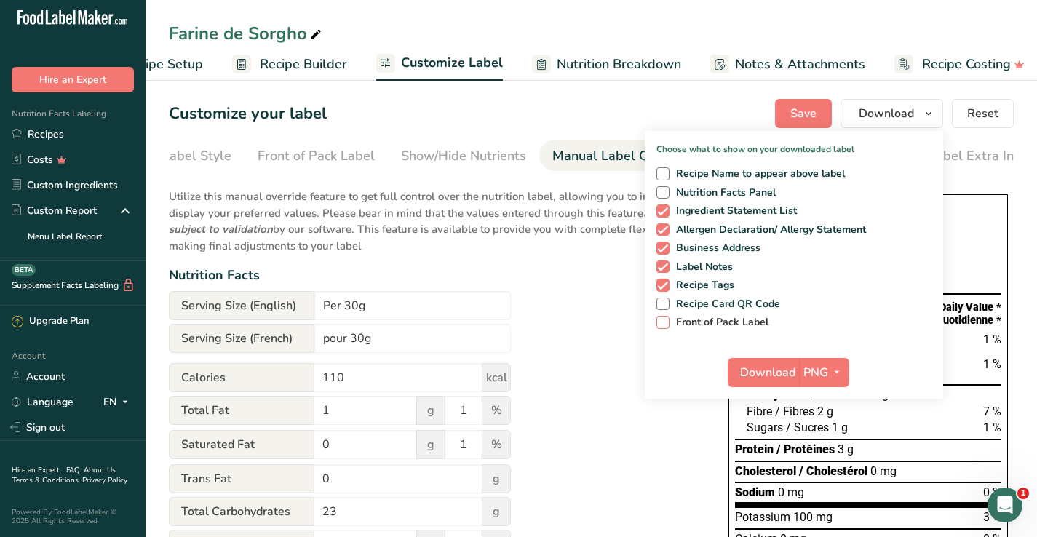
click at [705, 323] on span "Front of Pack Label" at bounding box center [720, 322] width 100 height 13
click at [666, 323] on input "Front of Pack Label" at bounding box center [661, 321] width 9 height 9
checkbox input "true"
click at [703, 301] on span "Recipe Card QR Code" at bounding box center [725, 304] width 111 height 13
click at [666, 301] on input "Recipe Card QR Code" at bounding box center [661, 303] width 9 height 9
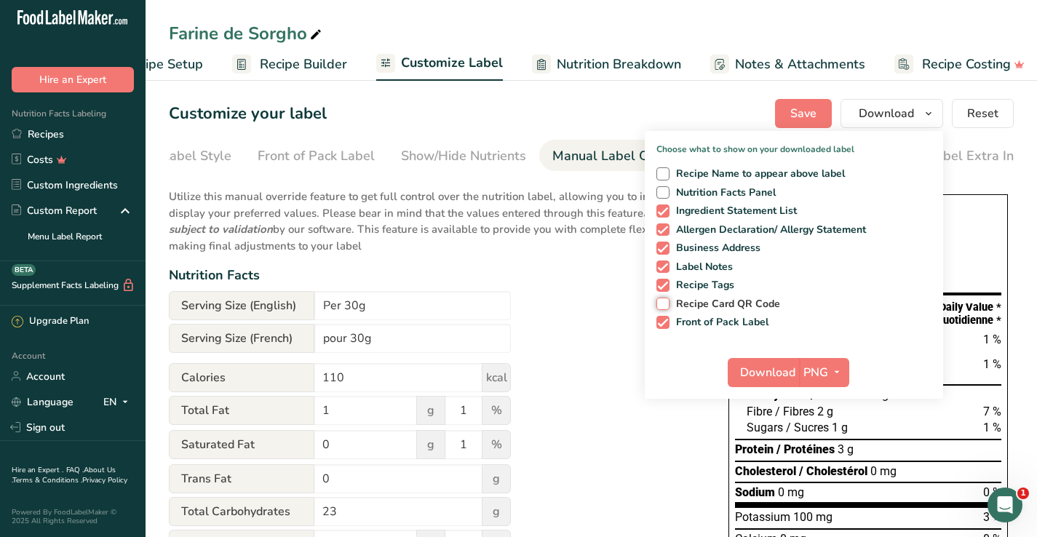
checkbox input "true"
click at [674, 194] on span "Nutrition Facts Panel" at bounding box center [723, 192] width 107 height 13
click at [666, 194] on input "Nutrition Facts Panel" at bounding box center [661, 192] width 9 height 9
checkbox input "true"
click at [665, 170] on span at bounding box center [663, 173] width 13 height 13
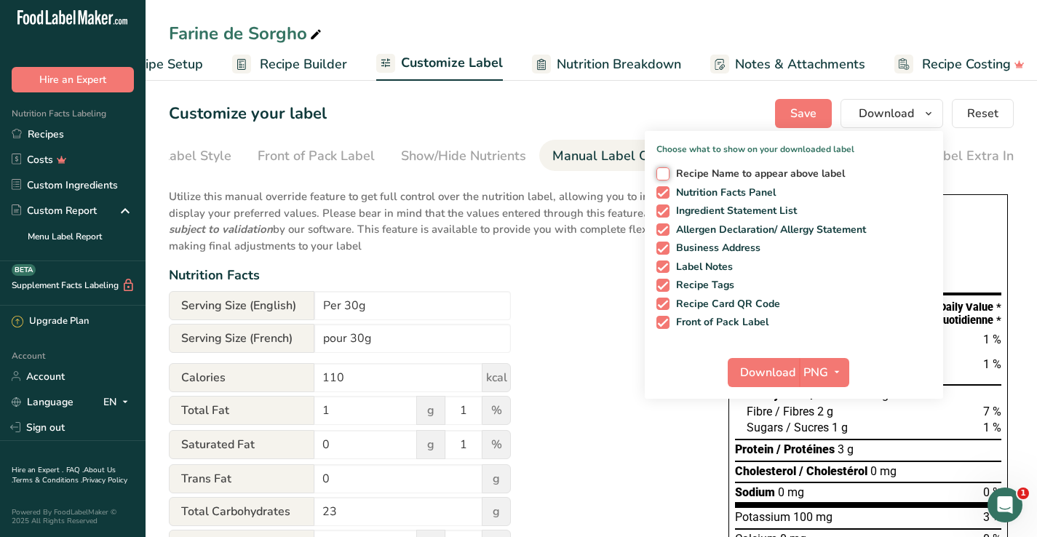
click at [665, 170] on input "Recipe Name to appear above label" at bounding box center [661, 173] width 9 height 9
checkbox input "true"
click at [842, 373] on icon "button" at bounding box center [837, 372] width 12 height 18
click at [832, 473] on link "PDF" at bounding box center [826, 474] width 47 height 24
click at [839, 370] on icon "button" at bounding box center [836, 372] width 12 height 18
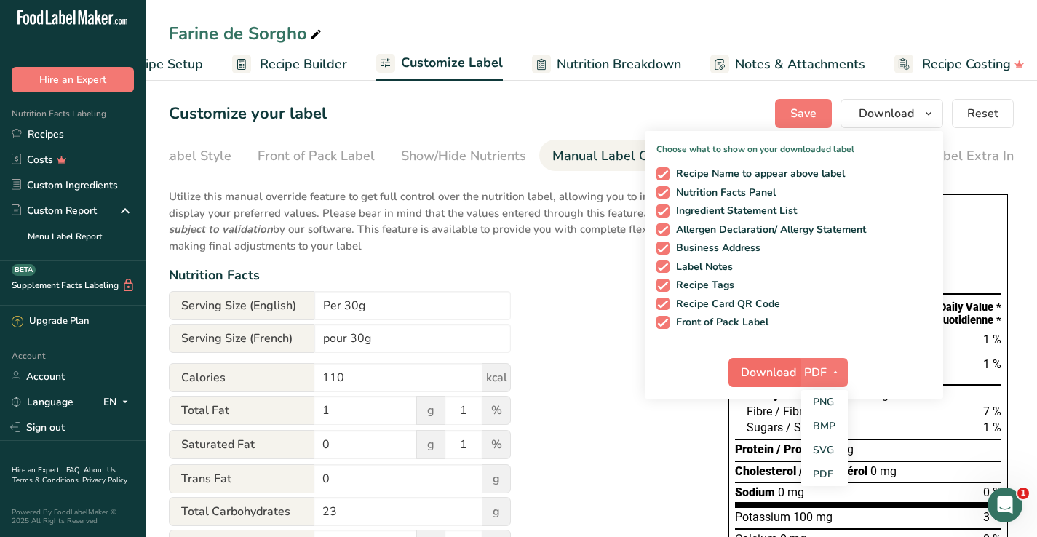
click at [773, 373] on span "Download" at bounding box center [768, 372] width 55 height 17
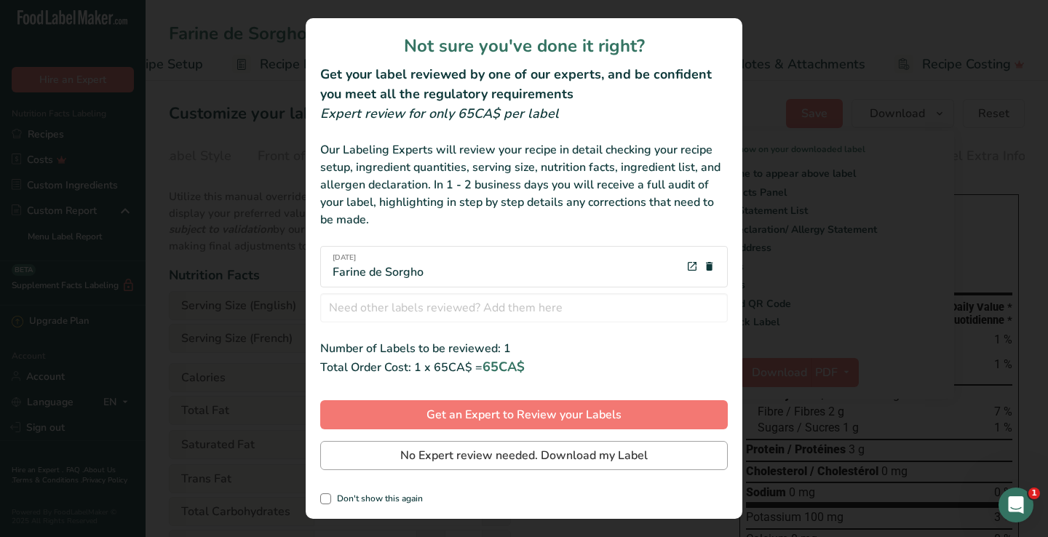
click at [384, 460] on button "No Expert review needed. Download my Label" at bounding box center [524, 455] width 408 height 29
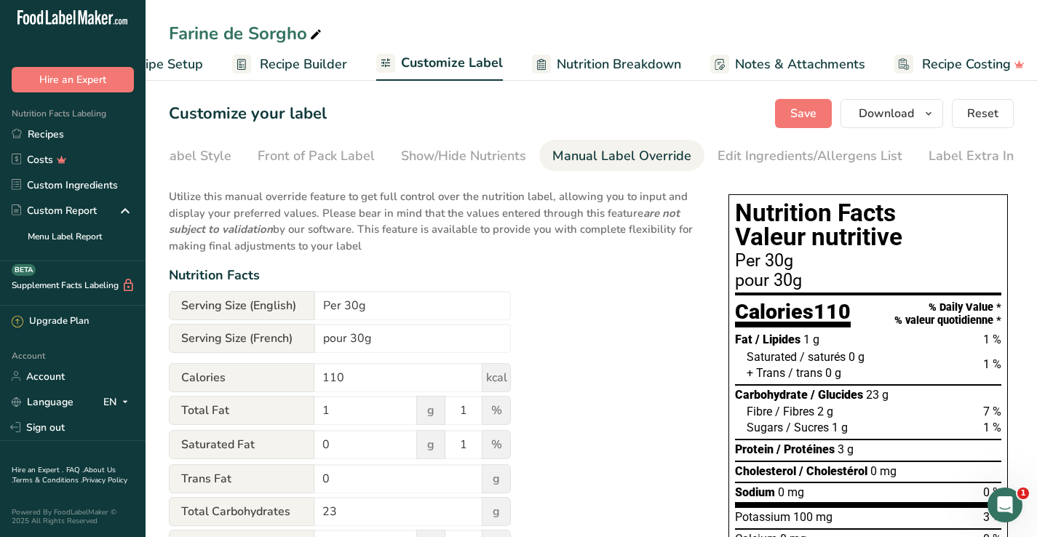
drag, startPoint x: 755, startPoint y: 152, endPoint x: 604, endPoint y: 204, distance: 159.3
click at [755, 152] on div "Edit Ingredients/Allergens List" at bounding box center [810, 156] width 185 height 20
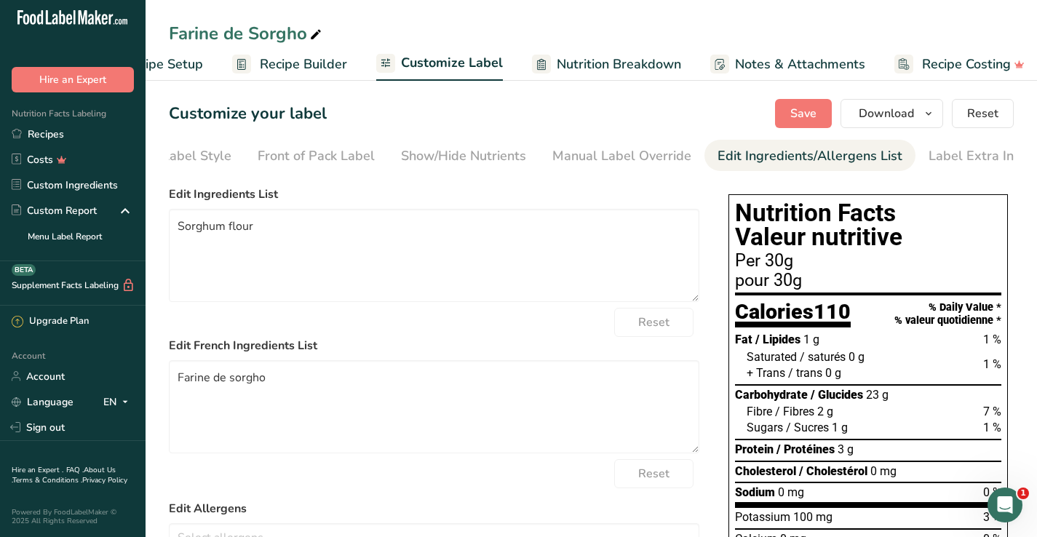
scroll to position [0, 79]
click at [462, 151] on div "Show/Hide Nutrients" at bounding box center [452, 156] width 125 height 20
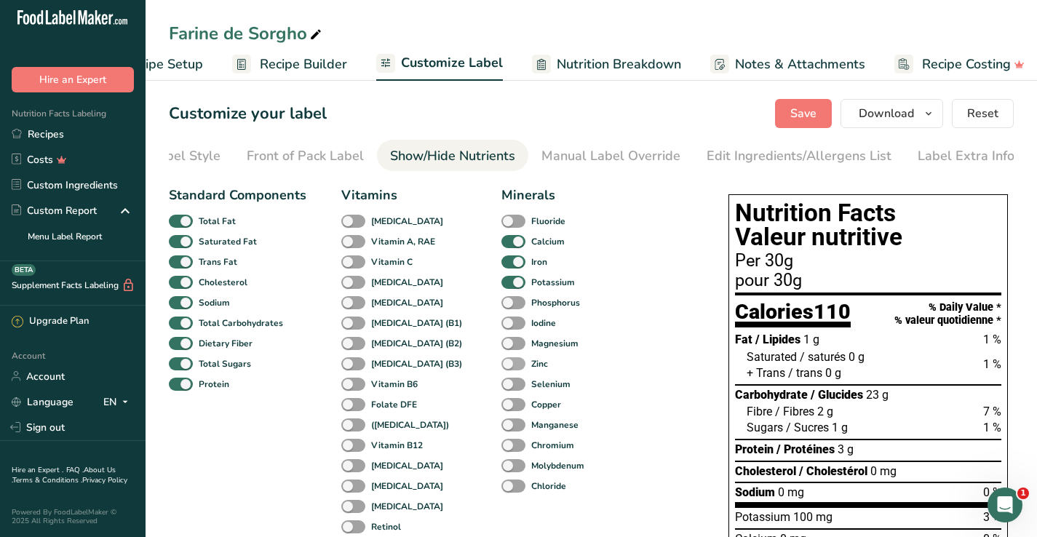
click at [526, 368] on span "Zinc" at bounding box center [537, 363] width 23 height 13
click at [502, 368] on input "Zinc" at bounding box center [506, 363] width 9 height 9
checkbox input "true"
click at [531, 429] on b "Manganese" at bounding box center [554, 425] width 47 height 13
click at [511, 429] on input "Manganese" at bounding box center [506, 424] width 9 height 9
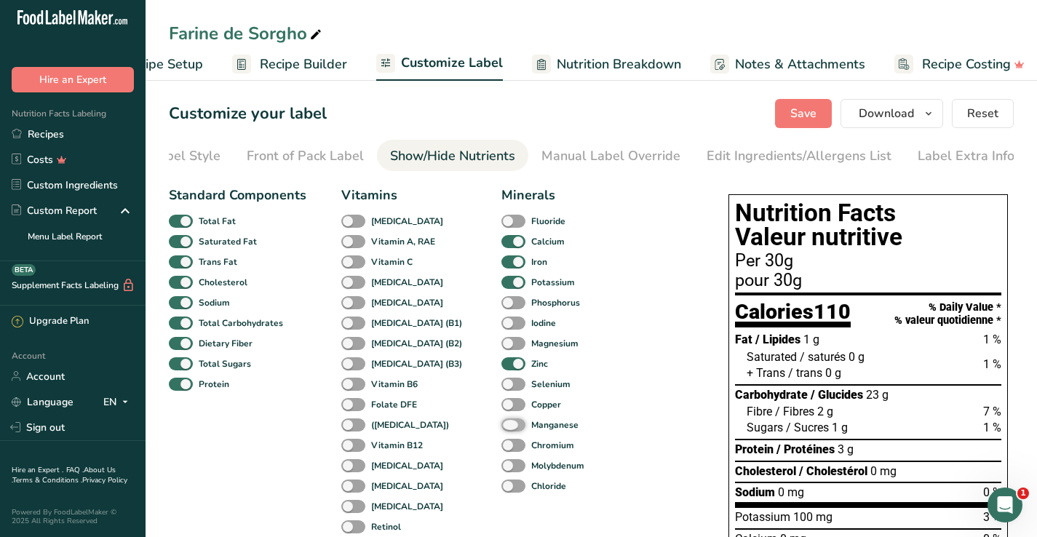
checkbox input "true"
click at [531, 411] on b "Copper" at bounding box center [546, 404] width 30 height 13
click at [509, 409] on input "Copper" at bounding box center [506, 404] width 9 height 9
checkbox input "true"
click at [381, 248] on b "Vitamin A, RAE" at bounding box center [403, 241] width 64 height 13
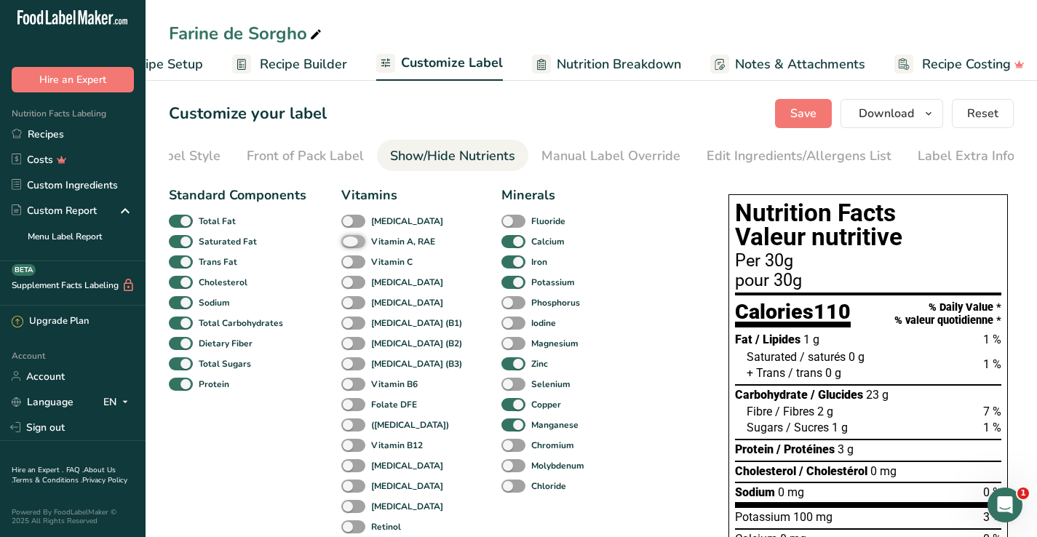
click at [351, 246] on input "Vitamin A, RAE" at bounding box center [345, 241] width 9 height 9
checkbox input "true"
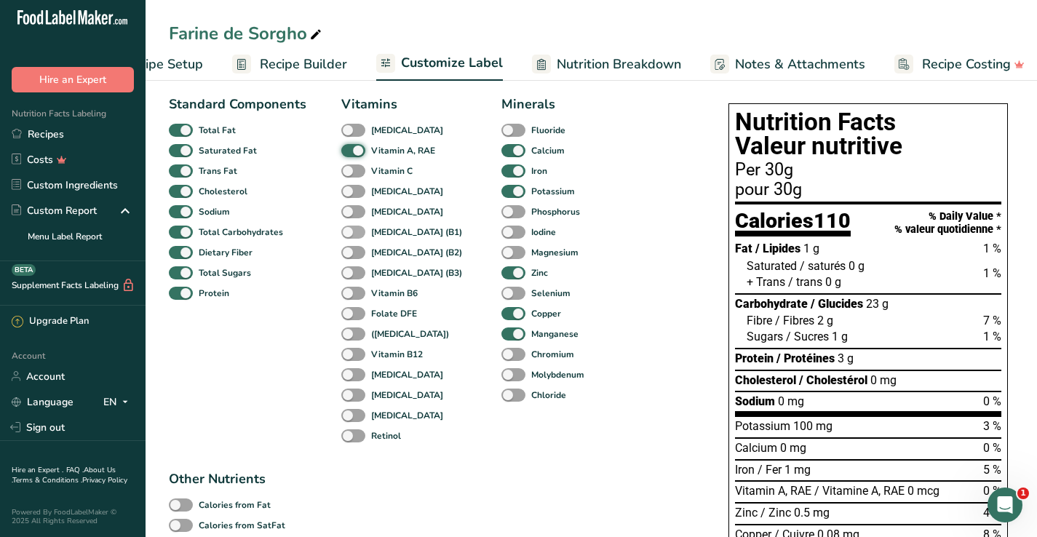
scroll to position [90, 0]
click at [380, 253] on b "[MEDICAL_DATA] (B2)" at bounding box center [416, 253] width 91 height 13
click at [351, 253] on input "[MEDICAL_DATA] (B2)" at bounding box center [345, 252] width 9 height 9
checkbox input "true"
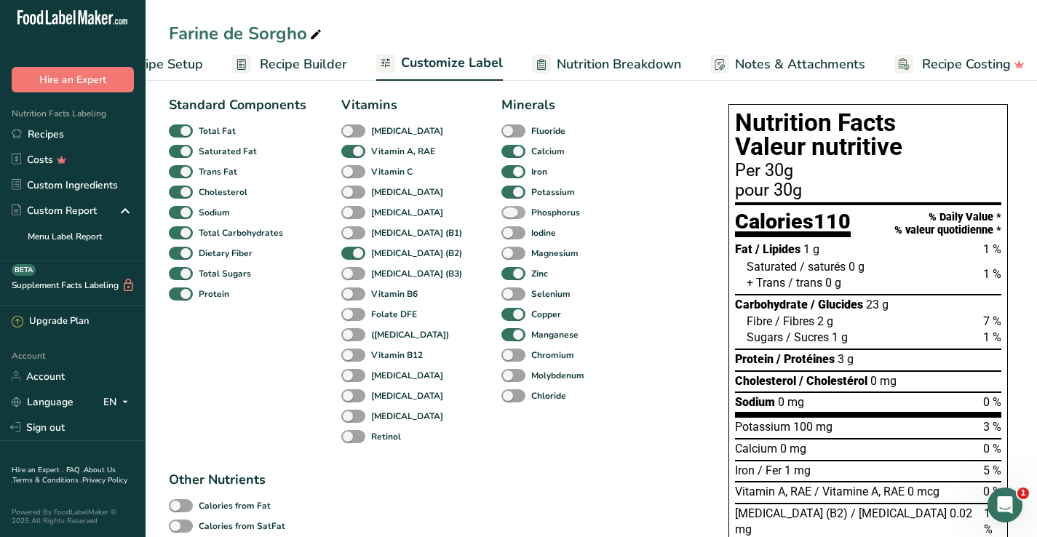
click at [526, 219] on span "Phosphorus" at bounding box center [553, 212] width 55 height 13
click at [503, 217] on input "Phosphorus" at bounding box center [506, 211] width 9 height 9
checkbox input "true"
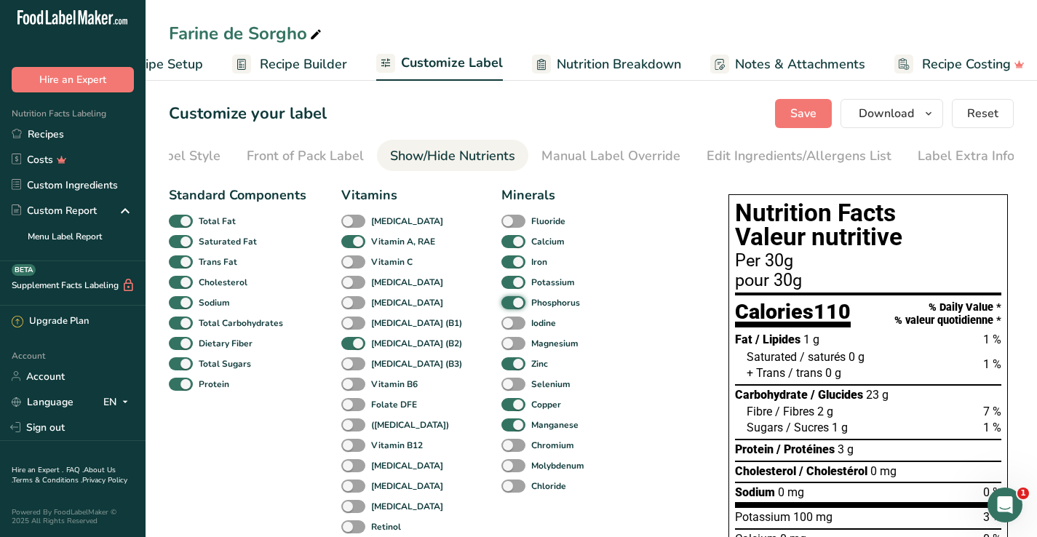
scroll to position [0, 0]
click at [300, 154] on div "Front of Pack Label" at bounding box center [305, 156] width 117 height 20
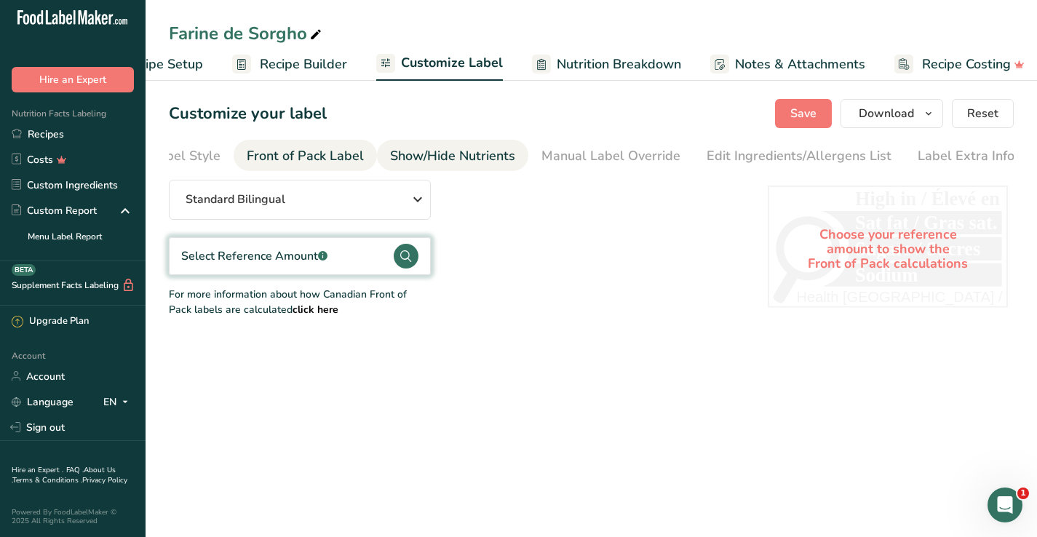
click at [459, 151] on div "Show/Hide Nutrients" at bounding box center [452, 156] width 125 height 20
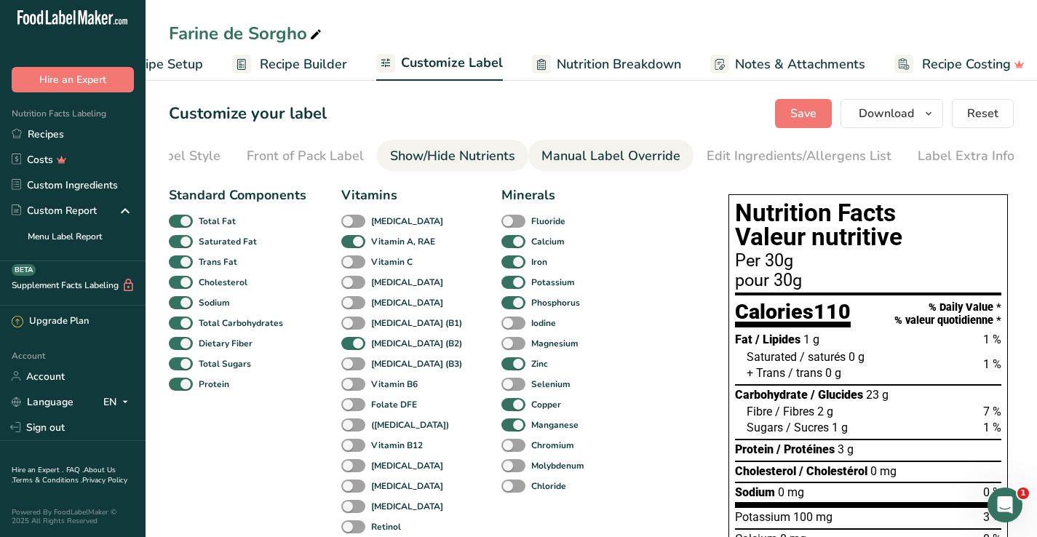
click at [568, 148] on div "Manual Label Override" at bounding box center [611, 156] width 139 height 20
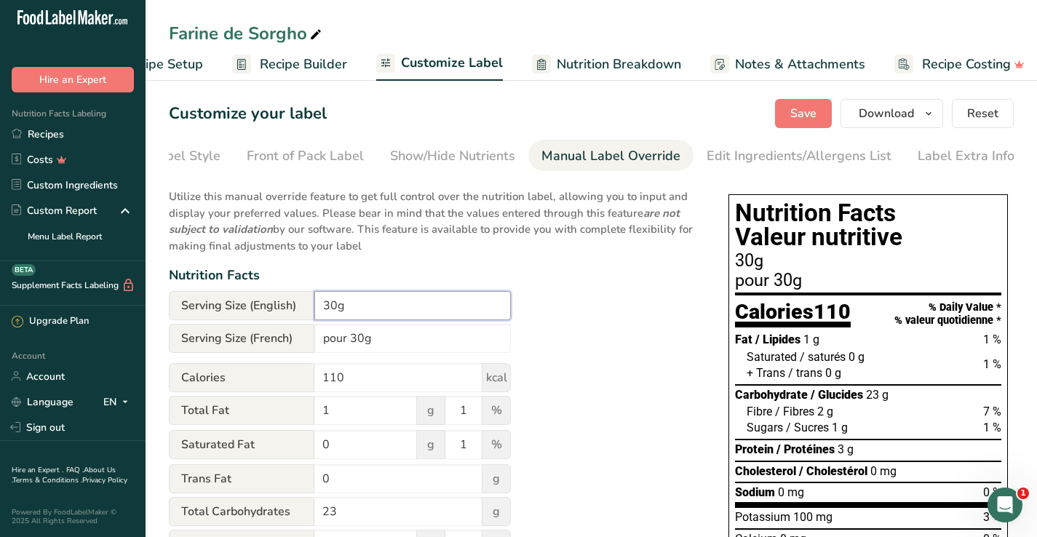
click at [317, 310] on input "30g" at bounding box center [412, 305] width 197 height 29
click at [424, 314] on input "Per 1/4 cup (30g" at bounding box center [412, 305] width 197 height 29
type input "Per 1/4 cup (30g)"
drag, startPoint x: 347, startPoint y: 339, endPoint x: 316, endPoint y: 333, distance: 31.1
click at [316, 333] on input "pour 30g" at bounding box center [412, 338] width 197 height 29
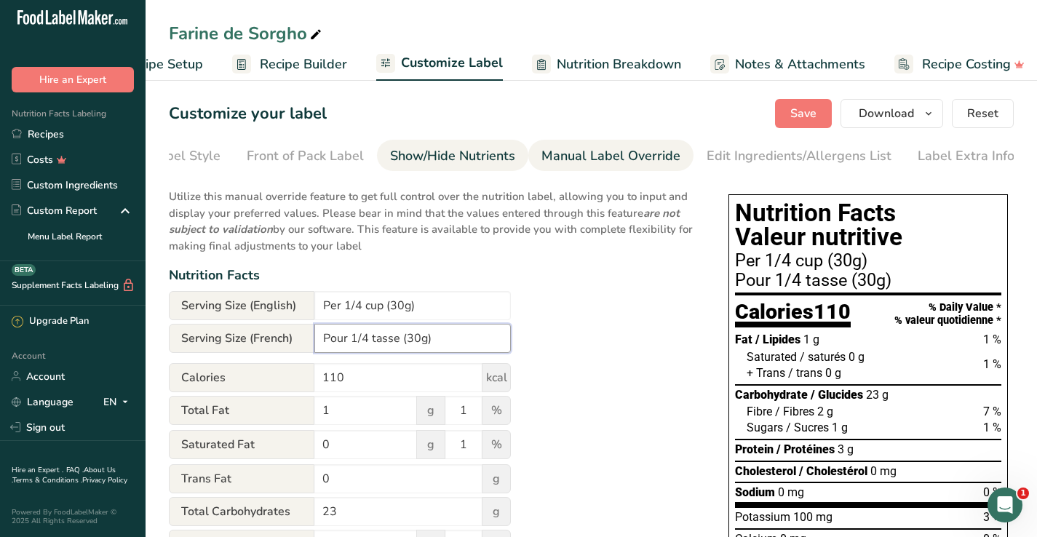
type input "Pour 1/4 tasse (30g)"
click at [469, 159] on div "Show/Hide Nutrients" at bounding box center [452, 156] width 125 height 20
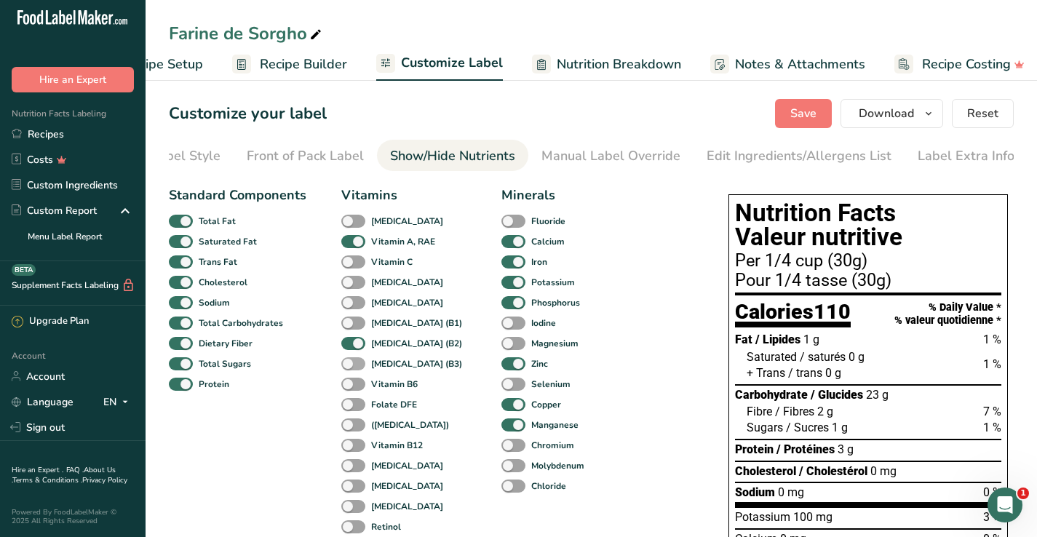
click at [357, 368] on span at bounding box center [353, 364] width 24 height 14
click at [351, 368] on input "[MEDICAL_DATA] (B3)" at bounding box center [345, 363] width 9 height 9
checkbox input "true"
click at [812, 111] on span "Save" at bounding box center [804, 113] width 26 height 17
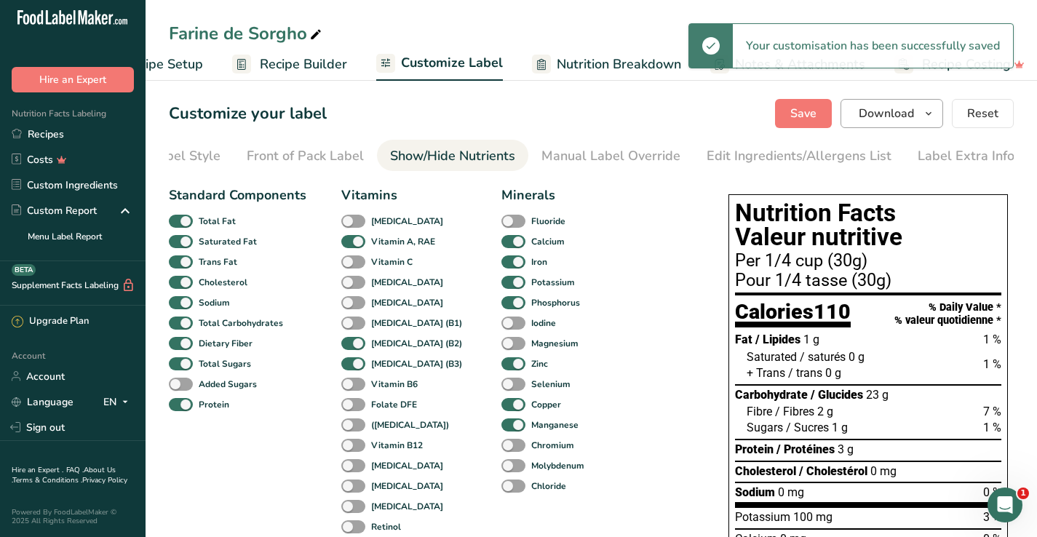
click at [934, 111] on icon "button" at bounding box center [929, 114] width 12 height 18
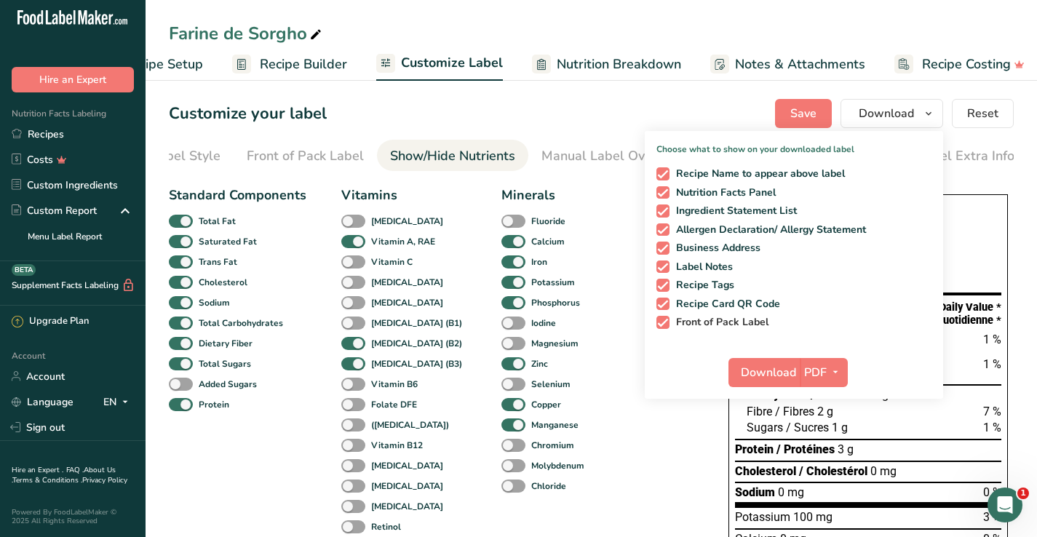
click at [665, 323] on span at bounding box center [663, 322] width 13 height 13
click at [665, 323] on input "Front of Pack Label" at bounding box center [661, 321] width 9 height 9
checkbox input "false"
click at [665, 309] on div "Recipe Name to appear above label Nutrition Facts Panel Ingredient Statement Li…" at bounding box center [794, 245] width 298 height 167
click at [665, 304] on span at bounding box center [663, 304] width 13 height 13
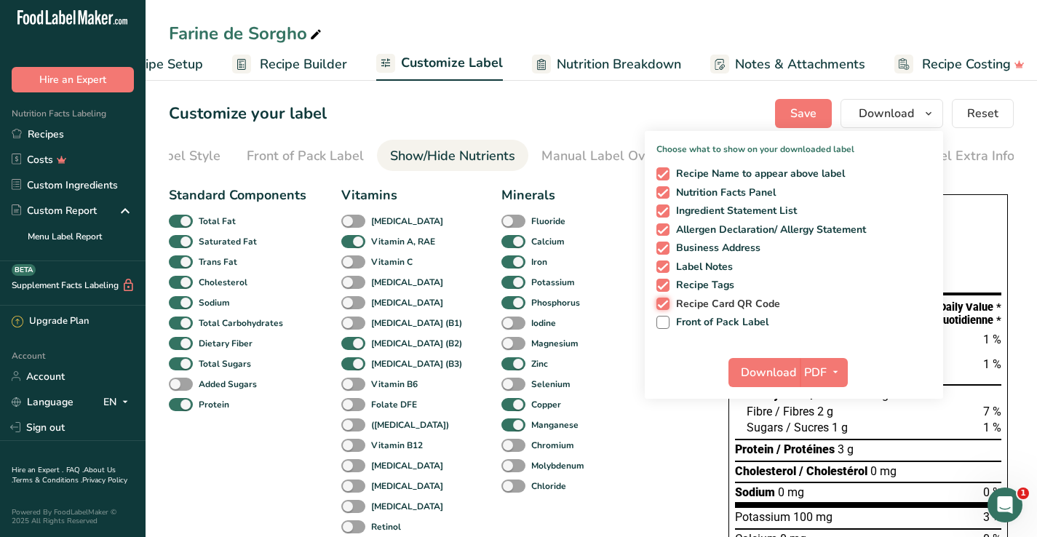
click at [665, 304] on input "Recipe Card QR Code" at bounding box center [661, 303] width 9 height 9
checkbox input "false"
click at [788, 373] on span "Download" at bounding box center [768, 372] width 55 height 17
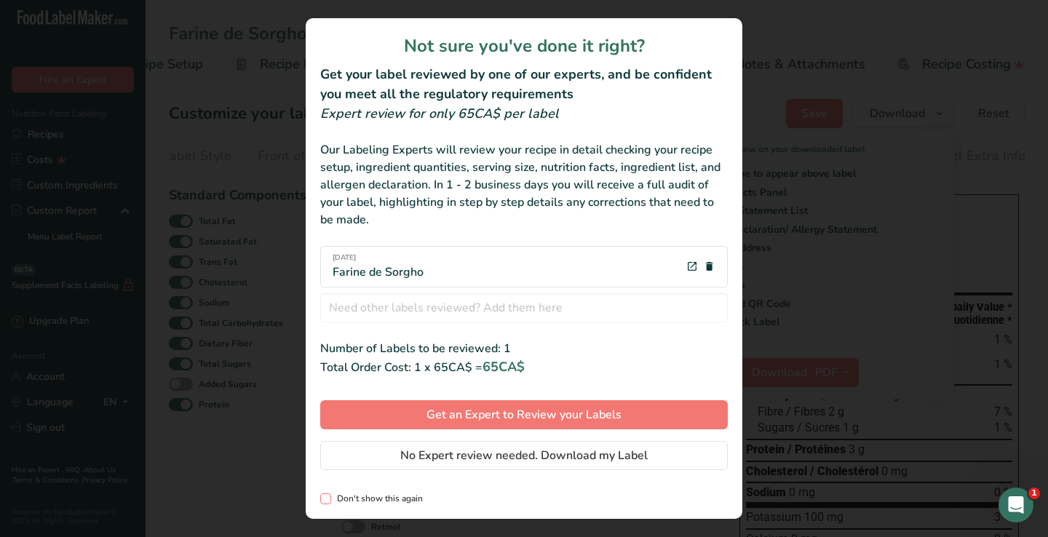
click at [327, 500] on span "review labels modal" at bounding box center [325, 499] width 11 height 11
click at [327, 500] on input "Don't show this again" at bounding box center [324, 498] width 9 height 9
checkbox input "true"
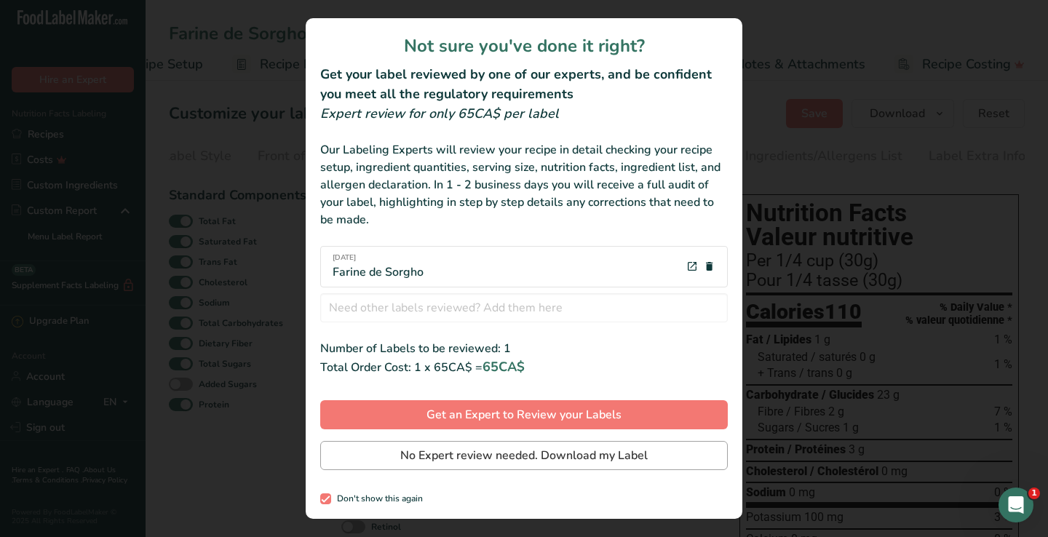
click at [441, 452] on span "No Expert review needed. Download my Label" at bounding box center [524, 455] width 248 height 17
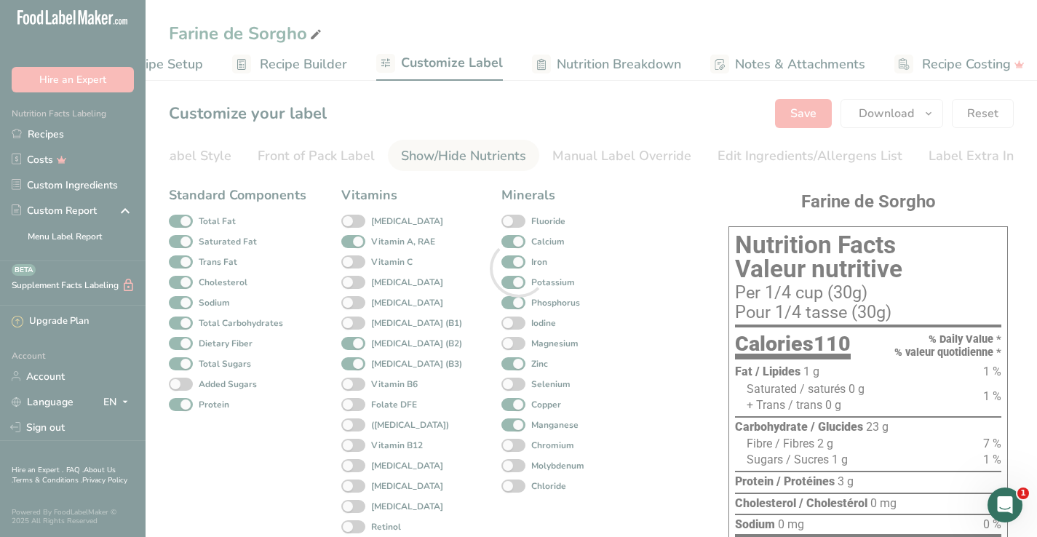
scroll to position [0, 0]
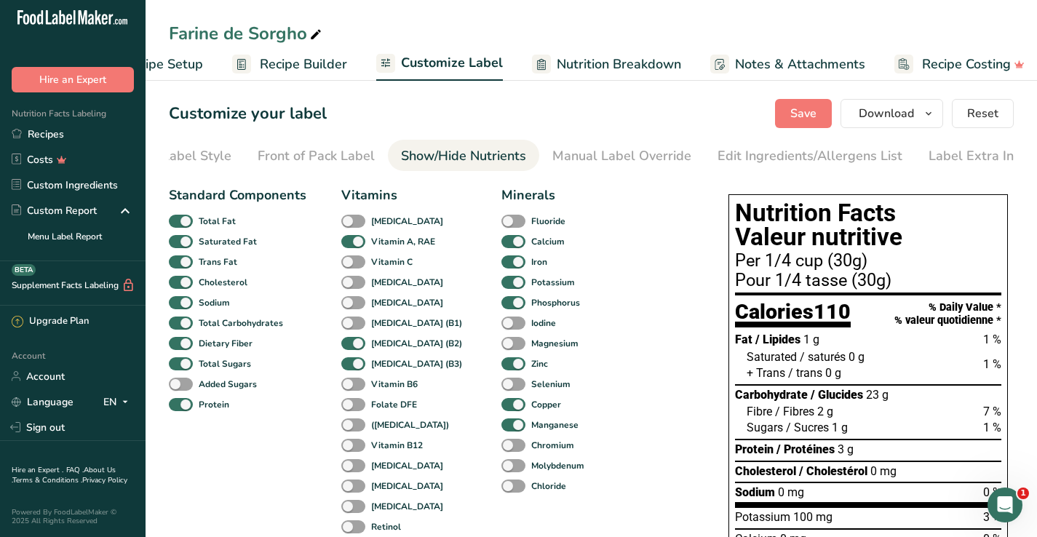
click at [716, 475] on div at bounding box center [518, 268] width 1037 height 537
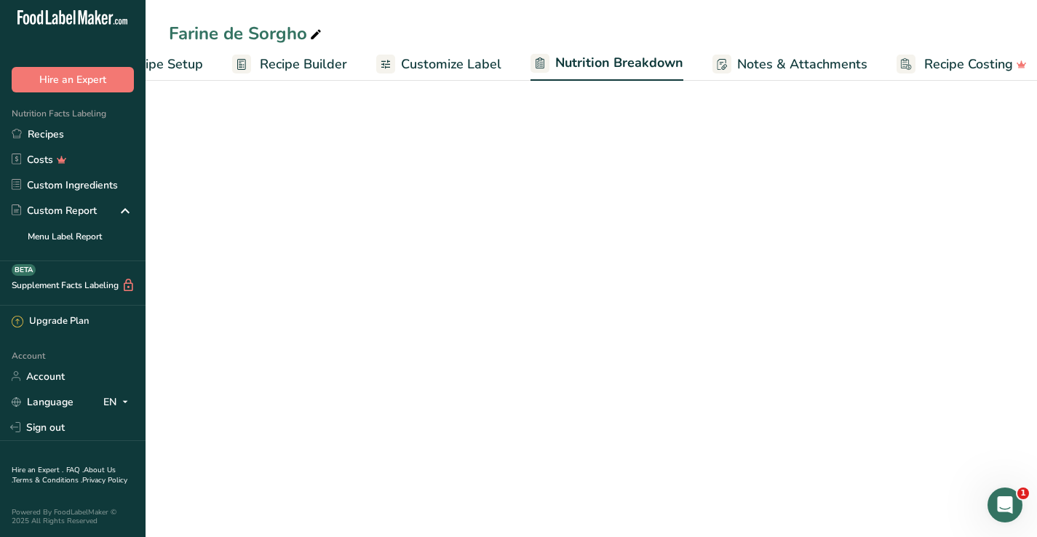
select select "Calories"
click at [190, 68] on span "Recipe Setup" at bounding box center [163, 65] width 79 height 20
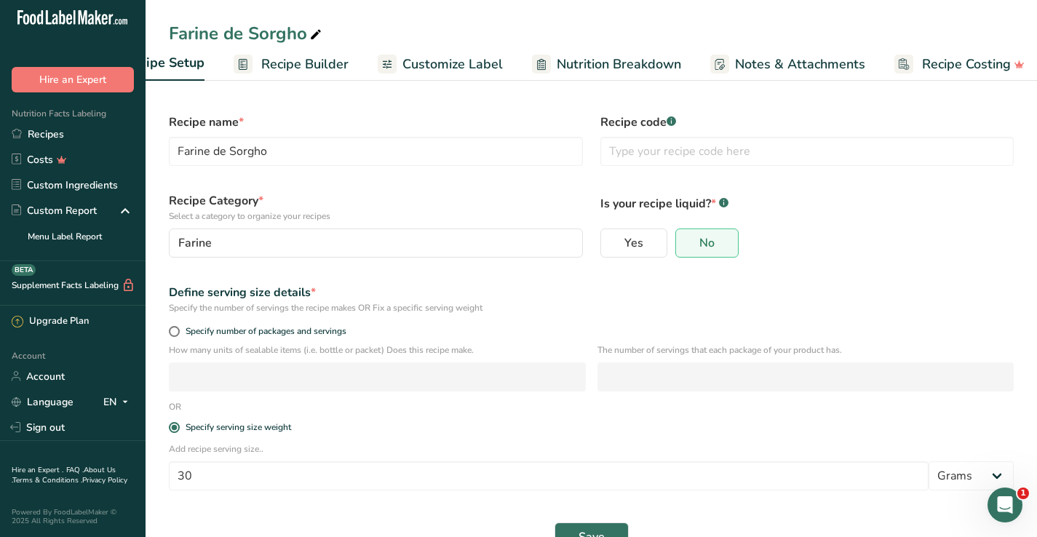
scroll to position [0, 5]
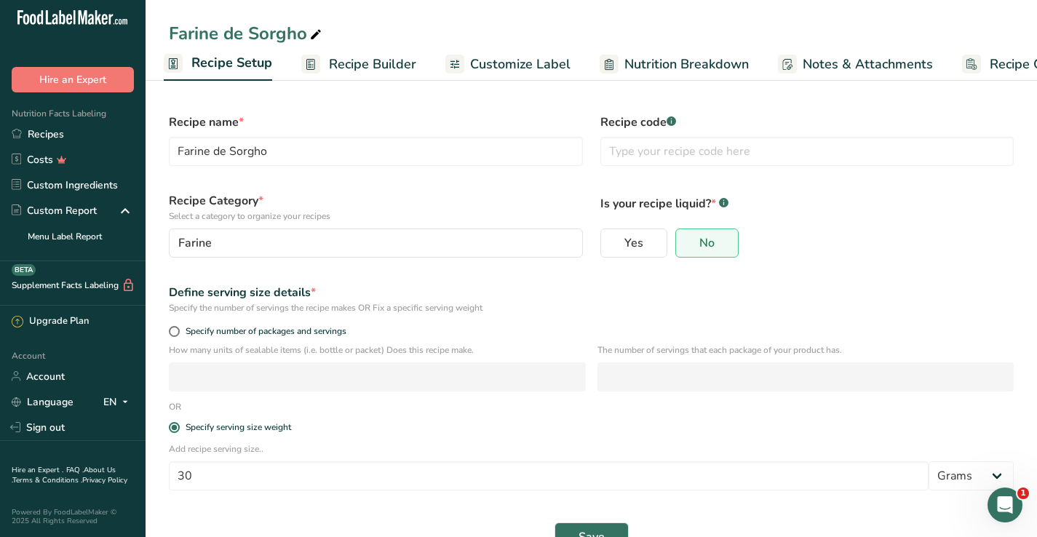
click at [372, 70] on span "Recipe Builder" at bounding box center [372, 65] width 87 height 20
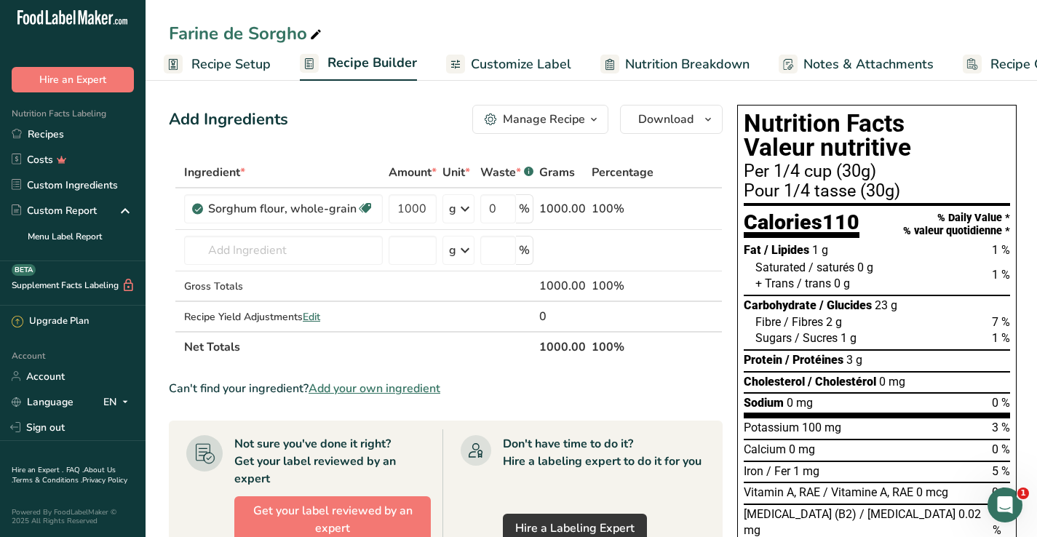
scroll to position [0, 84]
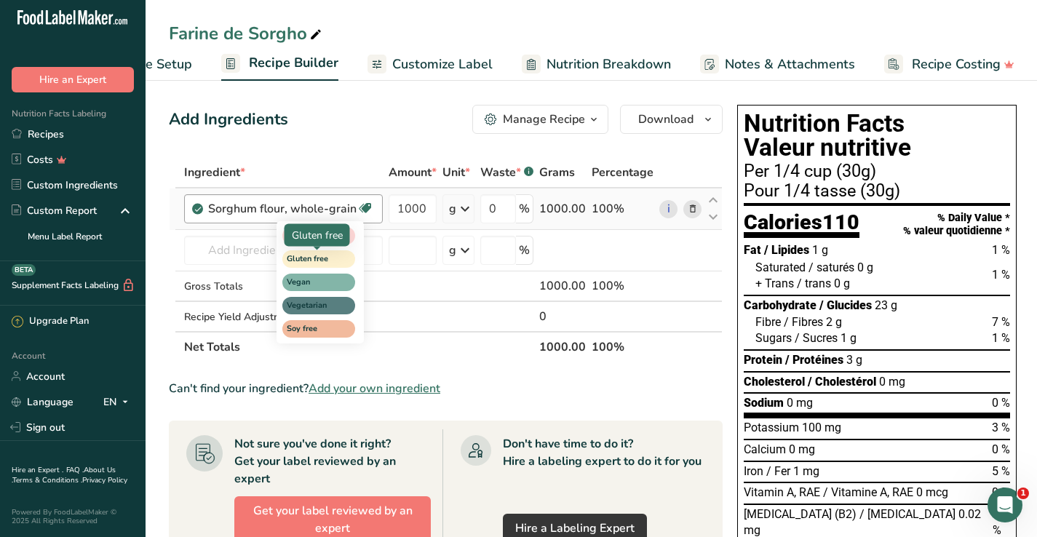
click at [314, 257] on span "Gluten free" at bounding box center [312, 259] width 51 height 12
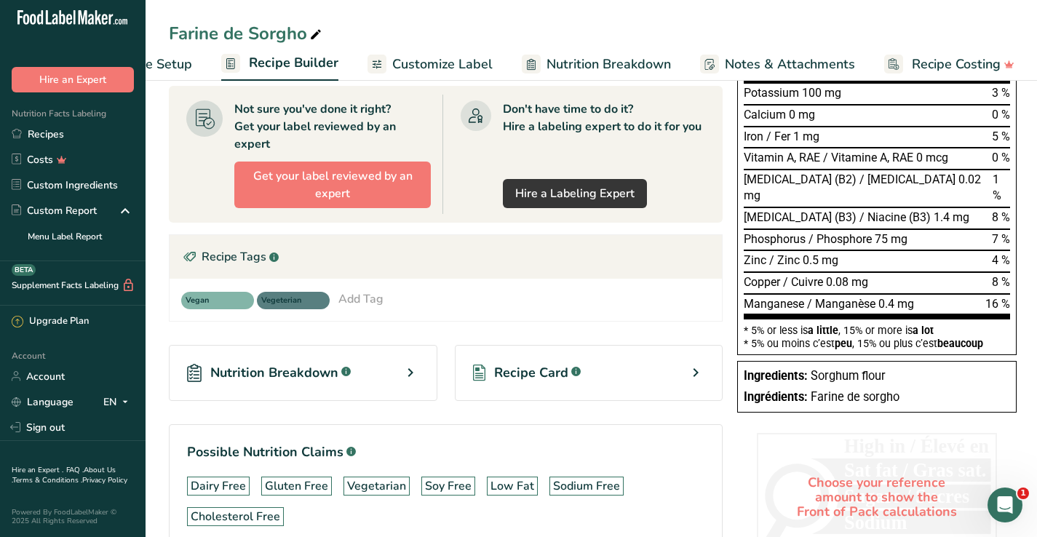
scroll to position [344, 0]
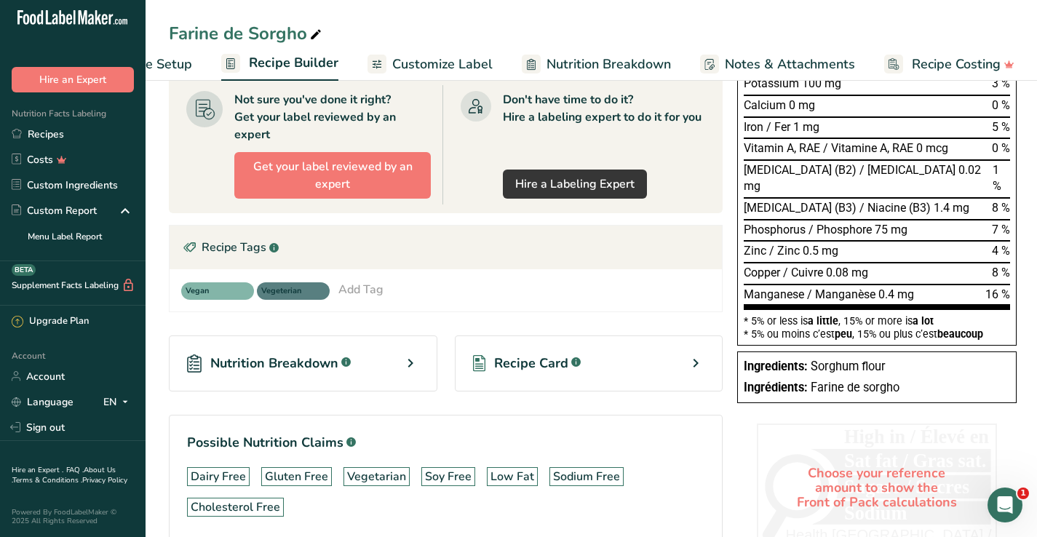
click at [355, 289] on div "Add Tag" at bounding box center [361, 289] width 45 height 17
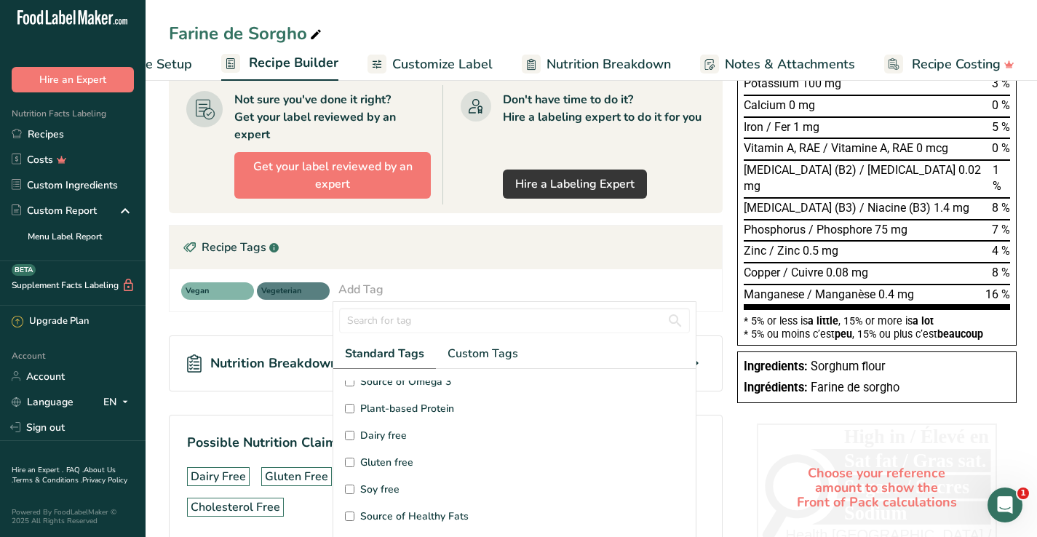
scroll to position [62, 0]
click at [351, 460] on input "Gluten free" at bounding box center [349, 460] width 9 height 9
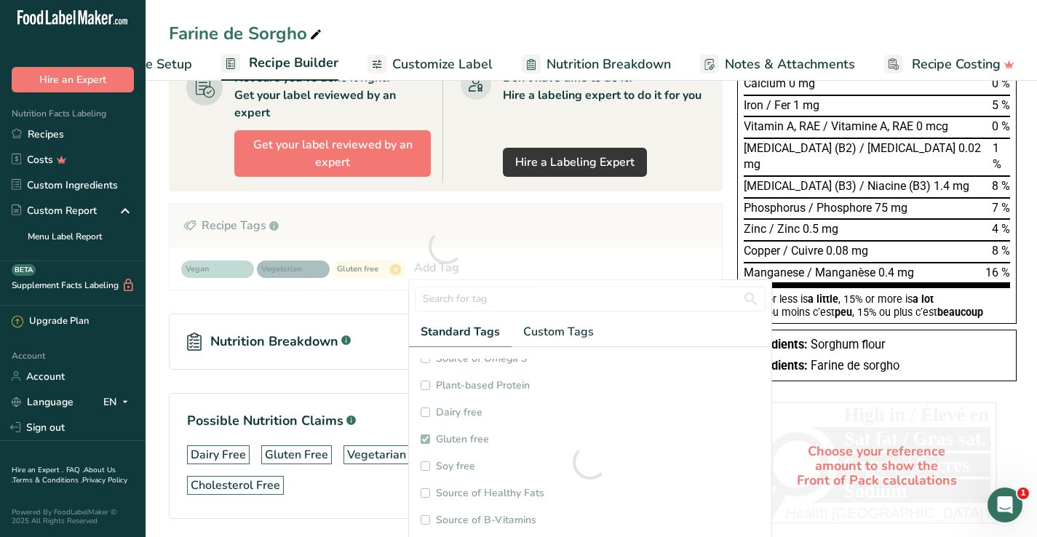
checkbox input "true"
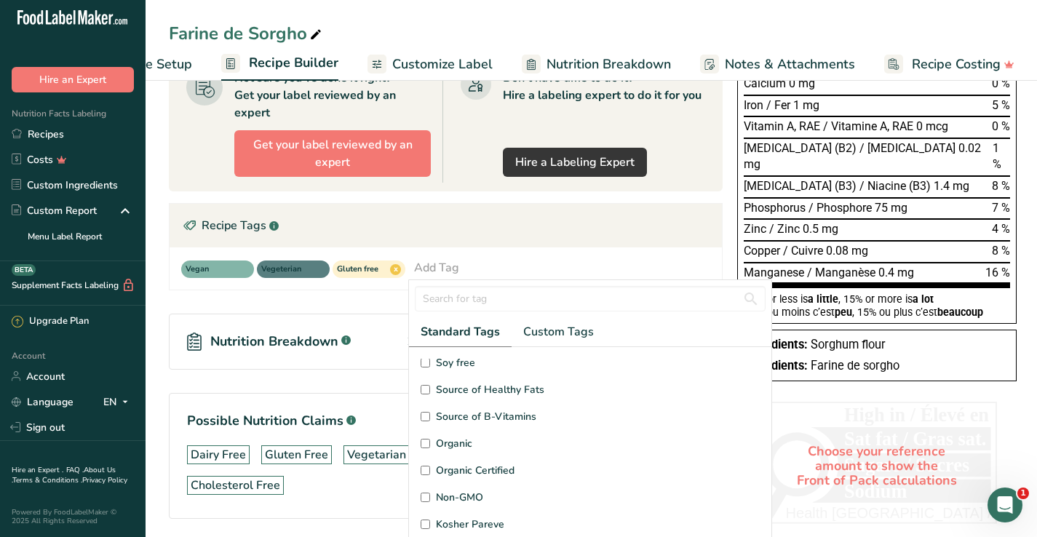
scroll to position [223, 0]
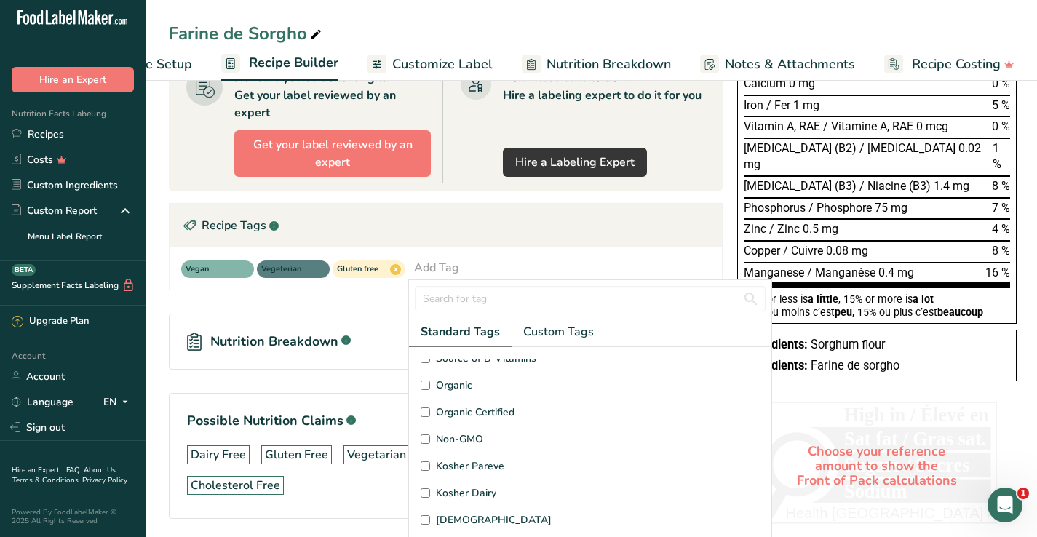
click at [425, 386] on input "Organic" at bounding box center [425, 385] width 9 height 9
checkbox input "true"
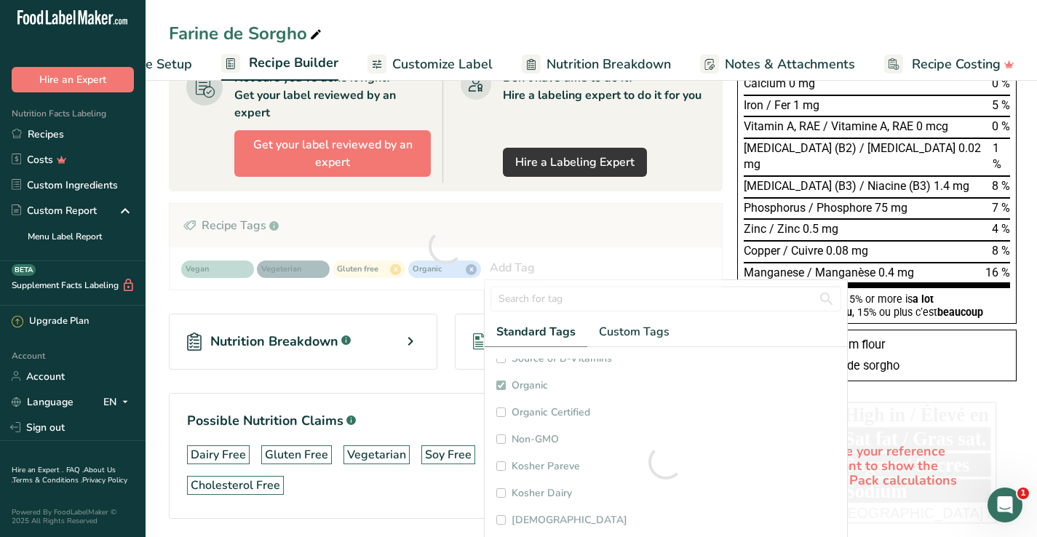
checkbox input "true"
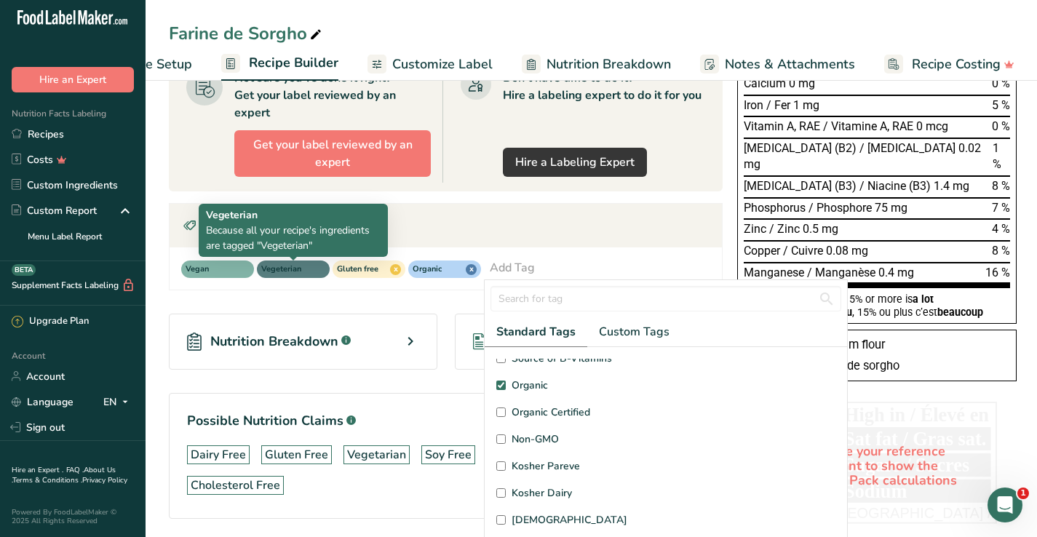
click at [298, 269] on span "Vegeterian" at bounding box center [286, 270] width 51 height 12
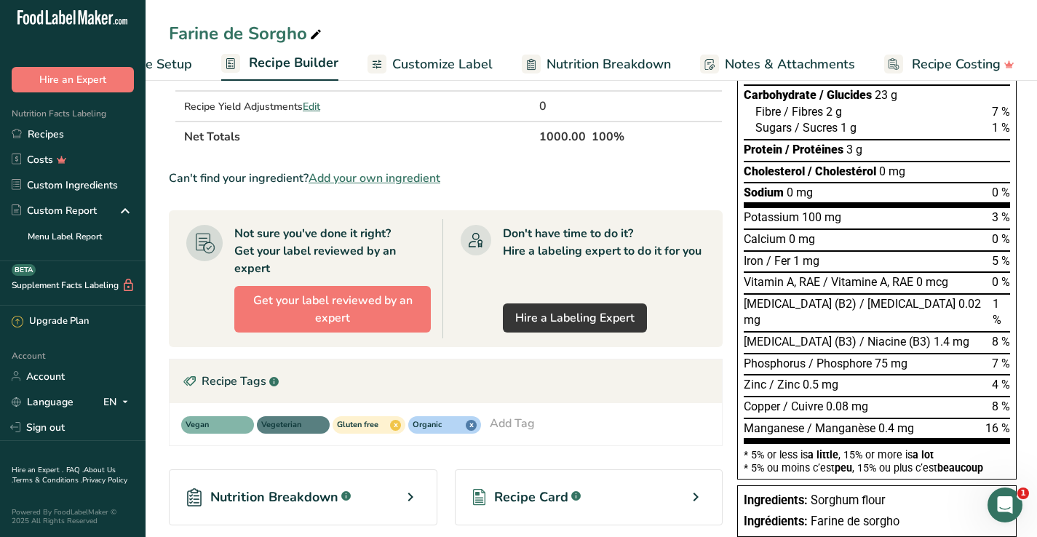
scroll to position [203, 0]
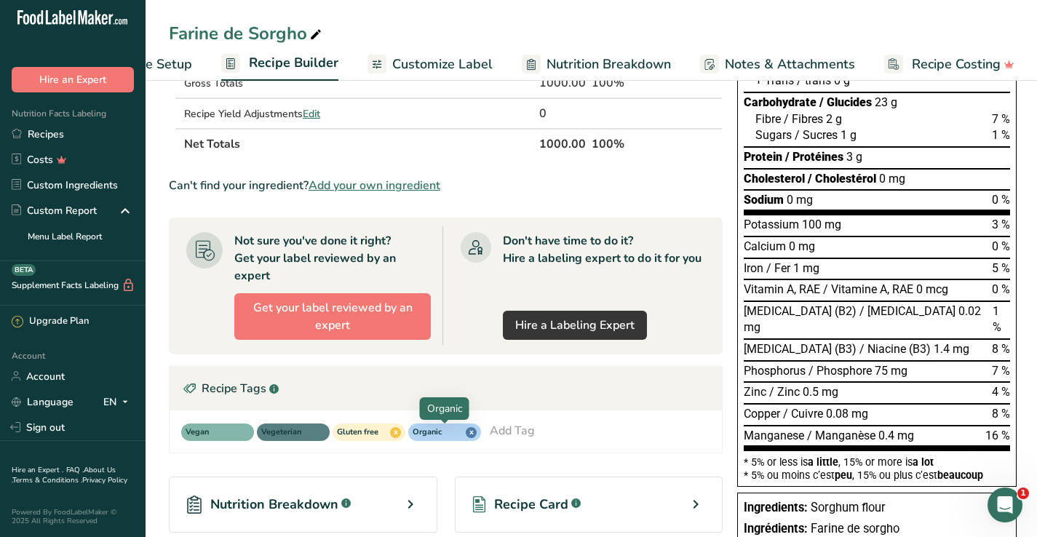
click at [470, 435] on span "x" at bounding box center [471, 432] width 11 height 11
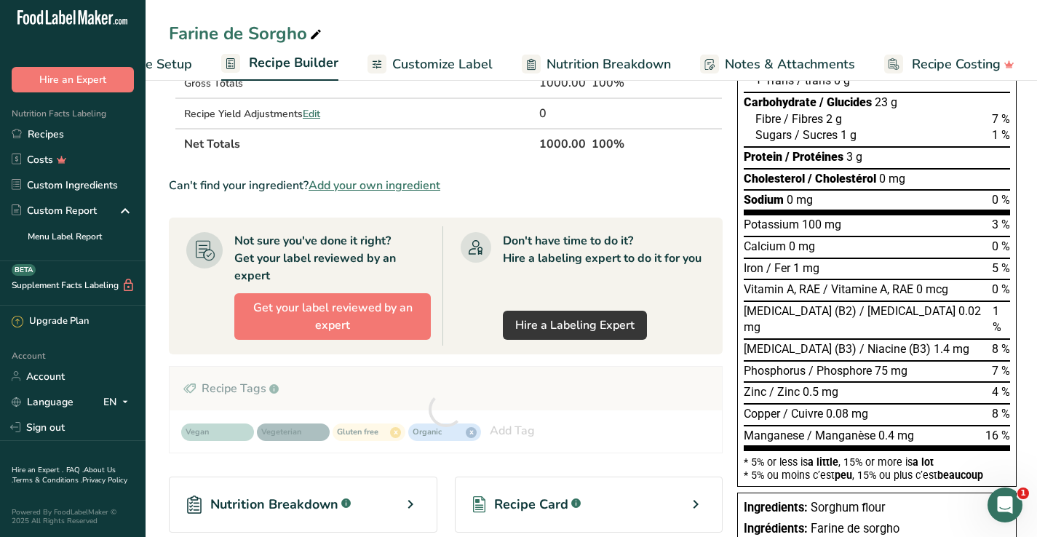
click at [400, 432] on div at bounding box center [446, 410] width 553 height 86
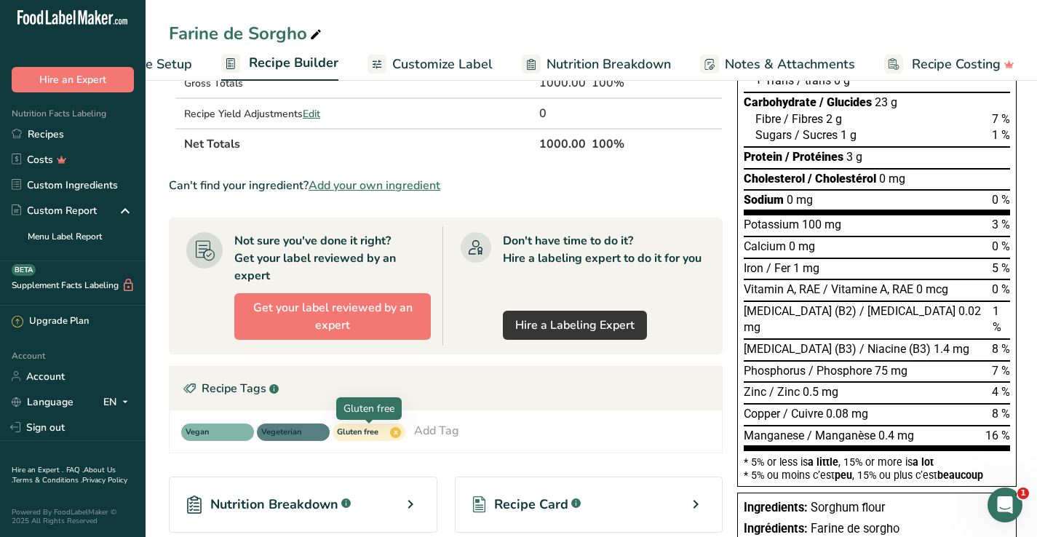
click at [395, 432] on span "x" at bounding box center [395, 432] width 11 height 11
click at [191, 387] on icon at bounding box center [190, 389] width 15 height 23
click at [190, 388] on icon at bounding box center [190, 389] width 15 height 23
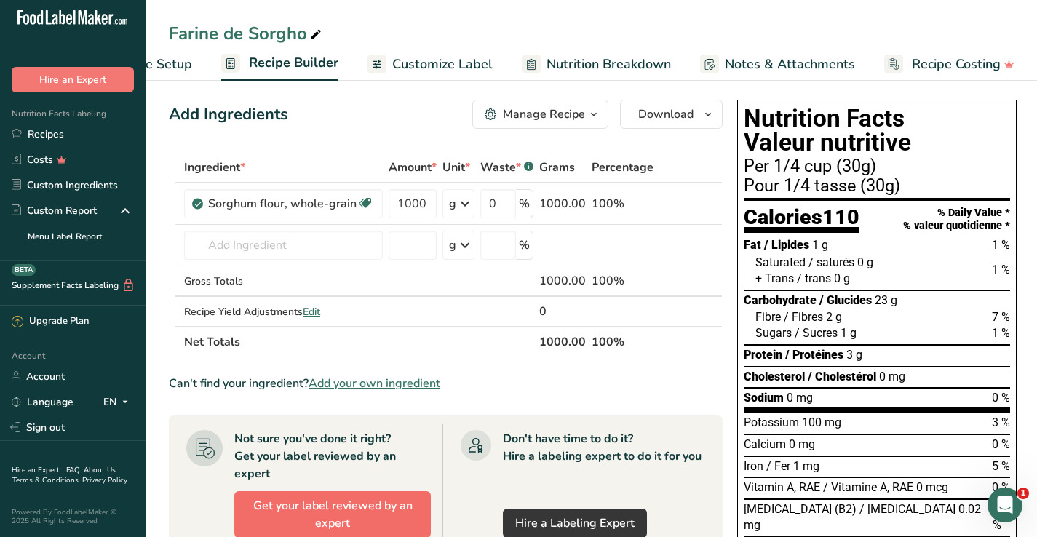
scroll to position [0, 0]
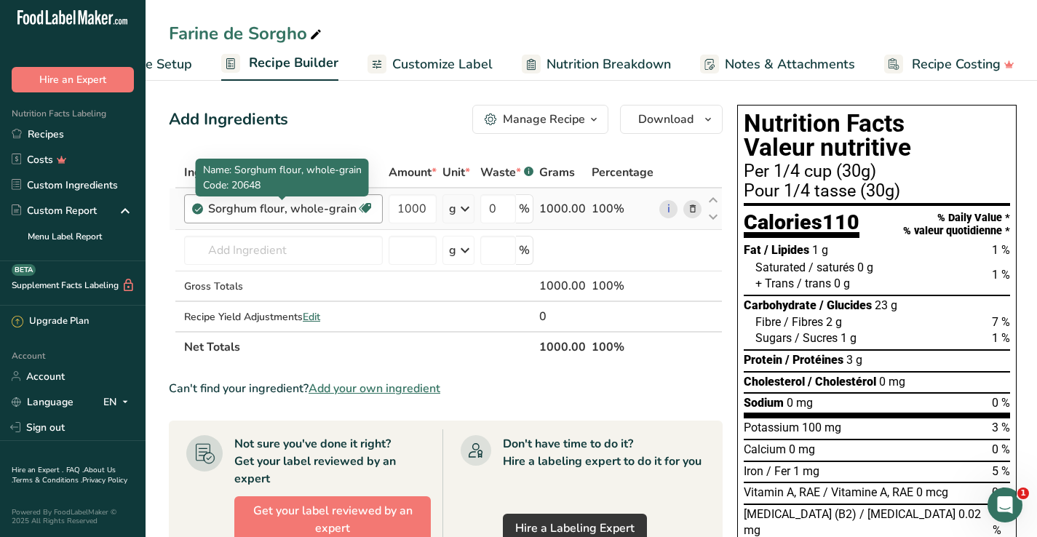
click at [277, 211] on div "Sorghum flour, whole-grain" at bounding box center [282, 208] width 149 height 17
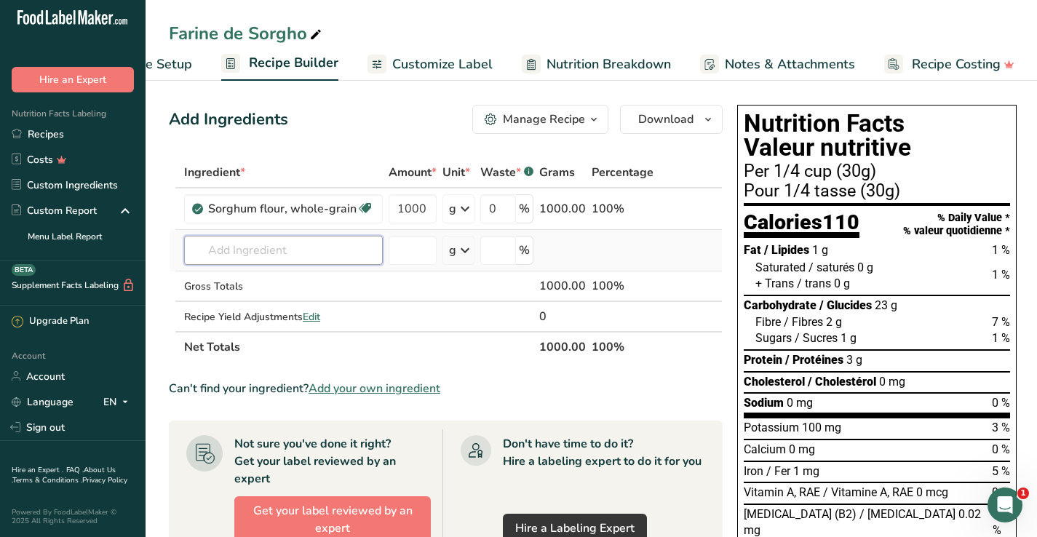
click at [312, 250] on input "text" at bounding box center [283, 250] width 199 height 29
type input "F"
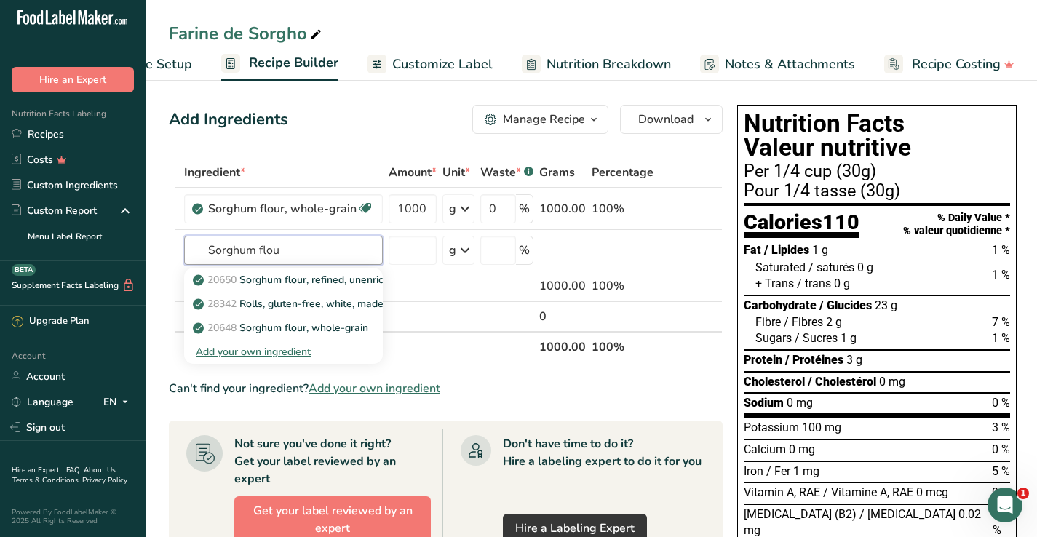
type input "Sorghum flour"
drag, startPoint x: 302, startPoint y: 250, endPoint x: 36, endPoint y: 194, distance: 271.6
click at [36, 194] on div ".a-20{fill:#fff;} Hire an Expert Nutrition Facts Labeling Recipes Costs Custom …" at bounding box center [518, 477] width 1037 height 955
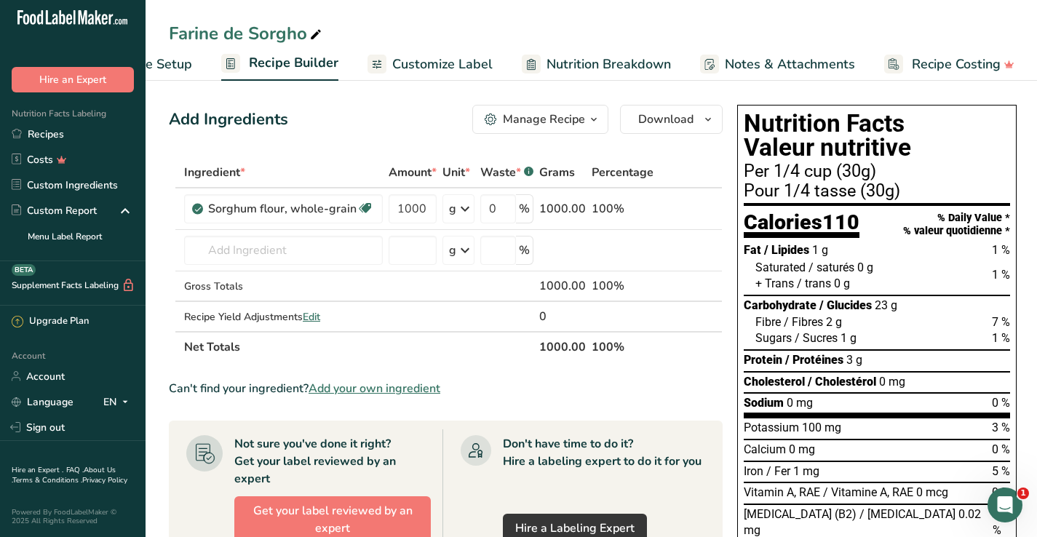
click at [451, 69] on span "Customize Label" at bounding box center [442, 65] width 100 height 20
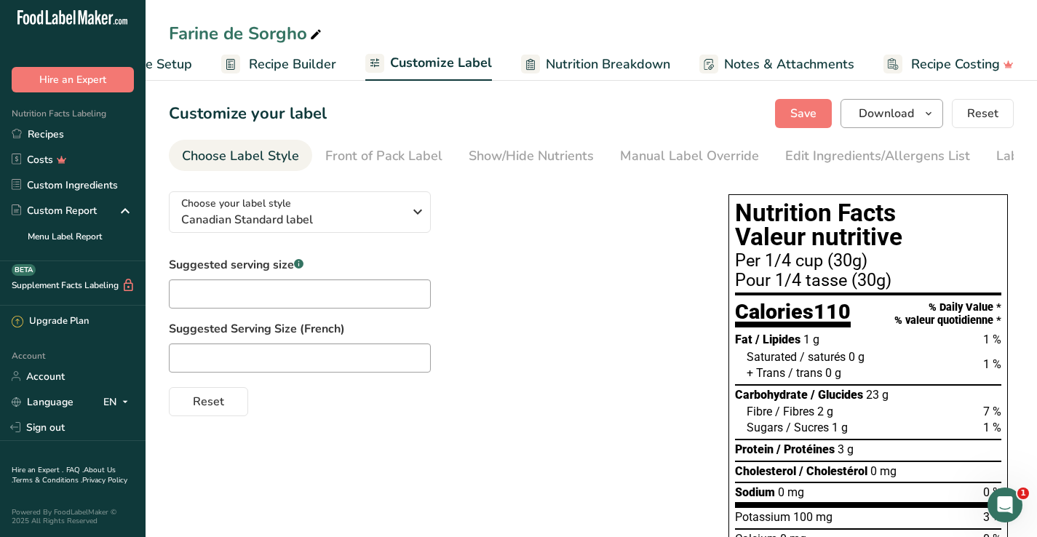
click at [933, 116] on icon "button" at bounding box center [929, 114] width 12 height 18
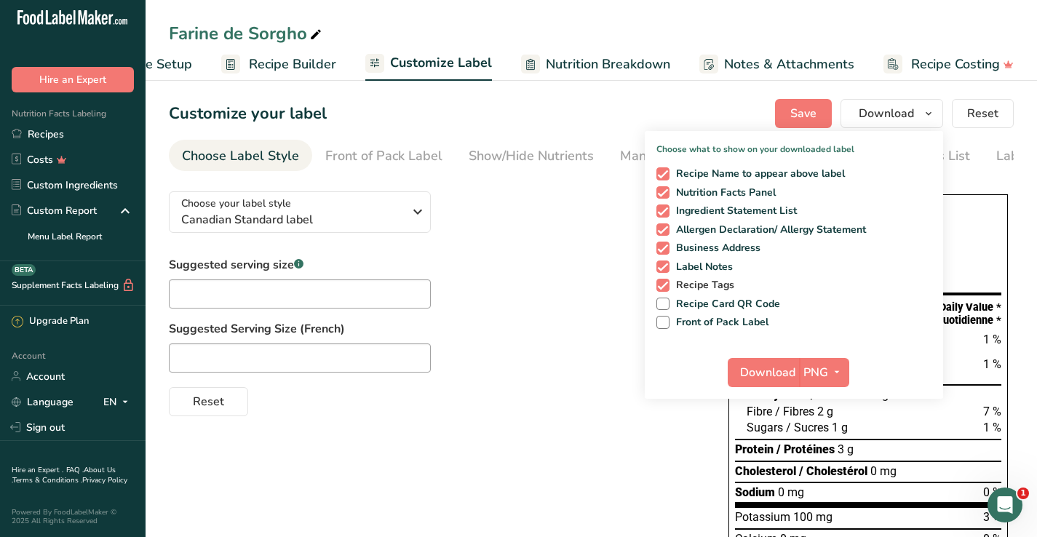
click at [665, 287] on span at bounding box center [663, 285] width 13 height 13
click at [665, 287] on input "Recipe Tags" at bounding box center [661, 284] width 9 height 9
checkbox input "false"
click at [666, 248] on span at bounding box center [663, 248] width 13 height 13
click at [666, 248] on input "Business Address" at bounding box center [661, 247] width 9 height 9
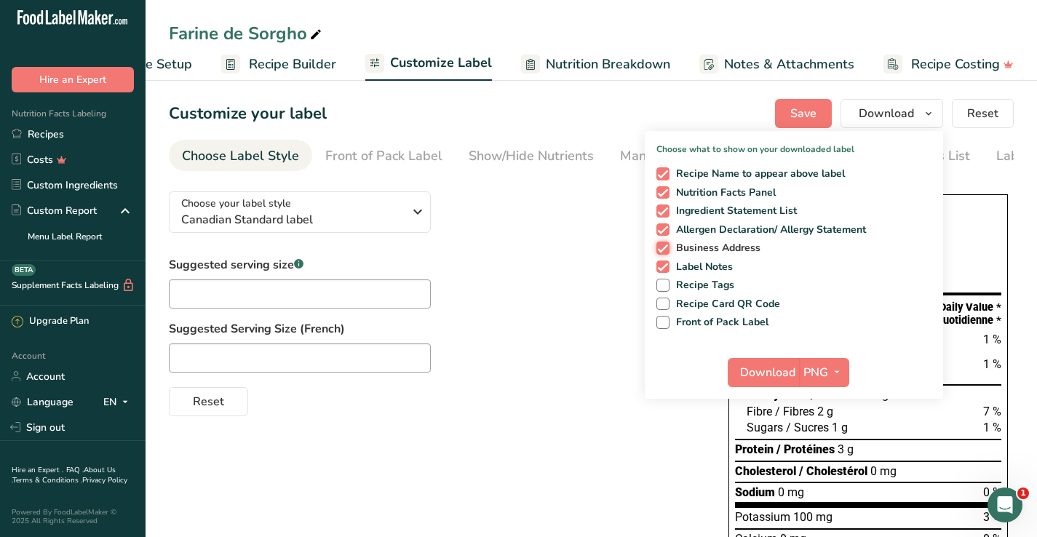
checkbox input "false"
click at [806, 114] on span "Save" at bounding box center [804, 113] width 26 height 17
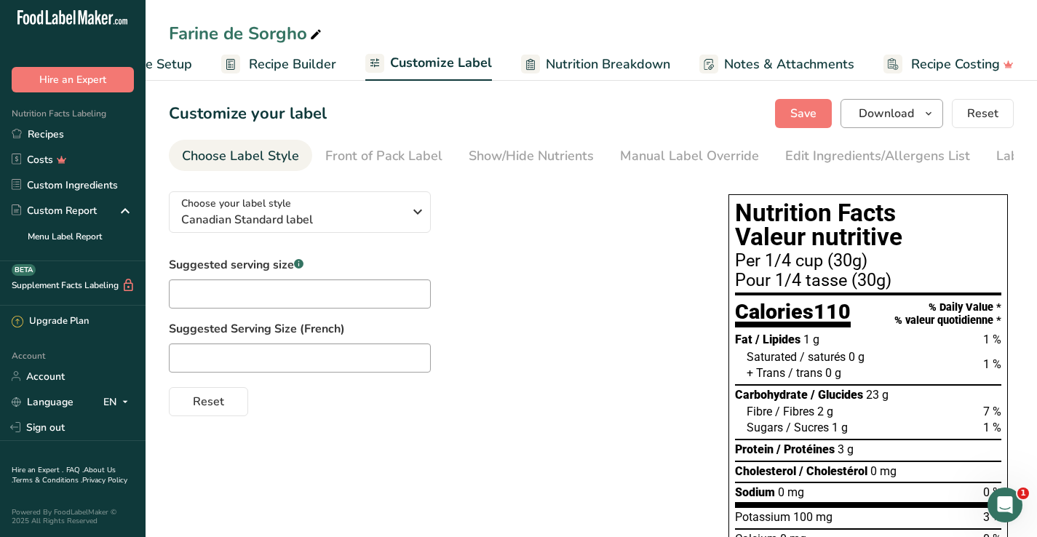
click at [935, 106] on icon "button" at bounding box center [929, 114] width 12 height 18
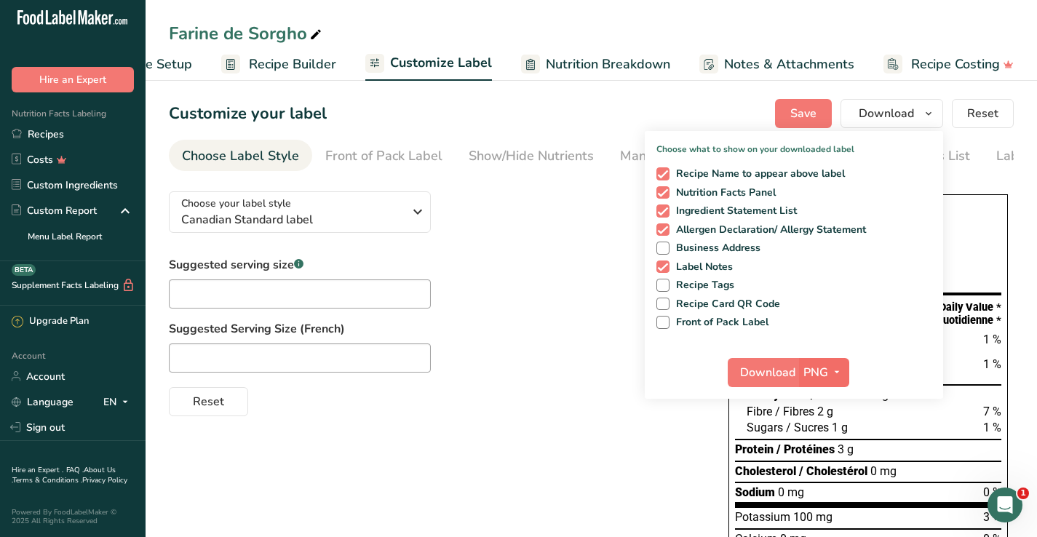
click at [837, 373] on icon "button" at bounding box center [837, 372] width 12 height 18
click at [831, 399] on link "PNG" at bounding box center [826, 402] width 47 height 24
click at [781, 374] on span "Download" at bounding box center [767, 372] width 55 height 17
click at [668, 176] on span at bounding box center [663, 173] width 13 height 13
click at [666, 176] on input "Recipe Name to appear above label" at bounding box center [661, 173] width 9 height 9
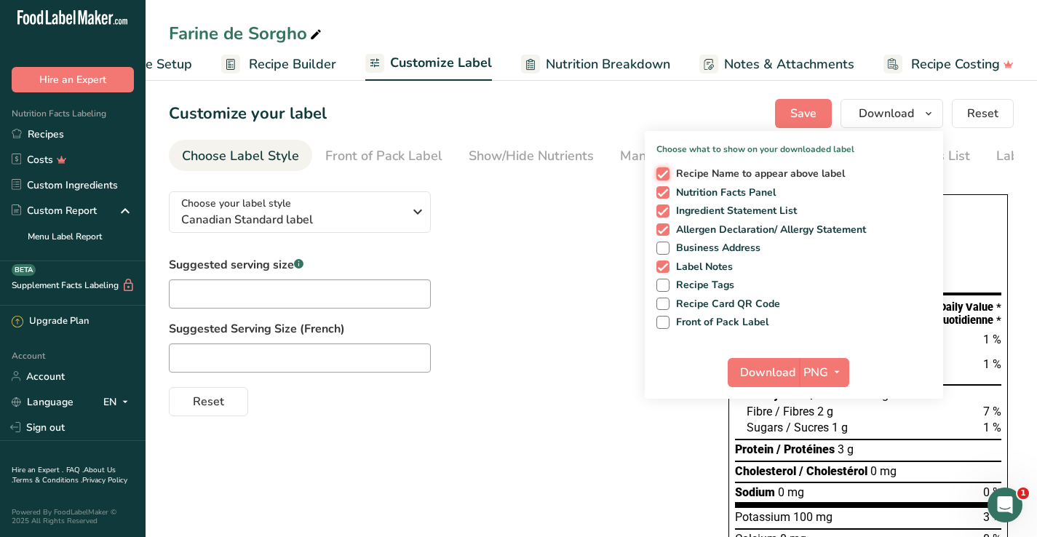
checkbox input "false"
click at [809, 114] on span "Save" at bounding box center [804, 113] width 26 height 17
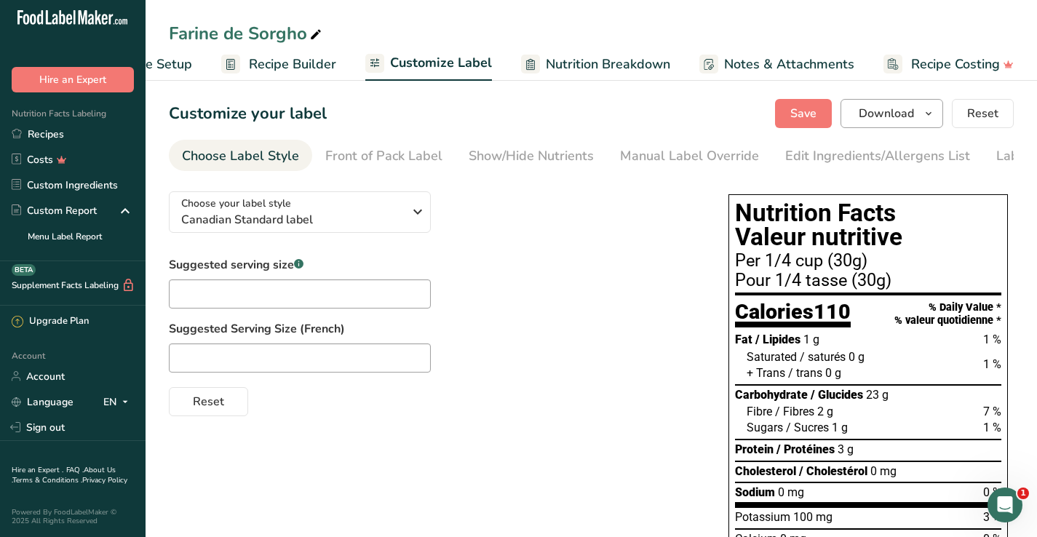
click at [932, 111] on icon "button" at bounding box center [929, 114] width 12 height 18
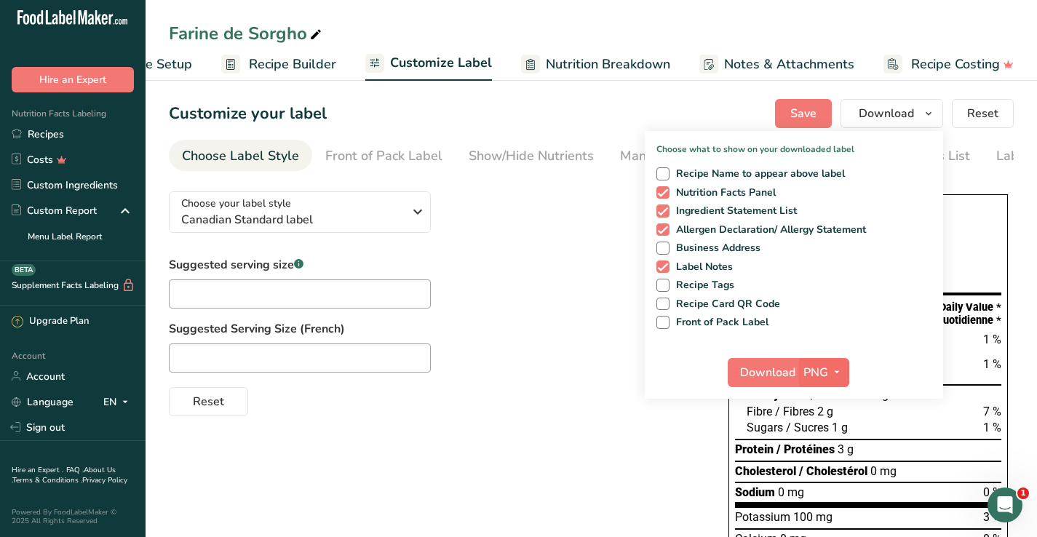
click at [842, 374] on icon "button" at bounding box center [837, 372] width 12 height 18
click at [831, 400] on link "PNG" at bounding box center [826, 402] width 47 height 24
click at [782, 371] on span "Download" at bounding box center [767, 372] width 55 height 17
click at [835, 374] on icon "button" at bounding box center [837, 372] width 12 height 18
click at [831, 469] on link "PDF" at bounding box center [826, 474] width 47 height 24
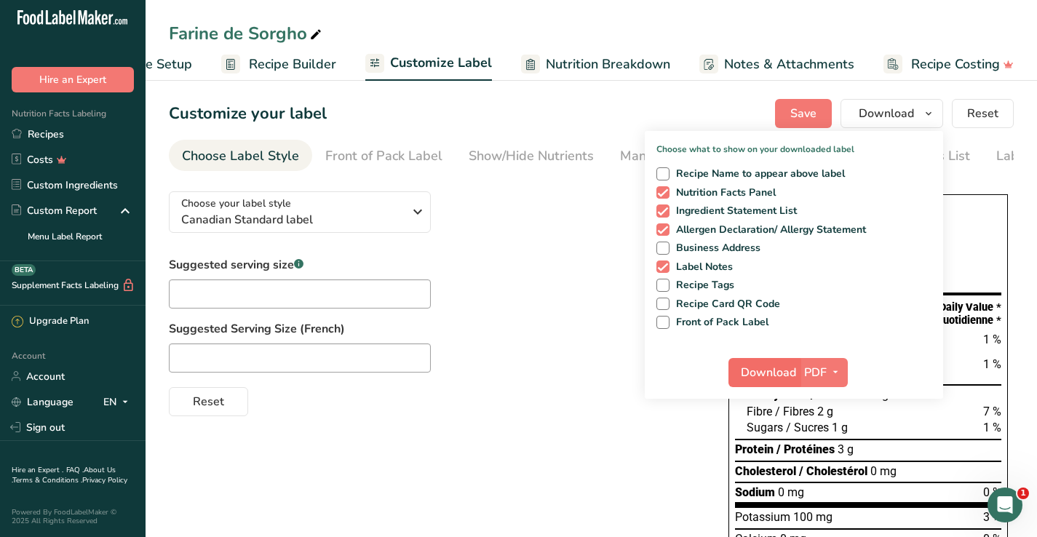
click at [781, 372] on span "Download" at bounding box center [768, 372] width 55 height 17
click at [679, 479] on div "Choose your label style Canadian Standard label USA (FDA) Standard FDA label Ta…" at bounding box center [591, 516] width 845 height 672
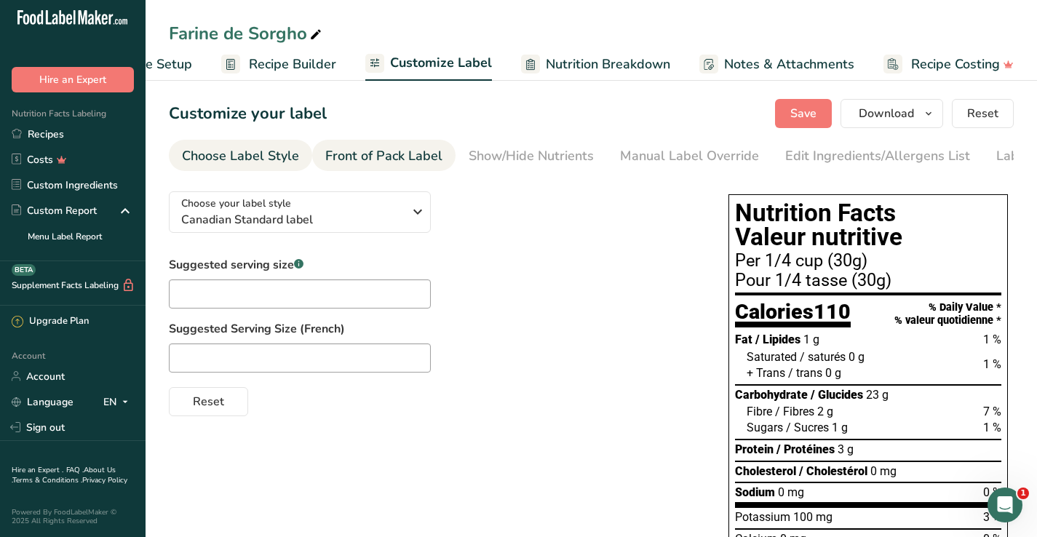
click at [408, 163] on div "Front of Pack Label" at bounding box center [383, 156] width 117 height 20
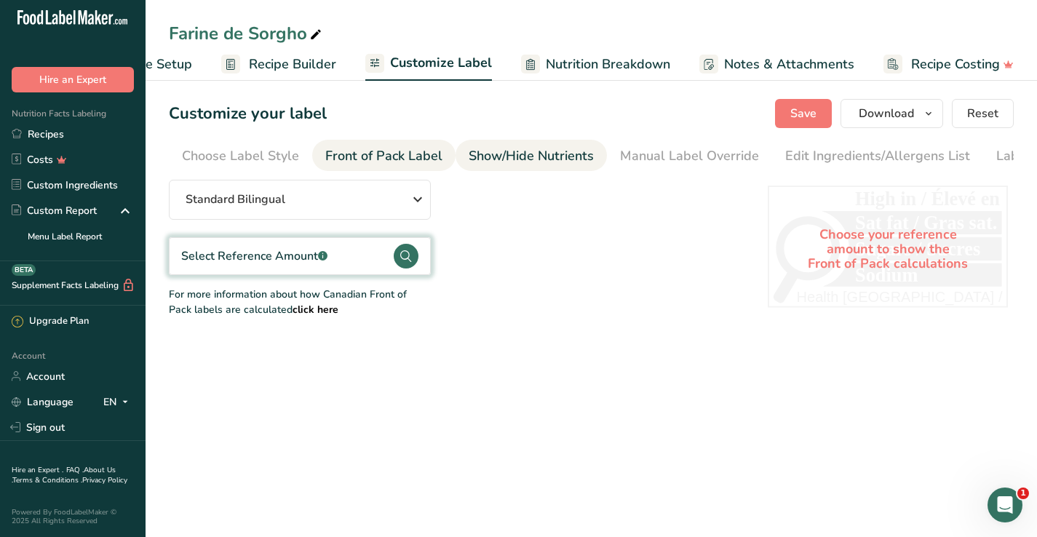
scroll to position [0, 79]
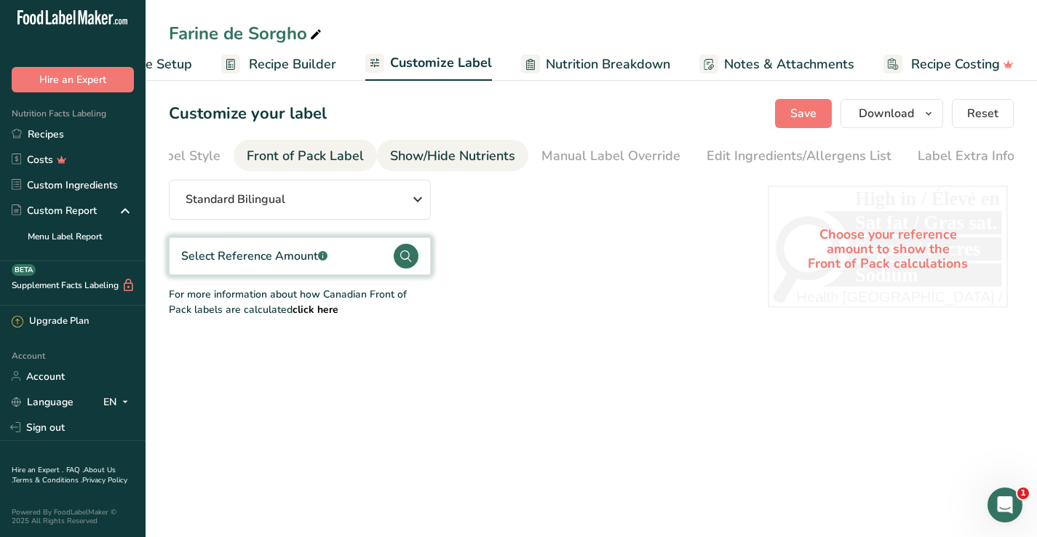
click at [437, 167] on link "Show/Hide Nutrients" at bounding box center [452, 156] width 125 height 33
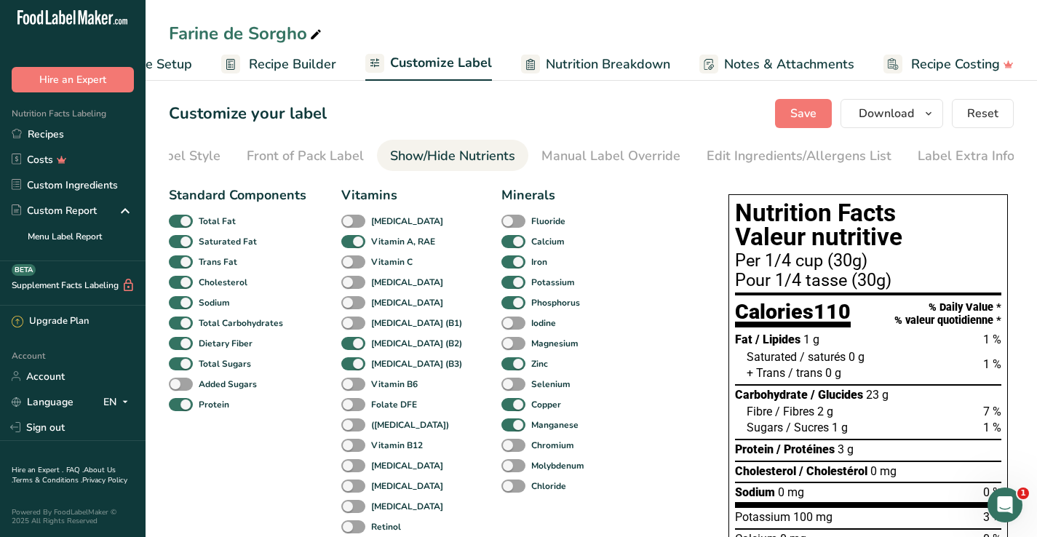
scroll to position [0, 0]
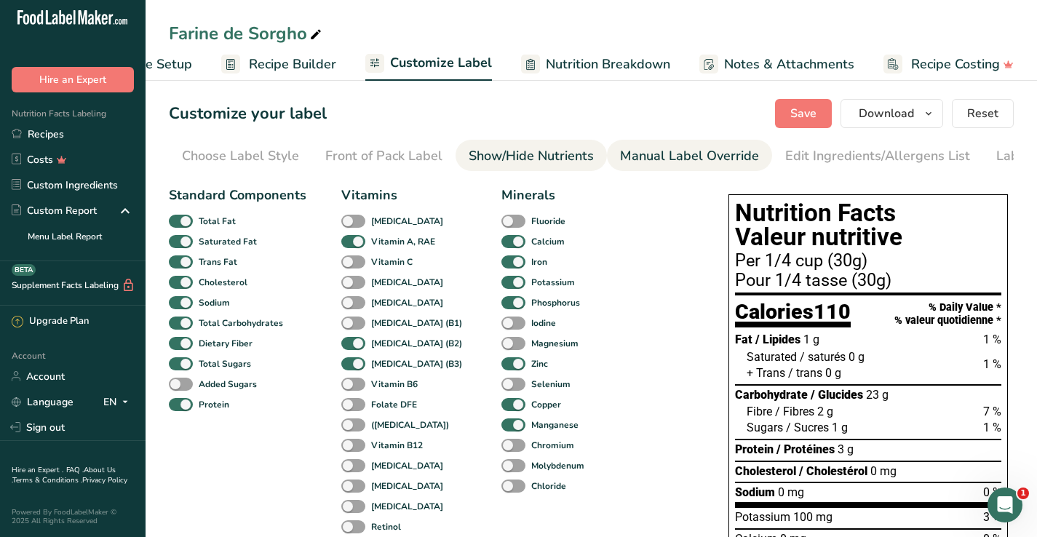
click at [678, 157] on div "Manual Label Override" at bounding box center [689, 156] width 139 height 20
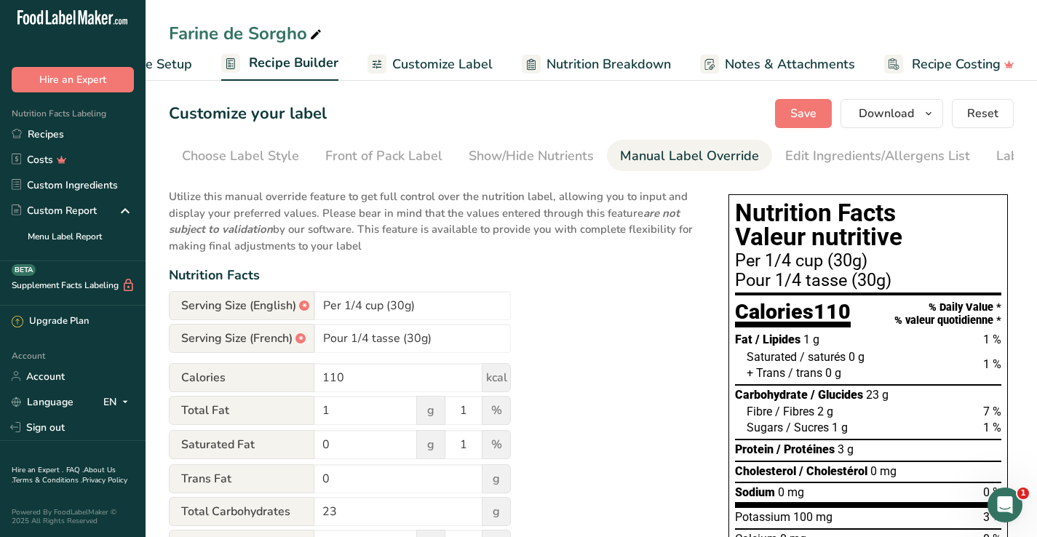
scroll to position [0, 79]
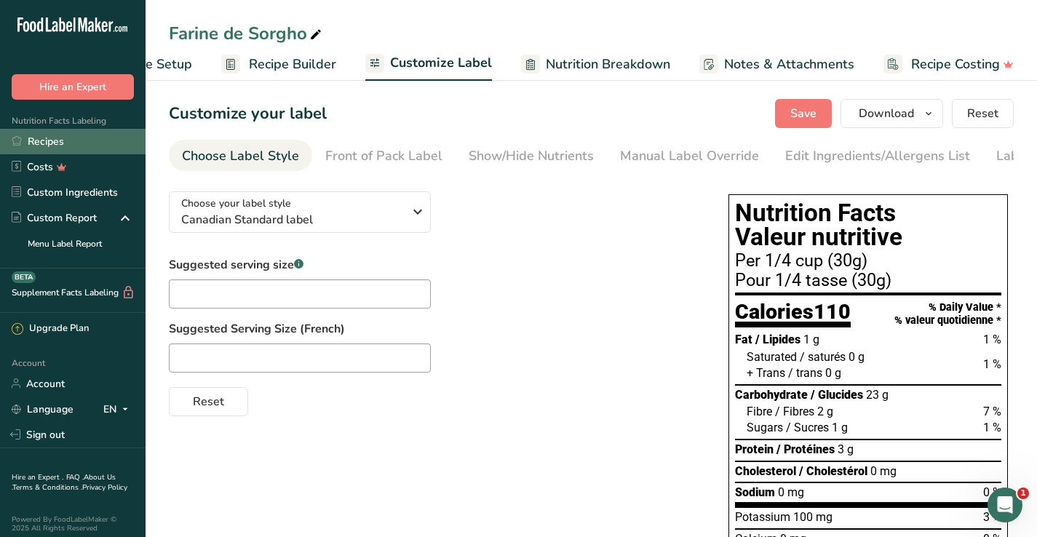
click at [45, 143] on link "Recipes" at bounding box center [73, 141] width 146 height 25
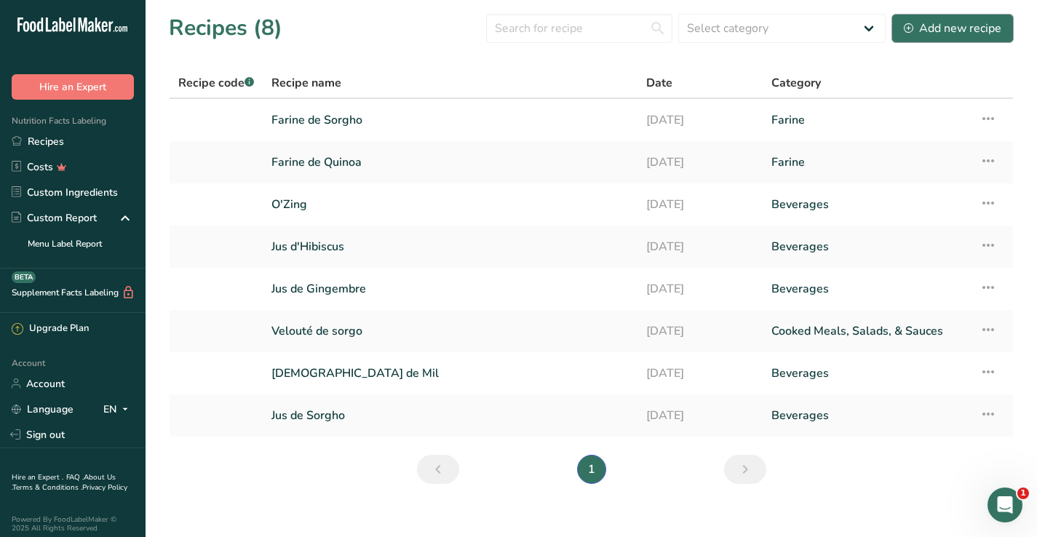
click at [941, 31] on div "Add new recipe" at bounding box center [953, 28] width 98 height 17
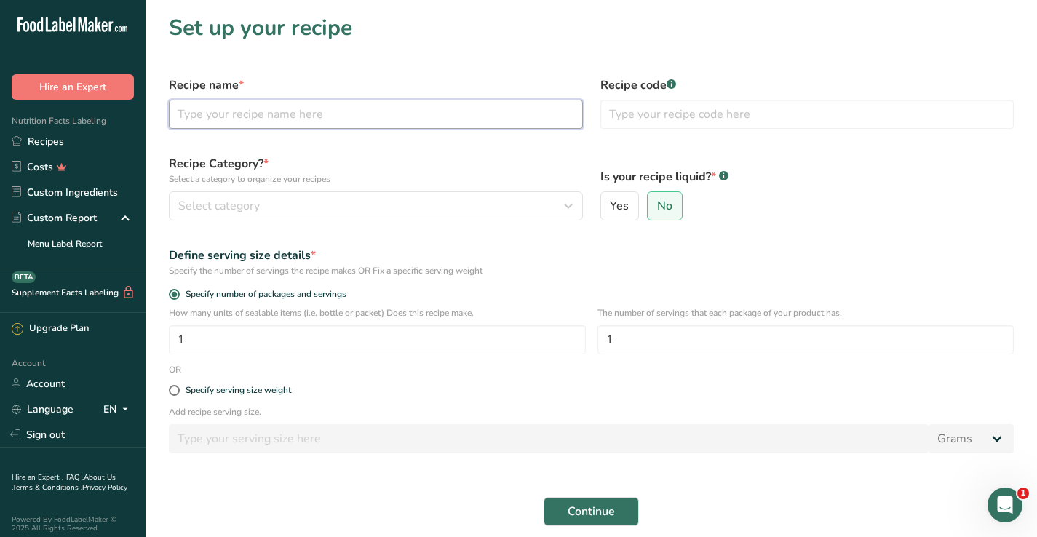
click at [400, 119] on input "text" at bounding box center [376, 114] width 414 height 29
type input "Farine de Mil"
click at [632, 117] on input "text" at bounding box center [808, 114] width 414 height 29
click at [510, 211] on div "Select category" at bounding box center [371, 205] width 387 height 17
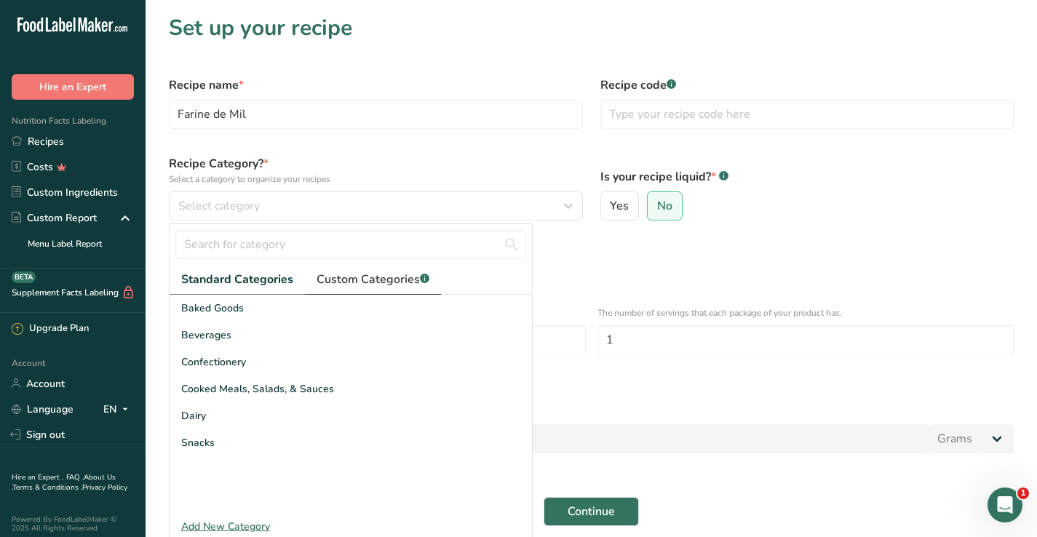
click at [388, 280] on span "Custom Categories .a-a{fill:#347362;}.b-a{fill:#fff;}" at bounding box center [373, 279] width 113 height 17
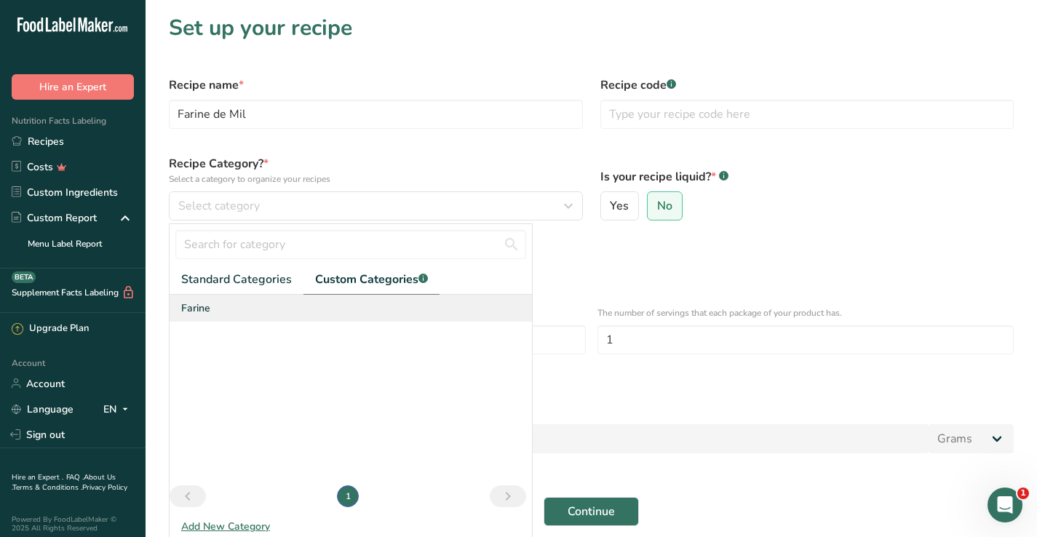
click at [267, 314] on div "Farine" at bounding box center [351, 308] width 363 height 27
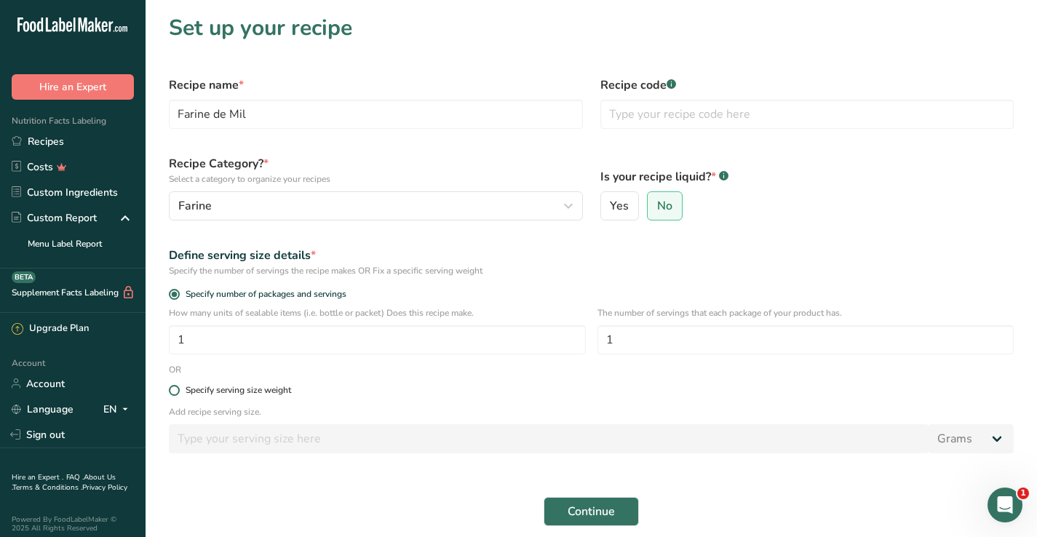
click at [178, 395] on label "Specify serving size weight" at bounding box center [591, 390] width 845 height 11
click at [178, 395] on input "Specify serving size weight" at bounding box center [173, 390] width 9 height 9
radio input "true"
radio input "false"
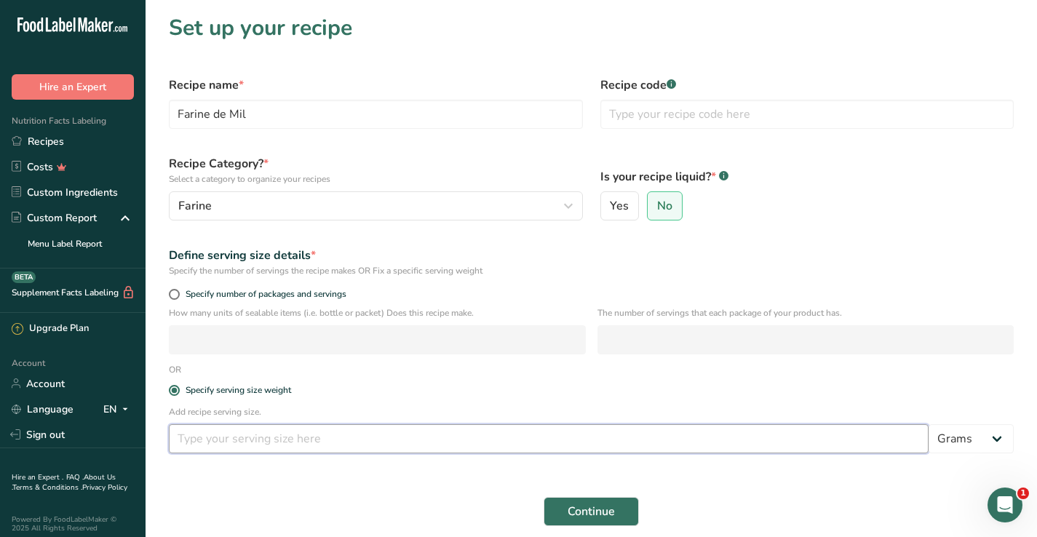
click at [199, 435] on input "number" at bounding box center [549, 438] width 760 height 29
type input "30"
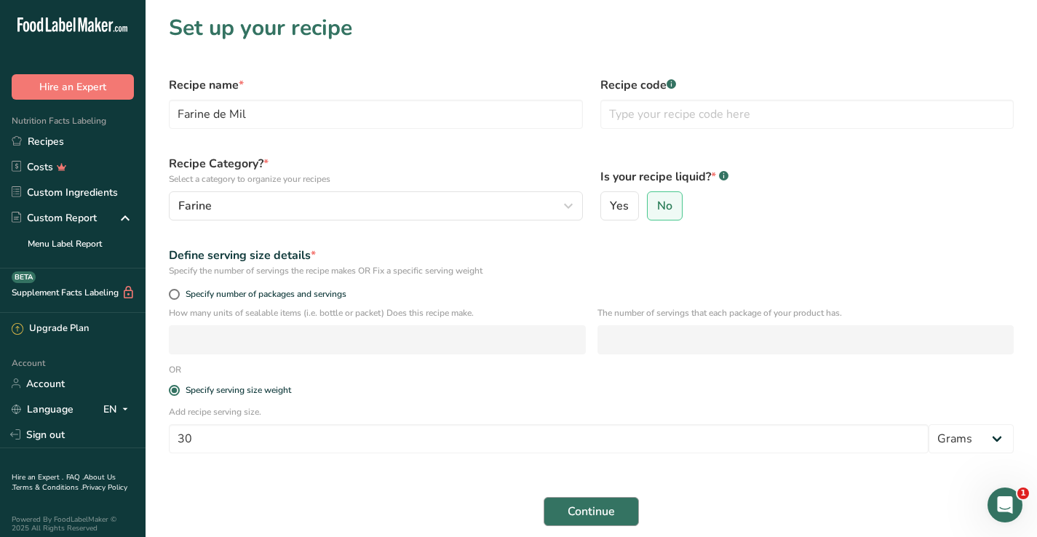
click at [603, 508] on span "Continue" at bounding box center [591, 511] width 47 height 17
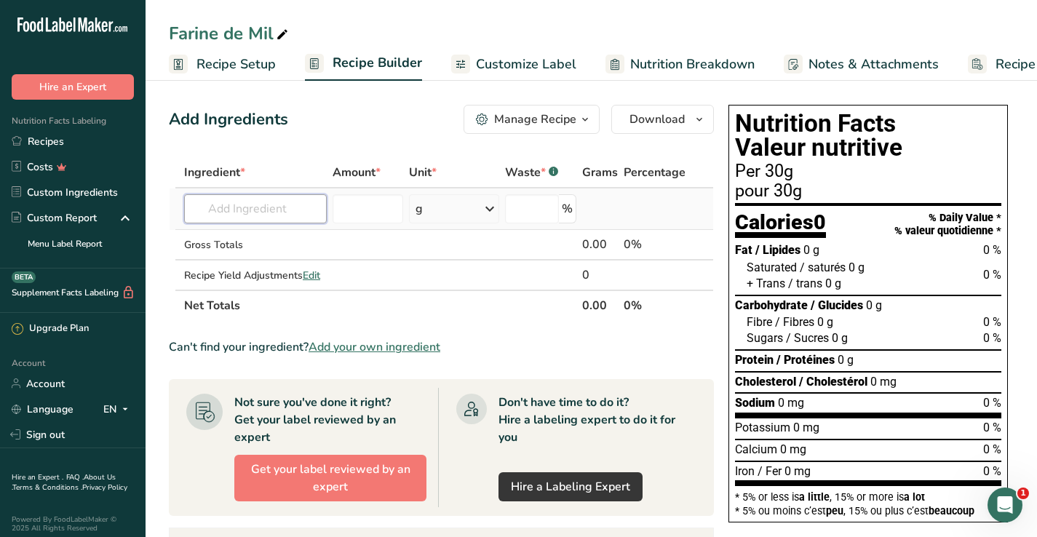
click at [264, 202] on input "text" at bounding box center [255, 208] width 143 height 29
type input "[PERSON_NAME]"
click at [274, 242] on p "20647 Millet flour" at bounding box center [243, 238] width 95 height 15
type input "Millet flour"
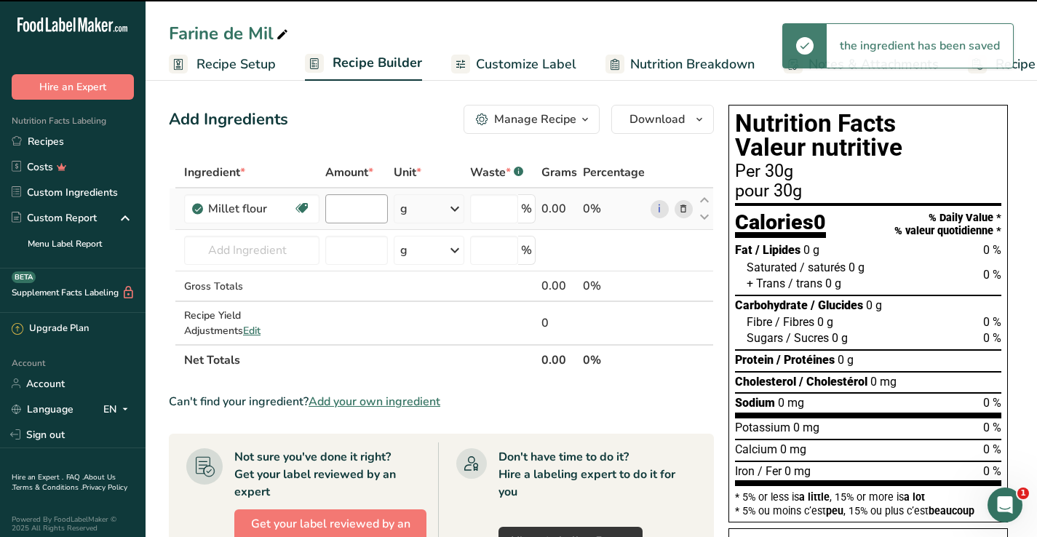
type input "0"
click at [367, 202] on input "0" at bounding box center [356, 208] width 63 height 29
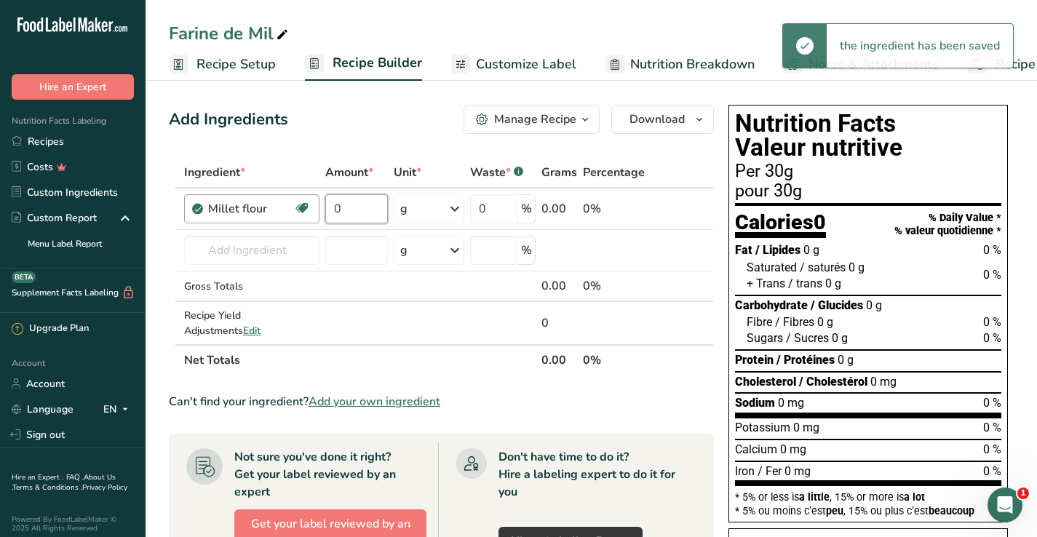
drag, startPoint x: 367, startPoint y: 202, endPoint x: 314, endPoint y: 198, distance: 52.5
click at [314, 198] on tr "Millet flour Dairy free Gluten free Vegan Vegetarian Soy free 0 g Portions 1 cu…" at bounding box center [442, 209] width 544 height 41
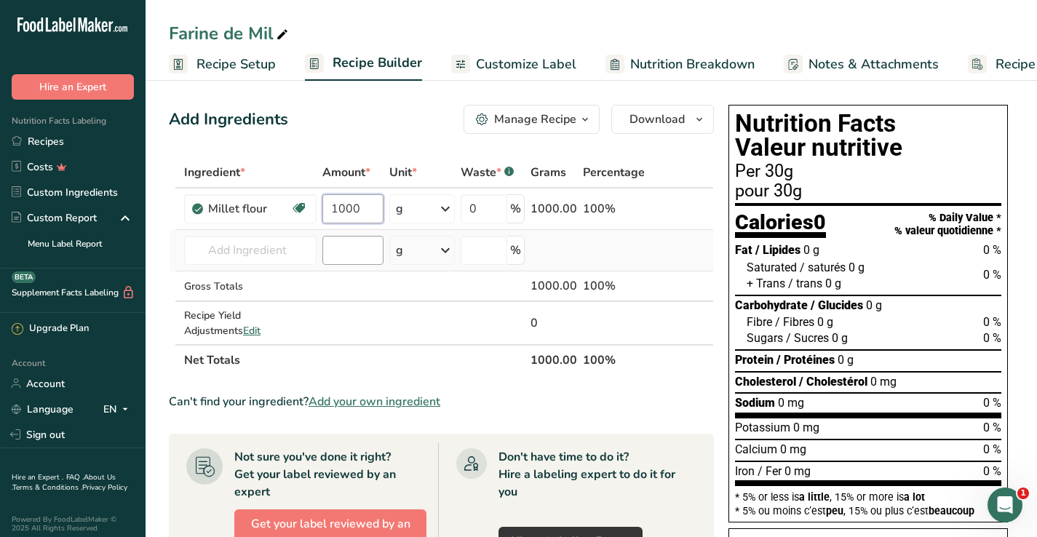
scroll to position [12, 0]
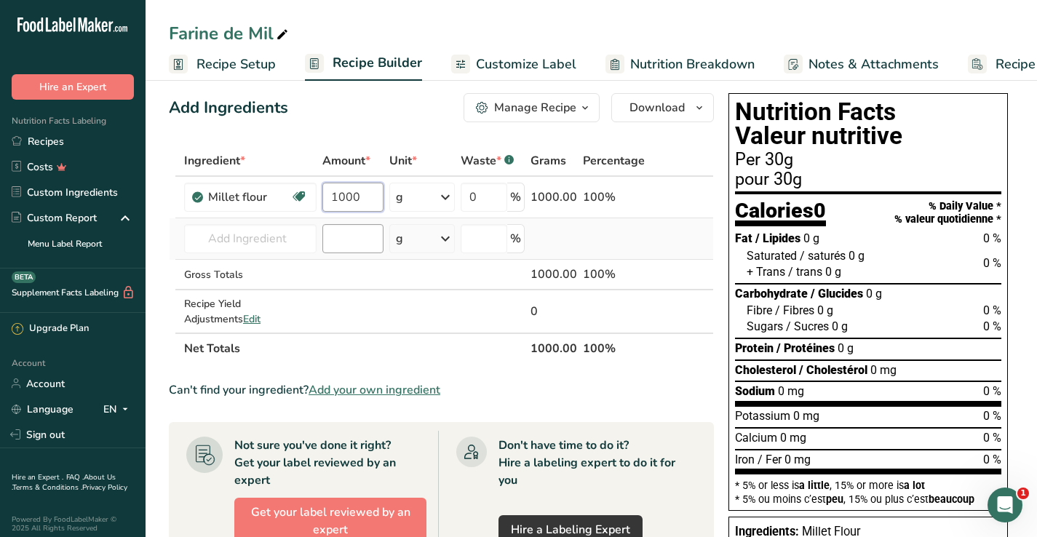
type input "1000"
click at [355, 238] on div "Ingredient * Amount * Unit * Waste * .a-a{fill:#347362;}.b-a{fill:#fff;} Grams …" at bounding box center [441, 255] width 545 height 218
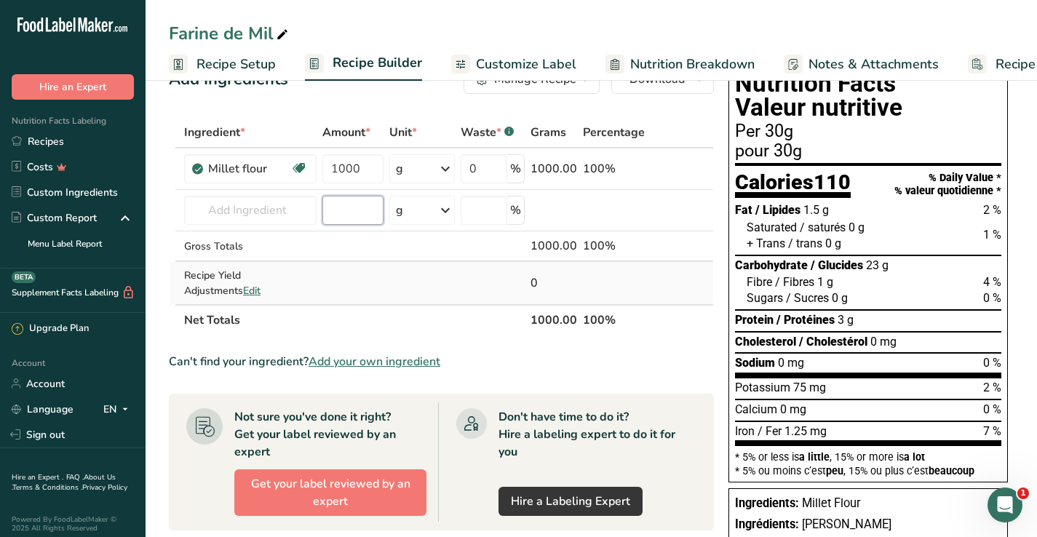
scroll to position [37, 0]
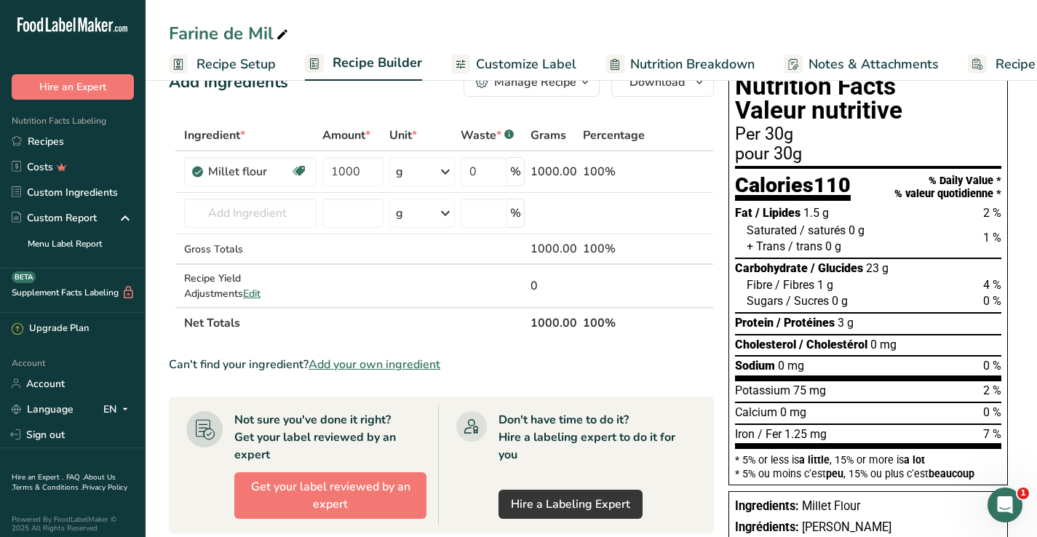
click at [526, 66] on span "Customize Label" at bounding box center [526, 65] width 100 height 20
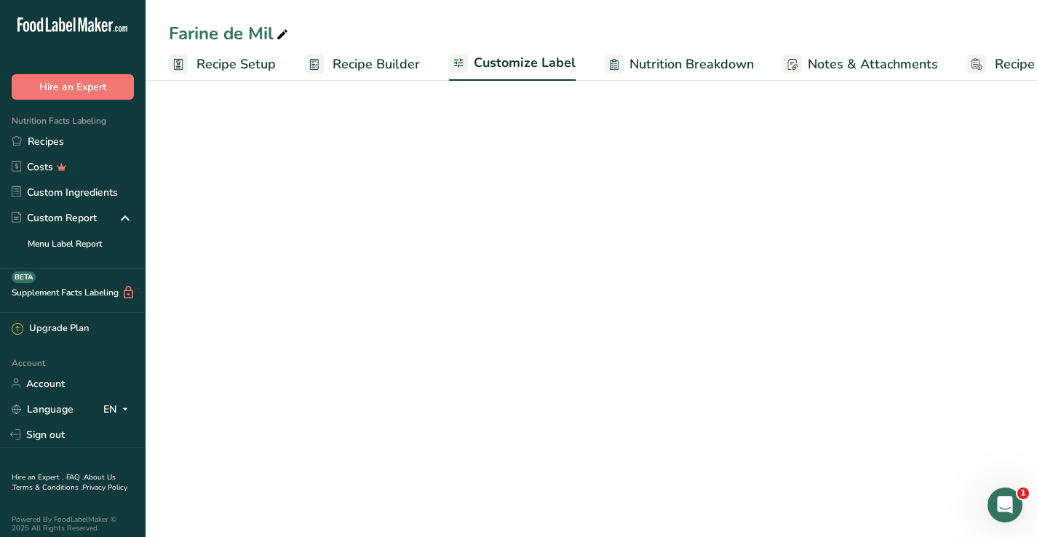
scroll to position [0, 84]
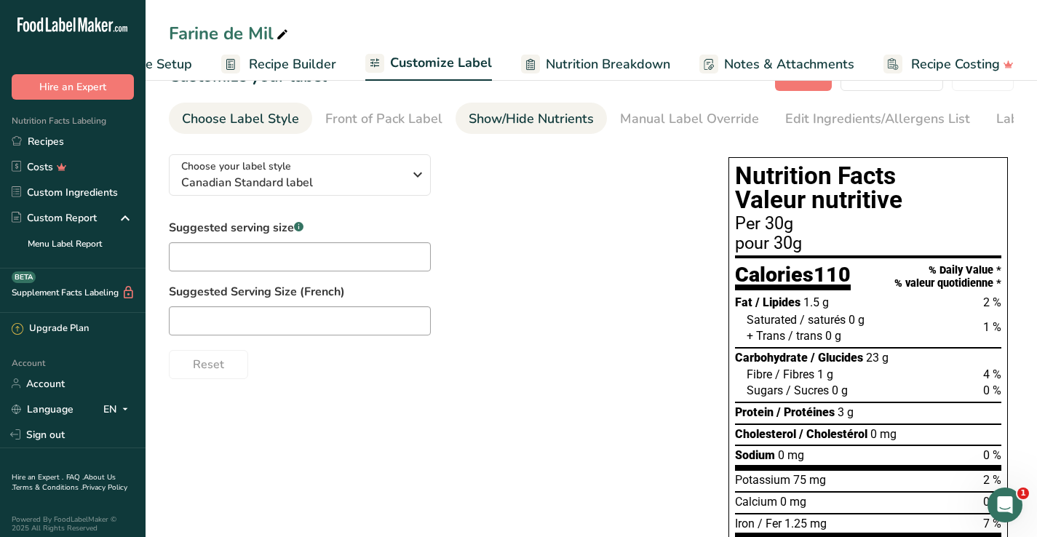
click at [549, 131] on link "Show/Hide Nutrients" at bounding box center [531, 119] width 125 height 33
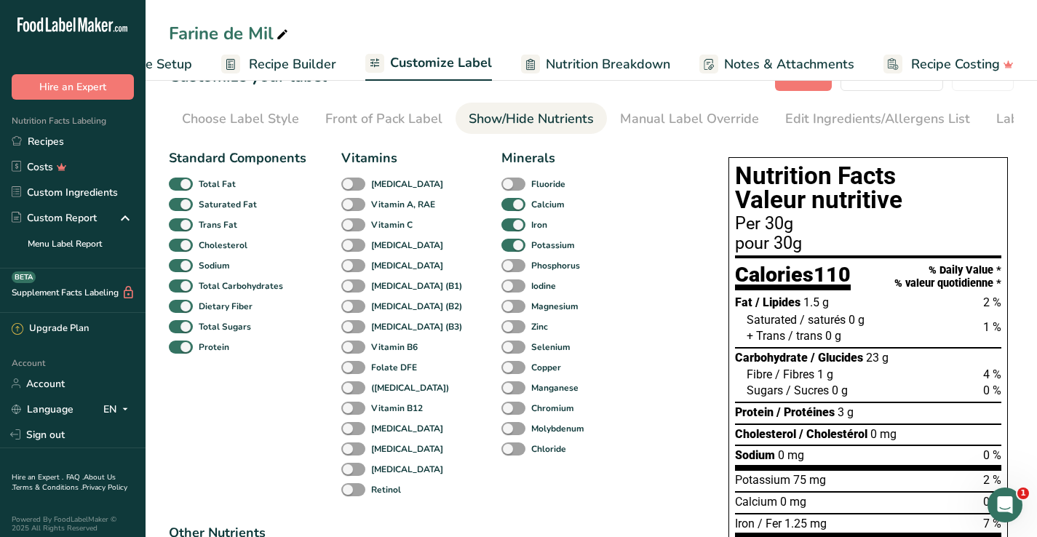
scroll to position [0, 79]
click at [523, 327] on div "Zinc" at bounding box center [513, 327] width 22 height 20
click at [531, 326] on b "Zinc" at bounding box center [539, 326] width 17 height 13
click at [506, 326] on input "Zinc" at bounding box center [506, 326] width 9 height 9
checkbox input "true"
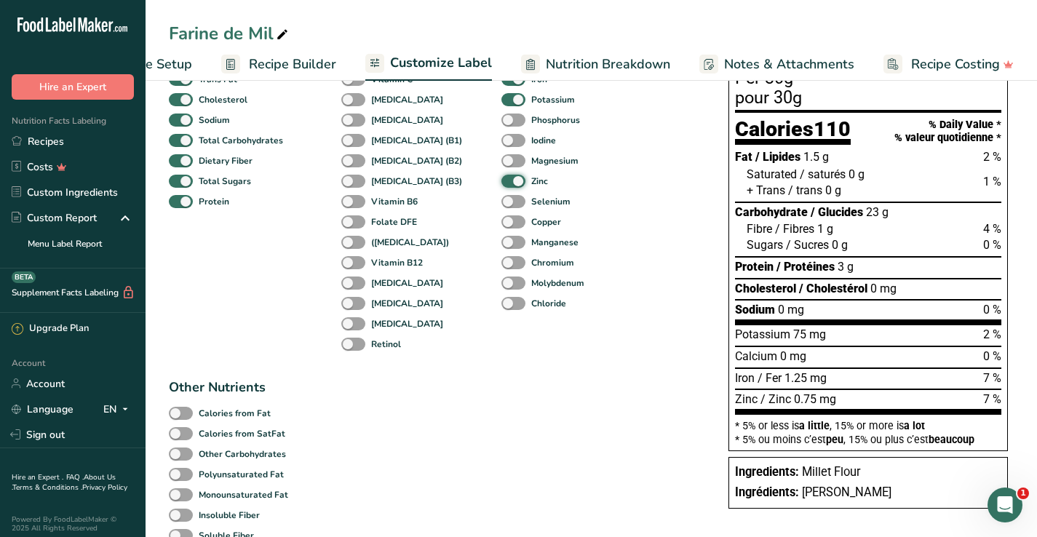
scroll to position [193, 0]
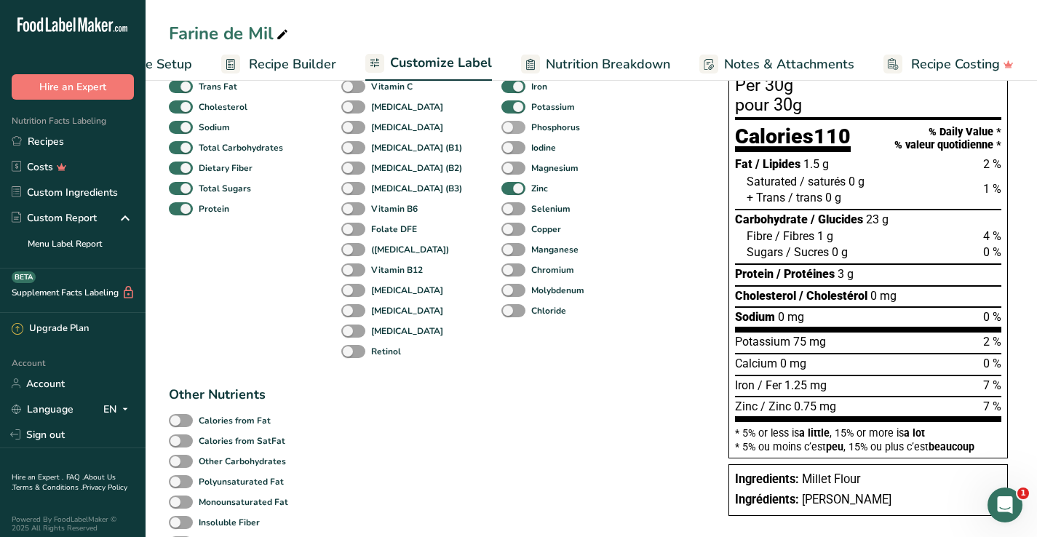
click at [531, 124] on b "Phosphorus" at bounding box center [555, 127] width 49 height 13
click at [511, 124] on input "Phosphorus" at bounding box center [506, 126] width 9 height 9
checkbox input "true"
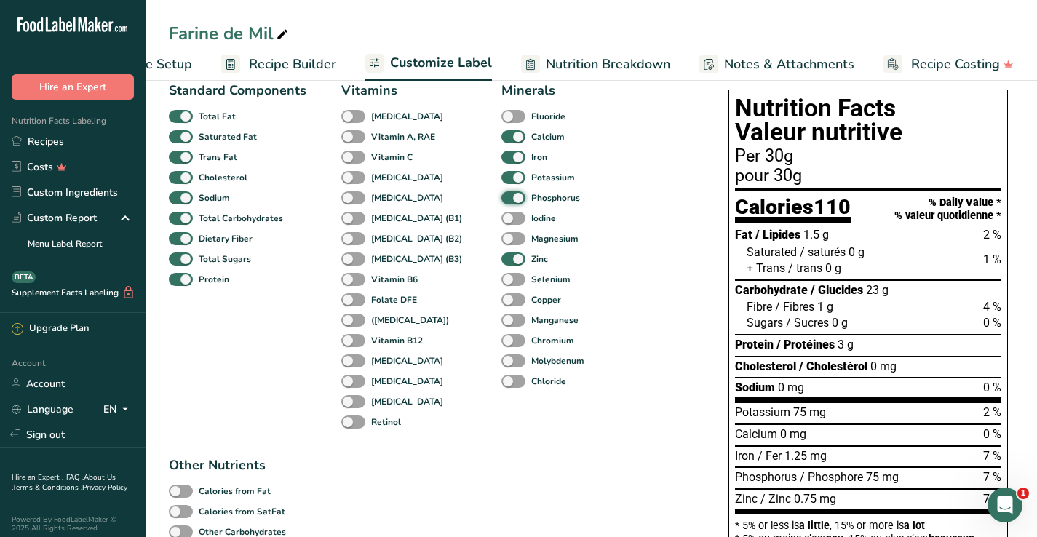
scroll to position [113, 0]
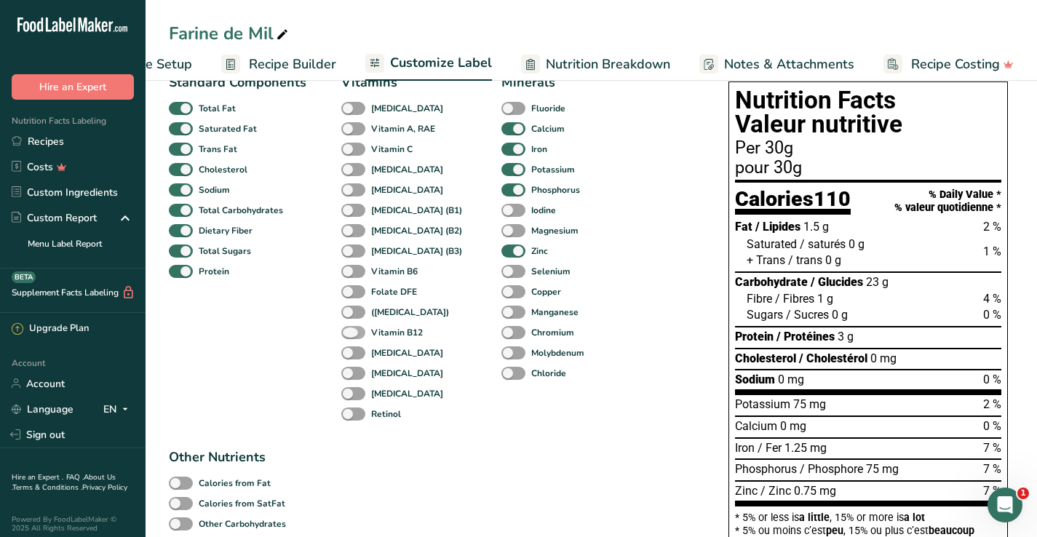
click at [405, 339] on b "Vitamin B12" at bounding box center [397, 332] width 52 height 13
click at [351, 337] on input "Vitamin B12" at bounding box center [345, 332] width 9 height 9
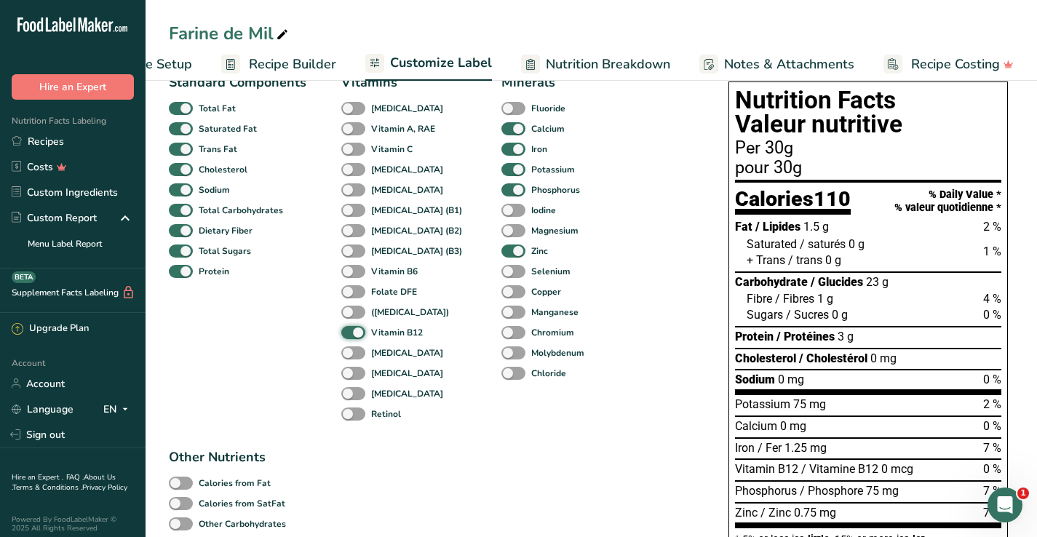
scroll to position [116, 0]
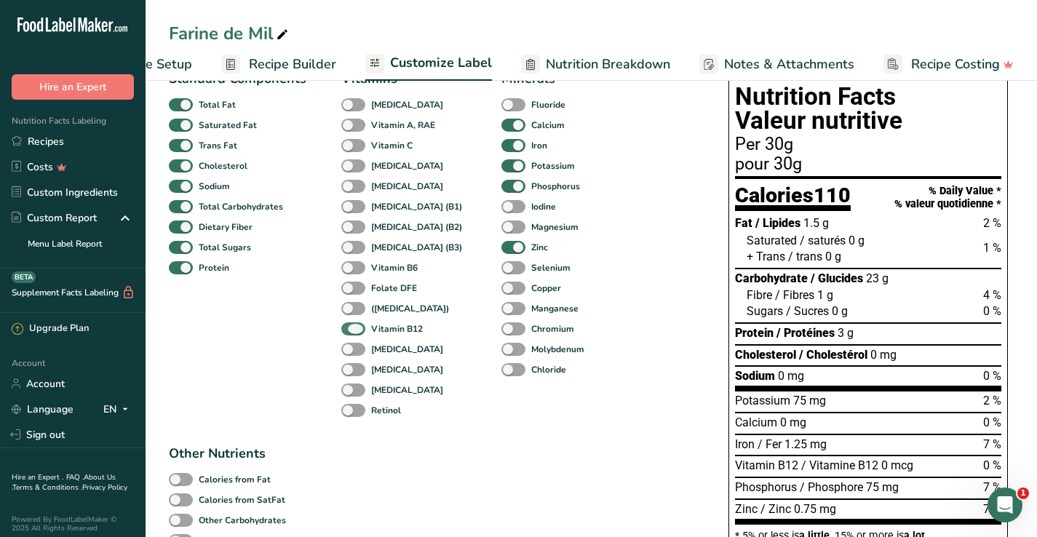
click at [408, 335] on b "Vitamin B12" at bounding box center [397, 328] width 52 height 13
click at [351, 333] on input "Vitamin B12" at bounding box center [345, 328] width 9 height 9
checkbox input "false"
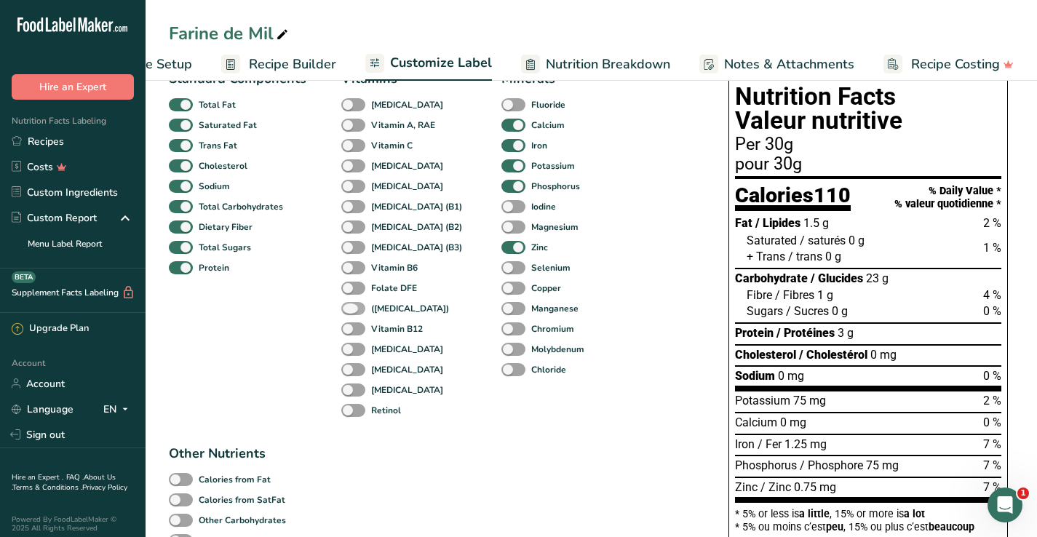
click at [395, 312] on b "([MEDICAL_DATA])" at bounding box center [410, 308] width 78 height 13
click at [351, 312] on input "([MEDICAL_DATA])" at bounding box center [345, 308] width 9 height 9
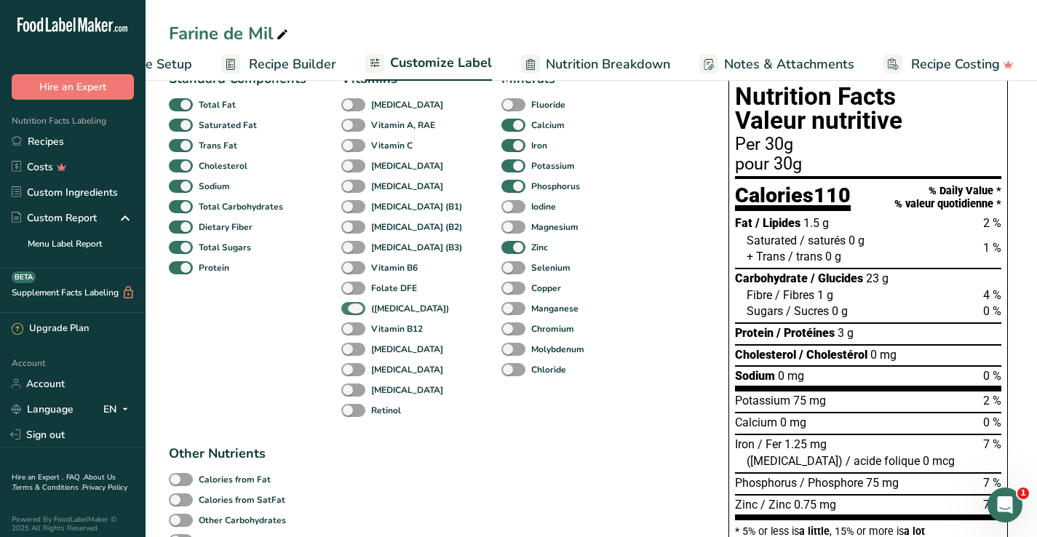
click at [395, 312] on b "([MEDICAL_DATA])" at bounding box center [410, 308] width 78 height 13
click at [351, 312] on input "([MEDICAL_DATA])" at bounding box center [345, 308] width 9 height 9
checkbox input "false"
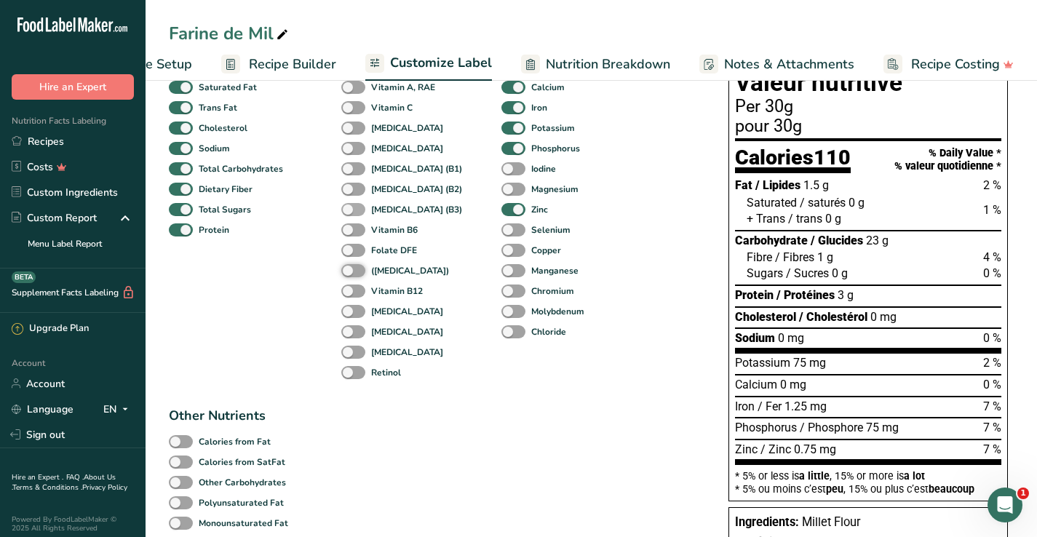
scroll to position [173, 0]
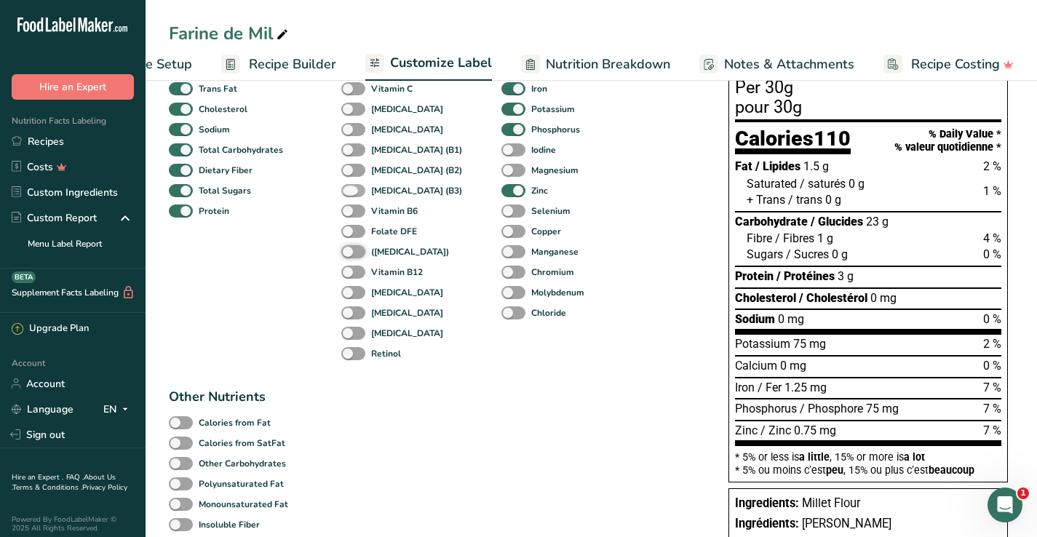
click at [385, 196] on b "[MEDICAL_DATA] (B3)" at bounding box center [416, 190] width 91 height 13
click at [351, 195] on input "[MEDICAL_DATA] (B3)" at bounding box center [345, 190] width 9 height 9
checkbox input "true"
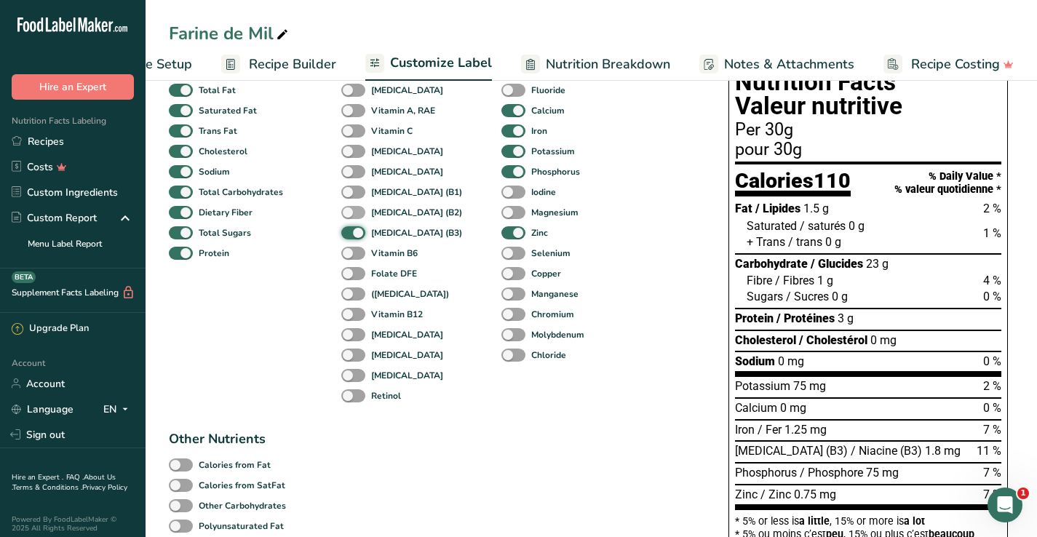
scroll to position [119, 0]
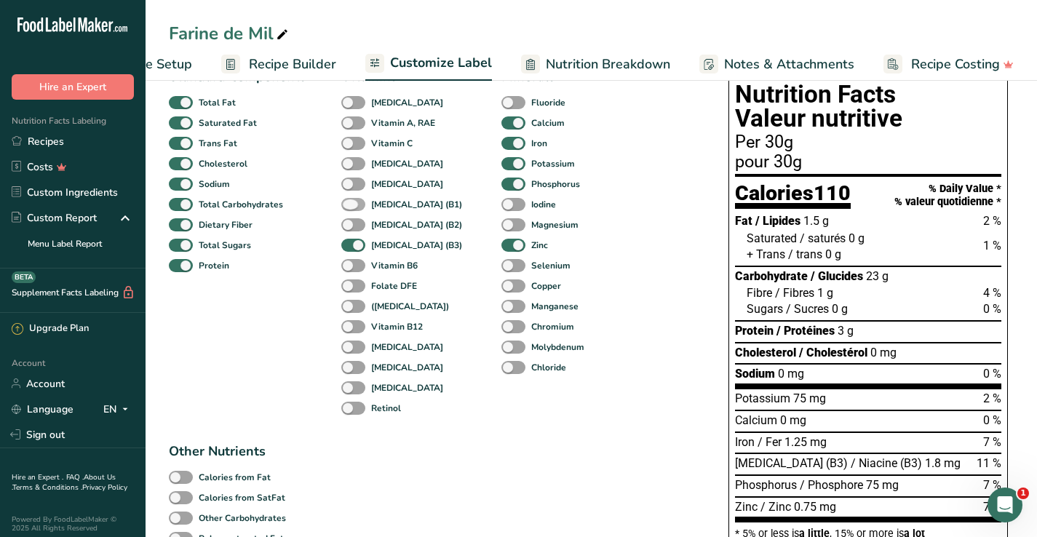
click at [396, 210] on b "[MEDICAL_DATA] (B1)" at bounding box center [416, 204] width 91 height 13
click at [351, 209] on input "[MEDICAL_DATA] (B1)" at bounding box center [345, 203] width 9 height 9
checkbox input "true"
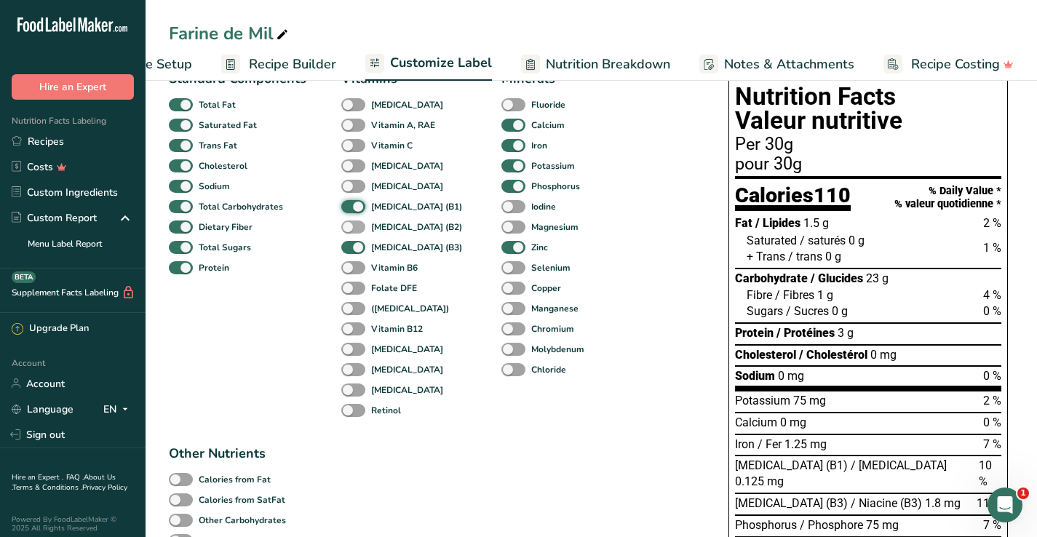
scroll to position [114, 0]
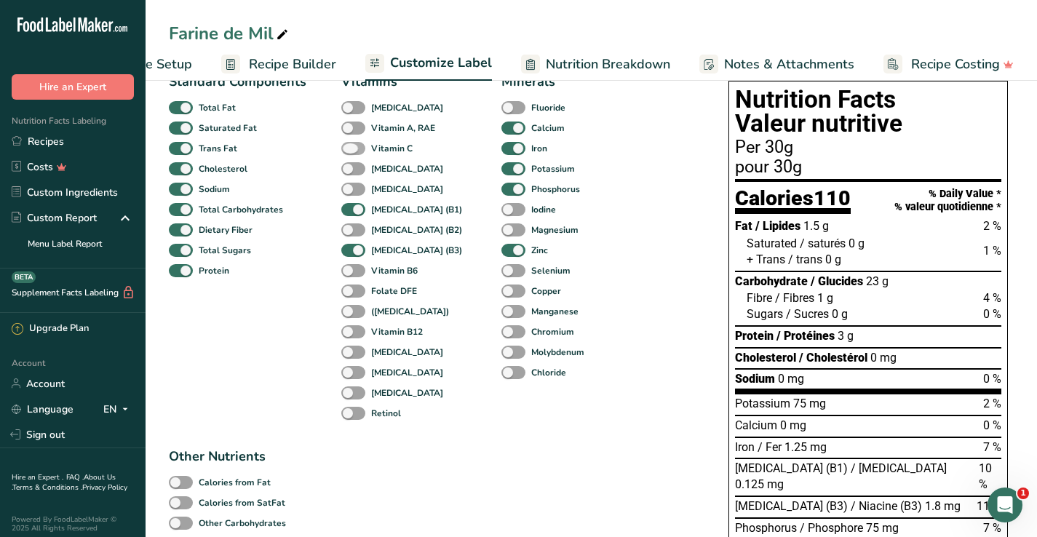
click at [389, 155] on b "Vitamin C" at bounding box center [391, 148] width 41 height 13
click at [351, 153] on input "Vitamin C" at bounding box center [345, 147] width 9 height 9
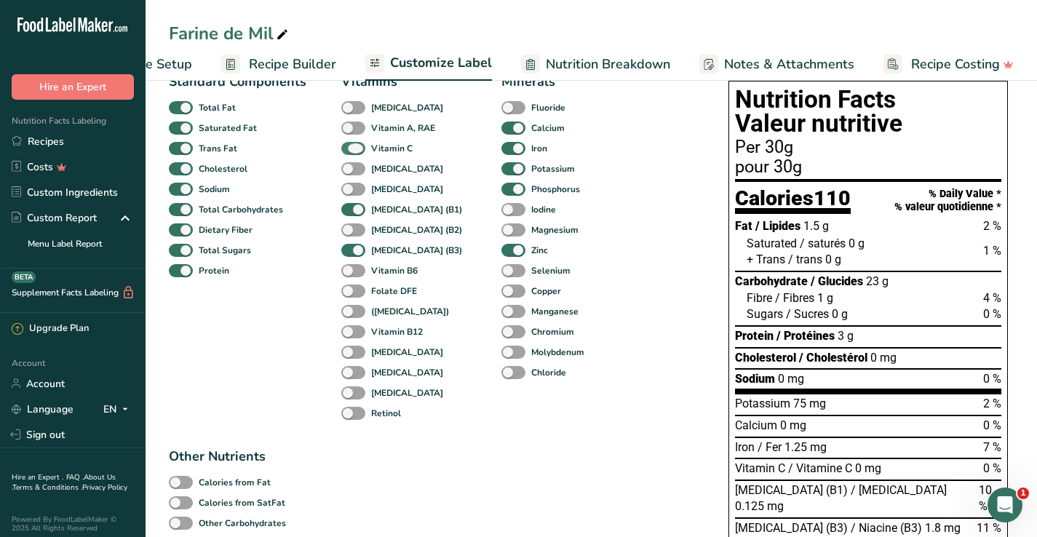
click at [389, 155] on b "Vitamin C" at bounding box center [391, 148] width 41 height 13
click at [351, 153] on input "Vitamin C" at bounding box center [345, 147] width 9 height 9
checkbox input "false"
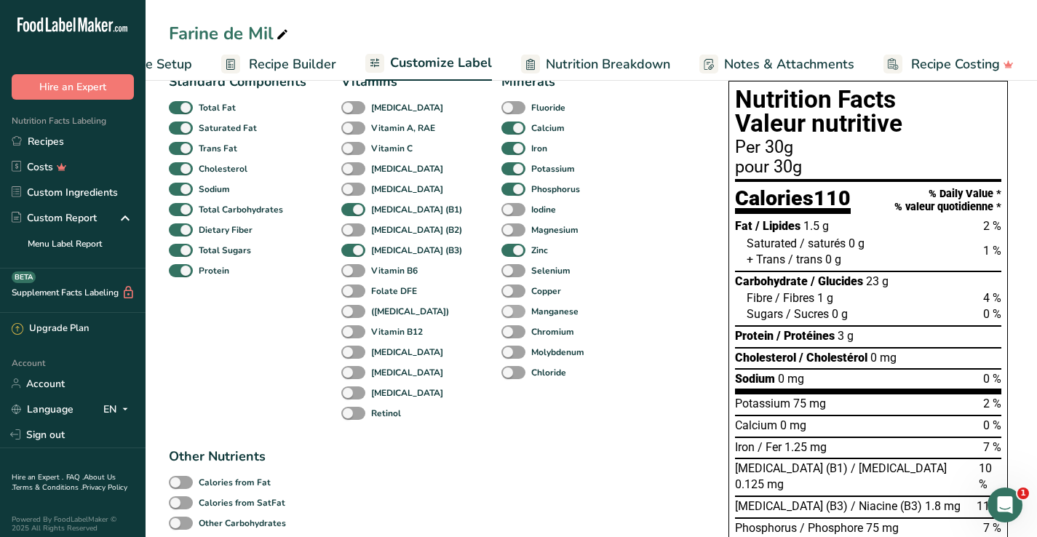
click at [502, 317] on span at bounding box center [514, 312] width 24 height 14
click at [502, 316] on input "Manganese" at bounding box center [506, 310] width 9 height 9
checkbox input "true"
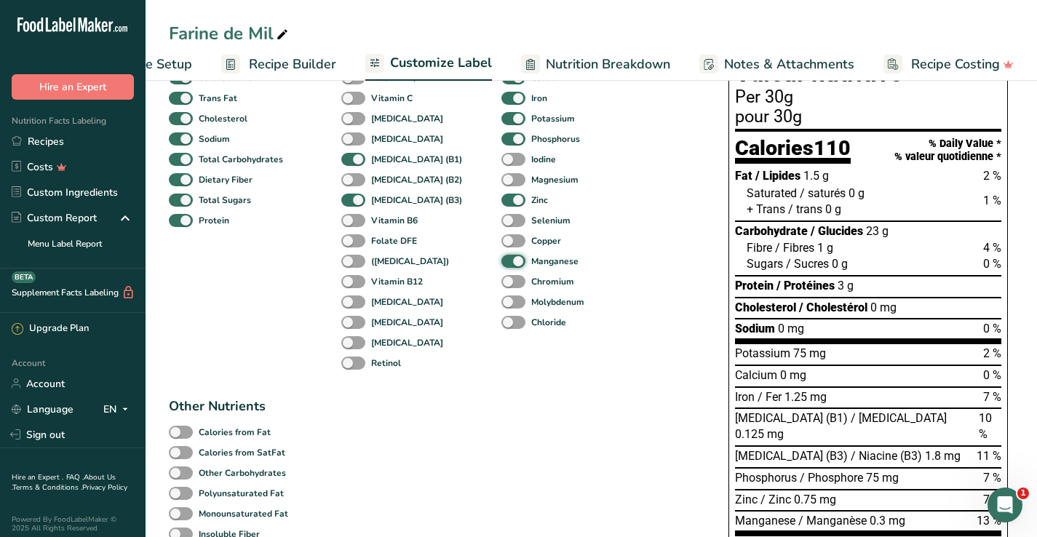
scroll to position [164, 0]
click at [531, 186] on b "Magnesium" at bounding box center [554, 179] width 47 height 13
click at [511, 184] on input "Magnesium" at bounding box center [506, 179] width 9 height 9
checkbox input "true"
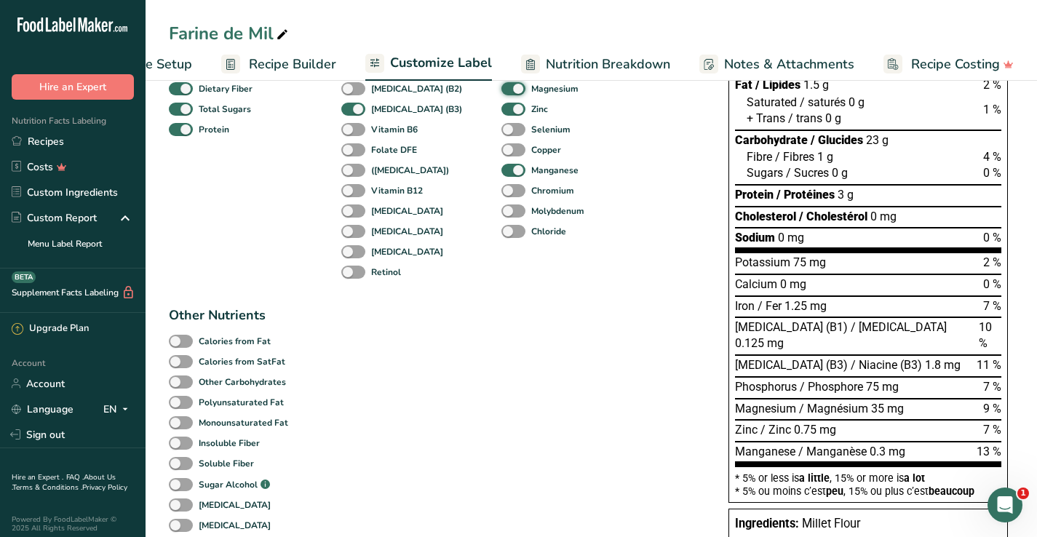
scroll to position [2, 0]
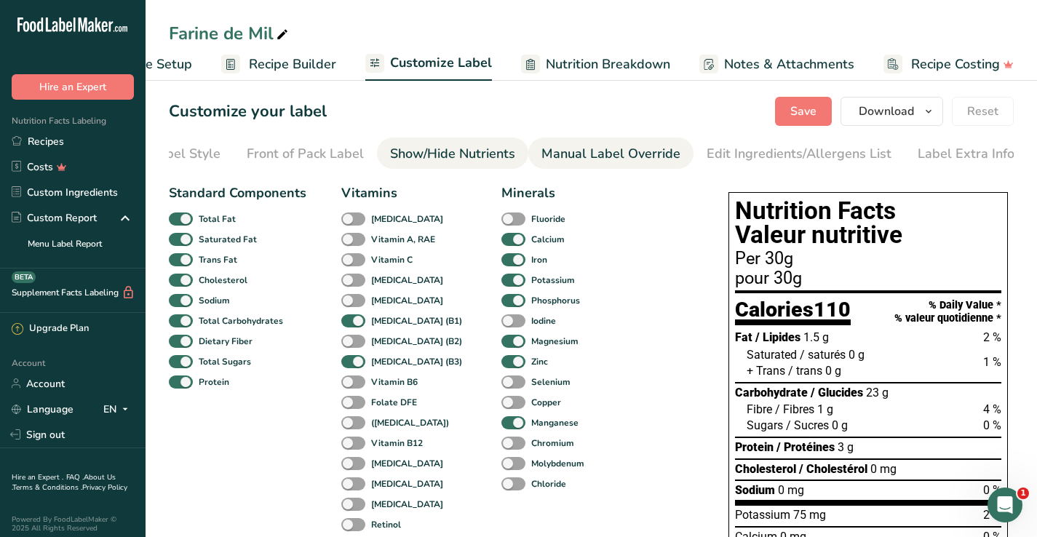
click at [590, 159] on div "Manual Label Override" at bounding box center [611, 154] width 139 height 20
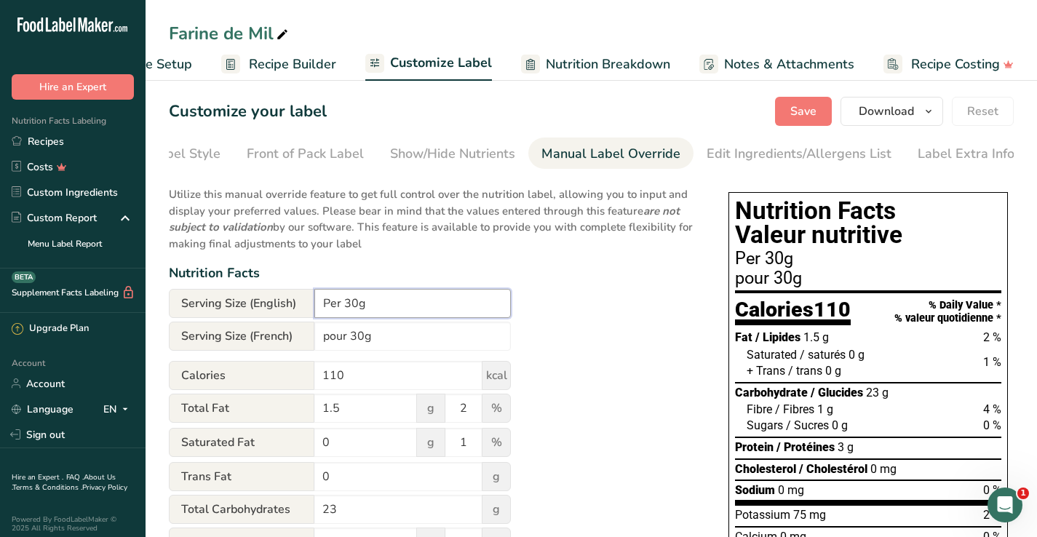
click at [339, 309] on input "Per 30g" at bounding box center [412, 303] width 197 height 29
click at [343, 304] on input "Per 30g" at bounding box center [412, 303] width 197 height 29
click at [415, 305] on input "Per 1/4 cup (30g" at bounding box center [412, 303] width 197 height 29
type input "Per 1/4 cup (30g)"
click at [324, 333] on input "pour 30g" at bounding box center [412, 336] width 197 height 29
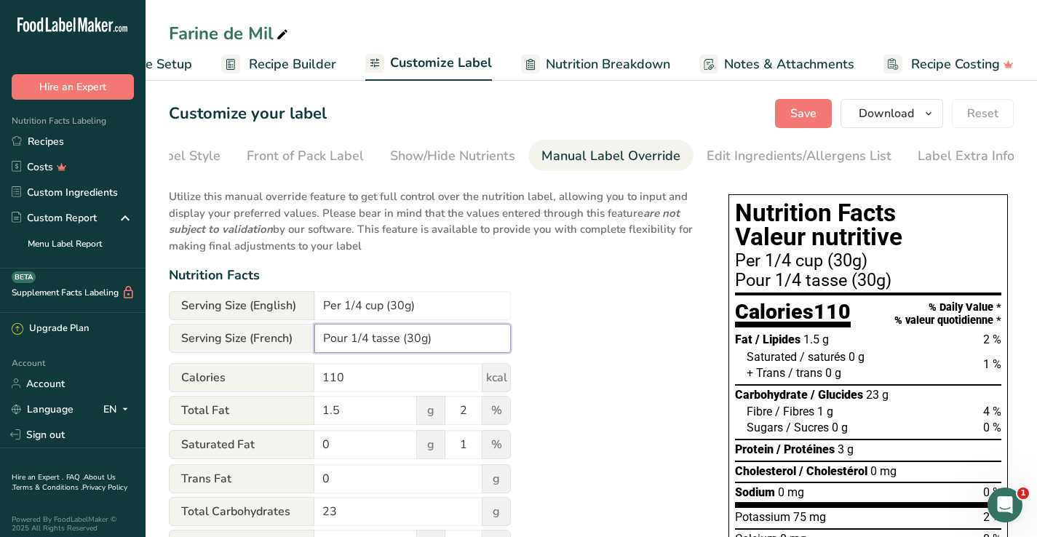
scroll to position [0, 0]
click at [800, 115] on span "Save" at bounding box center [804, 113] width 26 height 17
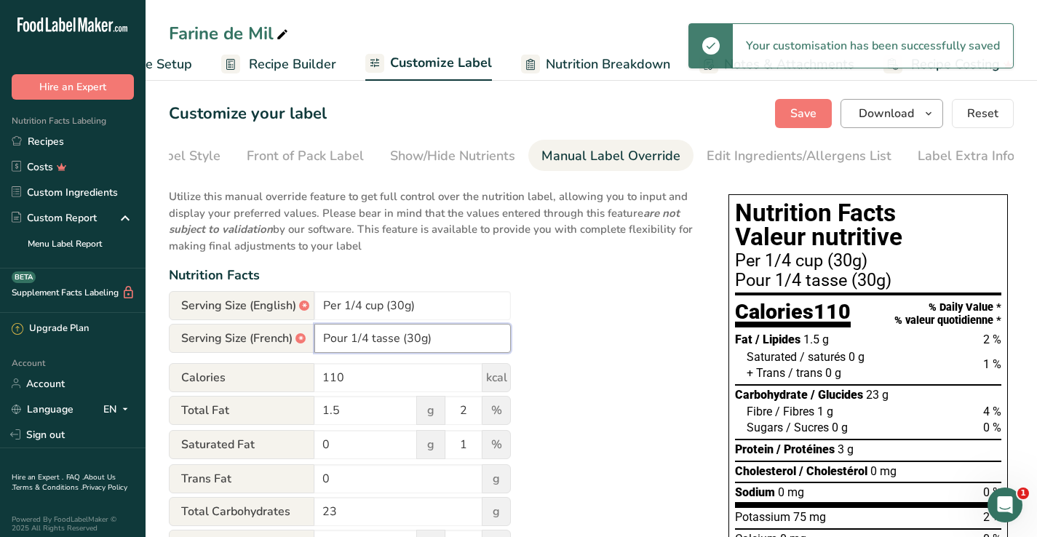
type input "Pour 1/4 tasse (30g)"
click at [930, 113] on icon "button" at bounding box center [929, 114] width 12 height 18
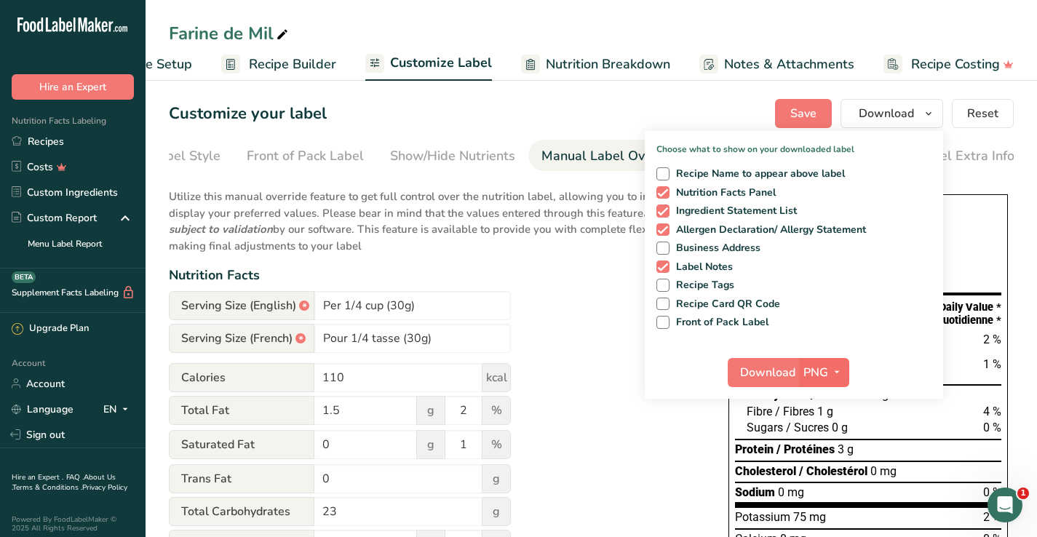
click at [841, 366] on icon "button" at bounding box center [837, 372] width 12 height 18
click at [828, 403] on link "PNG" at bounding box center [826, 402] width 47 height 24
click at [777, 373] on span "Download" at bounding box center [767, 372] width 55 height 17
click at [836, 372] on icon "button" at bounding box center [837, 372] width 12 height 18
click at [820, 474] on link "PDF" at bounding box center [826, 474] width 47 height 24
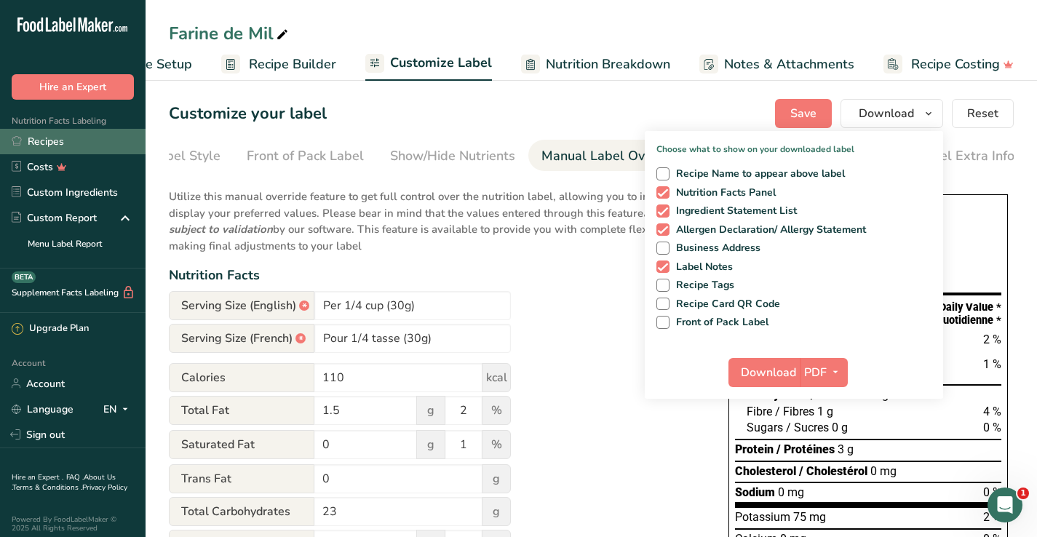
click at [50, 147] on link "Recipes" at bounding box center [73, 141] width 146 height 25
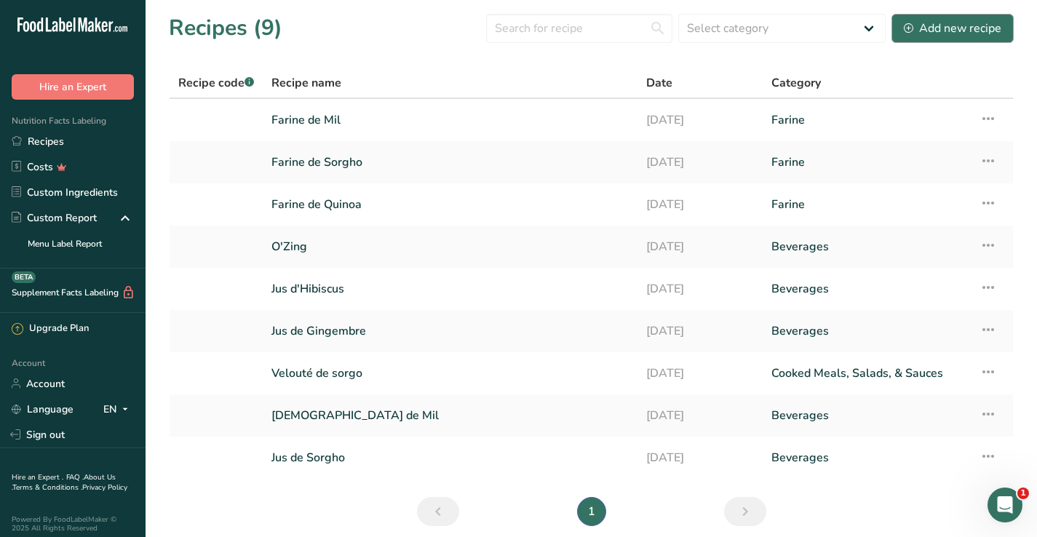
click at [943, 28] on div "Add new recipe" at bounding box center [953, 28] width 98 height 17
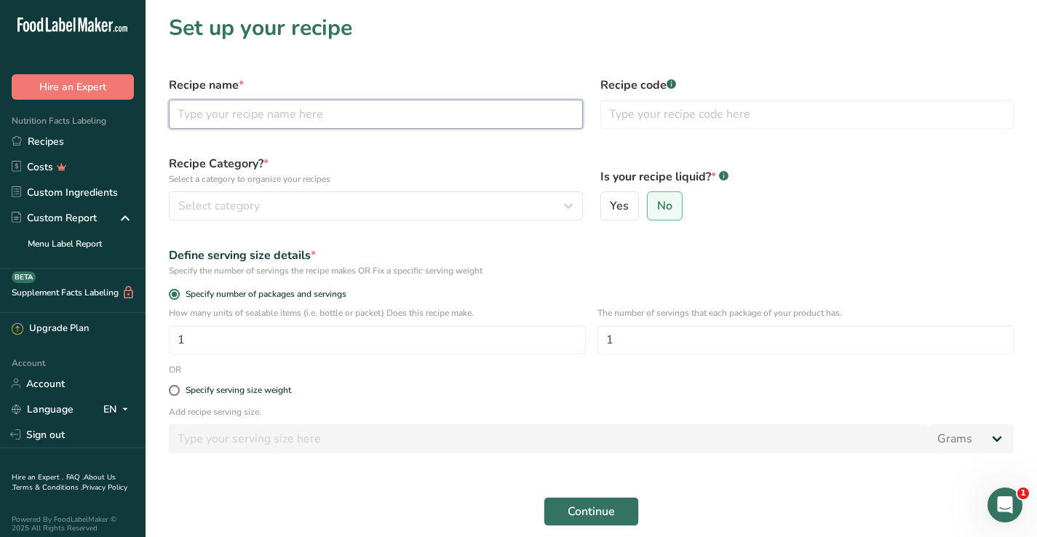
click at [339, 111] on input "text" at bounding box center [376, 114] width 414 height 29
type input "Farine de fonio précuit"
click at [398, 216] on button "Select category" at bounding box center [376, 205] width 414 height 29
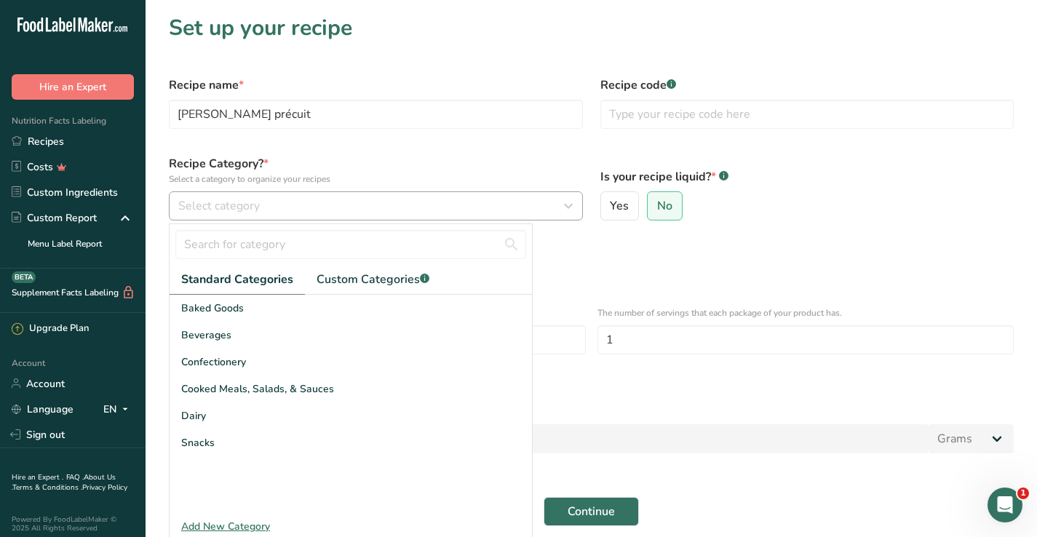
click at [564, 205] on icon "button" at bounding box center [568, 206] width 17 height 26
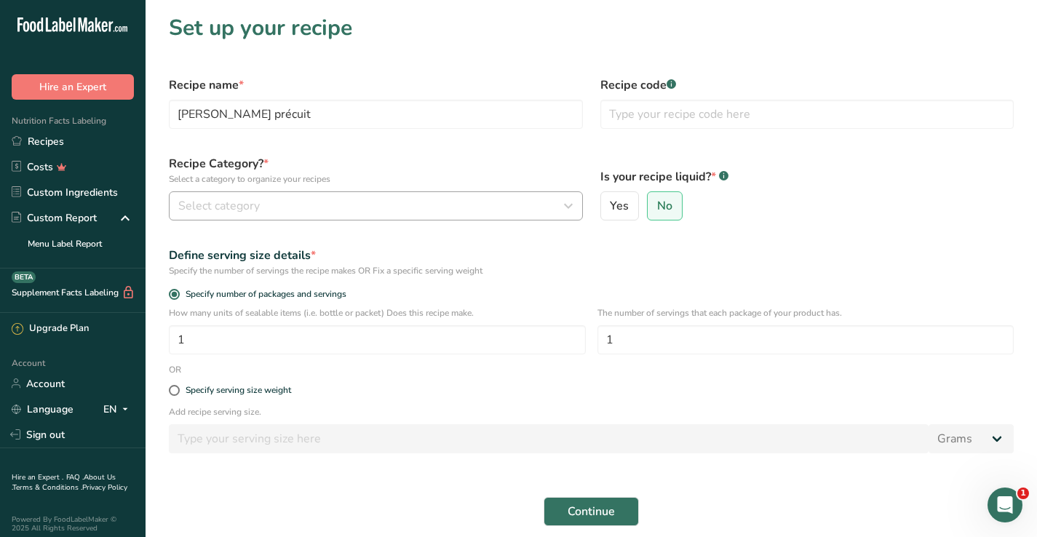
click at [564, 205] on icon "button" at bounding box center [568, 206] width 17 height 26
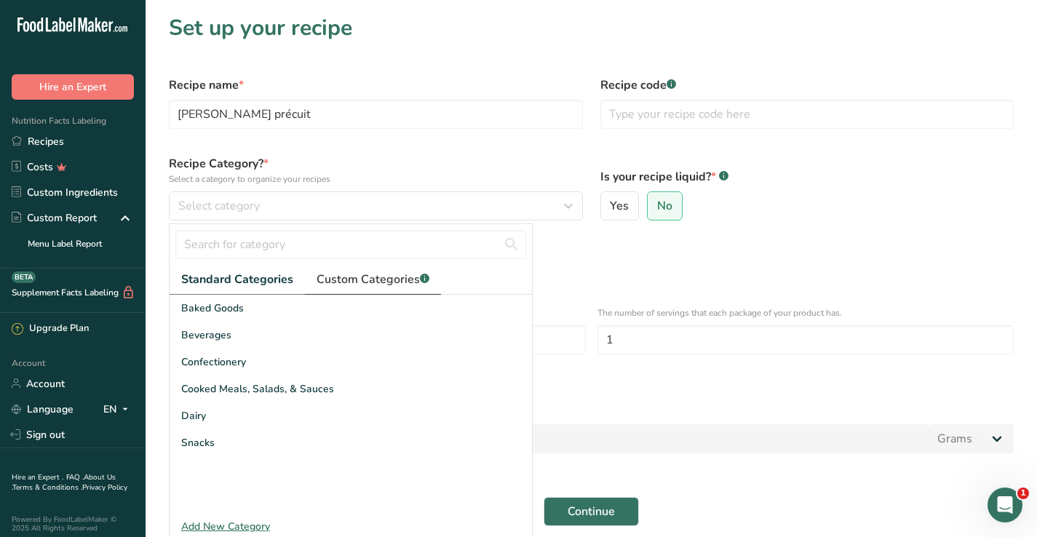
click at [381, 280] on span "Custom Categories .a-a{fill:#347362;}.b-a{fill:#fff;}" at bounding box center [373, 279] width 113 height 17
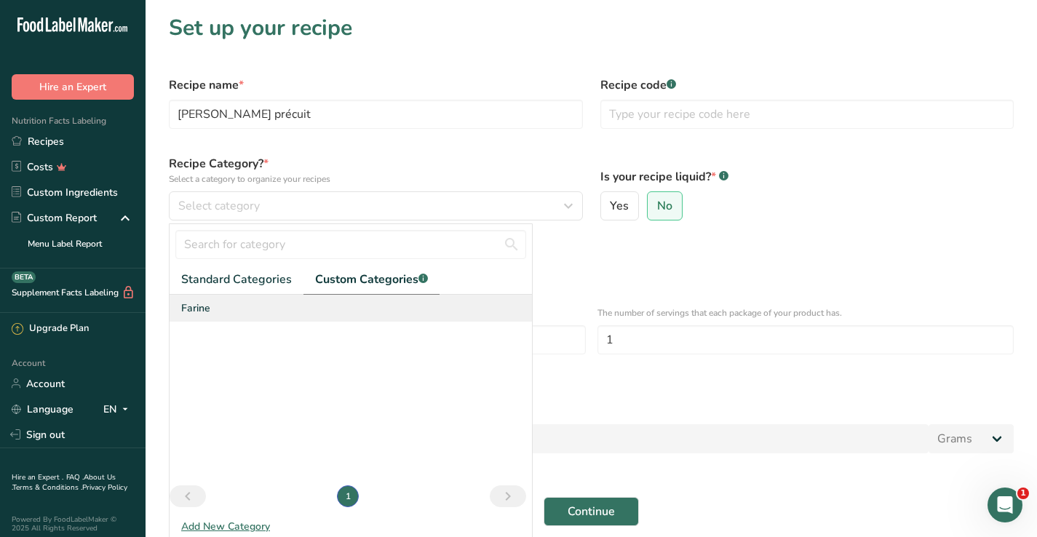
click at [213, 310] on div "Farine" at bounding box center [351, 308] width 363 height 27
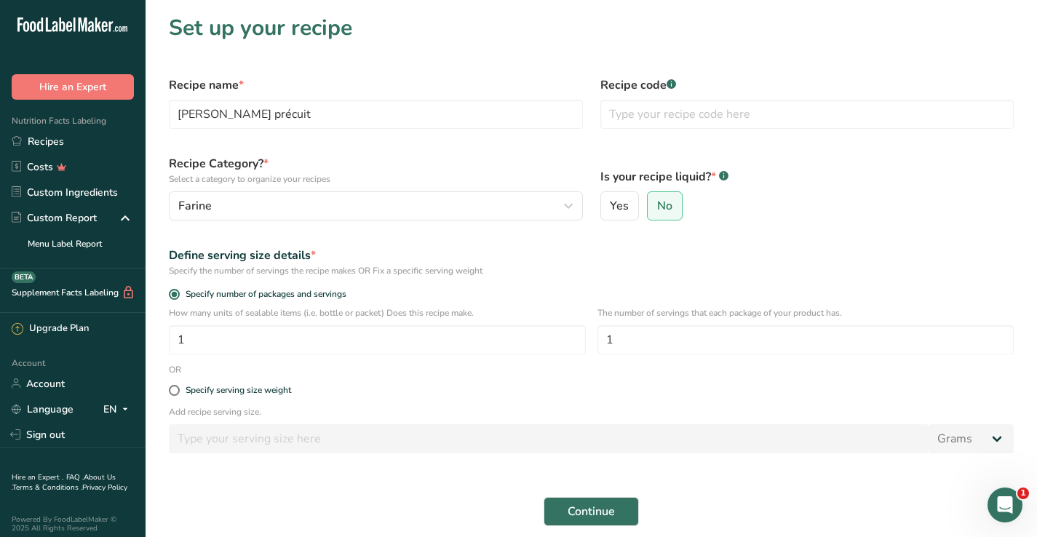
click at [175, 384] on div "Specify serving size weight" at bounding box center [591, 390] width 863 height 29
click at [175, 387] on span at bounding box center [174, 390] width 11 height 11
click at [175, 387] on input "Specify serving size weight" at bounding box center [173, 390] width 9 height 9
radio input "true"
radio input "false"
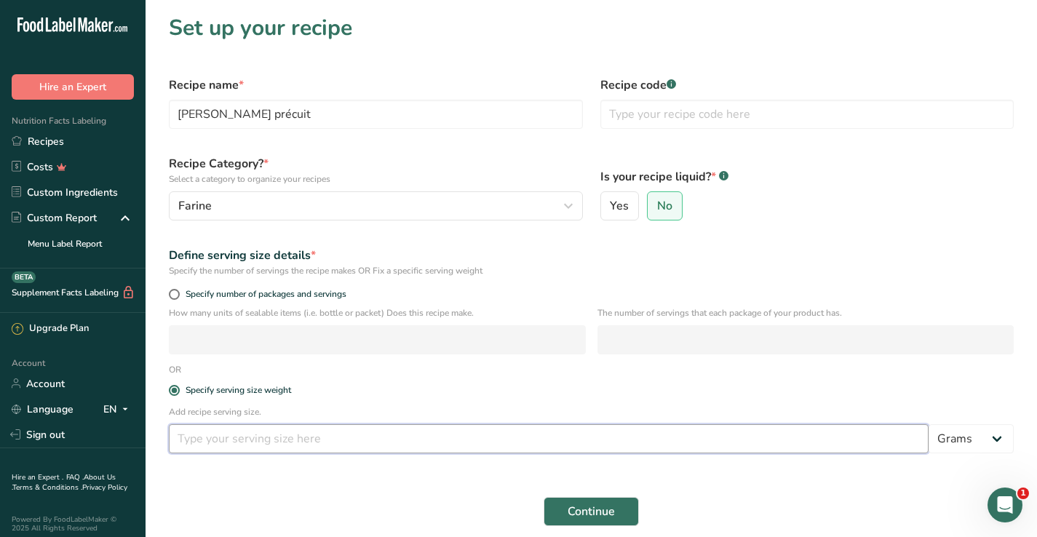
click at [241, 435] on input "number" at bounding box center [549, 438] width 760 height 29
type input "30"
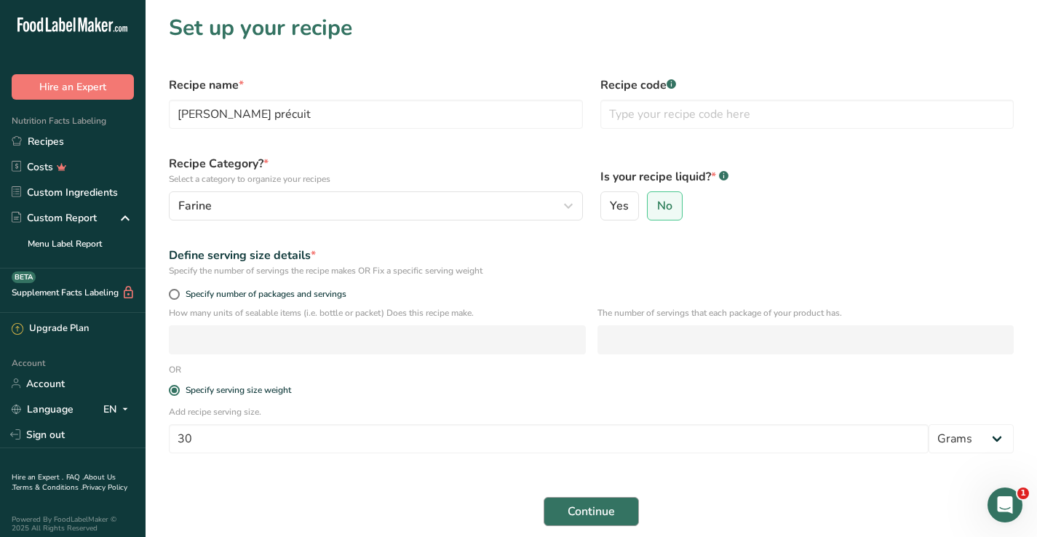
click at [601, 514] on span "Continue" at bounding box center [591, 511] width 47 height 17
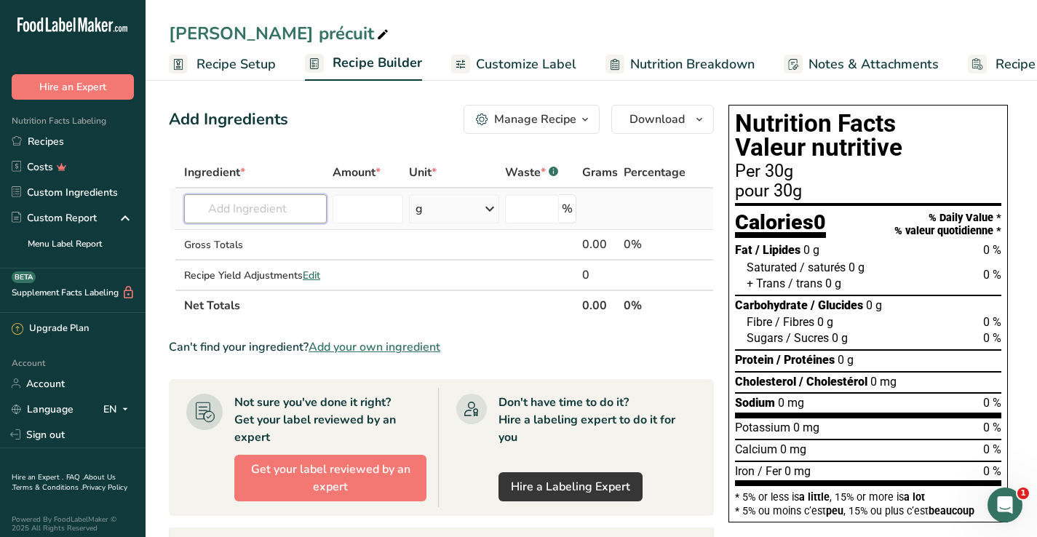
click at [298, 210] on input "text" at bounding box center [255, 208] width 143 height 29
type input "f"
drag, startPoint x: 299, startPoint y: 210, endPoint x: 237, endPoint y: 208, distance: 62.6
click at [237, 208] on input "fonio precooked" at bounding box center [255, 208] width 143 height 29
drag, startPoint x: 272, startPoint y: 216, endPoint x: 159, endPoint y: 201, distance: 113.9
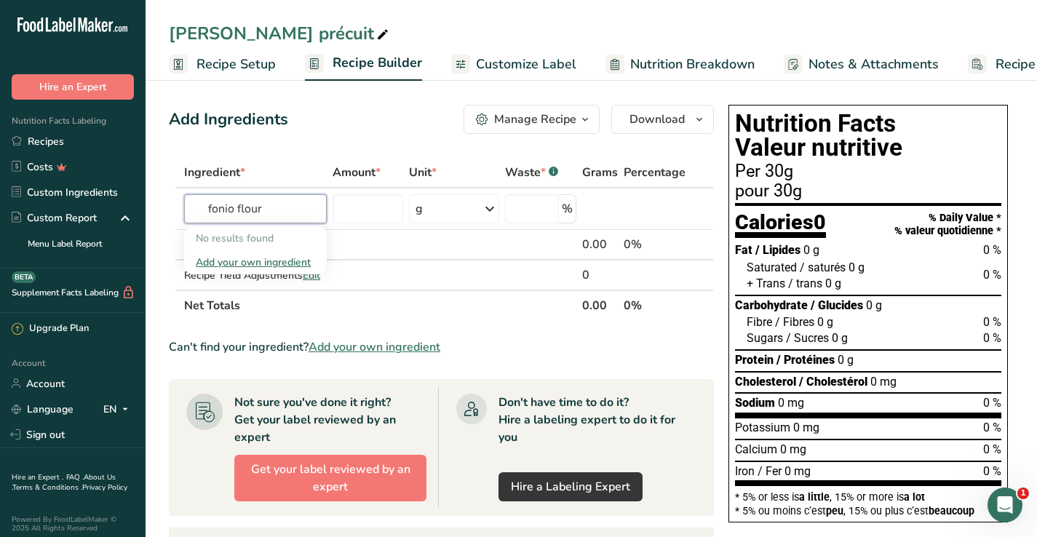
click at [159, 201] on section "Add Ingredients Manage Recipe Delete Recipe Duplicate Recipe Scale Recipe Save …" at bounding box center [592, 479] width 892 height 806
type input "flour fonio"
click at [223, 264] on div "Add your own ingredient" at bounding box center [255, 262] width 119 height 15
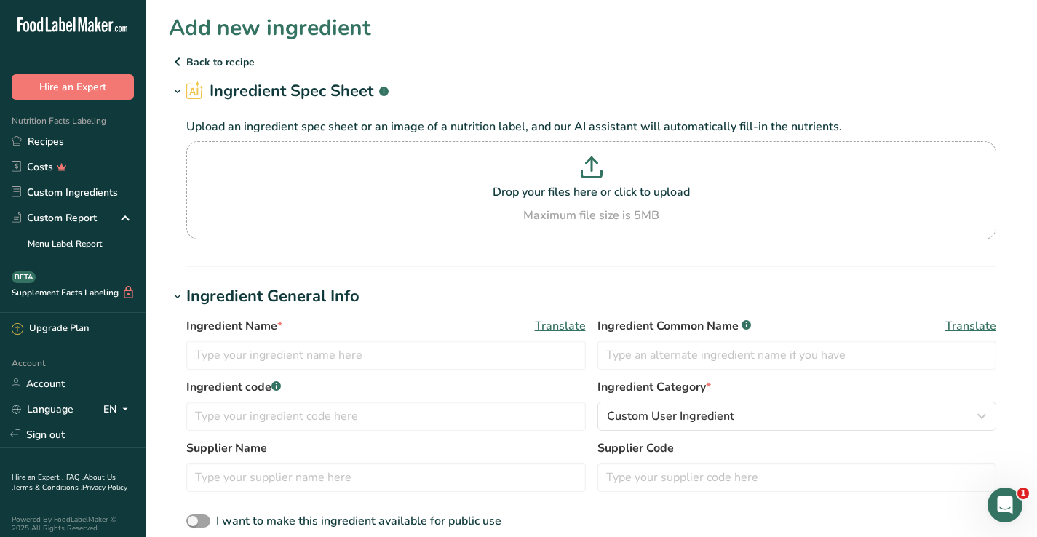
scroll to position [17, 0]
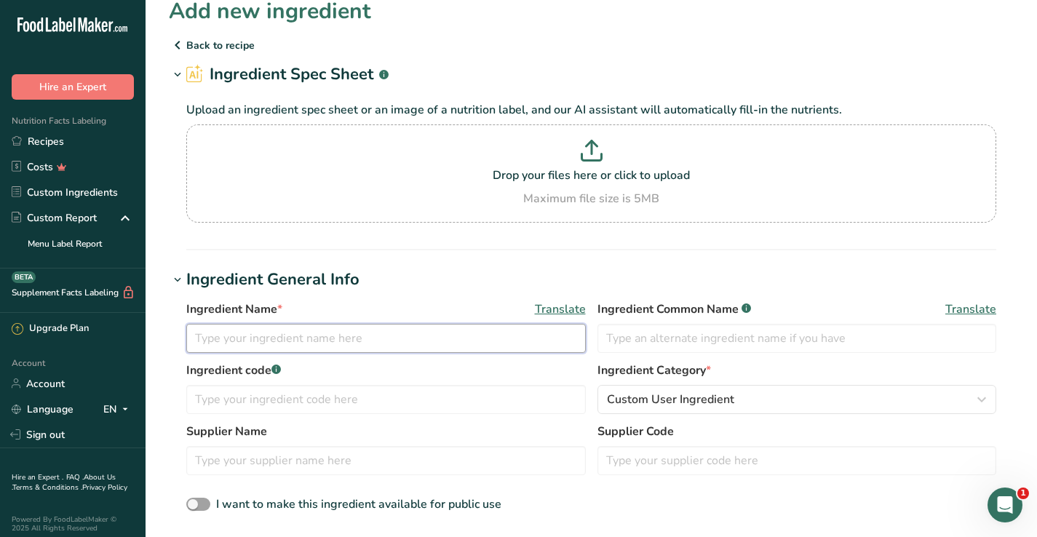
click at [435, 334] on input "text" at bounding box center [386, 338] width 400 height 29
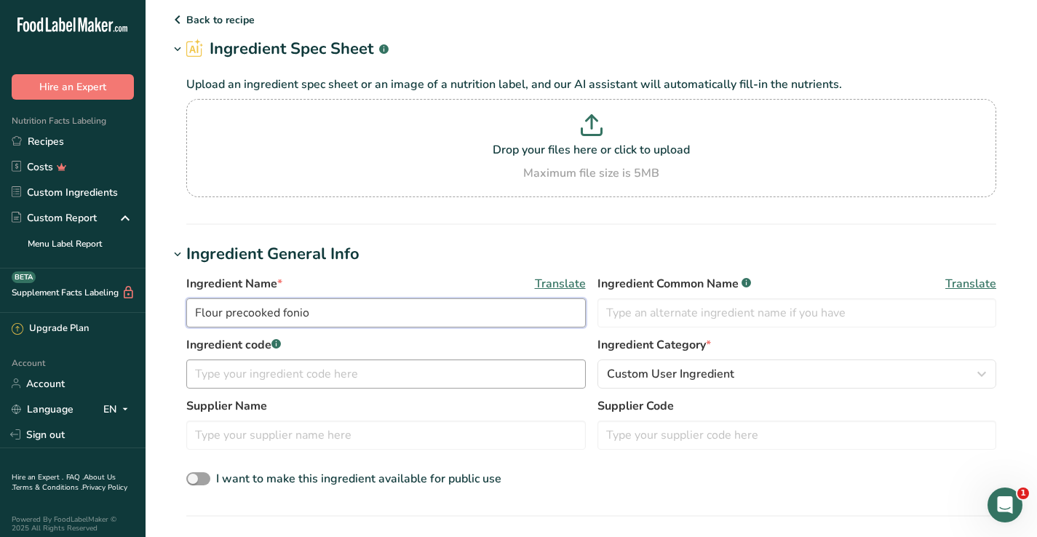
type input "Flour precooked fonio"
click at [444, 385] on input "text" at bounding box center [386, 374] width 400 height 29
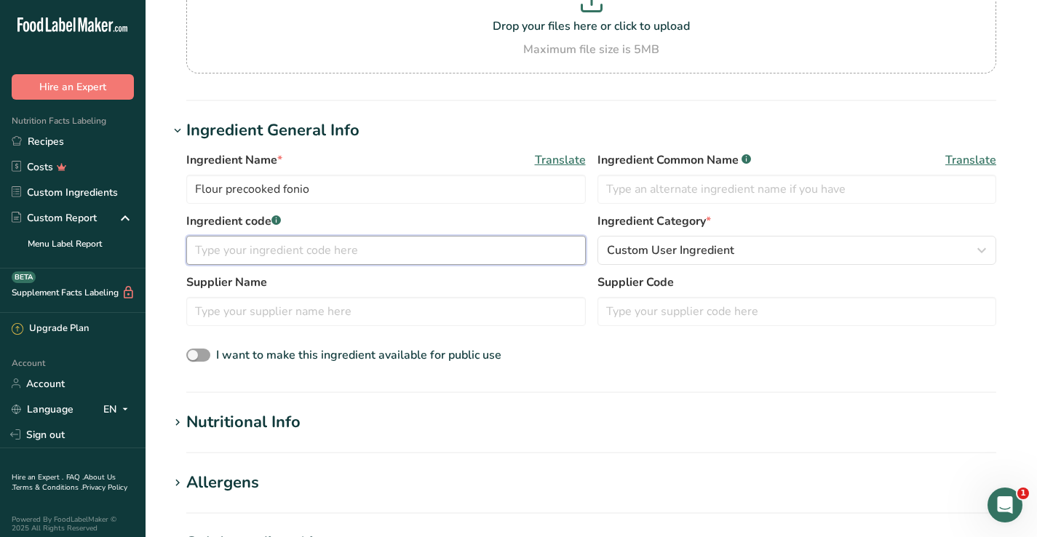
scroll to position [209, 0]
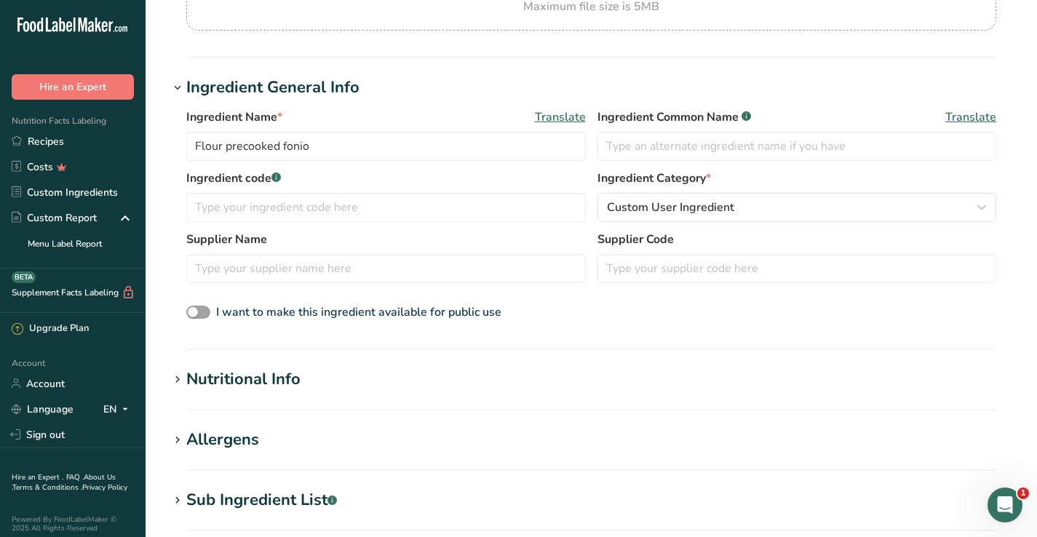
click at [481, 394] on section "Nutritional Info Serving Size .a-a{fill:#347362;}.b-a{fill:#fff;} Add ingredien…" at bounding box center [591, 389] width 845 height 43
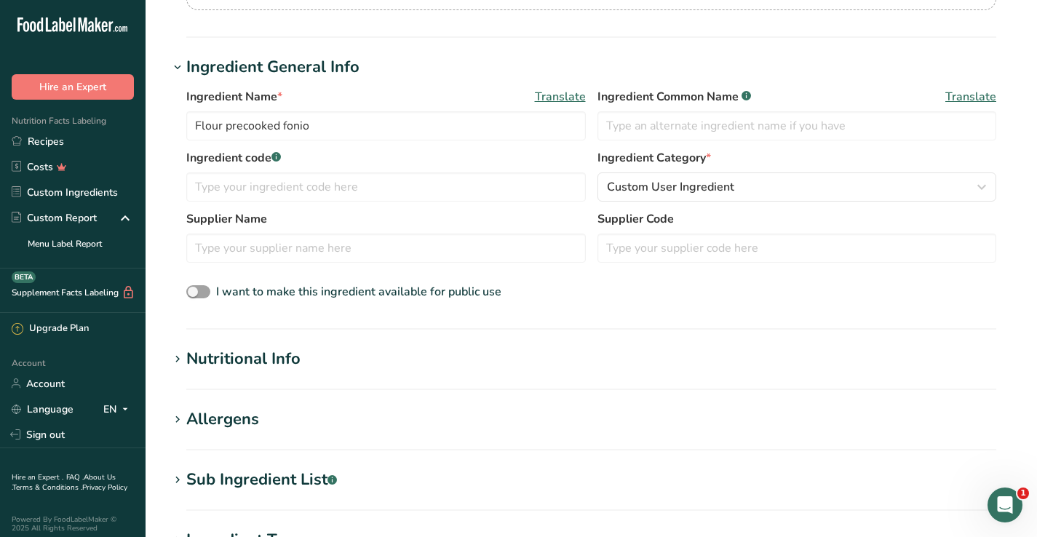
click at [188, 362] on div "Nutritional Info" at bounding box center [243, 359] width 114 height 24
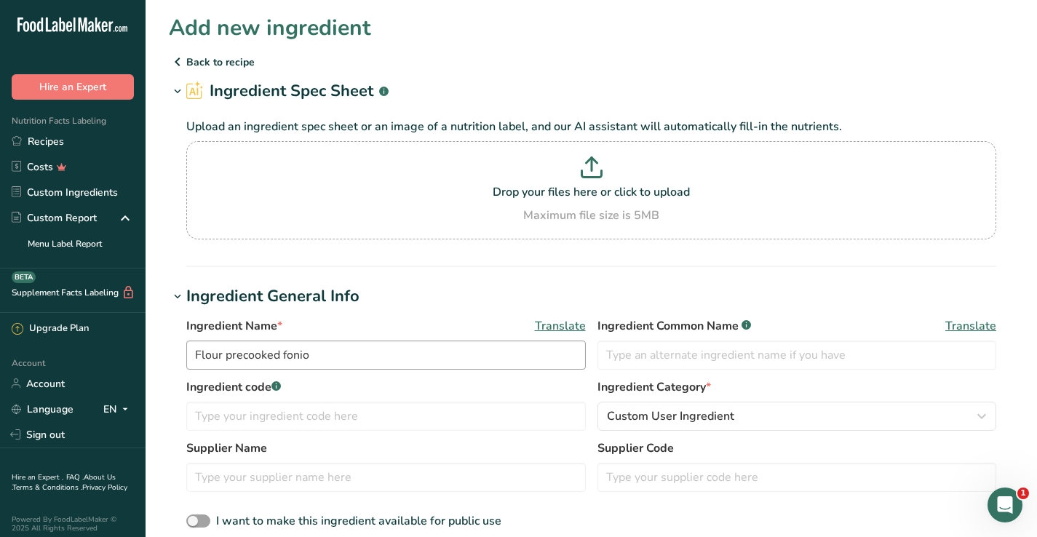
scroll to position [0, 0]
drag, startPoint x: 330, startPoint y: 349, endPoint x: 170, endPoint y: 342, distance: 160.3
click at [170, 342] on div "Ingredient Name * Translate Flour precooked fonio Ingredient Common Name .a-a{f…" at bounding box center [591, 424] width 845 height 231
